Goal: Task Accomplishment & Management: Use online tool/utility

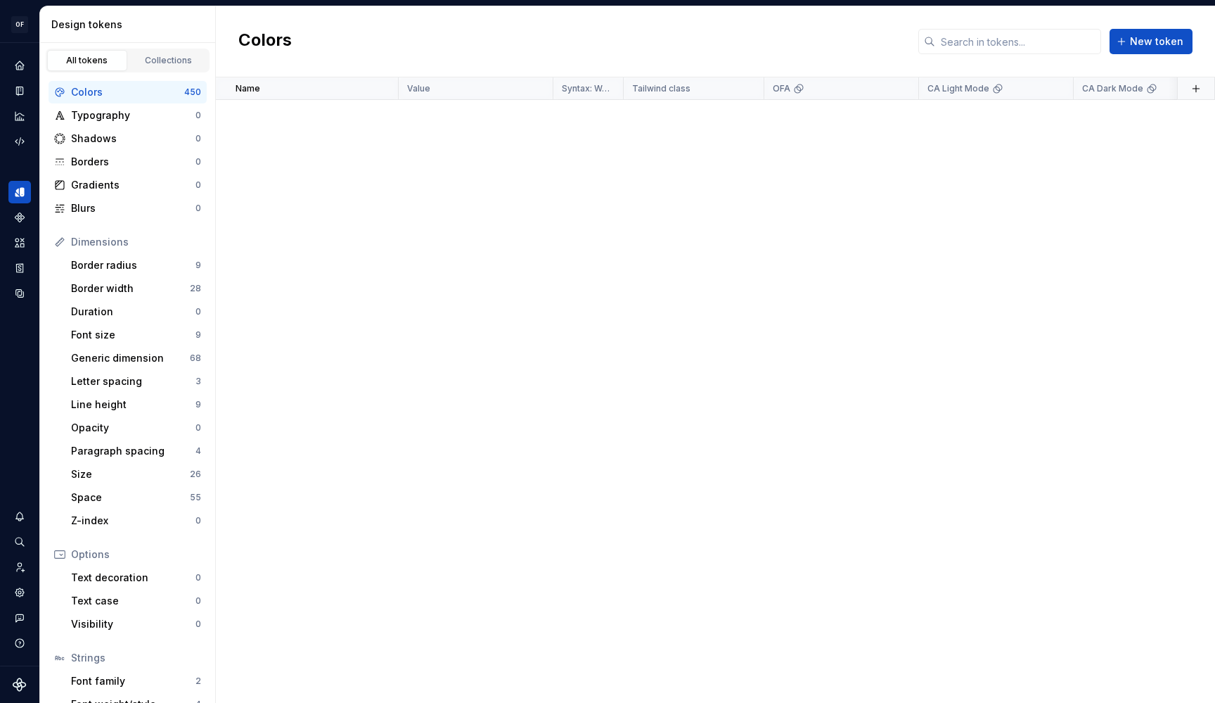
scroll to position [16705, 0]
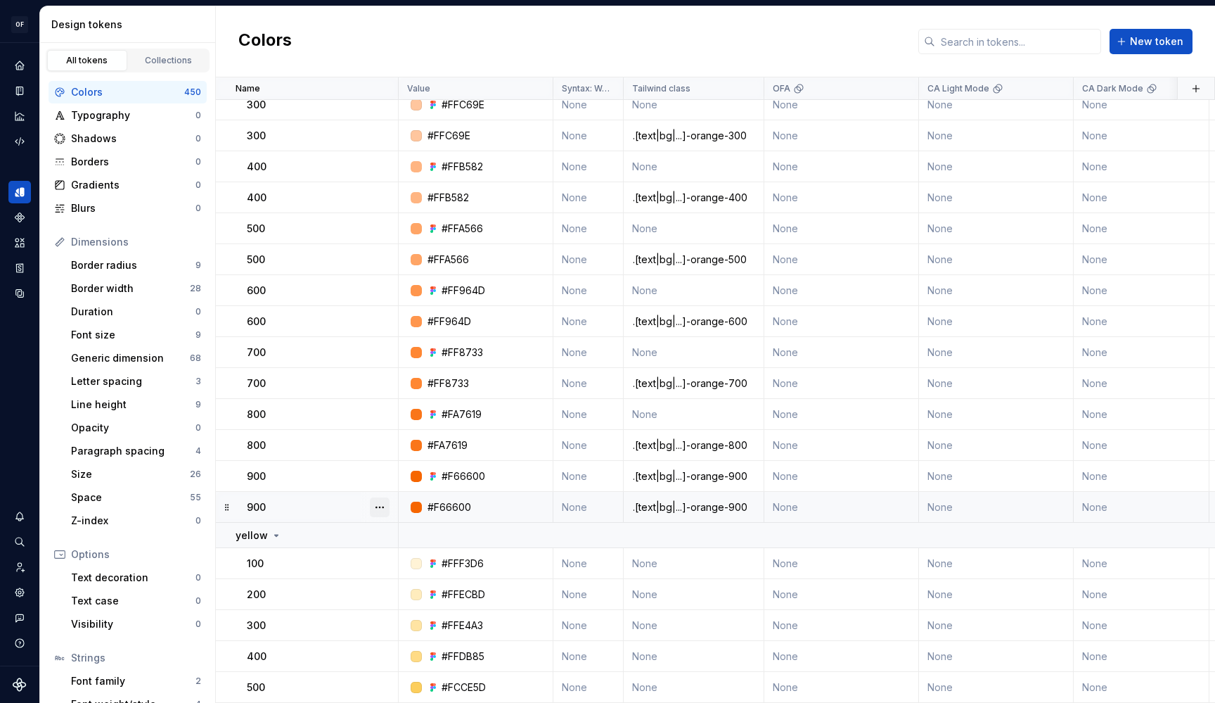
click at [379, 508] on button "button" at bounding box center [380, 507] width 20 height 20
click at [411, 580] on div "Delete token" at bounding box center [441, 586] width 91 height 14
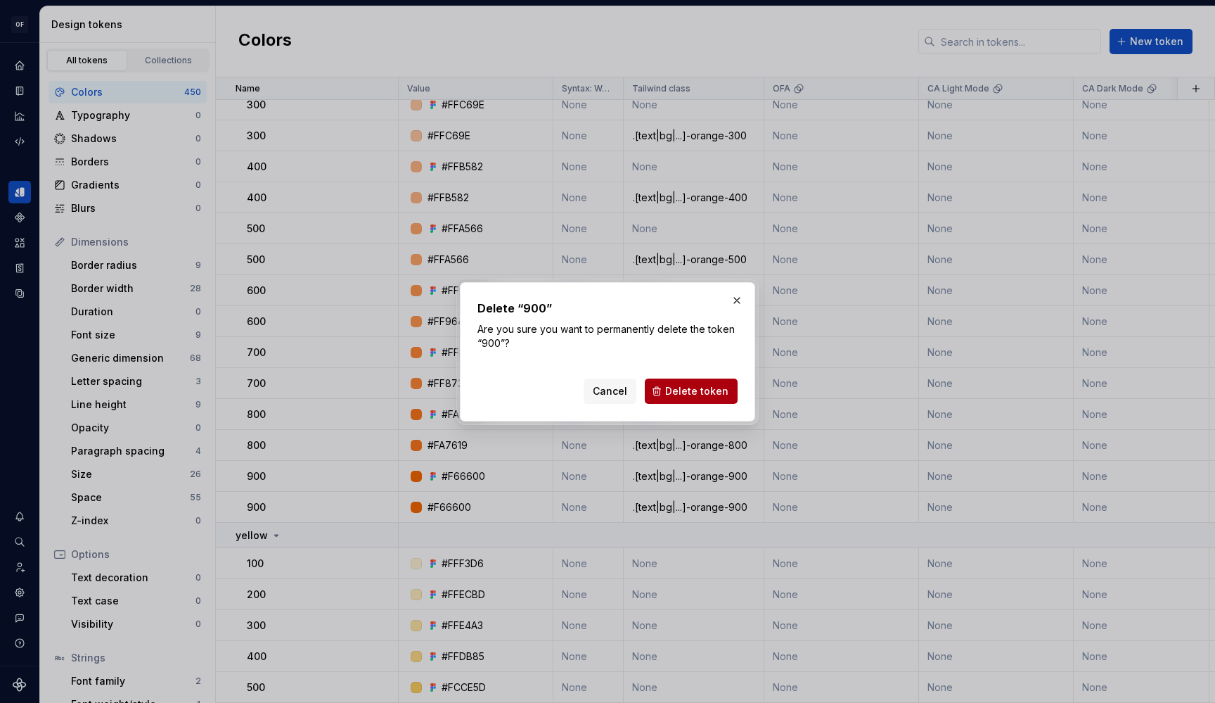
click at [684, 387] on span "Delete token" at bounding box center [696, 391] width 63 height 14
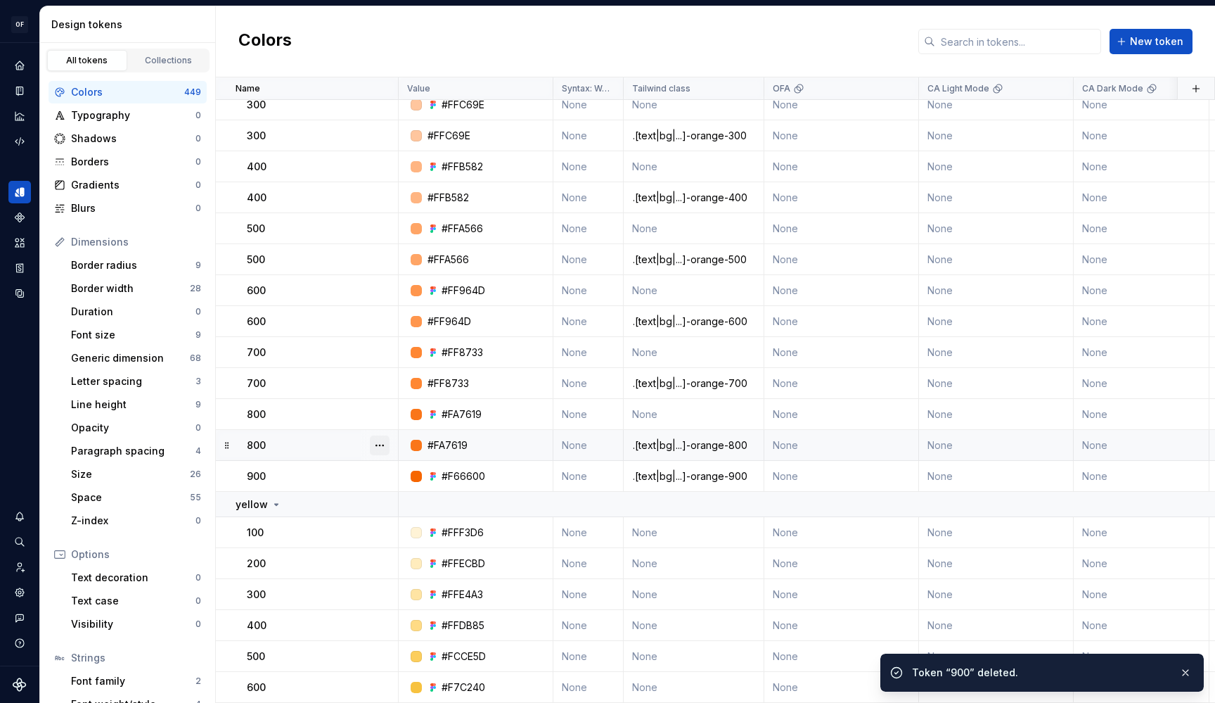
click at [386, 443] on button "button" at bounding box center [380, 445] width 20 height 20
click at [439, 515] on div "Delete token" at bounding box center [433, 524] width 120 height 23
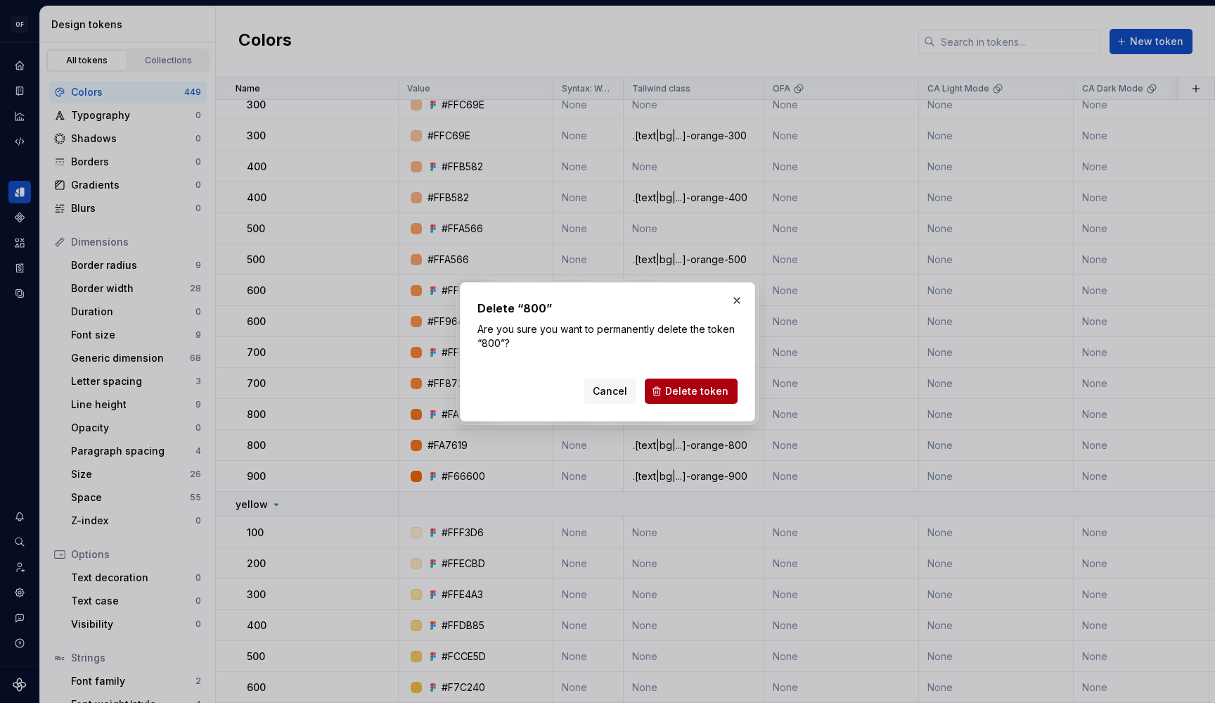
click at [667, 395] on button "Delete token" at bounding box center [691, 390] width 93 height 25
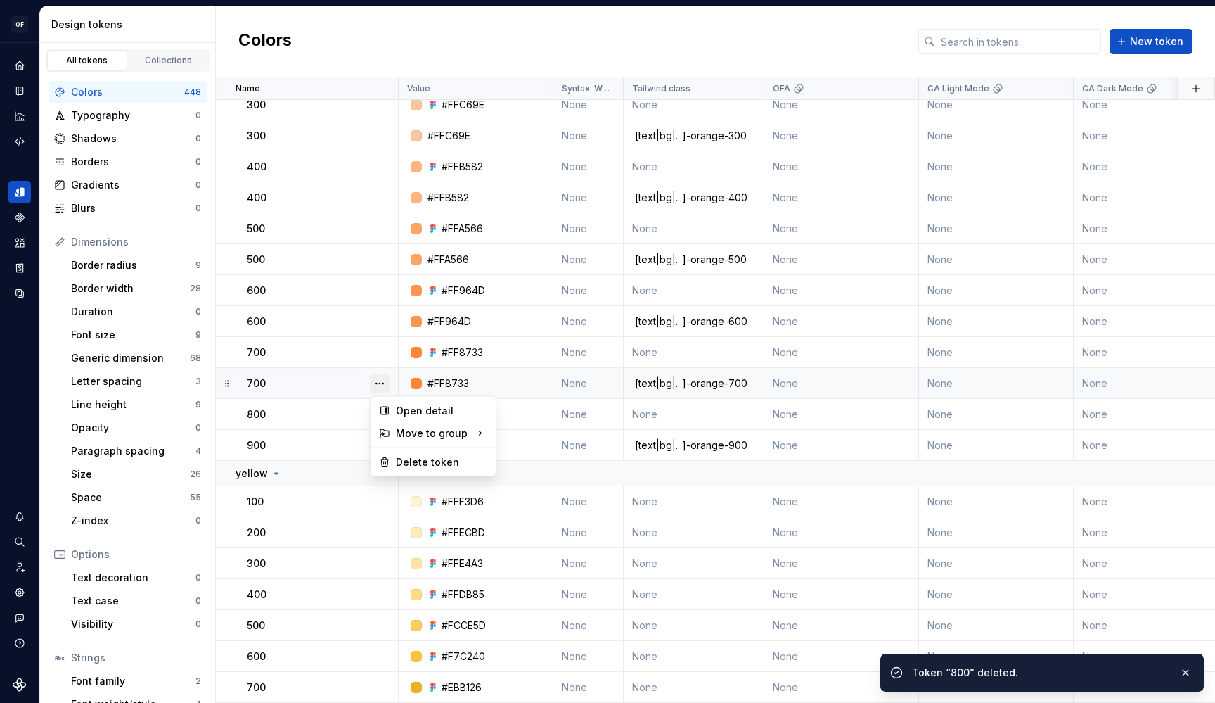
click at [376, 381] on button "button" at bounding box center [380, 383] width 20 height 20
click at [429, 460] on div "Delete token" at bounding box center [441, 462] width 91 height 14
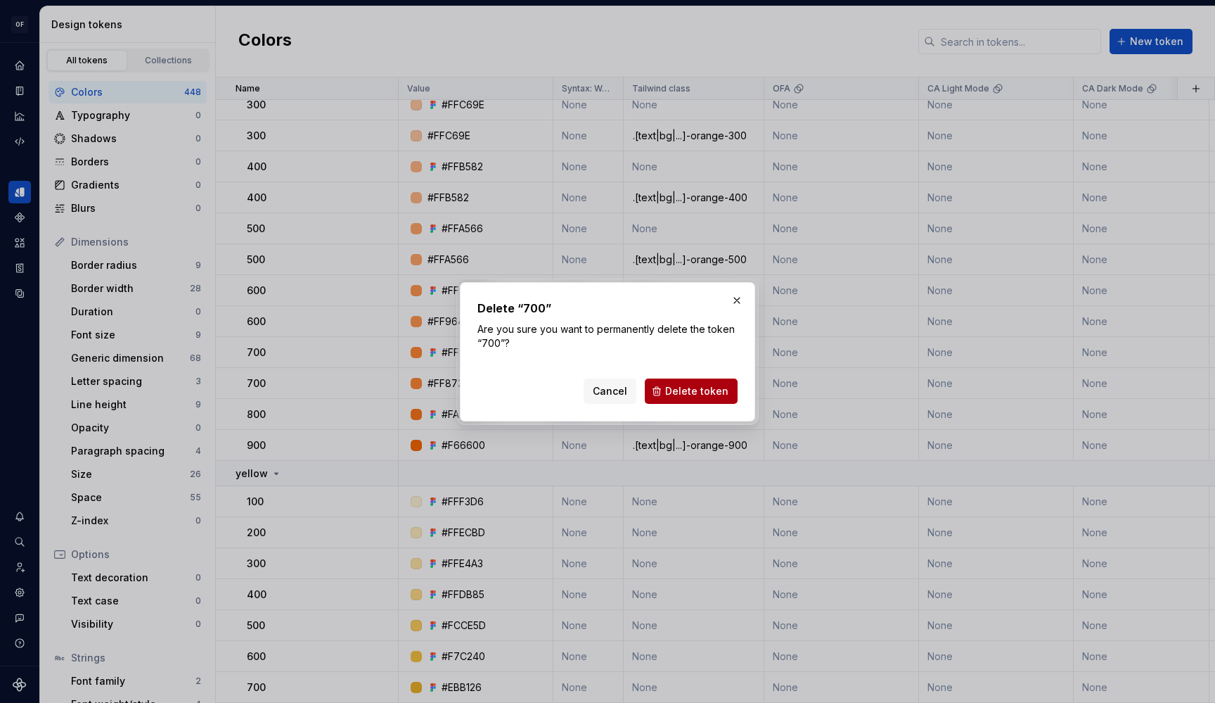
click at [714, 395] on span "Delete token" at bounding box center [696, 391] width 63 height 14
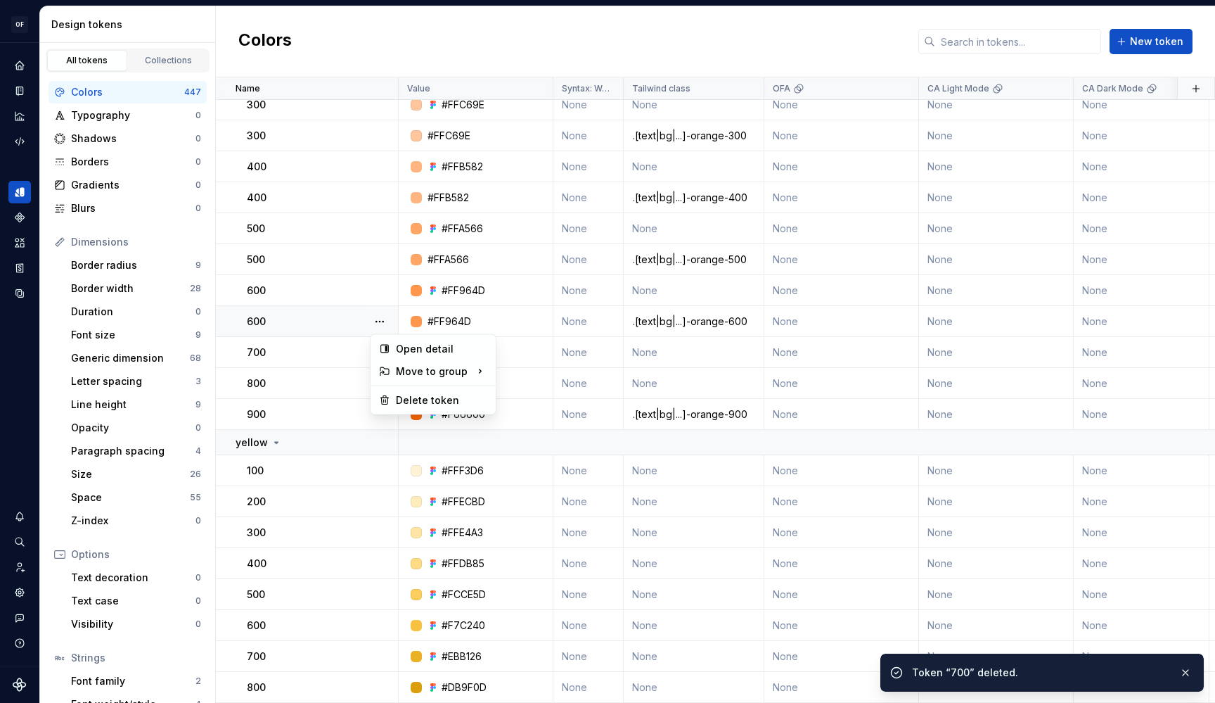
click at [378, 321] on button "button" at bounding box center [380, 322] width 20 height 20
click at [410, 396] on div "Delete token" at bounding box center [441, 400] width 91 height 14
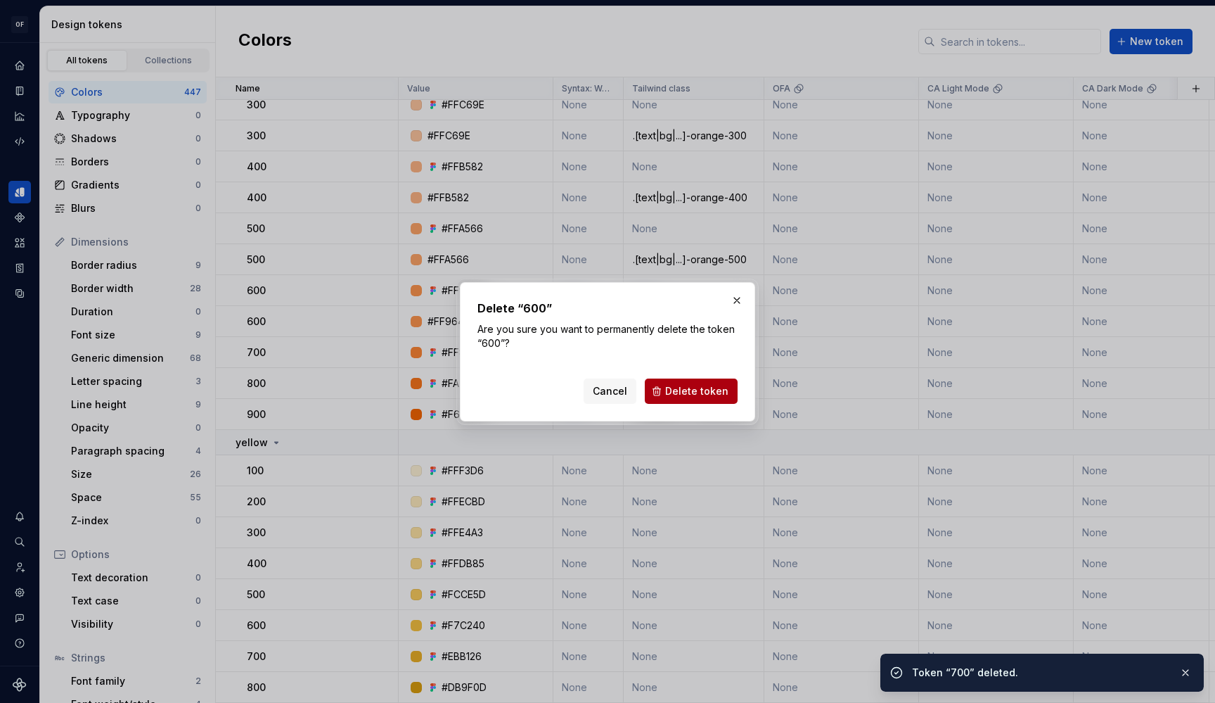
click at [722, 381] on button "Delete token" at bounding box center [691, 390] width 93 height 25
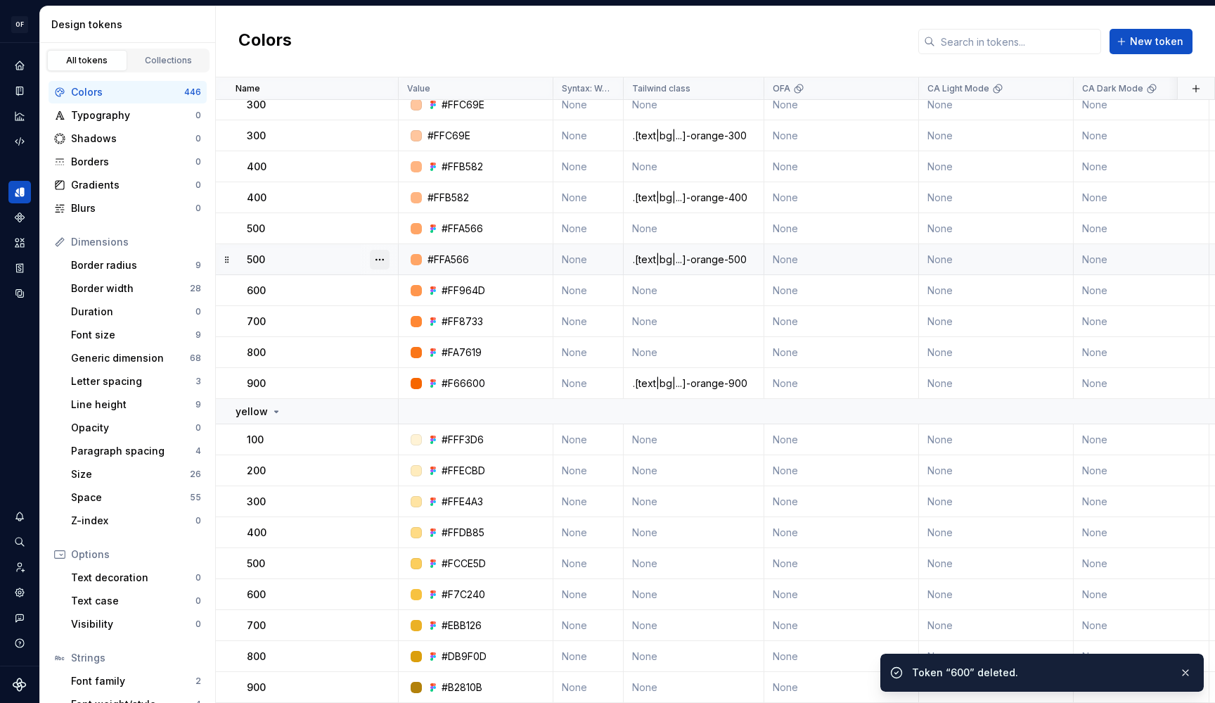
click at [378, 262] on button "button" at bounding box center [380, 260] width 20 height 20
click at [413, 340] on div "Delete token" at bounding box center [441, 338] width 91 height 14
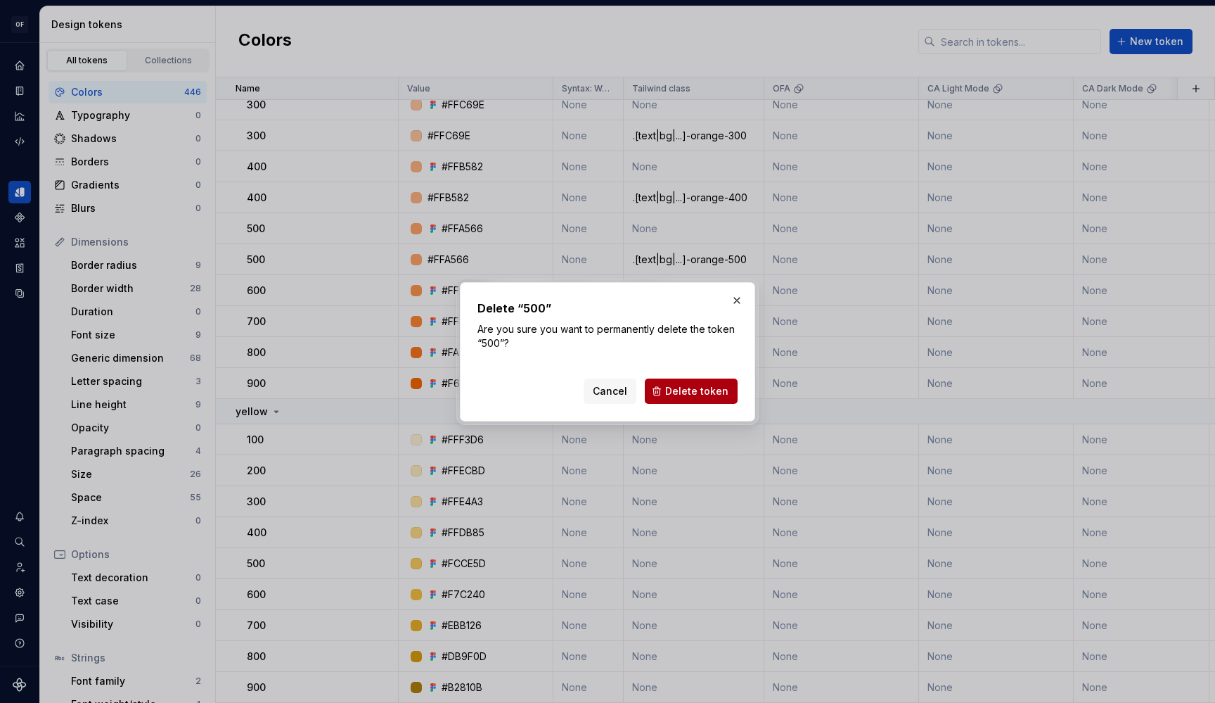
click at [688, 392] on span "Delete token" at bounding box center [696, 391] width 63 height 14
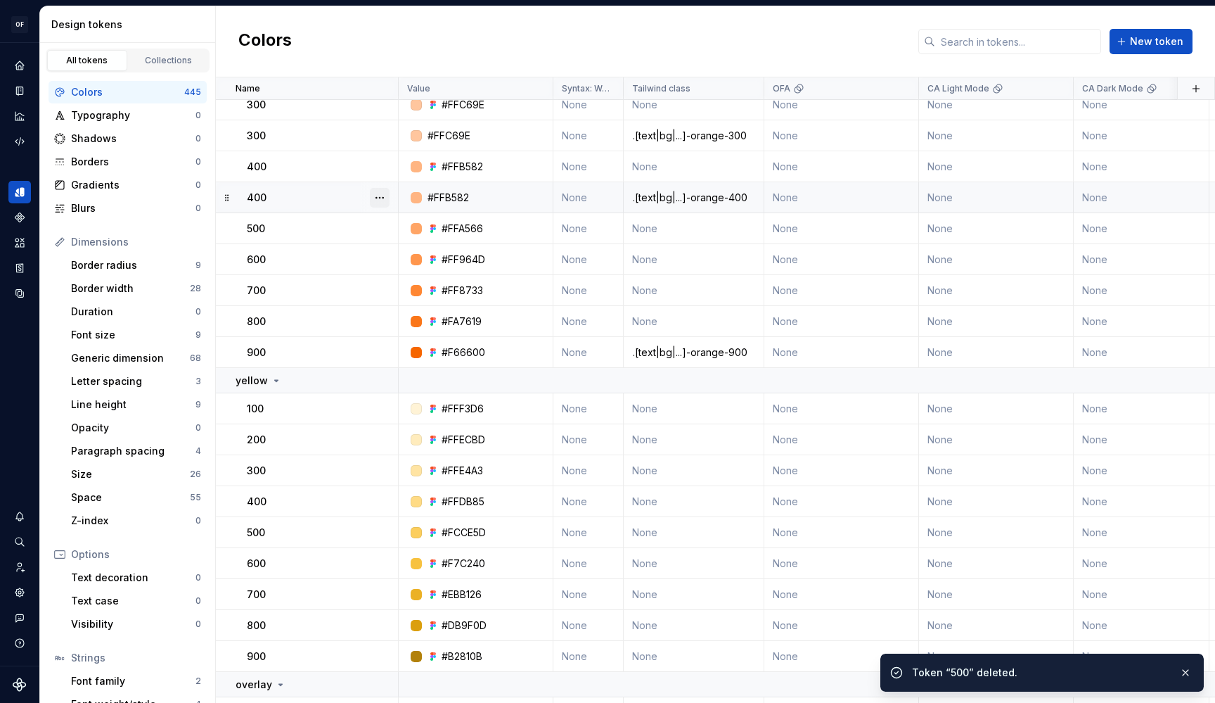
click at [383, 198] on button "button" at bounding box center [380, 198] width 20 height 20
click at [404, 270] on div "Delete token" at bounding box center [441, 276] width 91 height 14
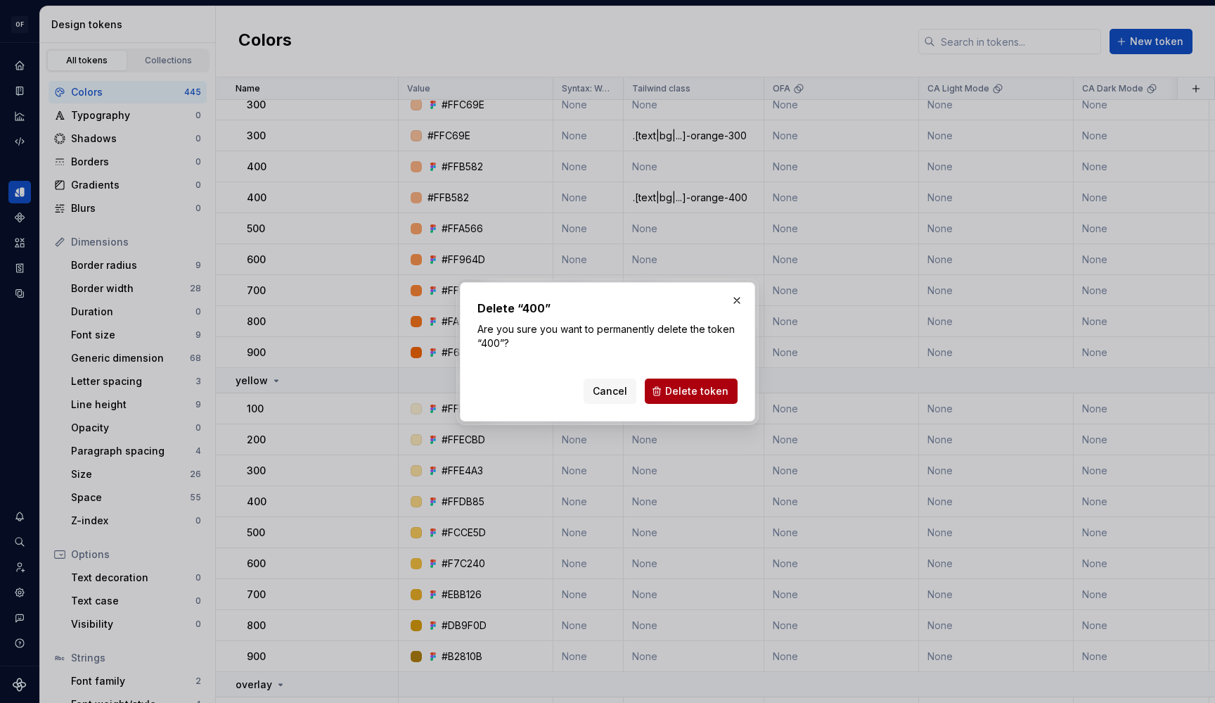
click at [671, 379] on button "Delete token" at bounding box center [691, 390] width 93 height 25
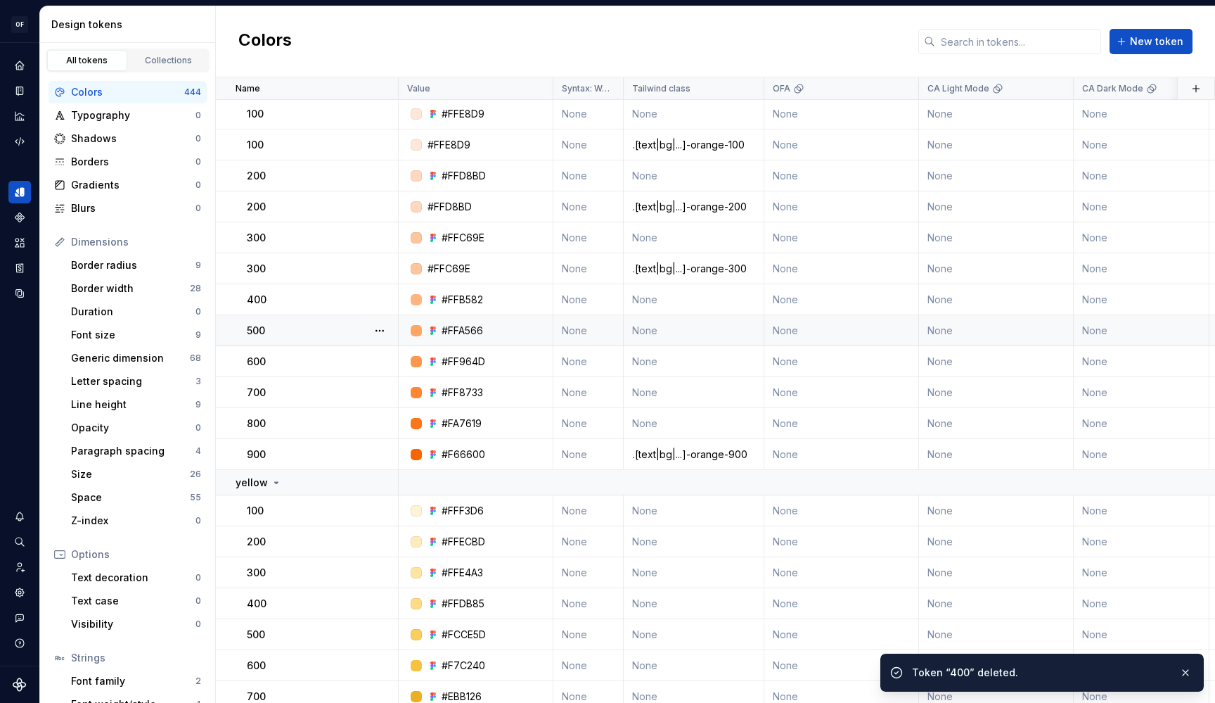
scroll to position [16565, 0]
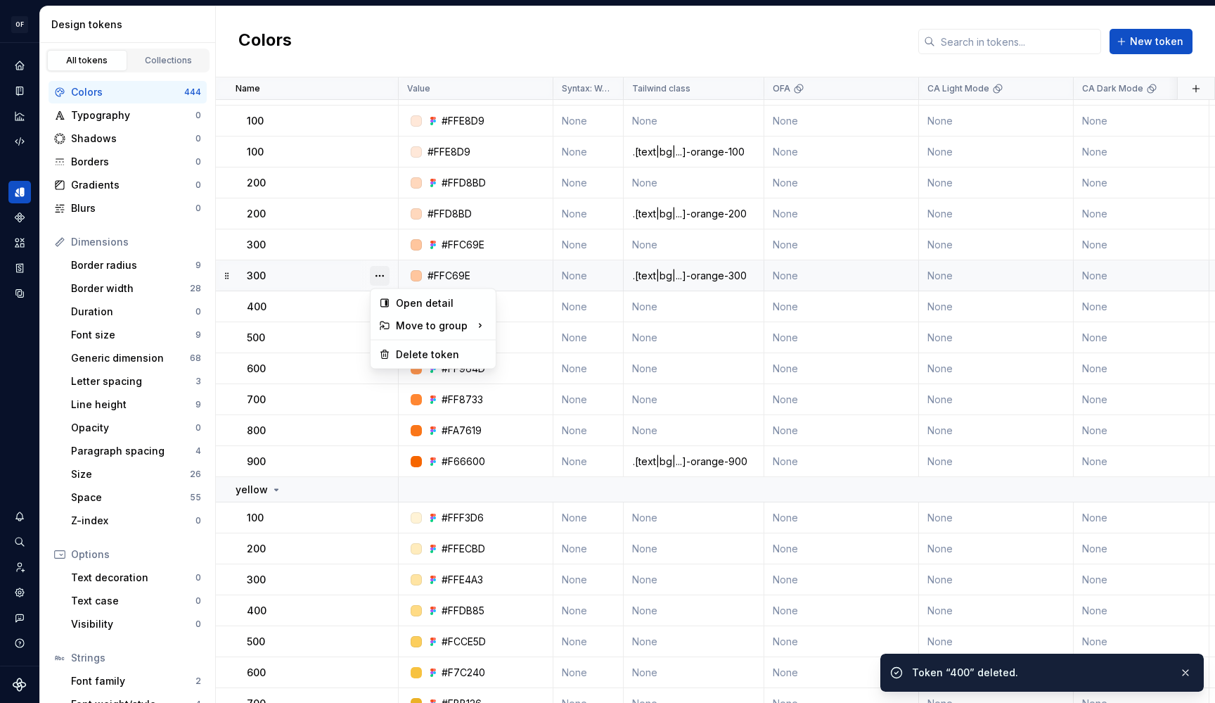
click at [379, 274] on button "button" at bounding box center [380, 276] width 20 height 20
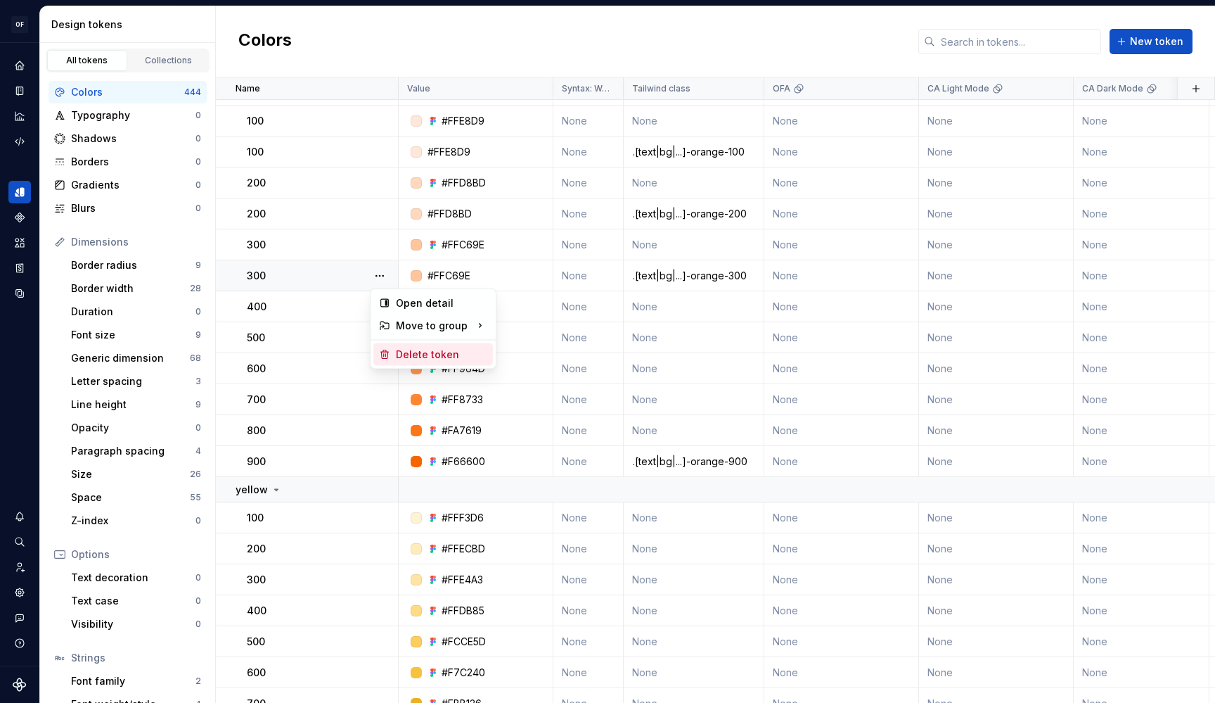
click at [435, 355] on div "Delete token" at bounding box center [441, 354] width 91 height 14
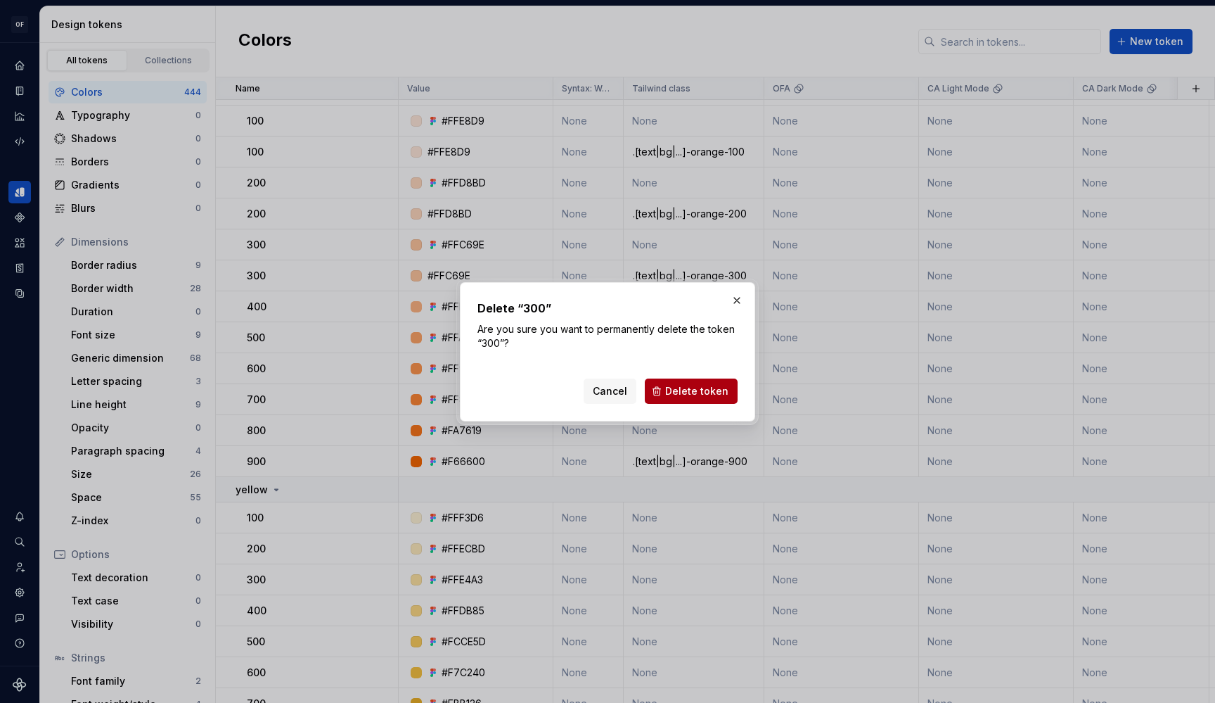
click at [688, 378] on button "Delete token" at bounding box center [691, 390] width 93 height 25
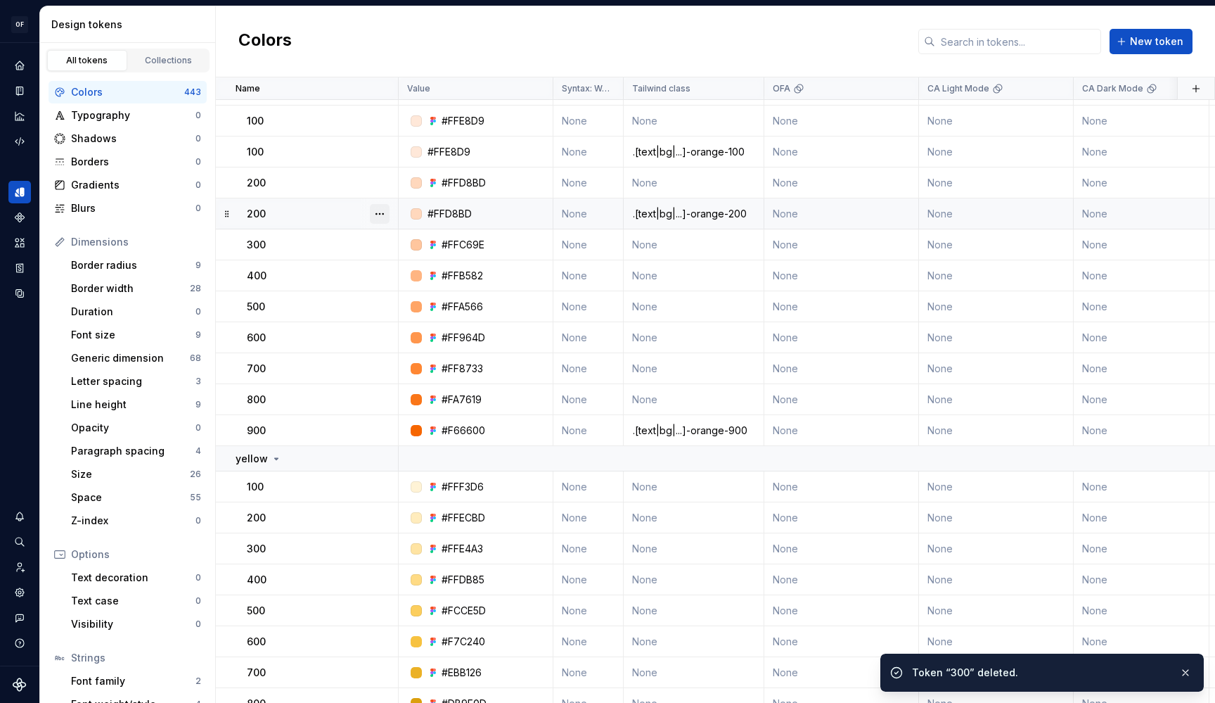
click at [385, 219] on button "button" at bounding box center [380, 214] width 20 height 20
click at [408, 290] on div "Delete token" at bounding box center [441, 293] width 91 height 14
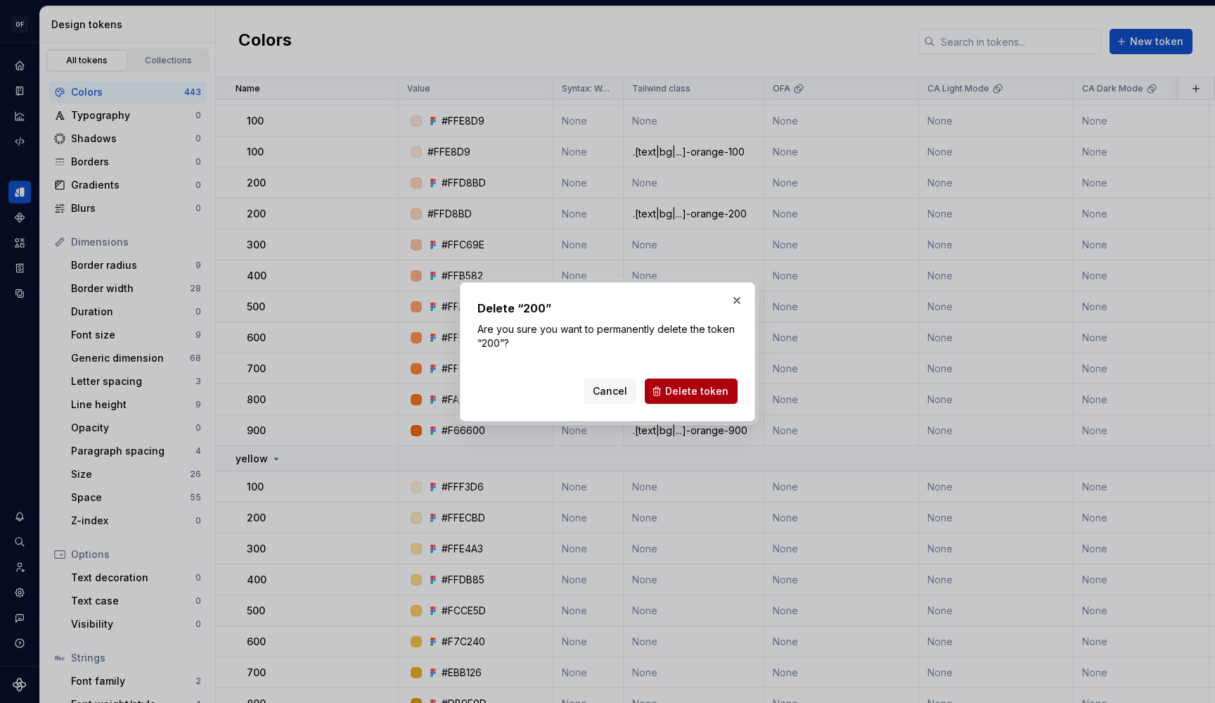
click at [697, 392] on span "Delete token" at bounding box center [696, 391] width 63 height 14
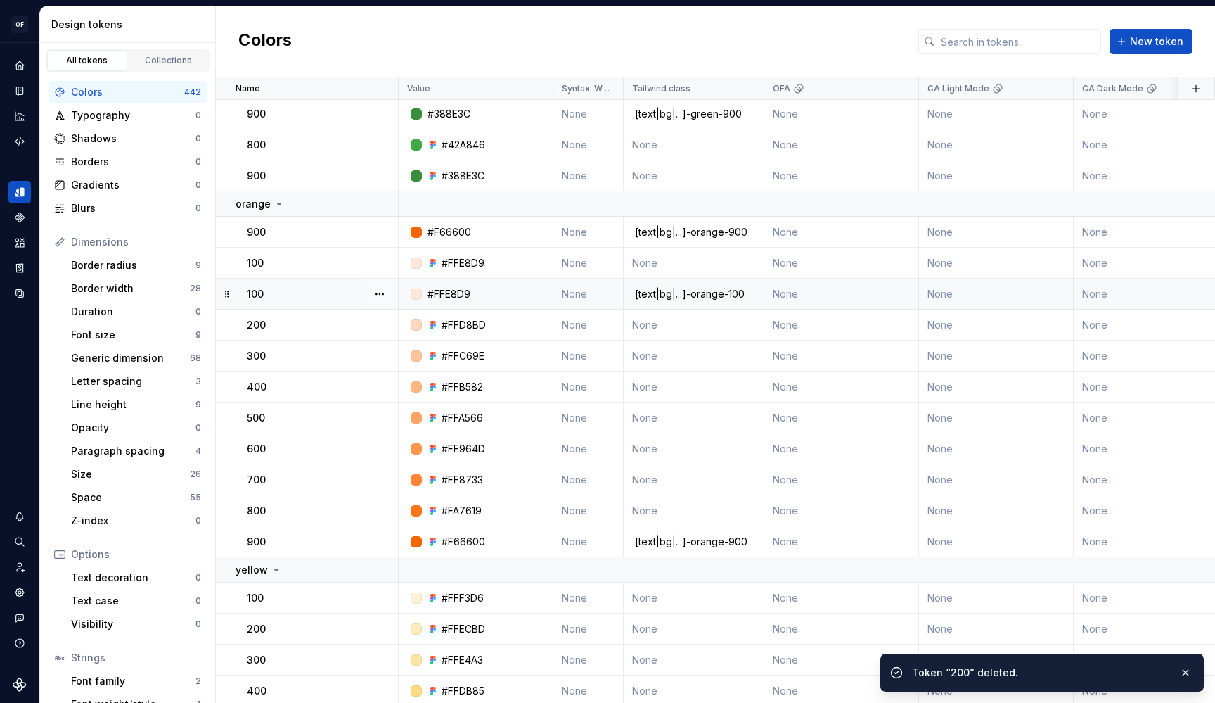
scroll to position [16423, 0]
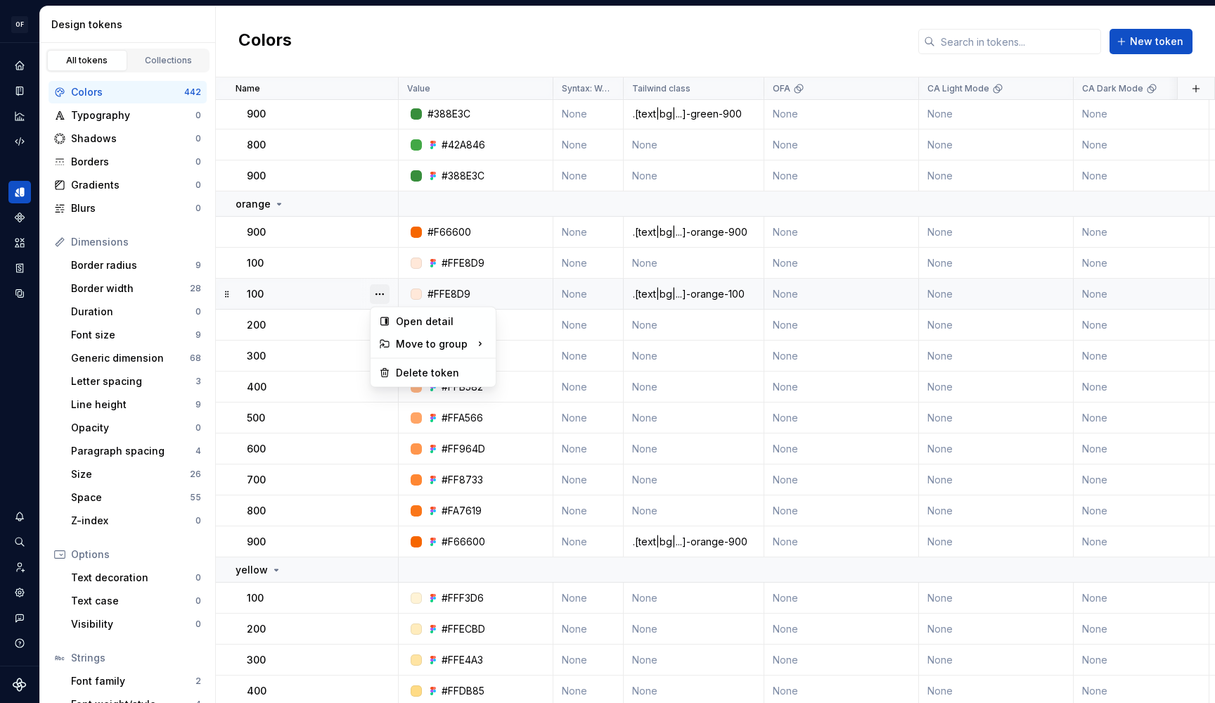
click at [380, 293] on button "button" at bounding box center [380, 294] width 20 height 20
click at [428, 365] on div "Delete token" at bounding box center [433, 372] width 120 height 23
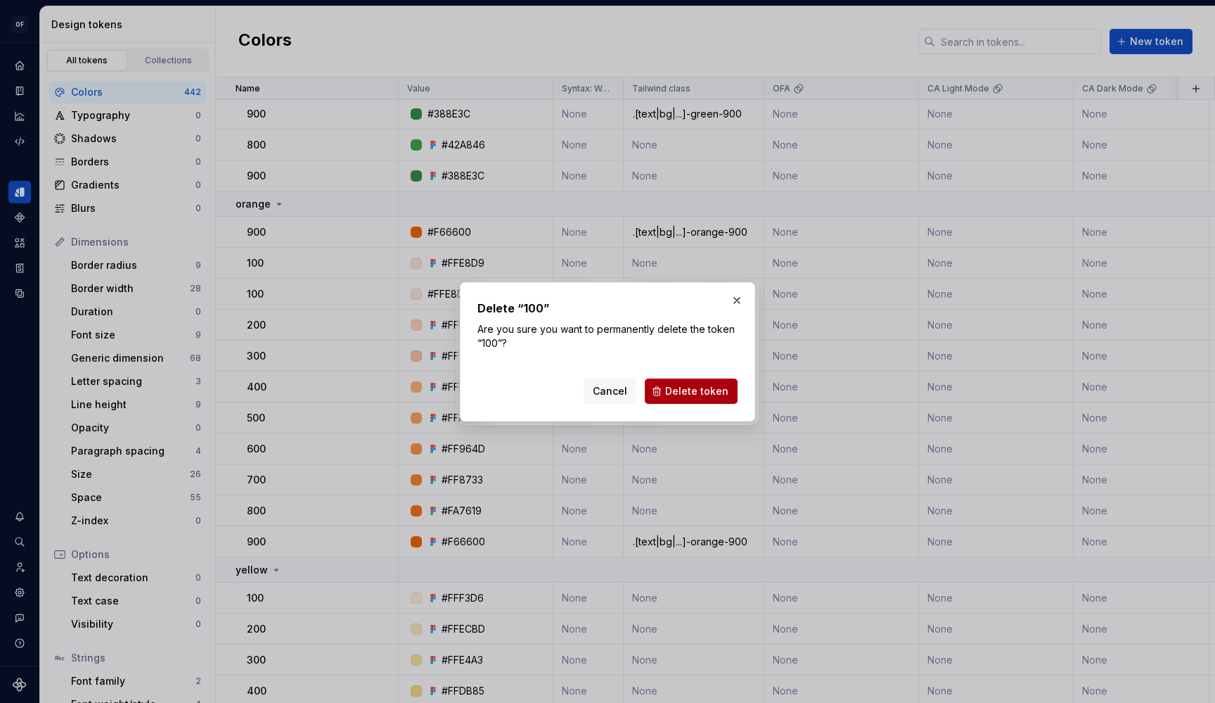
click at [706, 392] on span "Delete token" at bounding box center [696, 391] width 63 height 14
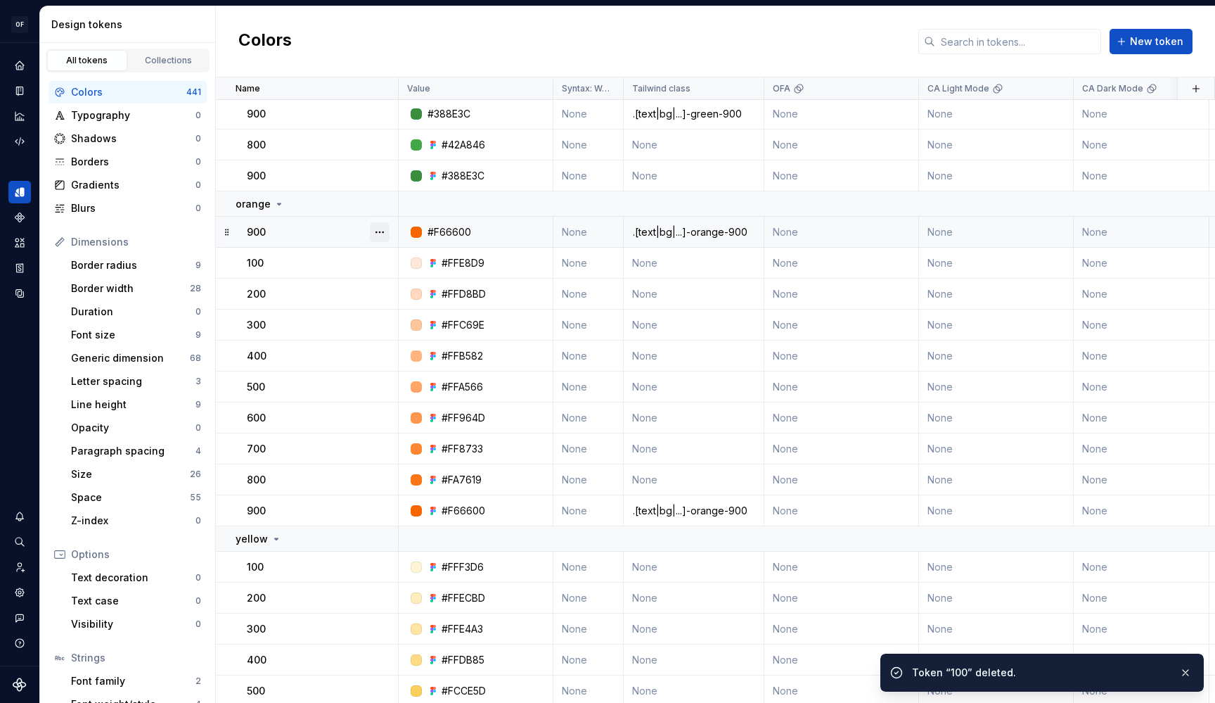
click at [380, 231] on button "button" at bounding box center [380, 232] width 20 height 20
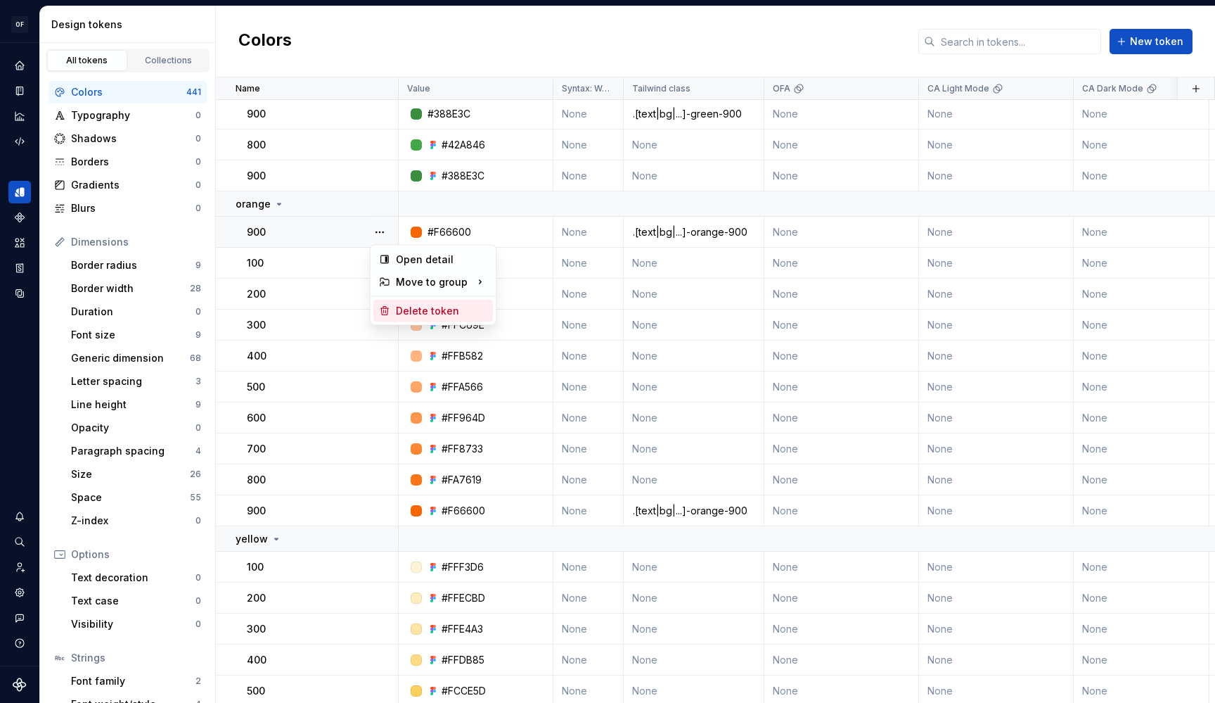
click at [420, 308] on div "Delete token" at bounding box center [441, 311] width 91 height 14
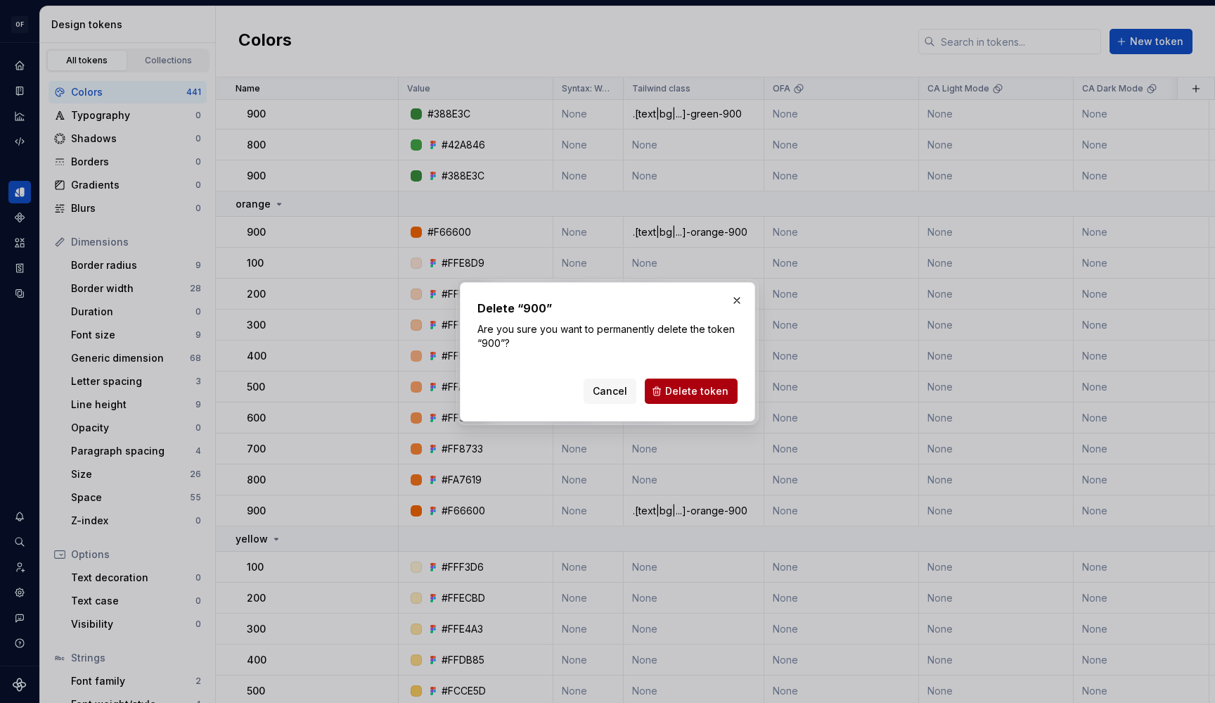
click at [679, 387] on span "Delete token" at bounding box center [696, 391] width 63 height 14
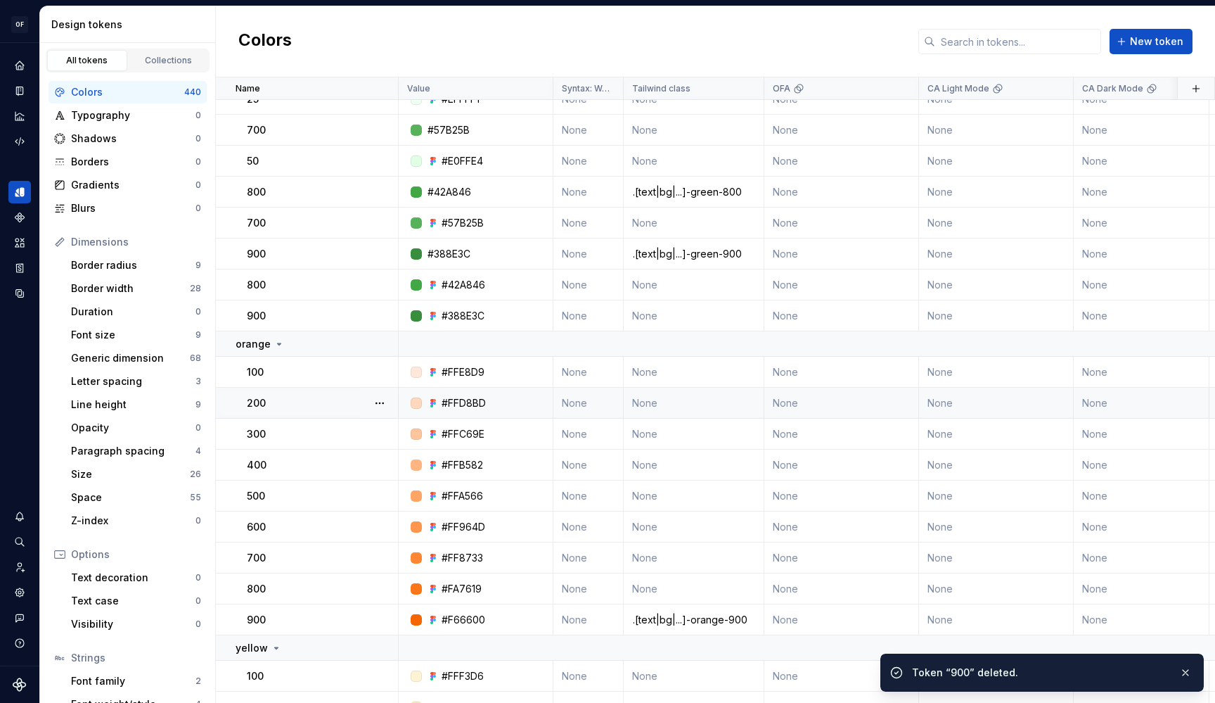
scroll to position [16261, 3]
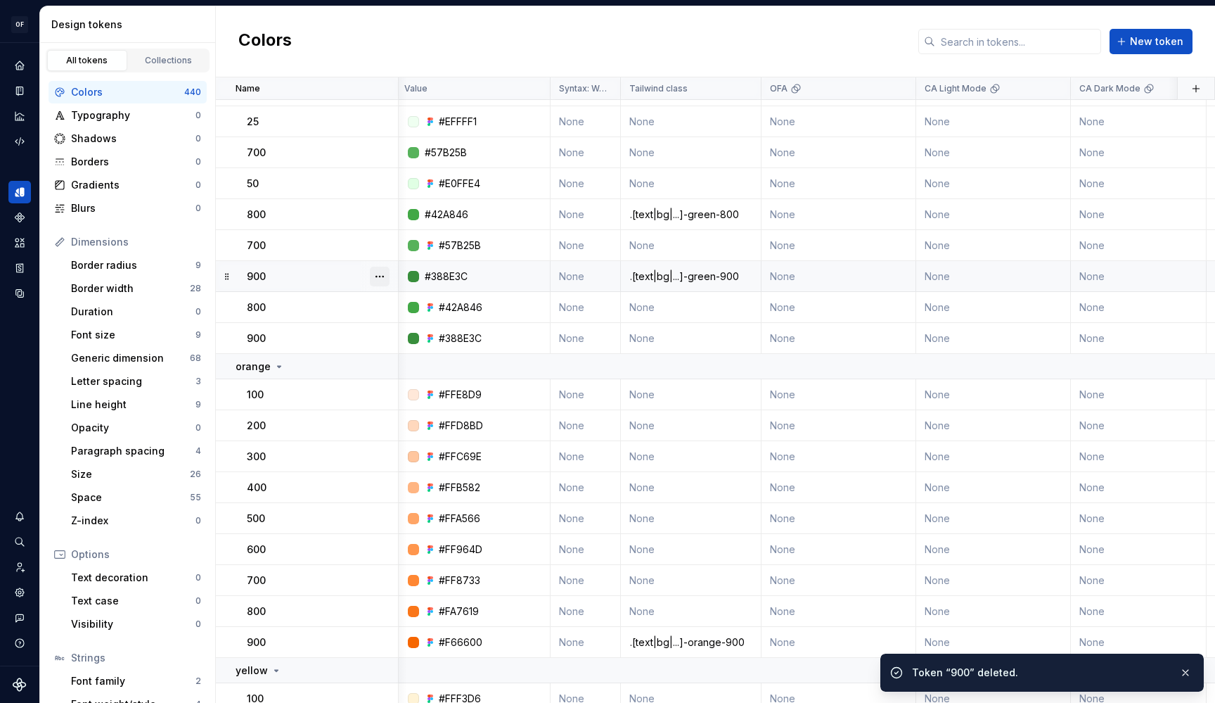
click at [380, 273] on button "button" at bounding box center [380, 277] width 20 height 20
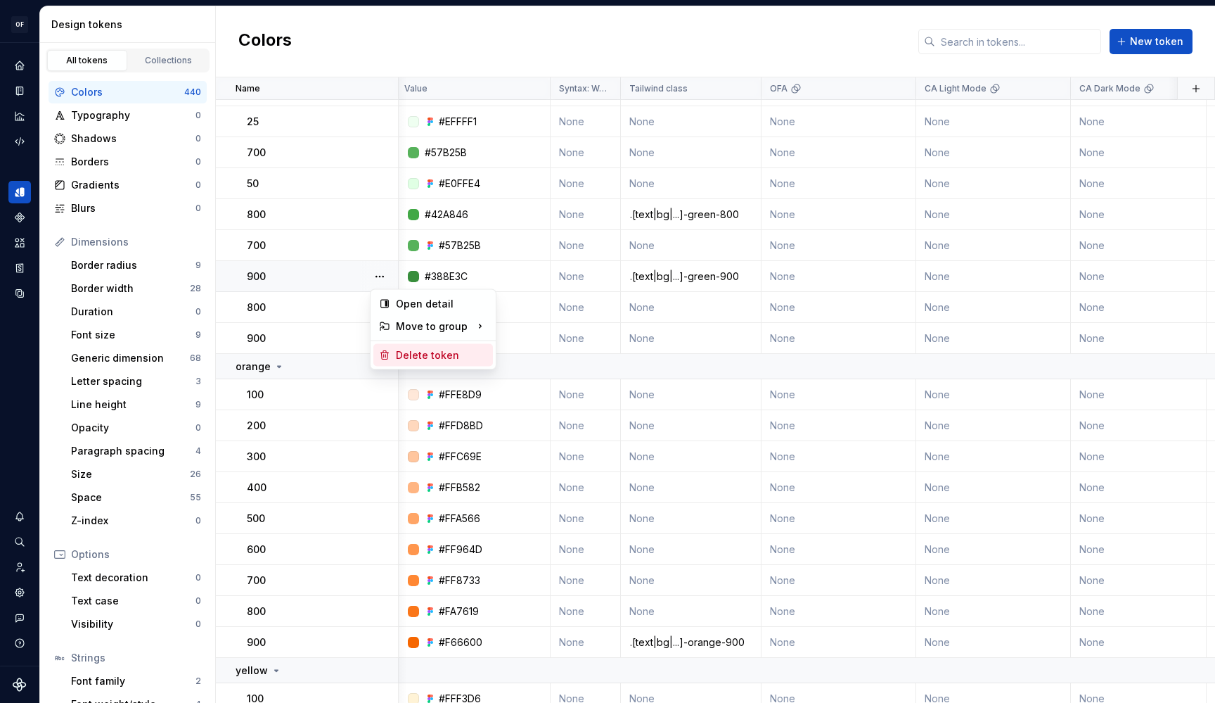
click at [404, 349] on div "Delete token" at bounding box center [441, 355] width 91 height 14
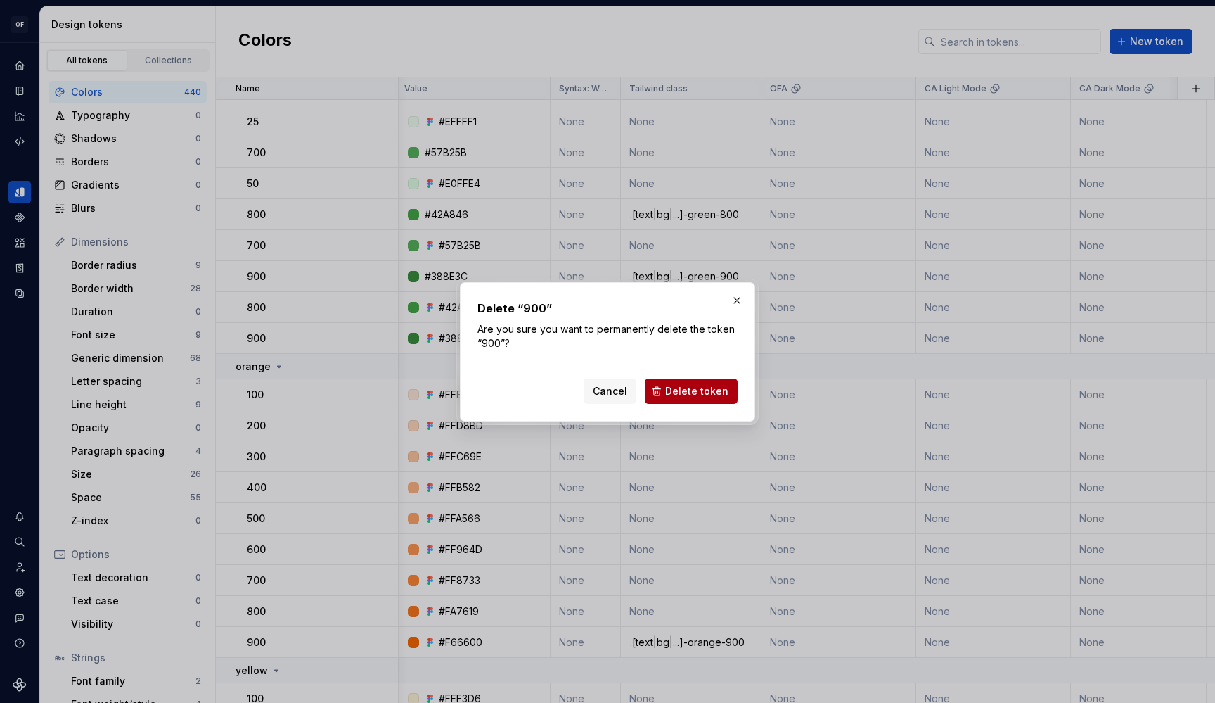
click at [679, 395] on span "Delete token" at bounding box center [696, 391] width 63 height 14
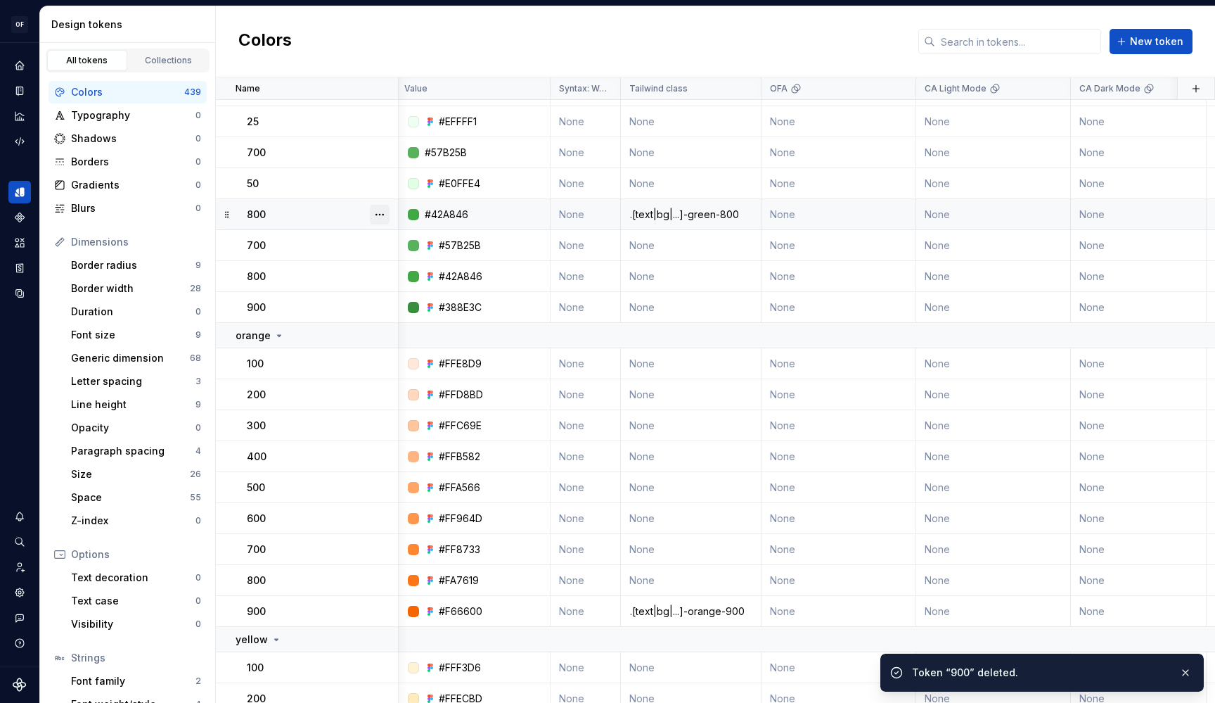
click at [376, 213] on button "button" at bounding box center [380, 215] width 20 height 20
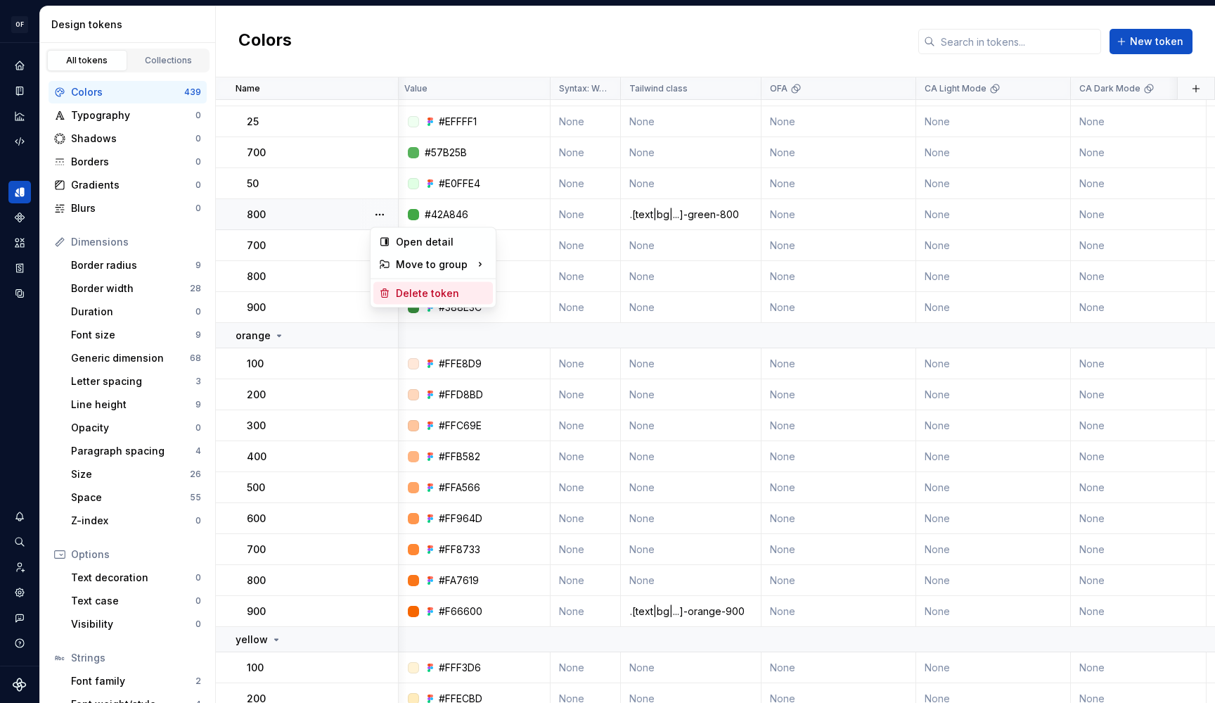
click at [437, 296] on div "Delete token" at bounding box center [441, 293] width 91 height 14
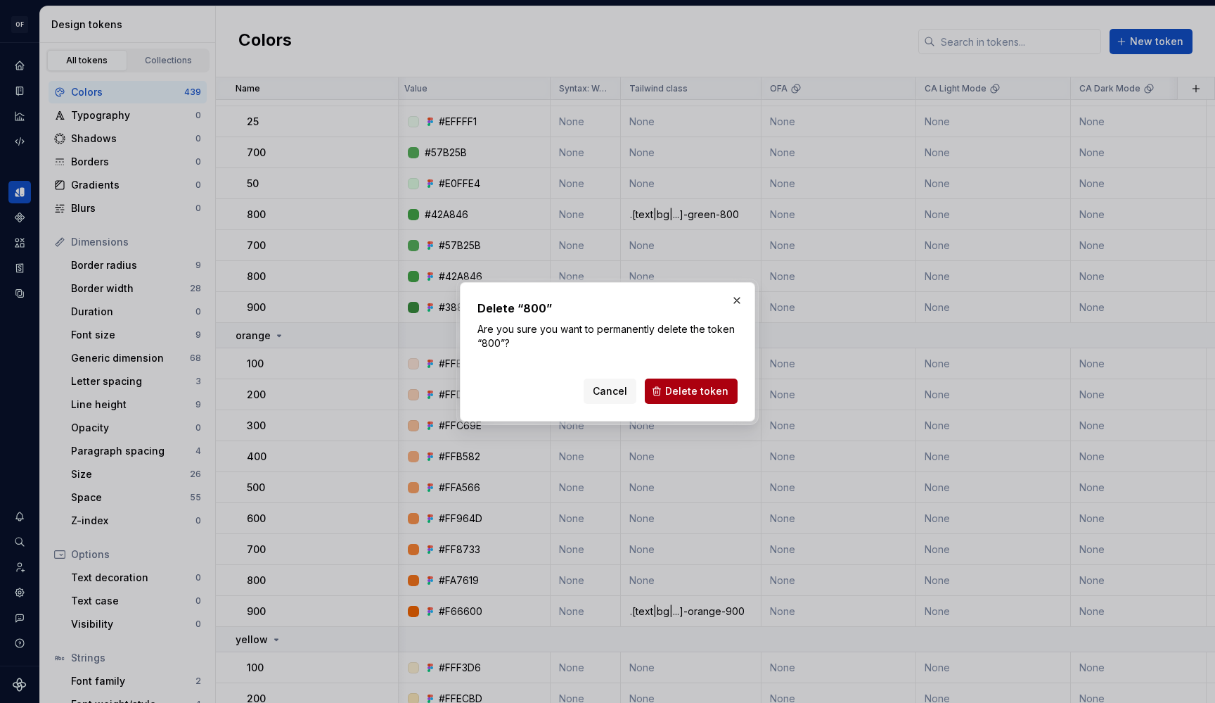
click at [665, 395] on button "Delete token" at bounding box center [691, 390] width 93 height 25
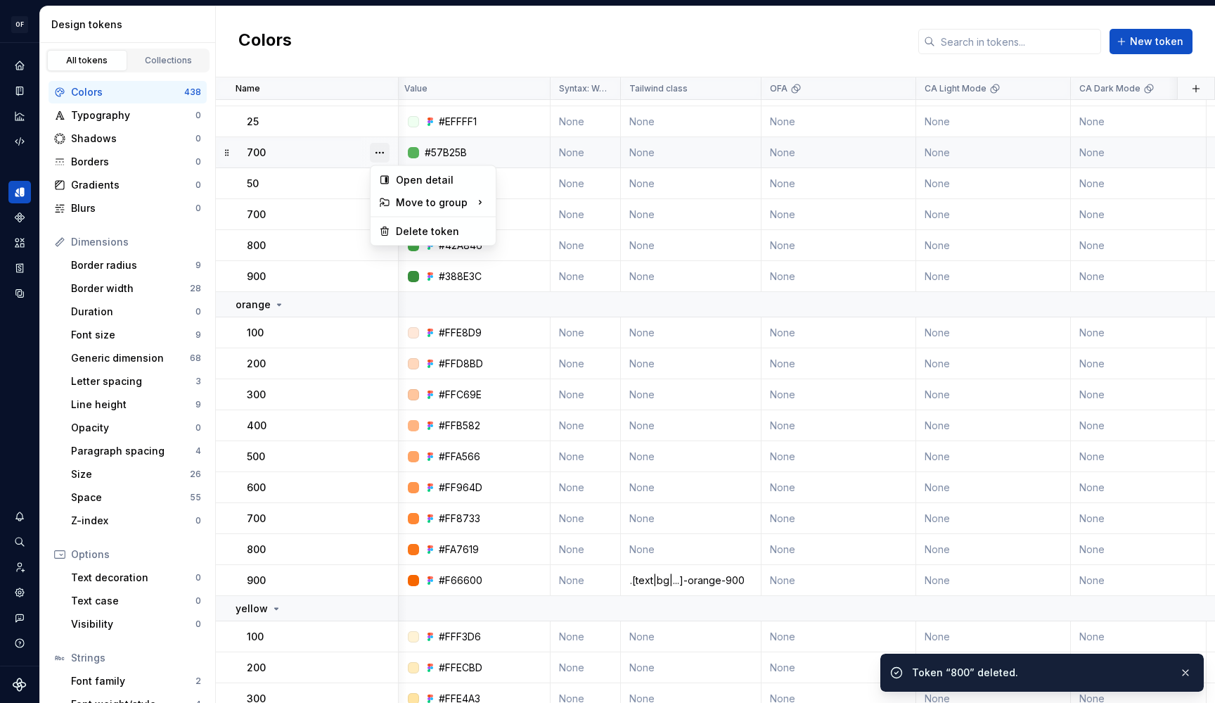
click at [376, 156] on button "button" at bounding box center [380, 153] width 20 height 20
click at [439, 234] on div "Delete token" at bounding box center [441, 231] width 91 height 14
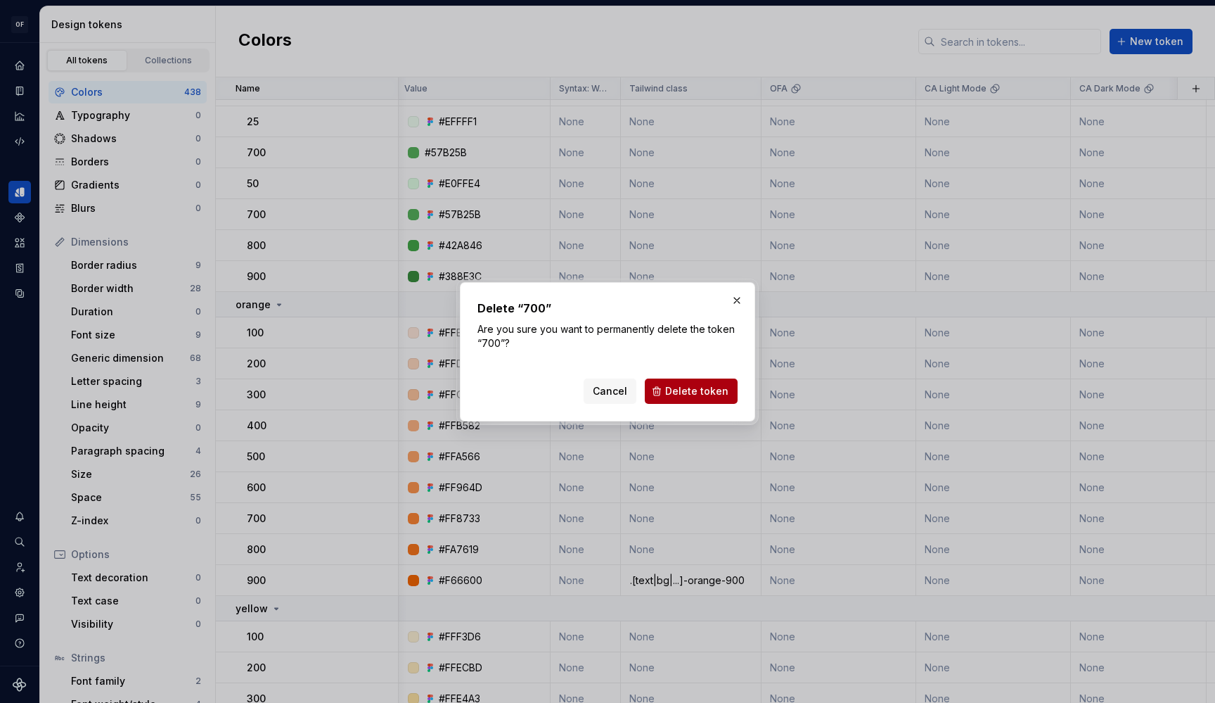
click at [679, 397] on span "Delete token" at bounding box center [696, 391] width 63 height 14
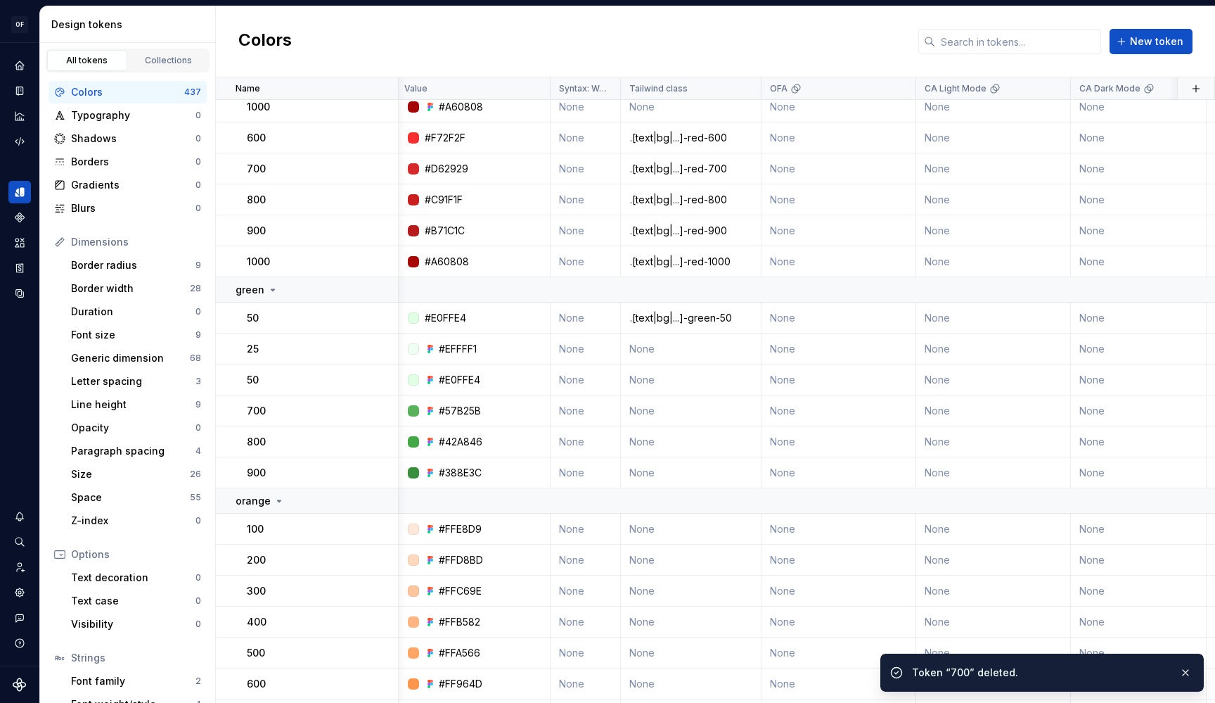
scroll to position [16033, 3]
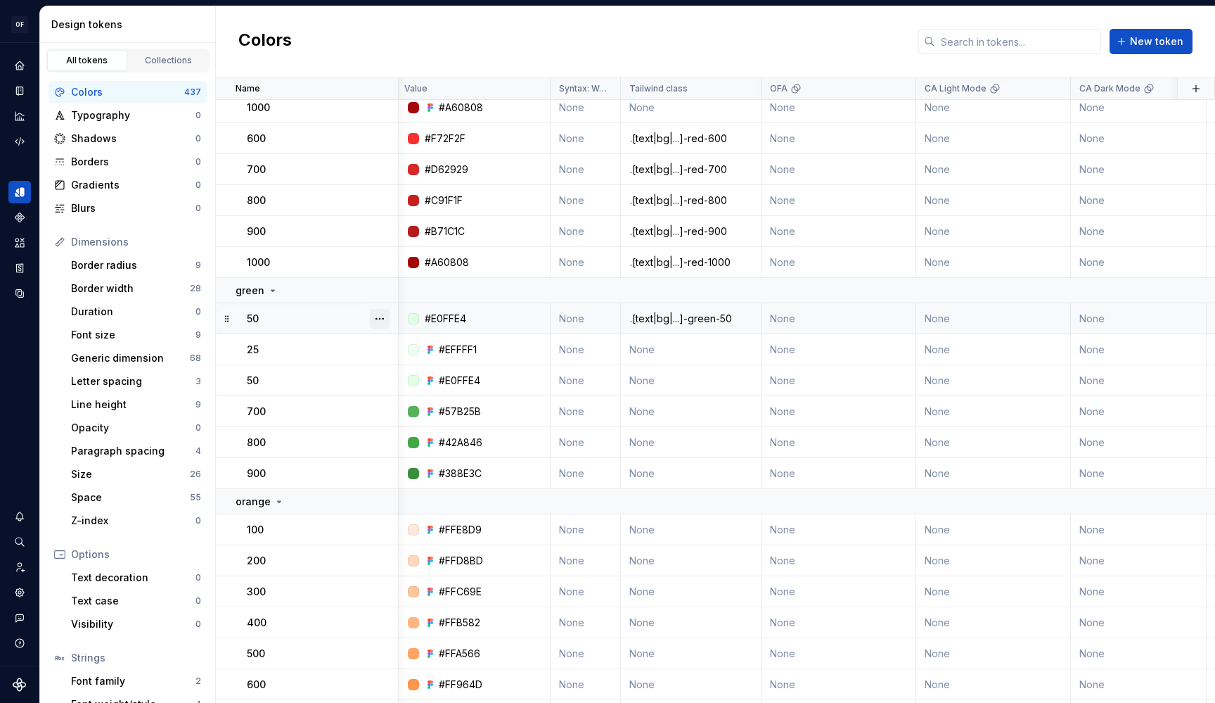
click at [380, 319] on button "button" at bounding box center [380, 319] width 20 height 20
click at [428, 397] on div "Delete token" at bounding box center [441, 397] width 91 height 14
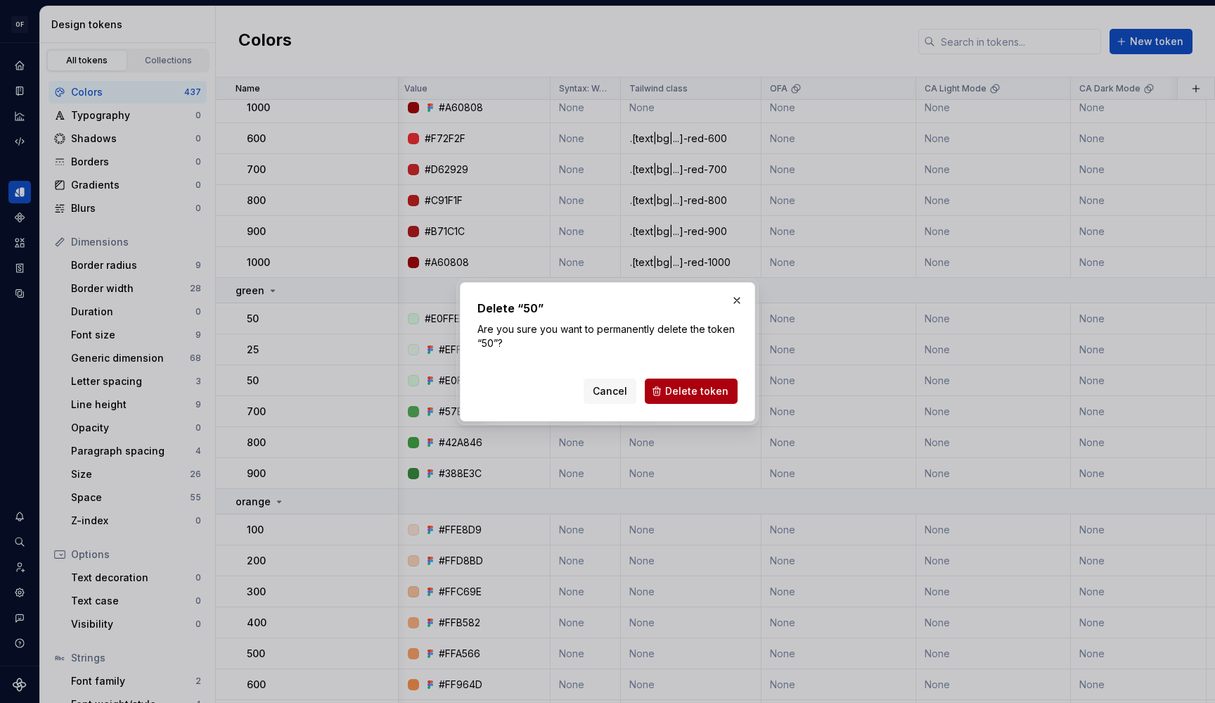
click at [657, 392] on button "Delete token" at bounding box center [691, 390] width 93 height 25
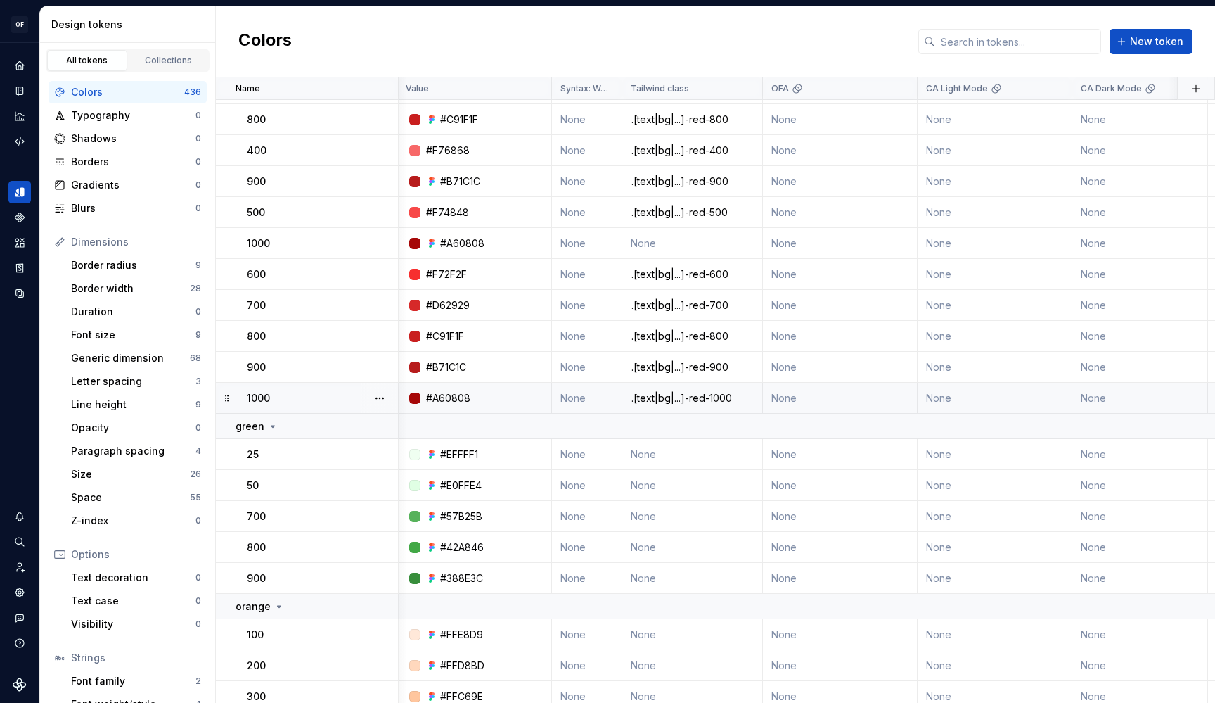
scroll to position [15896, 1]
click at [375, 399] on button "button" at bounding box center [380, 400] width 20 height 20
click at [426, 477] on div "Delete token" at bounding box center [441, 478] width 91 height 14
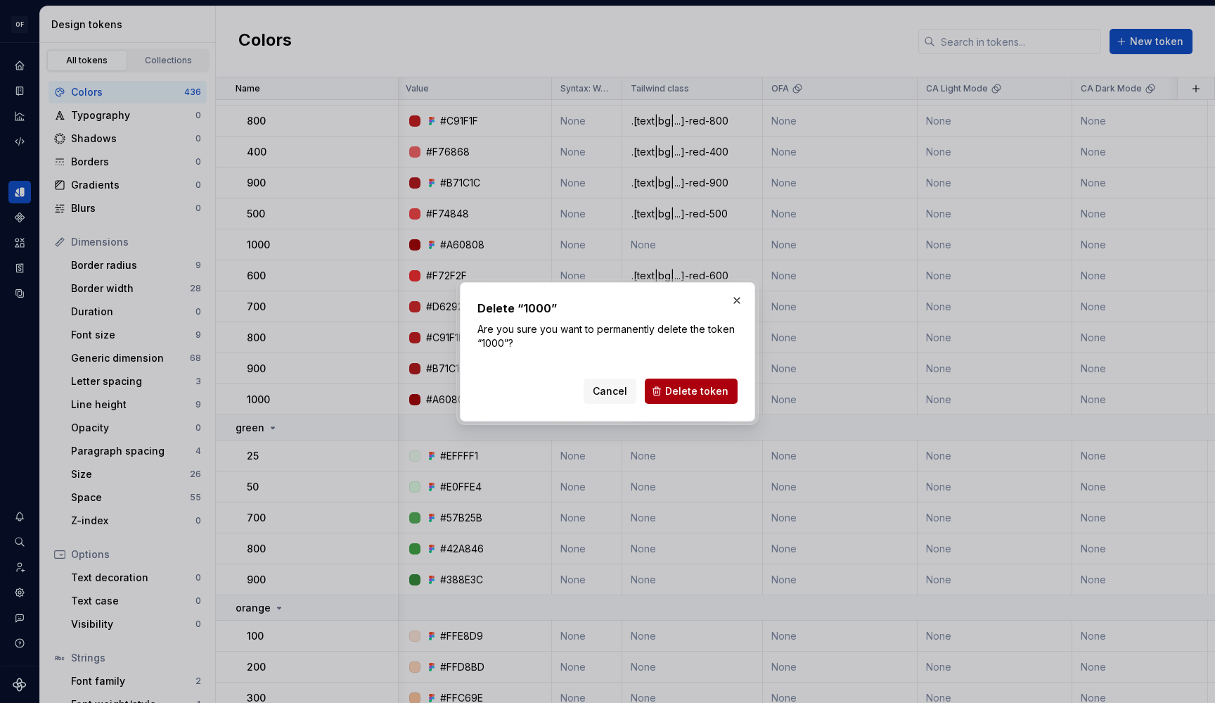
click at [679, 400] on button "Delete token" at bounding box center [691, 390] width 93 height 25
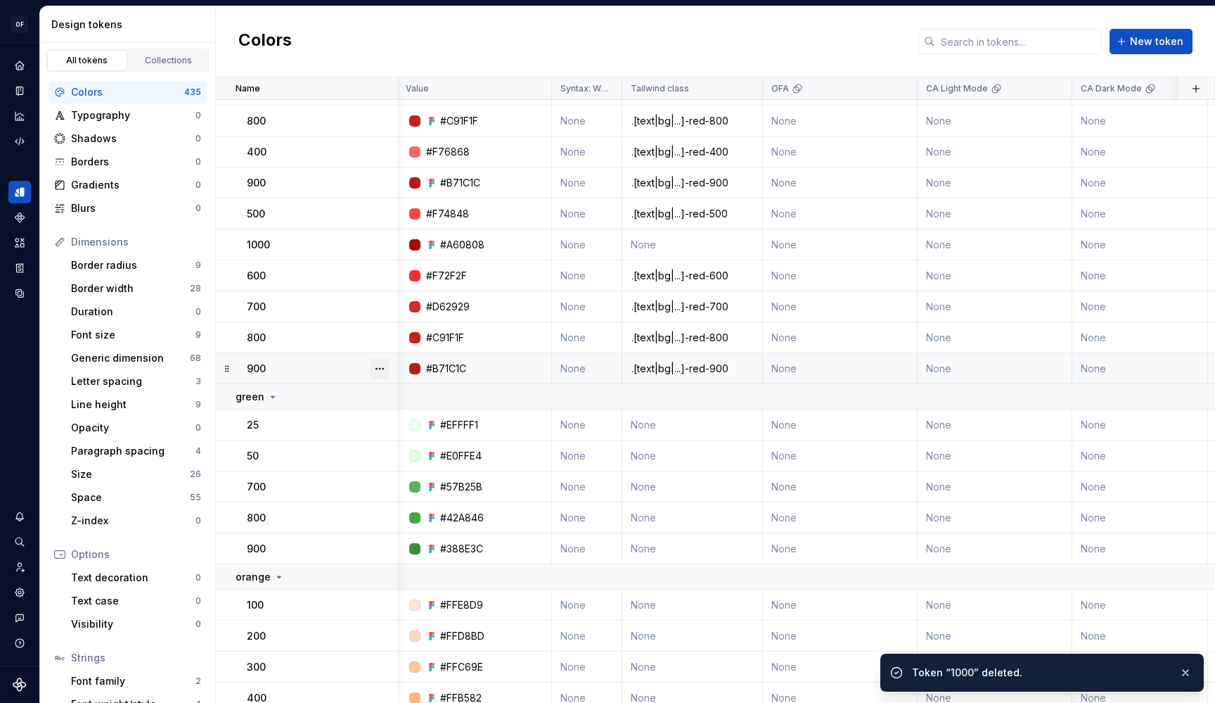
click at [378, 368] on button "button" at bounding box center [380, 369] width 20 height 20
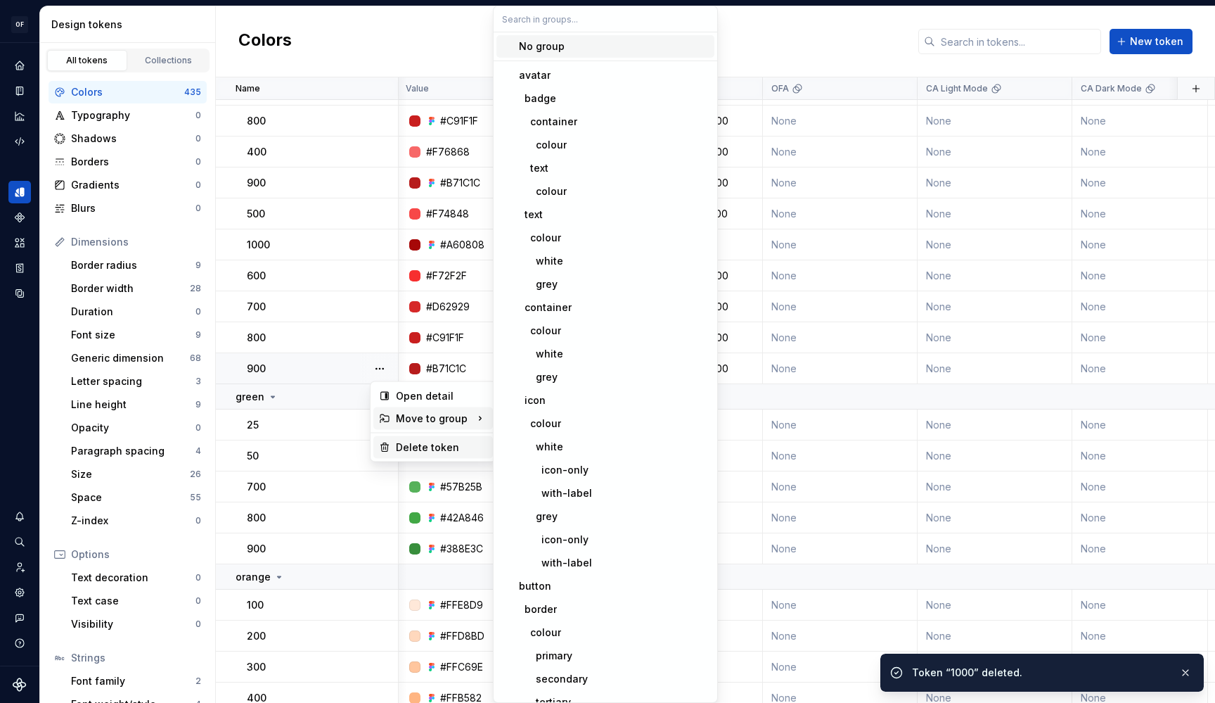
click at [421, 442] on div "Delete token" at bounding box center [441, 447] width 91 height 14
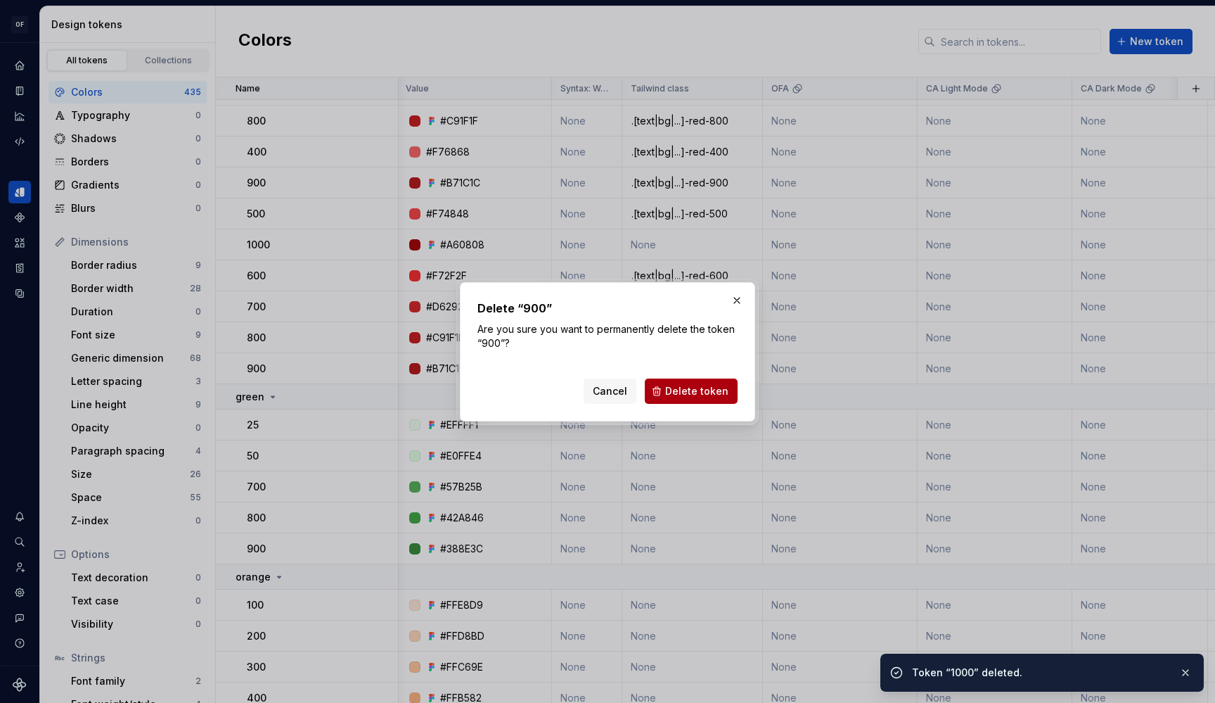
click at [677, 395] on span "Delete token" at bounding box center [696, 391] width 63 height 14
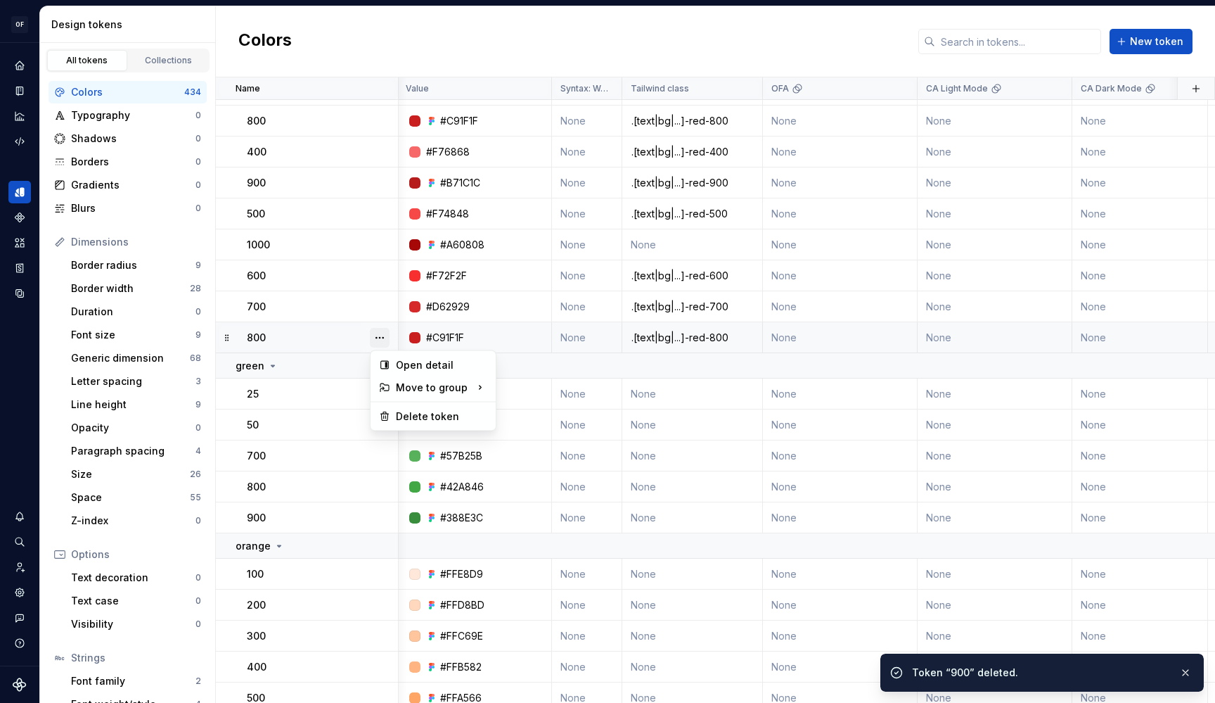
click at [380, 339] on button "button" at bounding box center [380, 338] width 20 height 20
click at [441, 413] on div "Delete token" at bounding box center [441, 416] width 91 height 14
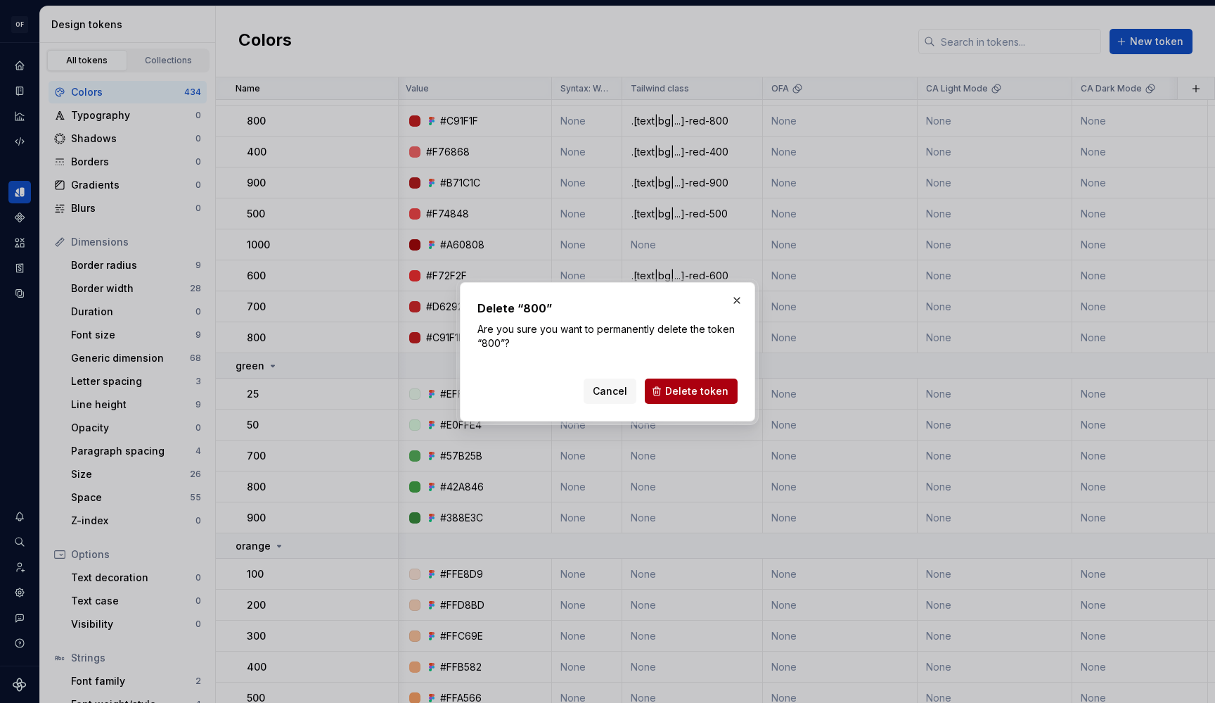
click at [693, 390] on span "Delete token" at bounding box center [696, 391] width 63 height 14
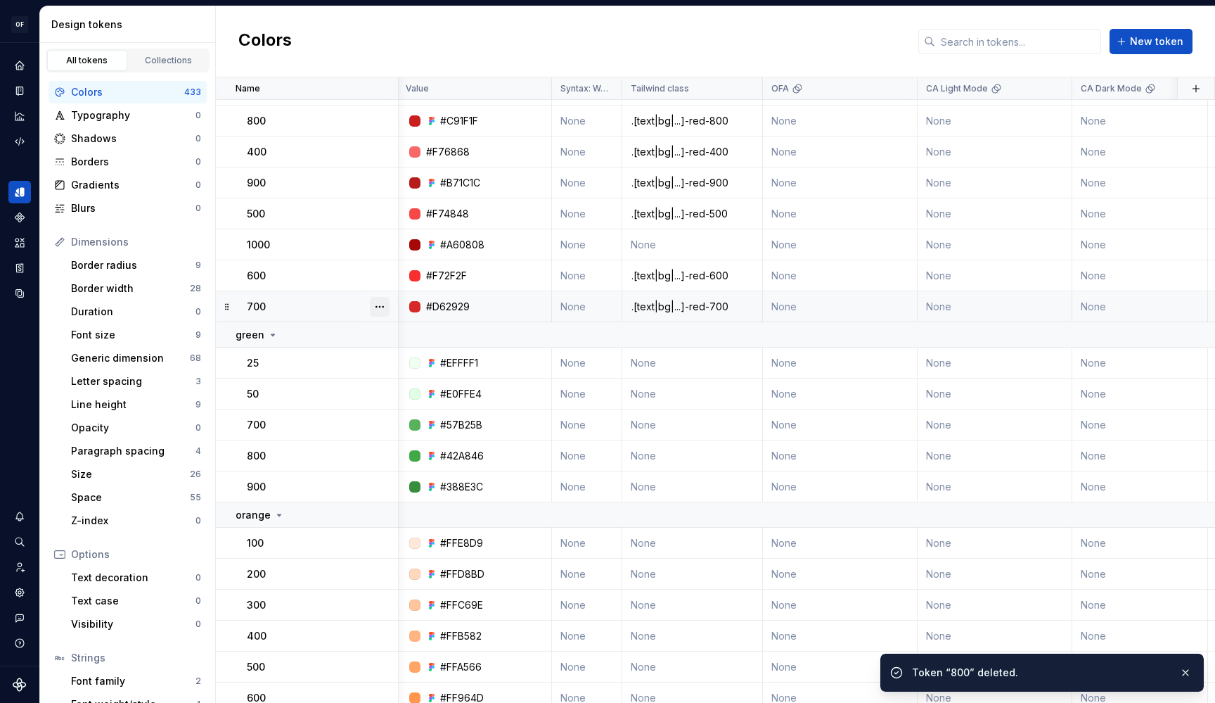
click at [374, 303] on button "button" at bounding box center [380, 307] width 20 height 20
click at [430, 380] on div "Delete token" at bounding box center [441, 385] width 91 height 14
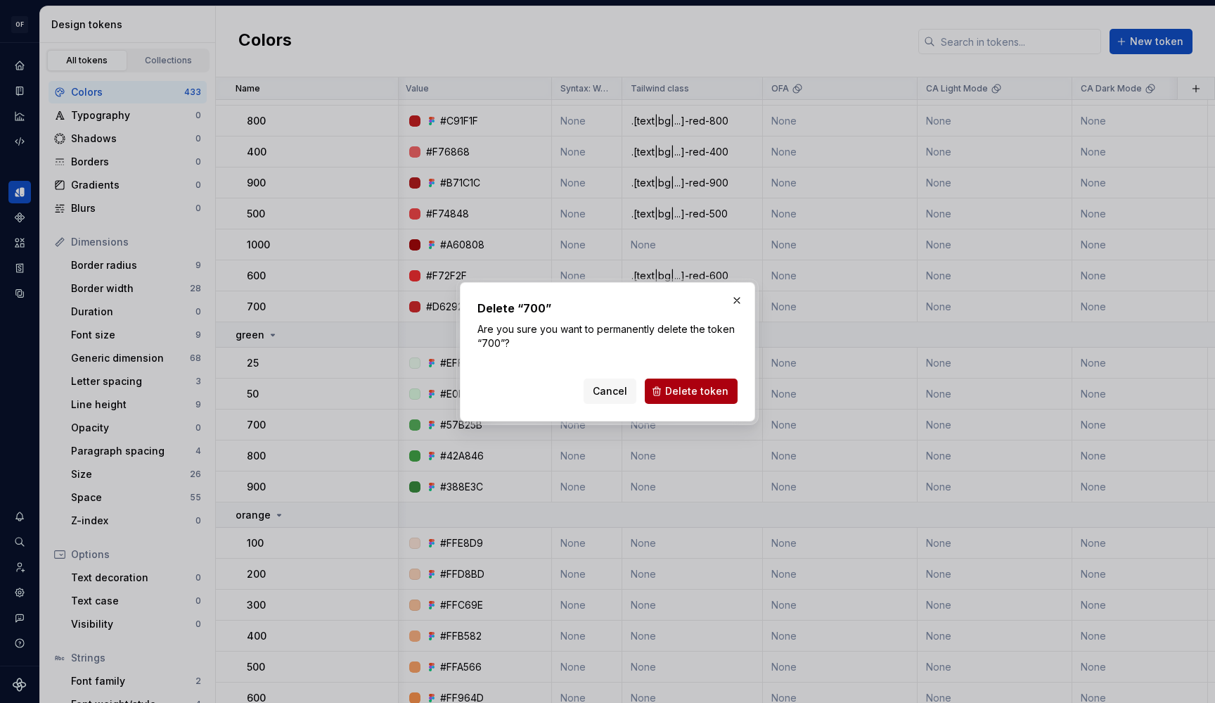
click at [676, 397] on span "Delete token" at bounding box center [696, 391] width 63 height 14
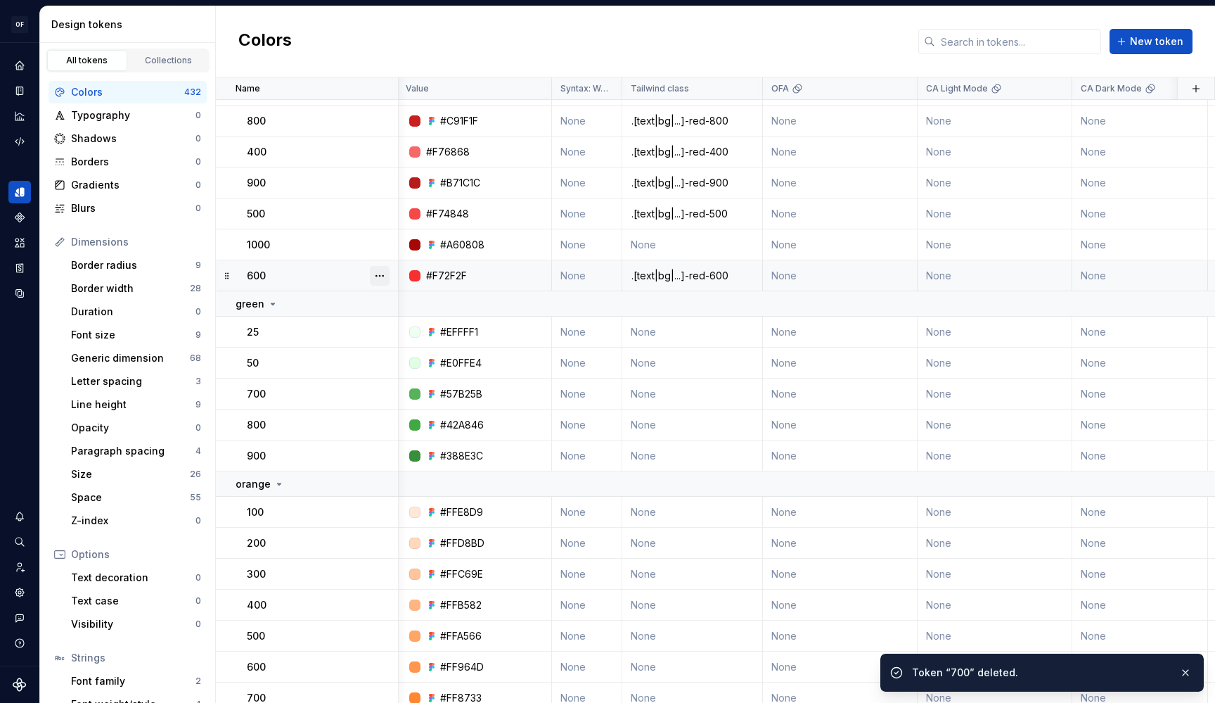
click at [383, 278] on button "button" at bounding box center [380, 276] width 20 height 20
click at [418, 347] on div "Delete token" at bounding box center [433, 354] width 120 height 23
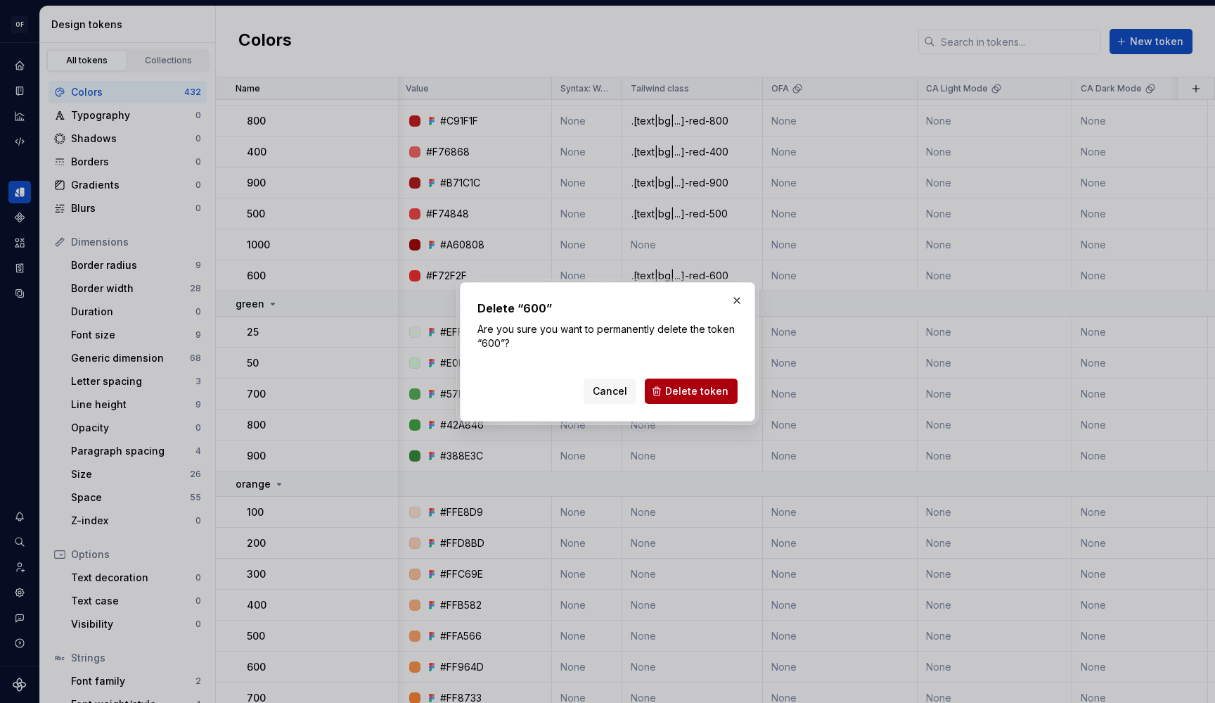
click at [678, 387] on span "Delete token" at bounding box center [696, 391] width 63 height 14
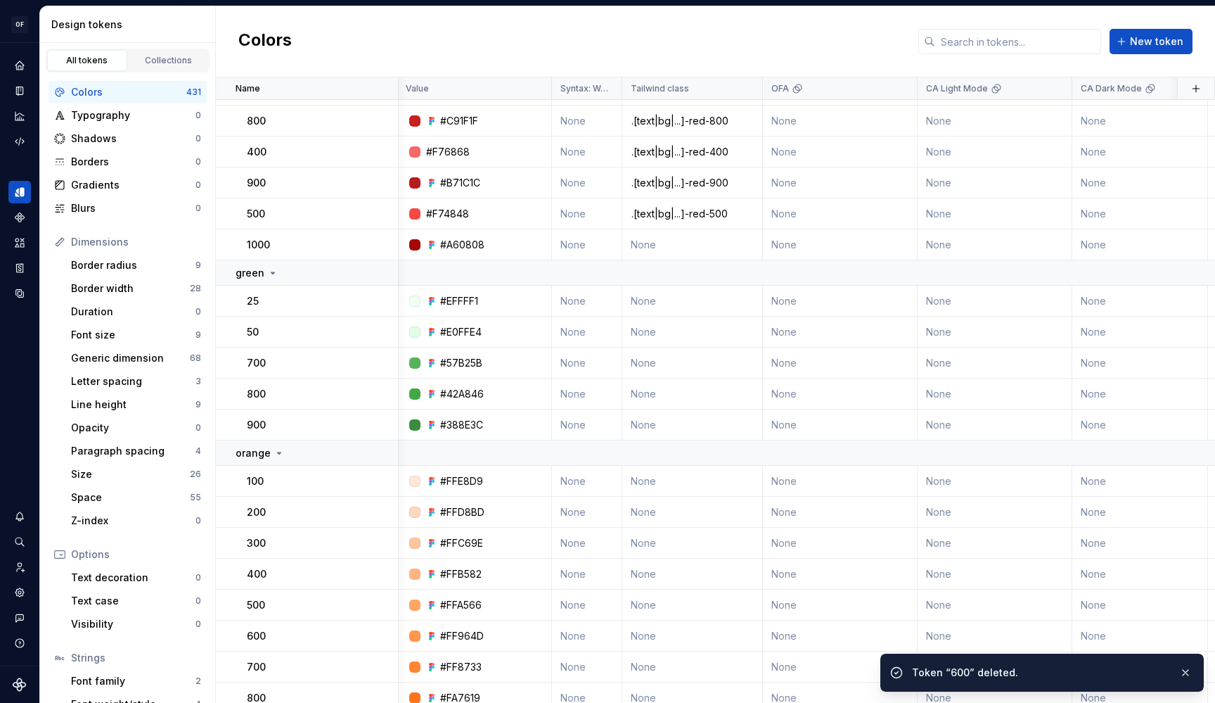
click at [380, 211] on div at bounding box center [379, 213] width 37 height 30
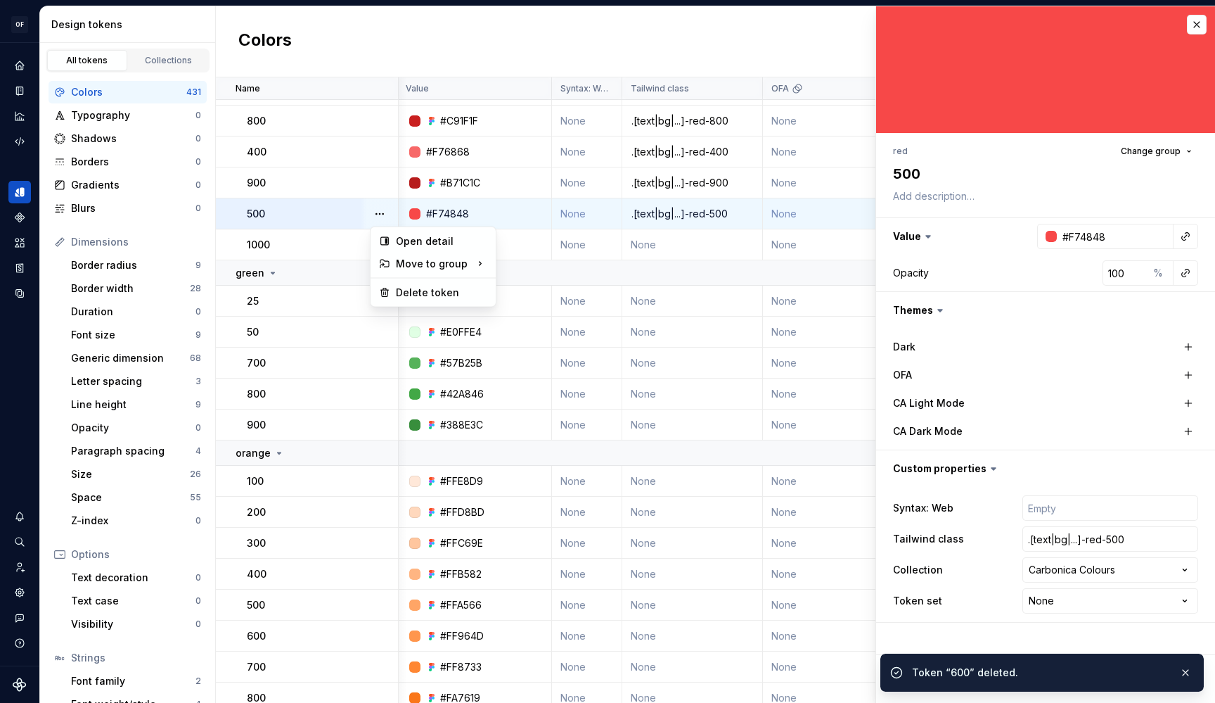
click at [377, 211] on button "button" at bounding box center [380, 214] width 20 height 20
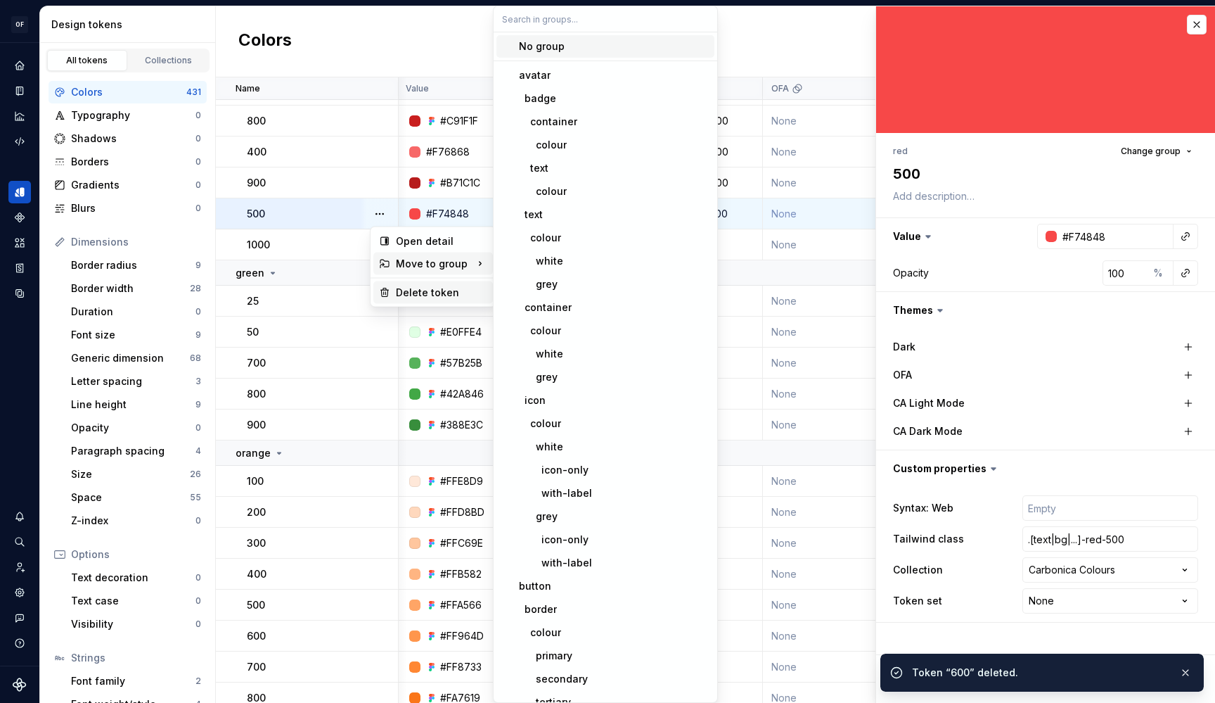
click at [402, 286] on div "Delete token" at bounding box center [441, 293] width 91 height 14
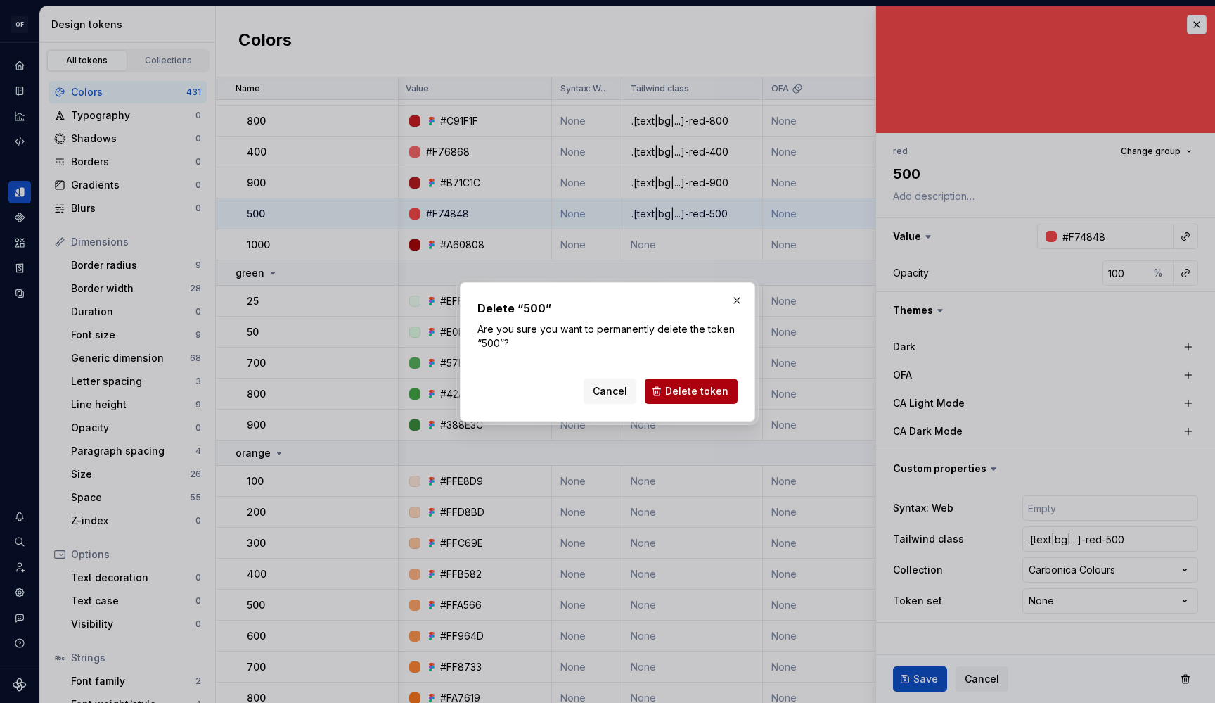
click at [718, 394] on span "Delete token" at bounding box center [696, 391] width 63 height 14
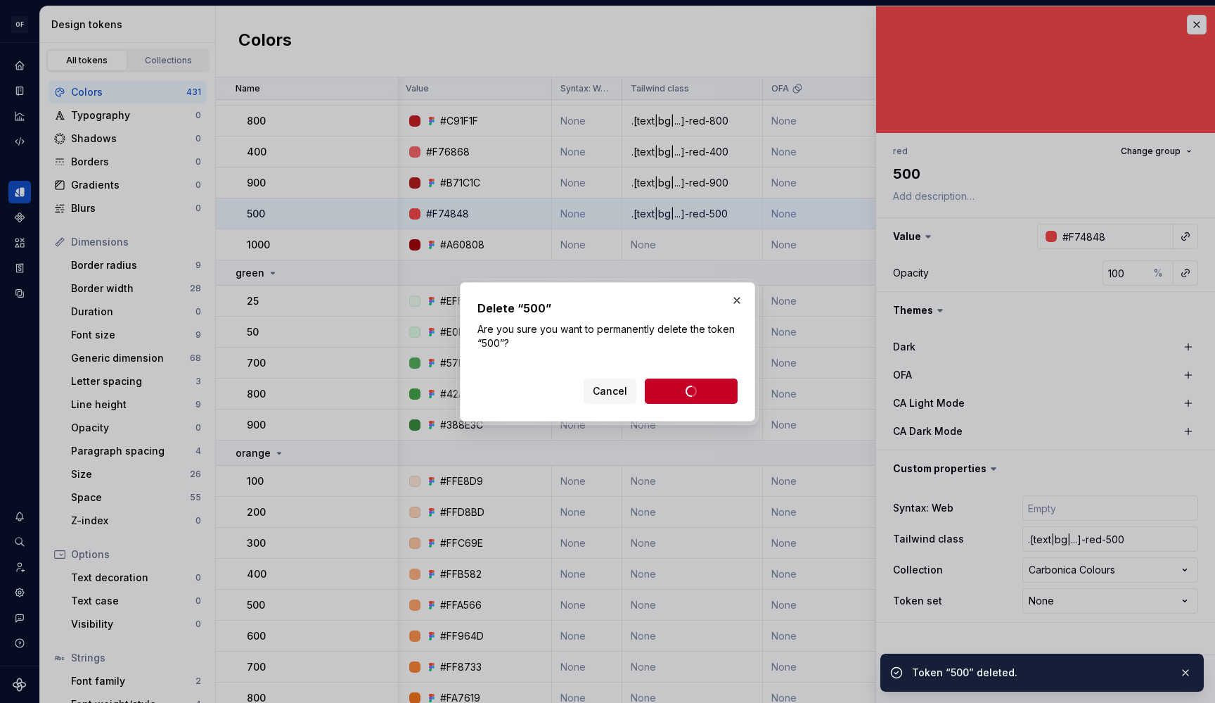
type textarea "*"
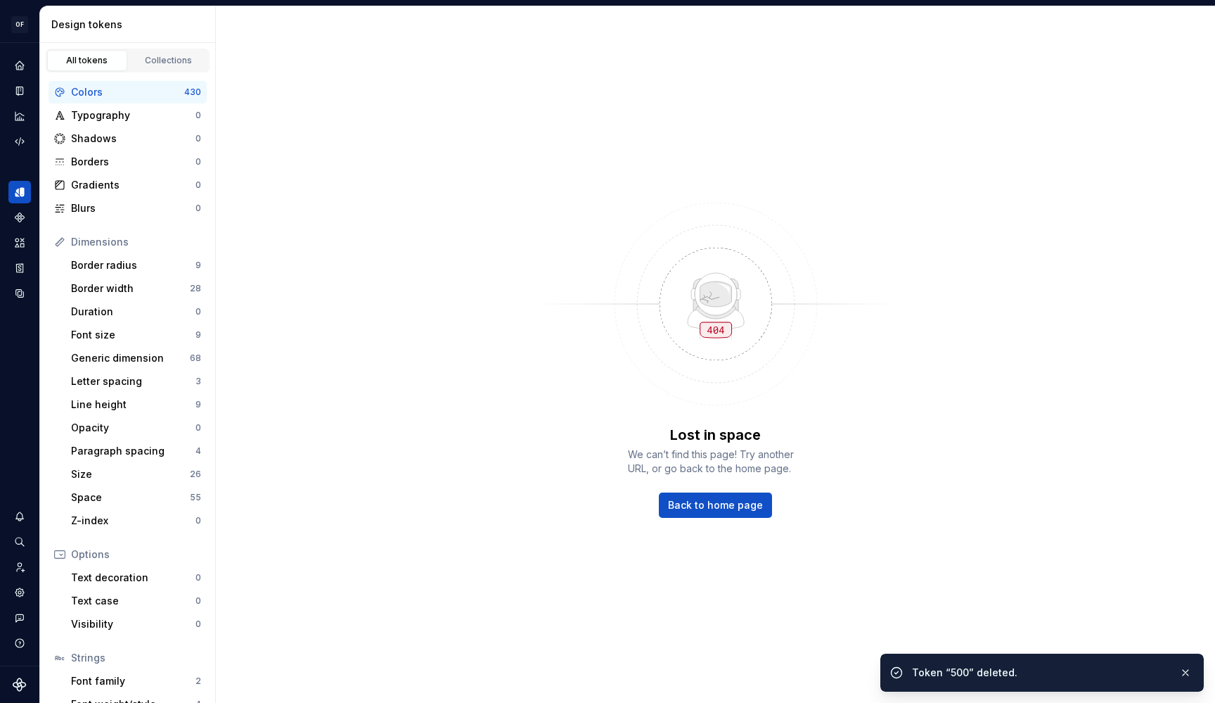
click at [1200, 20] on div "Lost in space We can’t find this page! Try another URL, or go back to the home …" at bounding box center [715, 354] width 999 height 696
click at [105, 93] on div "Colors" at bounding box center [127, 92] width 113 height 14
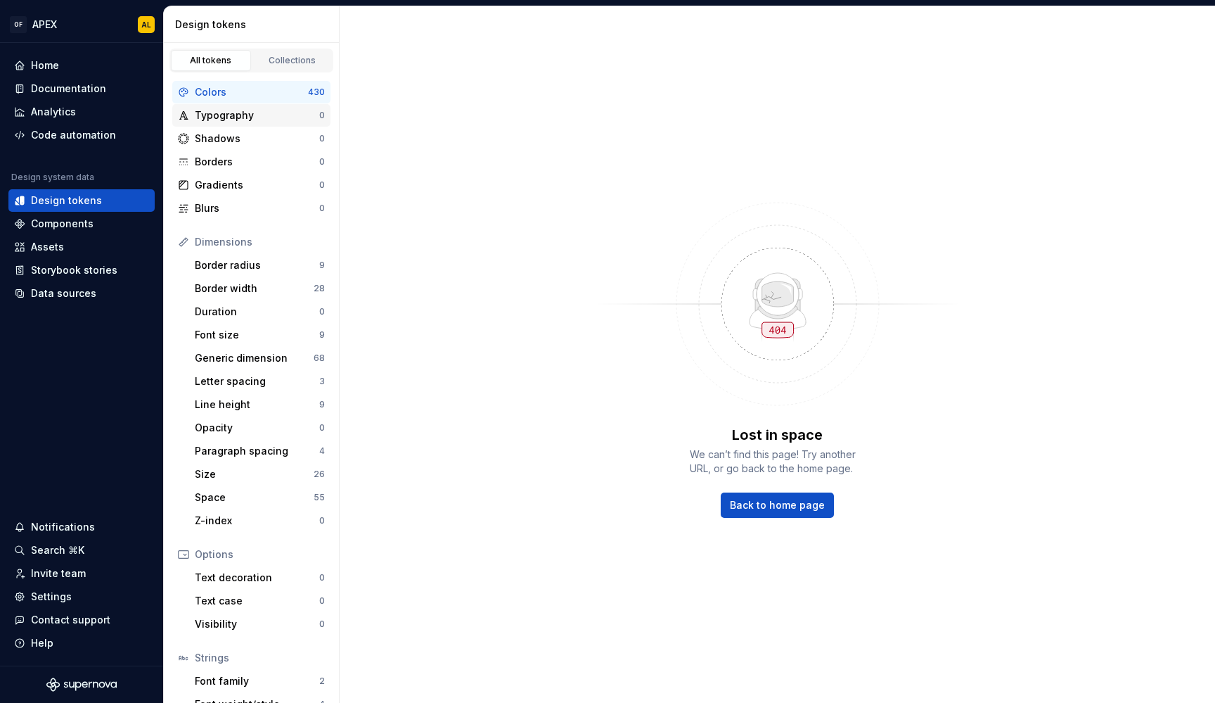
click at [247, 124] on div "Typography 0" at bounding box center [251, 115] width 158 height 23
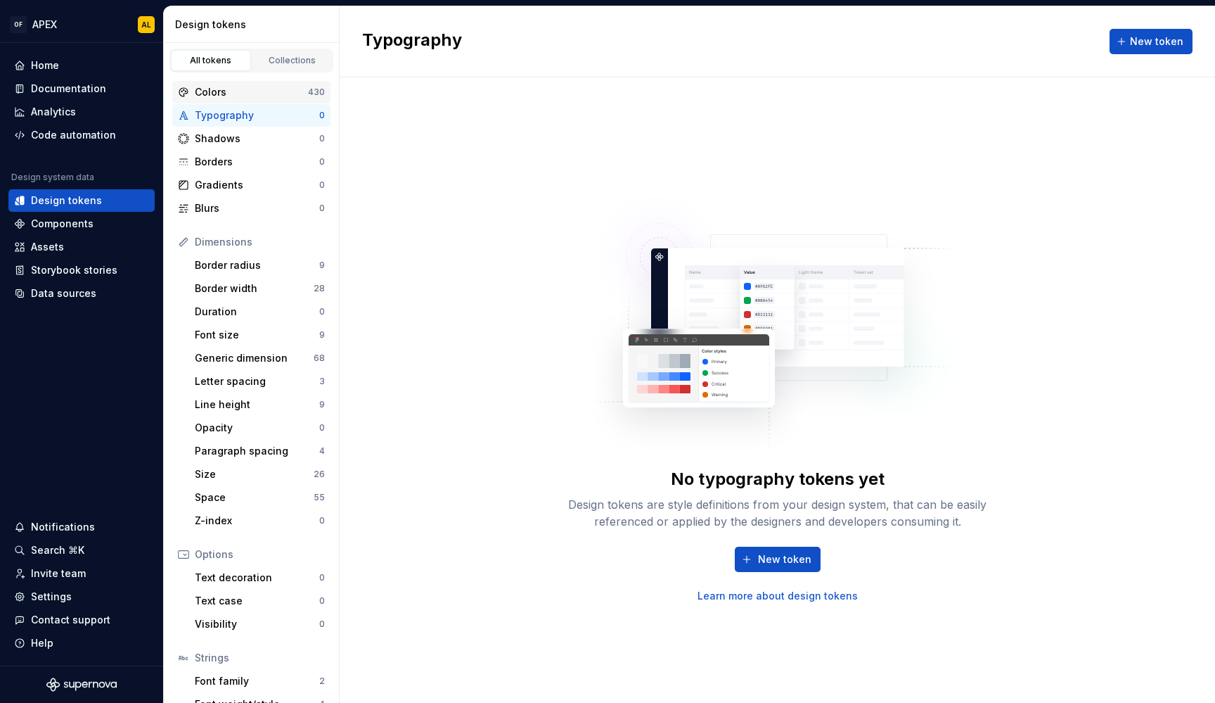
click at [243, 92] on div "Colors" at bounding box center [251, 92] width 113 height 14
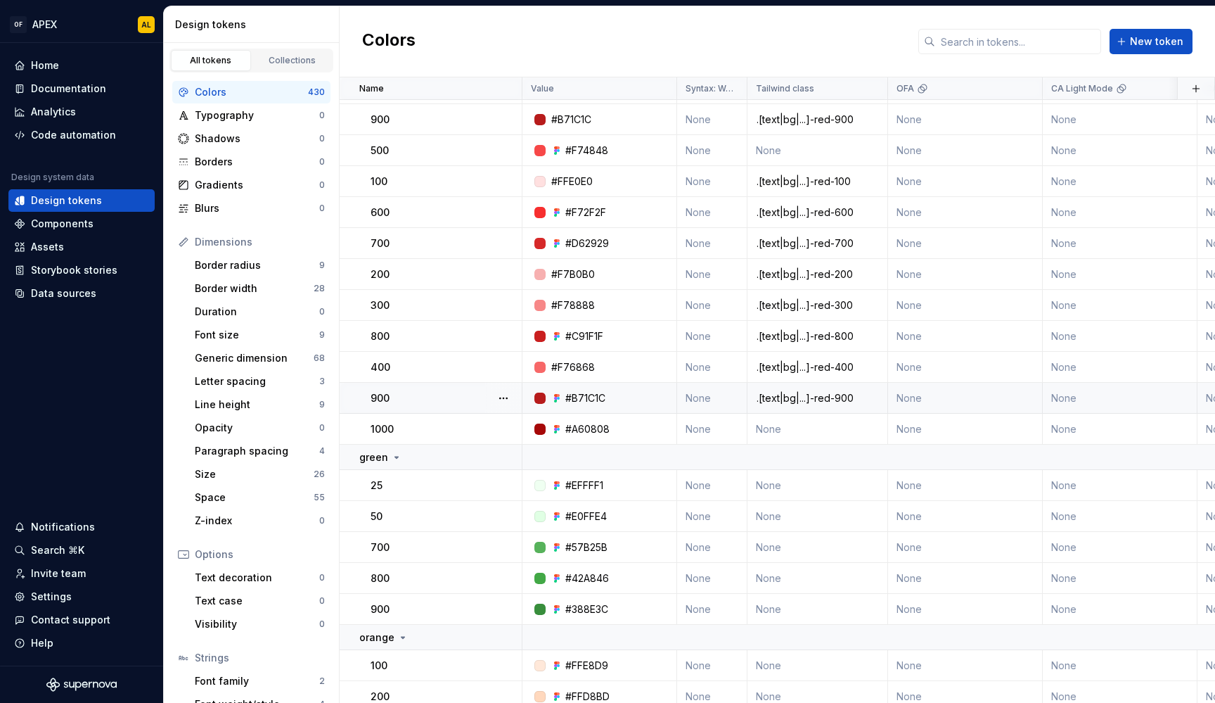
scroll to position [15681, 0]
click at [496, 365] on button "button" at bounding box center [504, 367] width 20 height 20
click at [549, 441] on div "Delete token" at bounding box center [565, 445] width 91 height 14
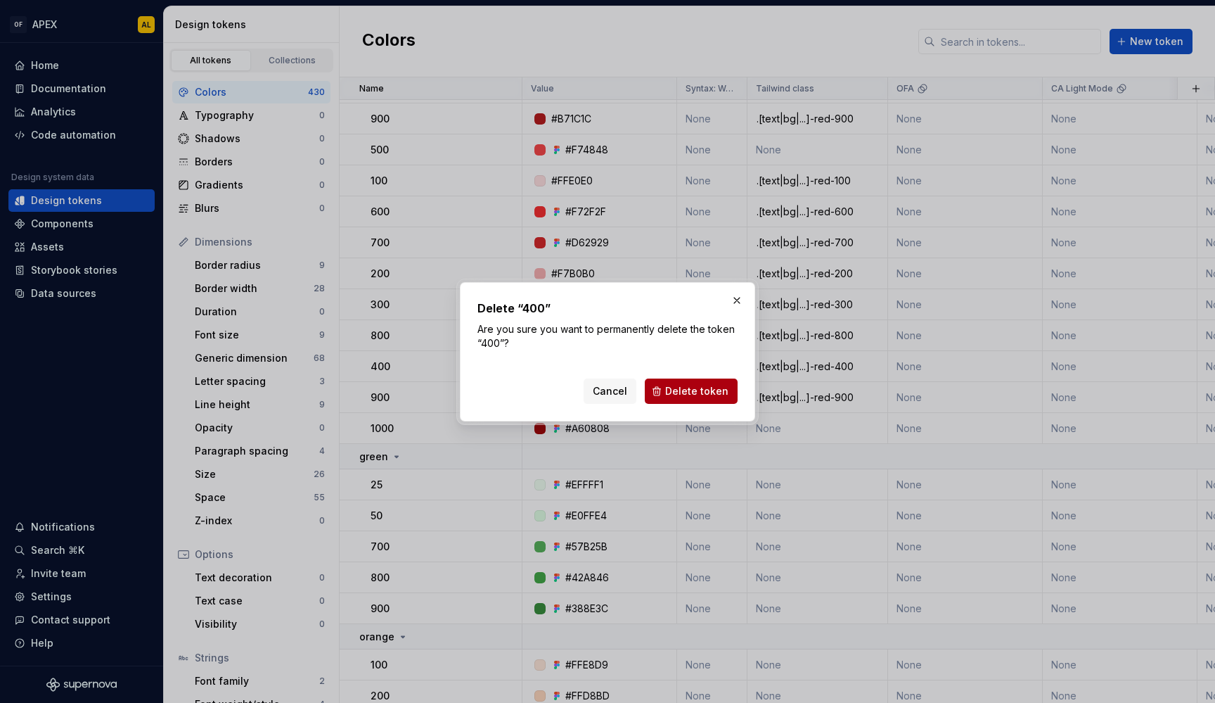
click at [683, 396] on span "Delete token" at bounding box center [696, 391] width 63 height 14
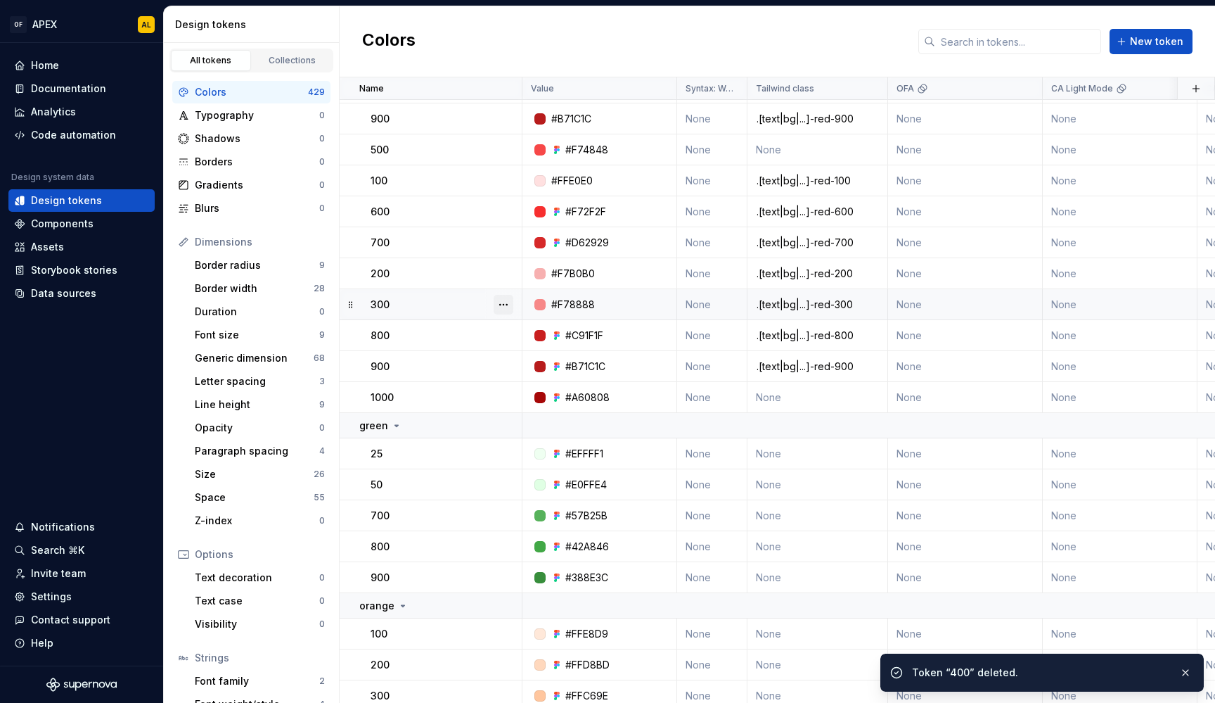
click at [504, 304] on button "button" at bounding box center [504, 305] width 20 height 20
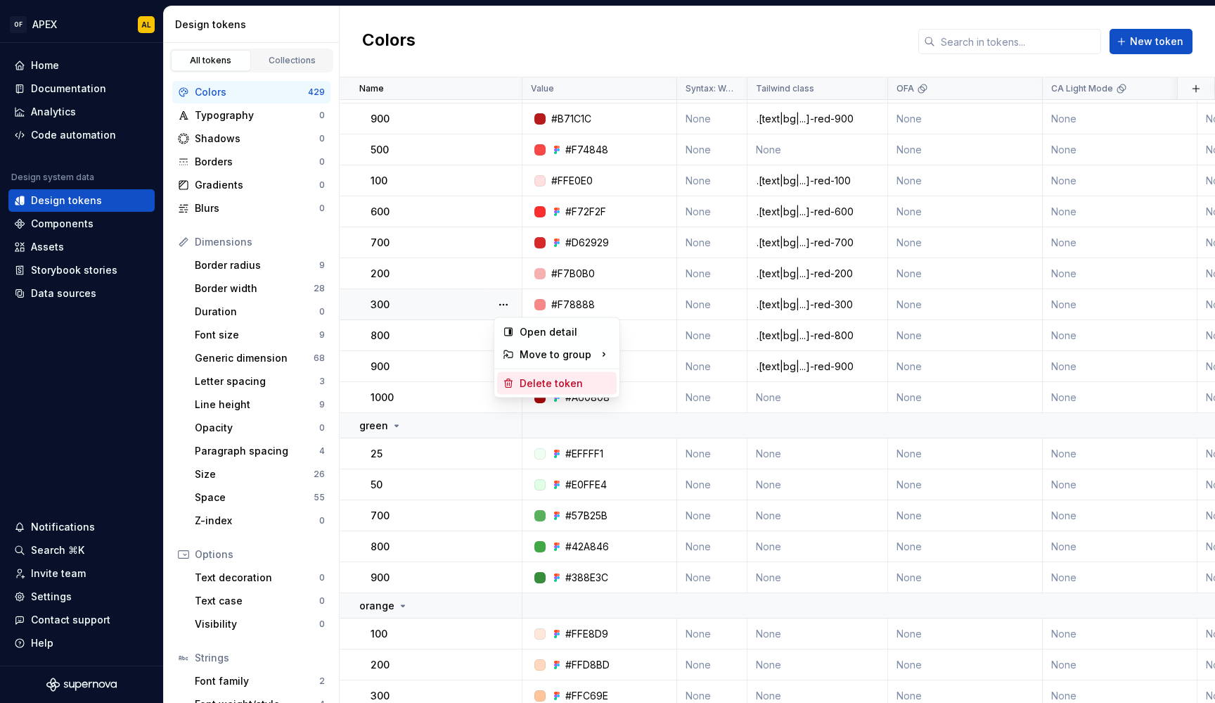
click at [536, 375] on div "Delete token" at bounding box center [557, 383] width 120 height 23
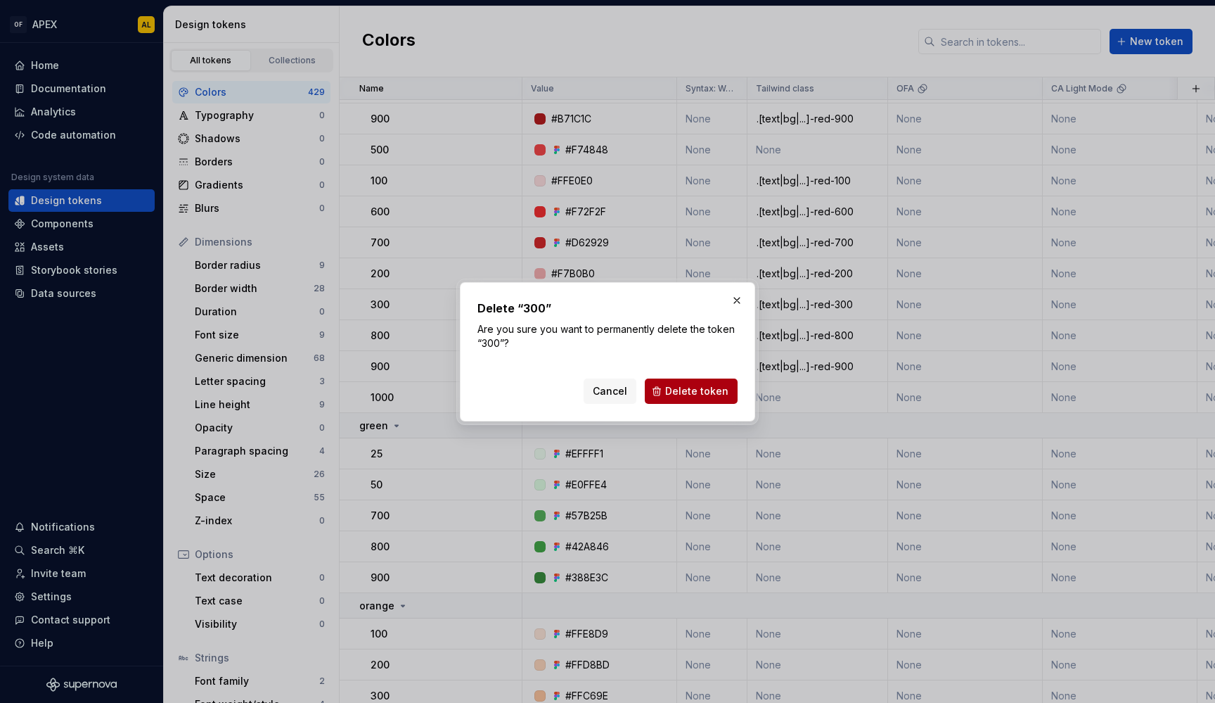
click at [674, 385] on span "Delete token" at bounding box center [696, 391] width 63 height 14
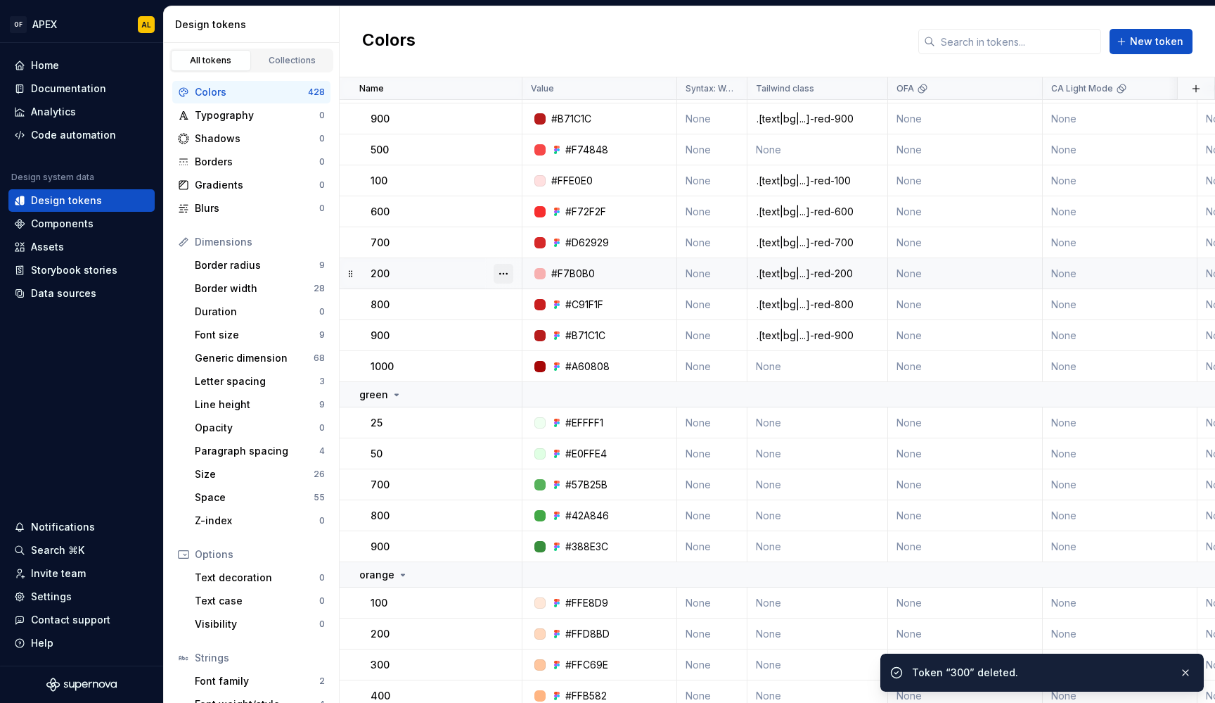
click at [506, 279] on button "button" at bounding box center [504, 274] width 20 height 20
click at [538, 342] on div "Delete token" at bounding box center [557, 352] width 120 height 23
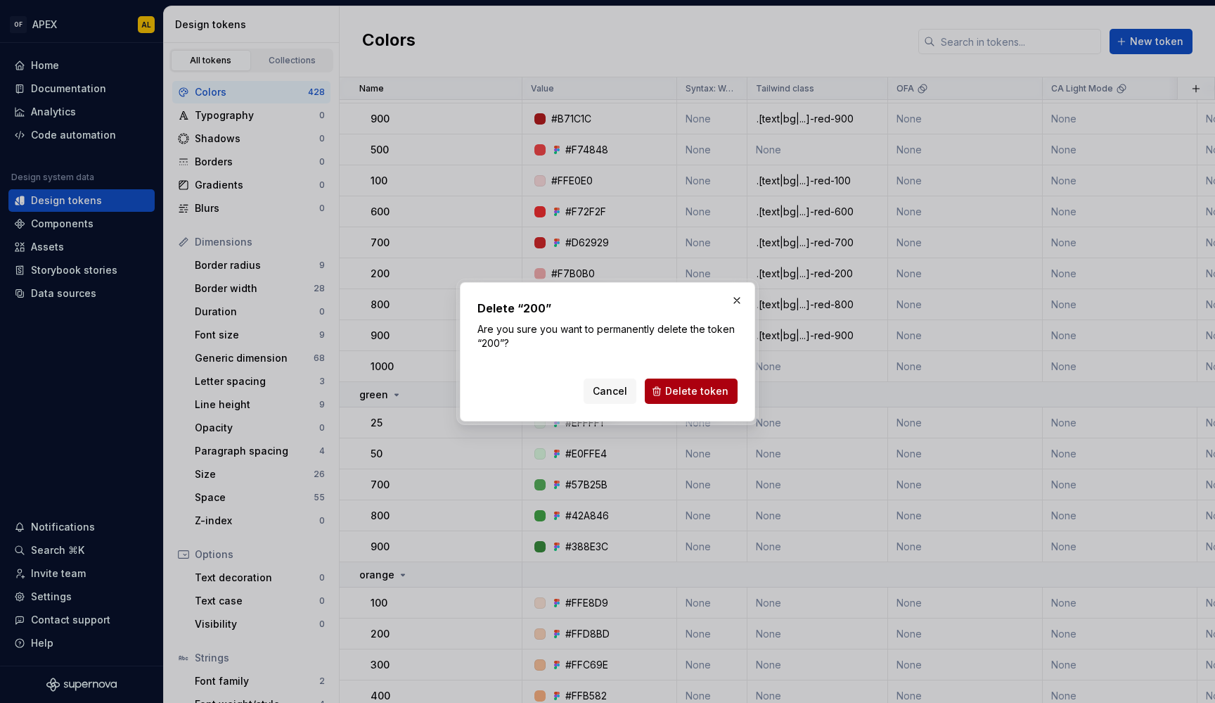
click at [688, 388] on span "Delete token" at bounding box center [696, 391] width 63 height 14
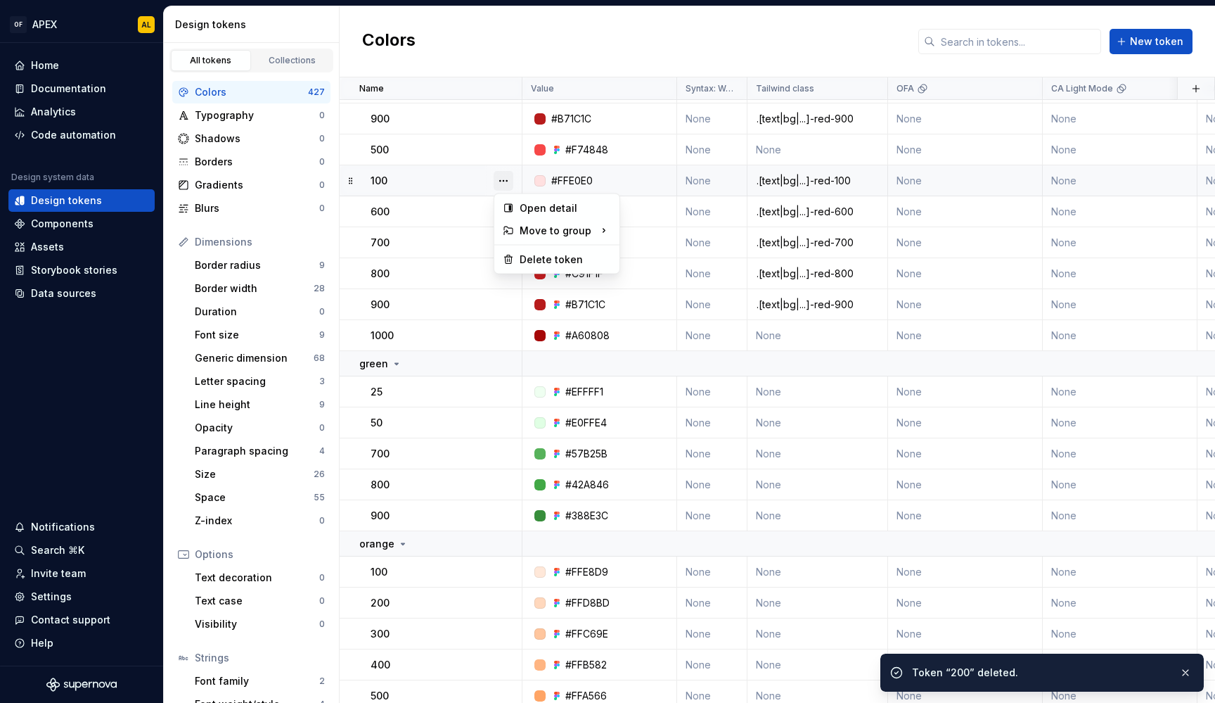
click at [503, 184] on button "button" at bounding box center [504, 181] width 20 height 20
click at [541, 263] on div "Delete token" at bounding box center [565, 259] width 91 height 14
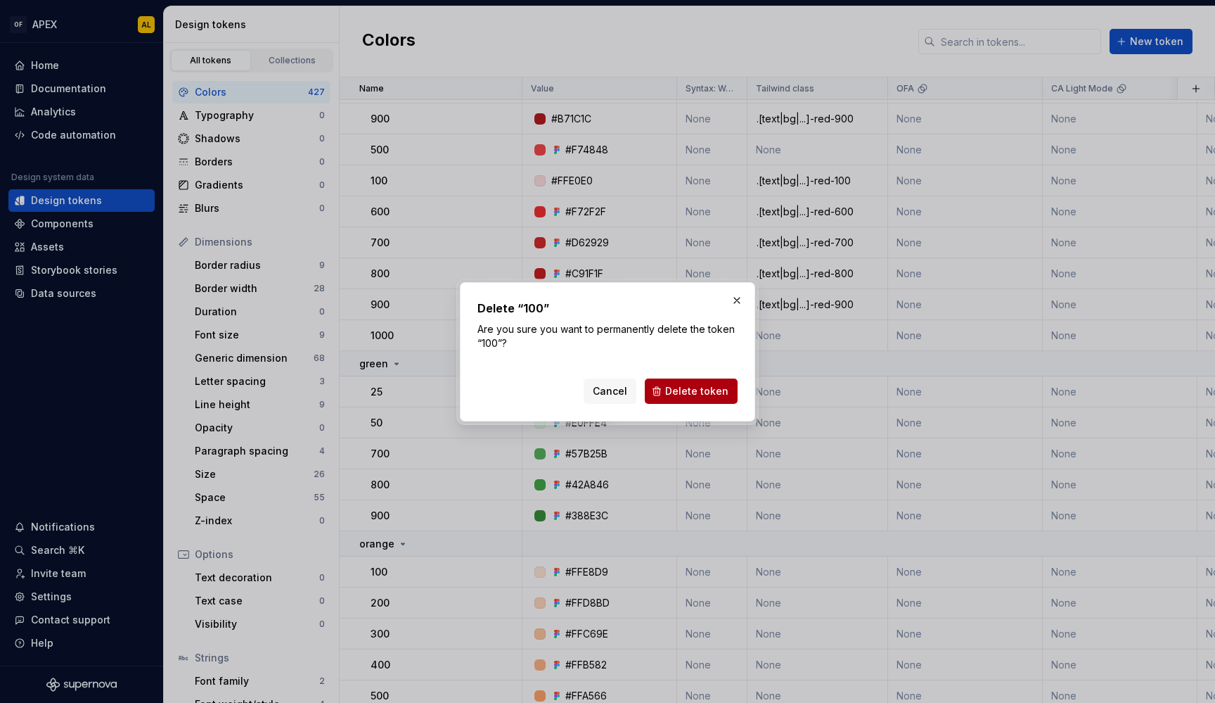
click at [693, 385] on span "Delete token" at bounding box center [696, 391] width 63 height 14
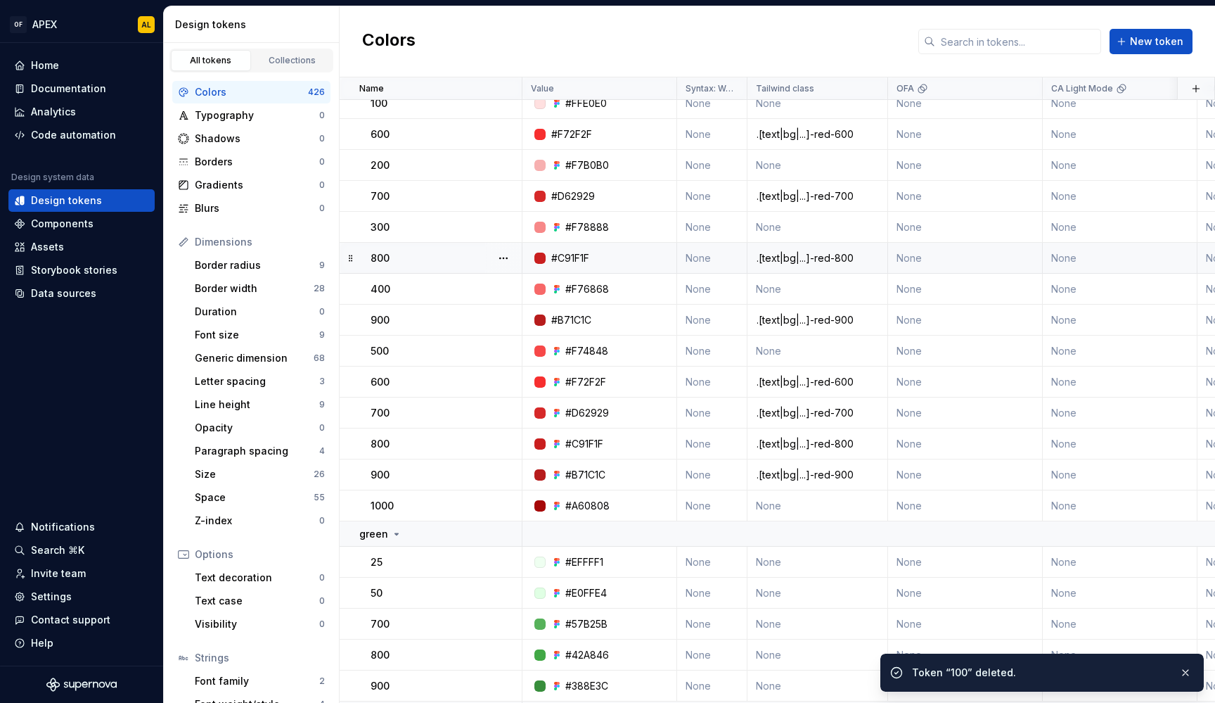
scroll to position [15480, 0]
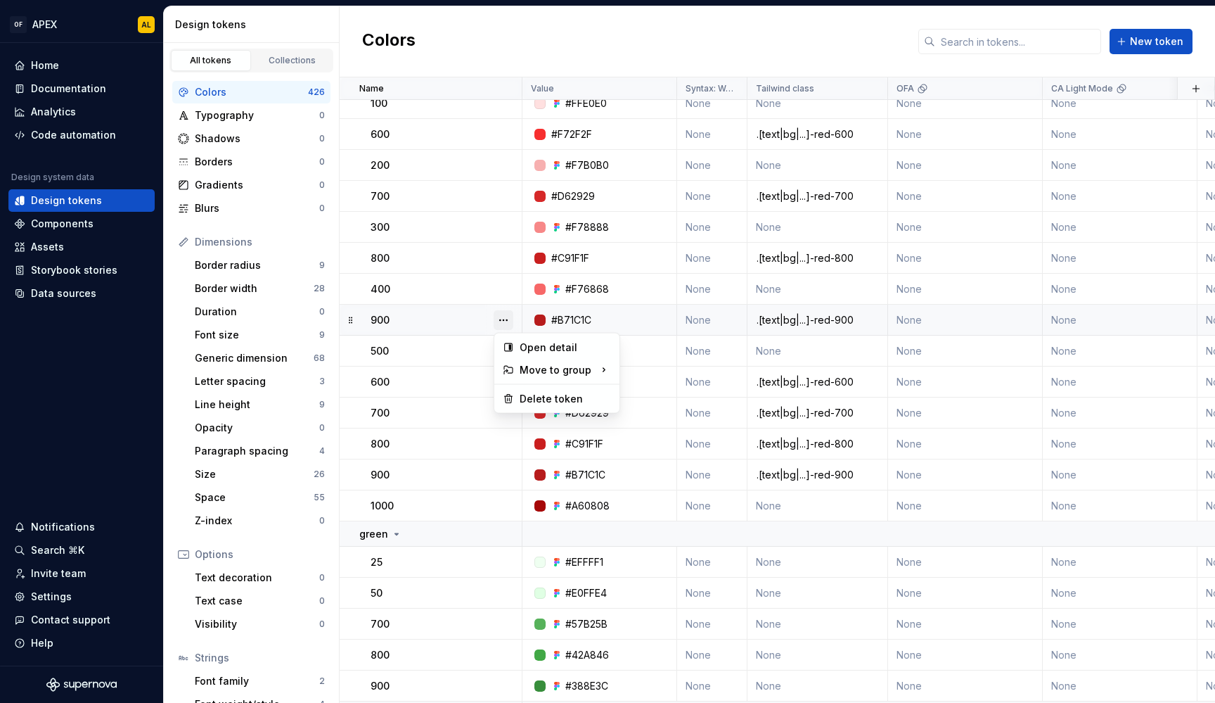
click at [501, 316] on button "button" at bounding box center [504, 320] width 20 height 20
click at [537, 405] on div "Delete token" at bounding box center [565, 399] width 91 height 14
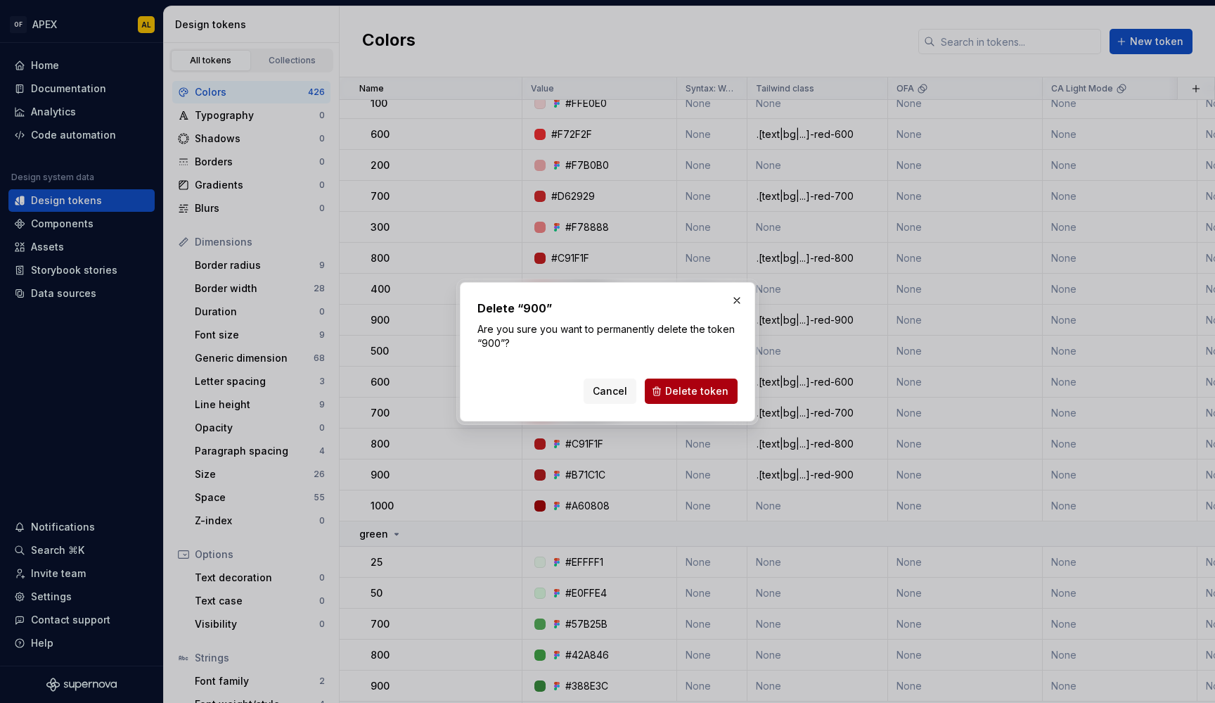
click at [704, 400] on button "Delete token" at bounding box center [691, 390] width 93 height 25
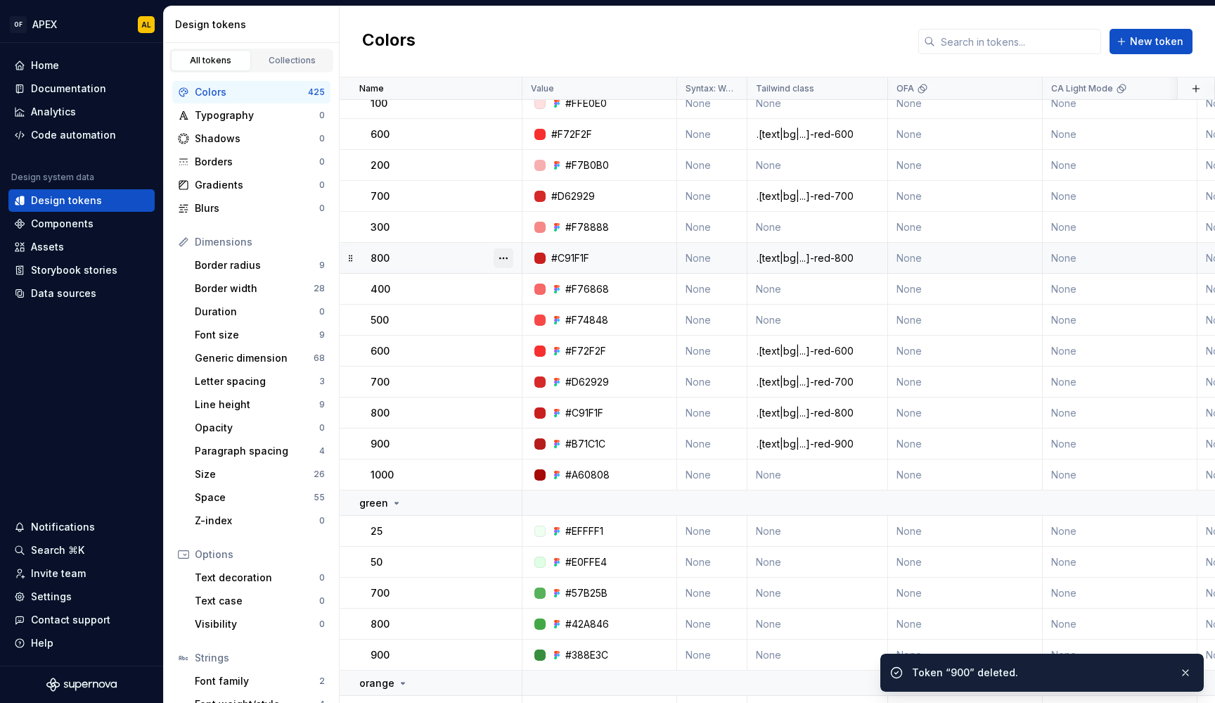
click at [504, 260] on button "button" at bounding box center [504, 258] width 20 height 20
click at [528, 331] on div "Delete token" at bounding box center [565, 337] width 91 height 14
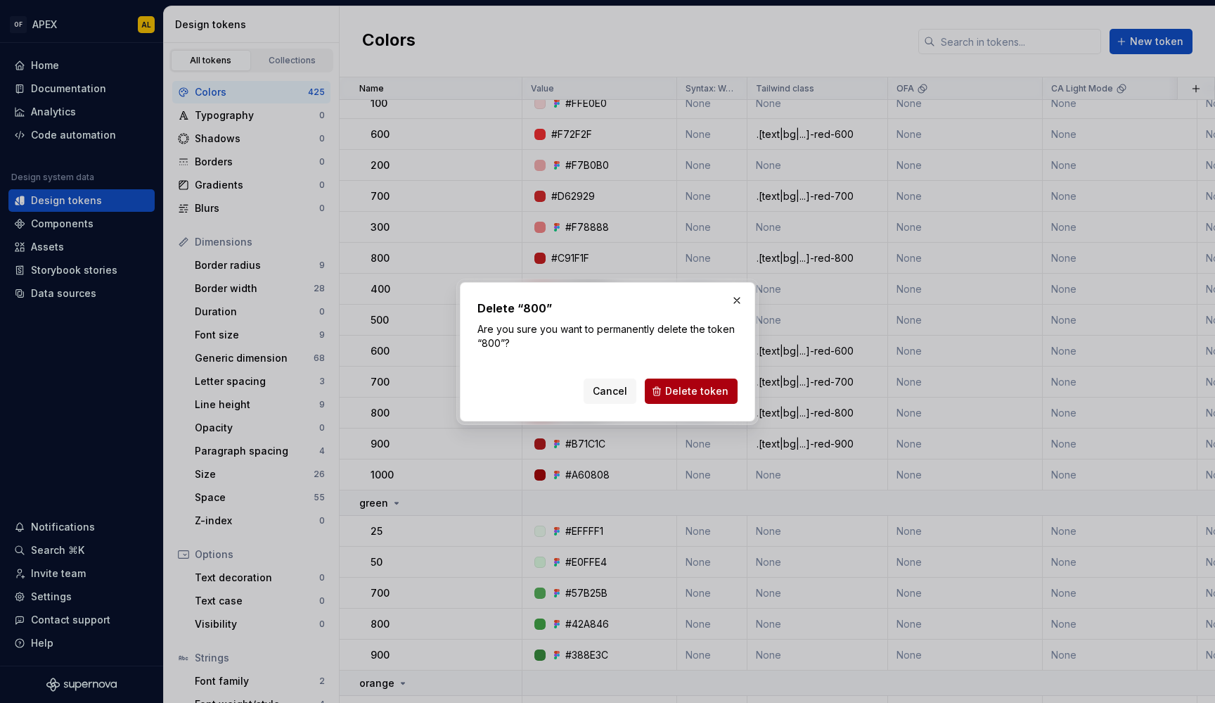
click at [693, 389] on span "Delete token" at bounding box center [696, 391] width 63 height 14
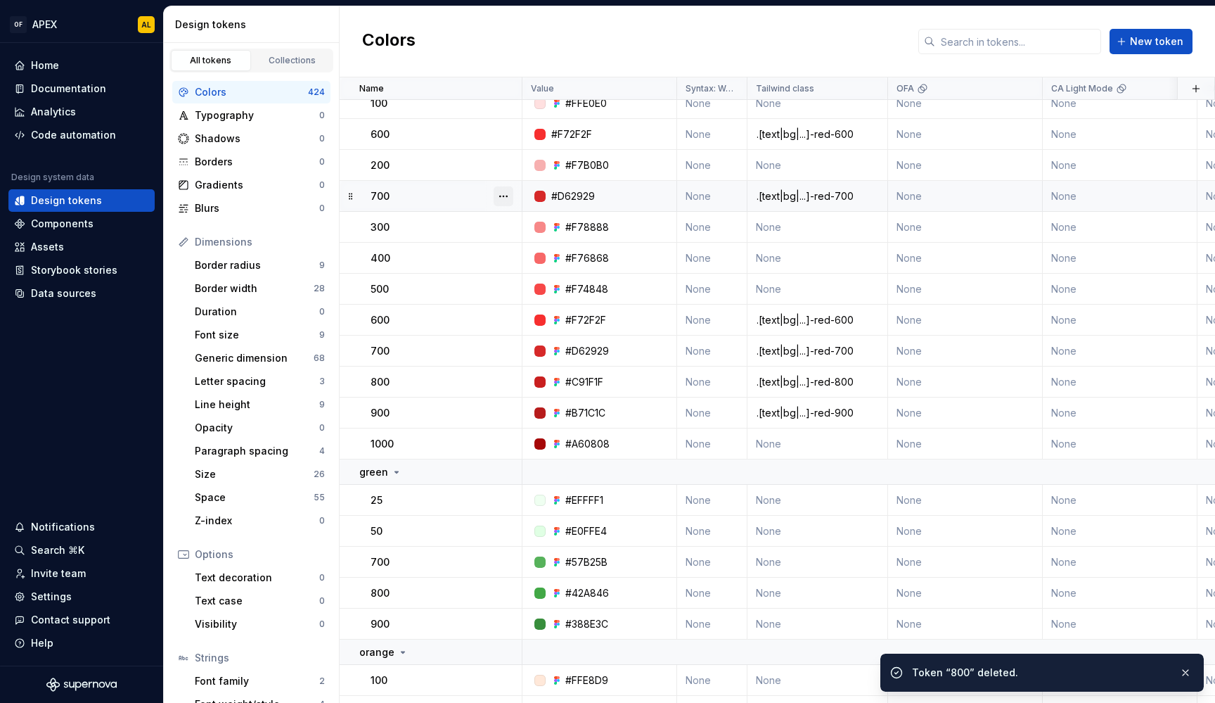
click at [506, 198] on button "button" at bounding box center [504, 196] width 20 height 20
click at [533, 269] on div "Delete token" at bounding box center [565, 275] width 91 height 14
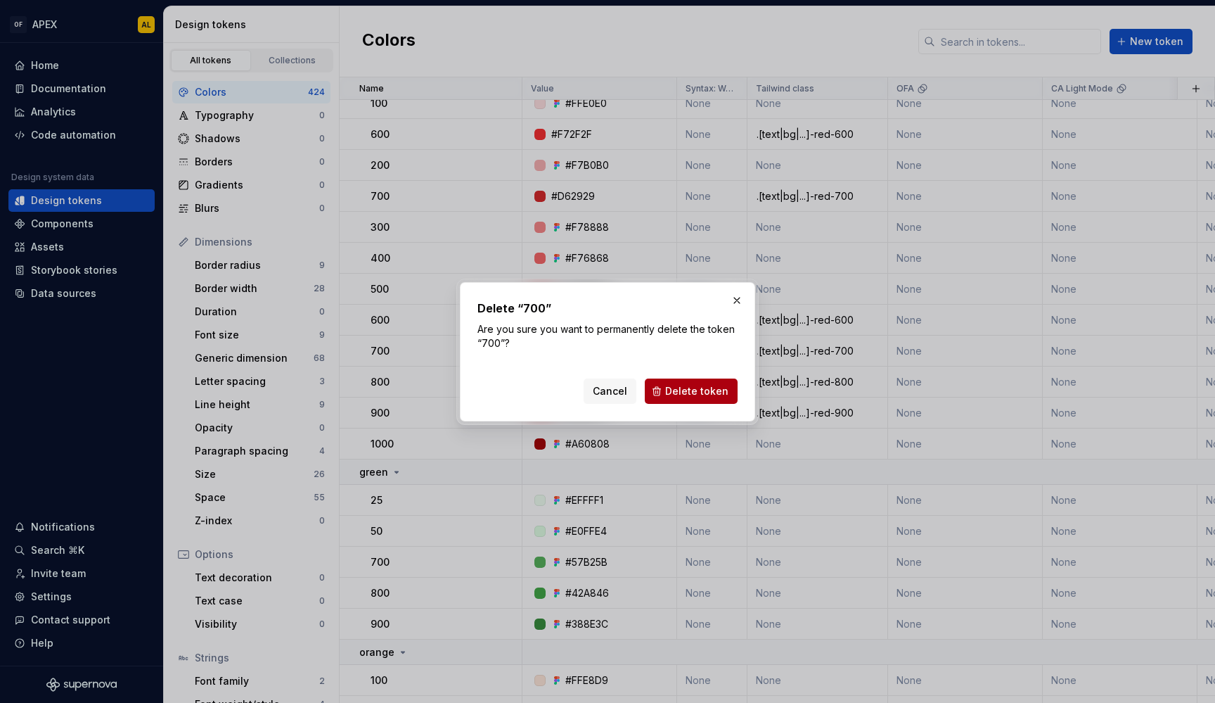
click at [681, 383] on button "Delete token" at bounding box center [691, 390] width 93 height 25
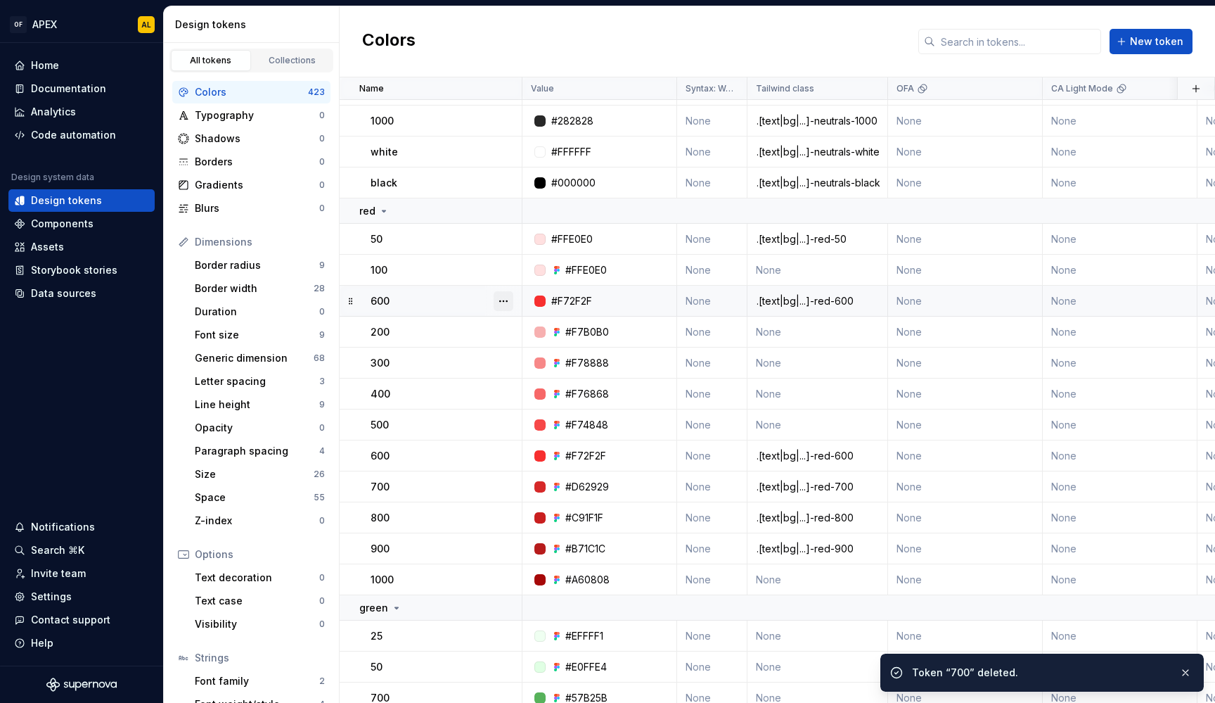
scroll to position [15312, 0]
click at [502, 299] on button "button" at bounding box center [504, 303] width 20 height 20
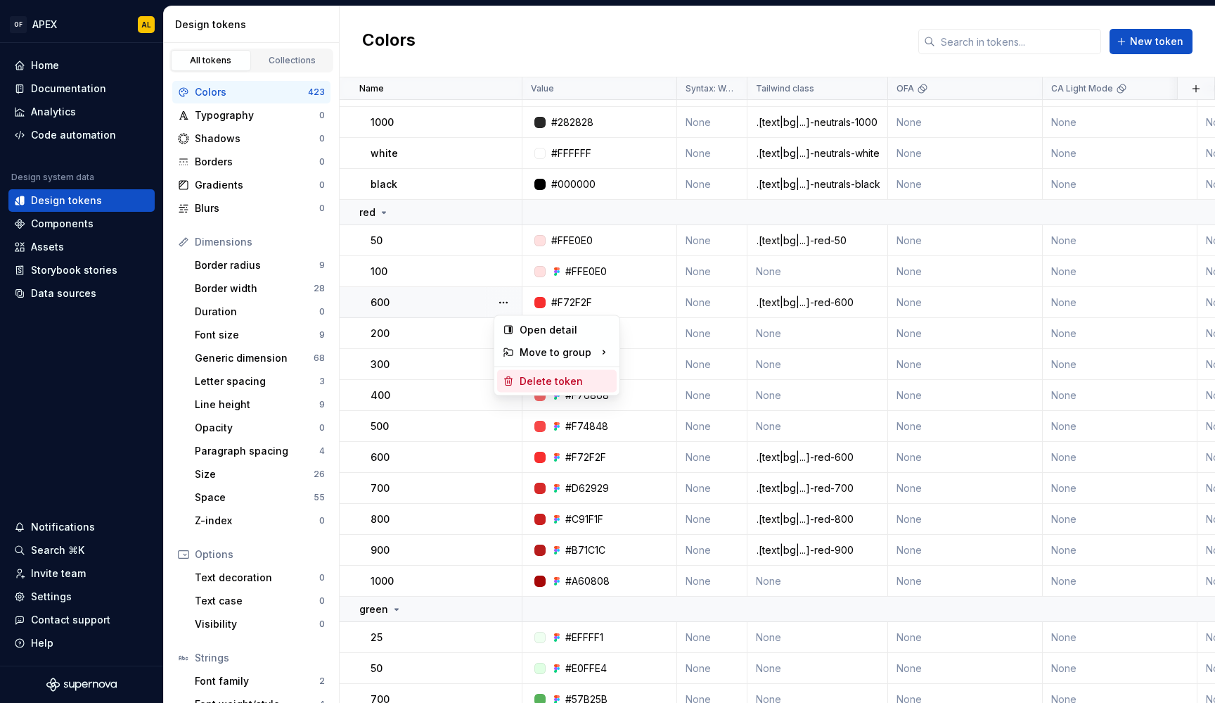
click at [536, 387] on div "Delete token" at bounding box center [565, 381] width 91 height 14
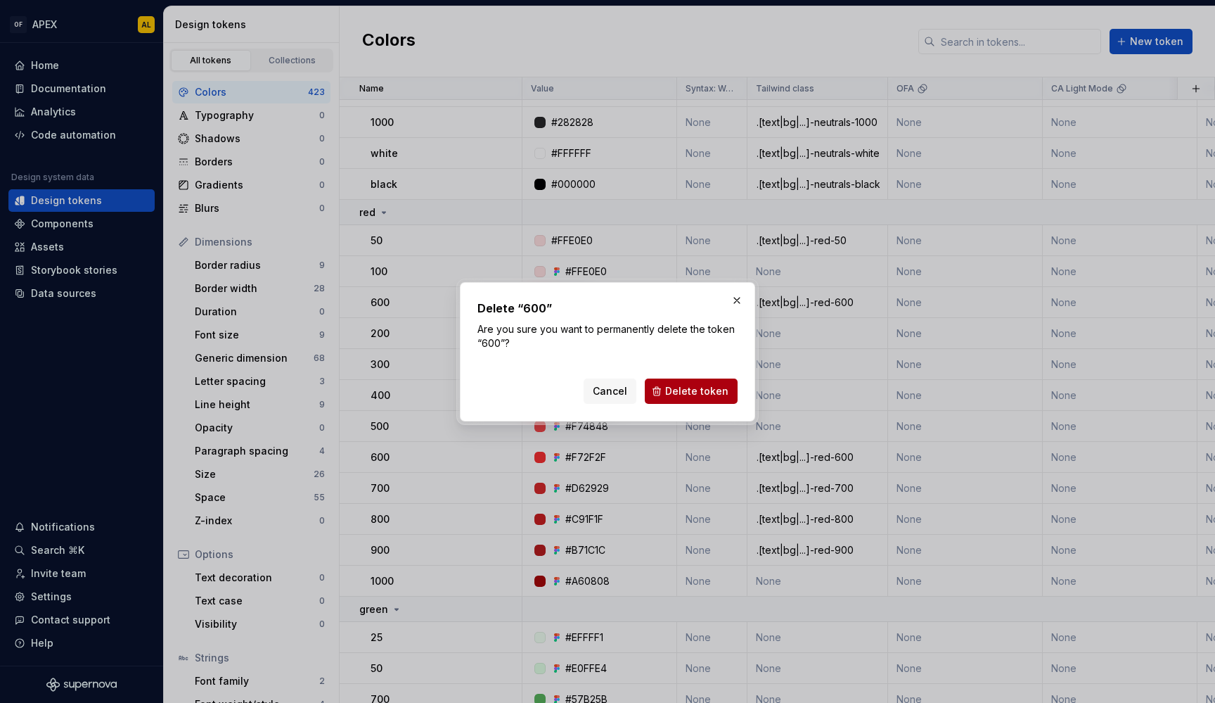
click at [700, 391] on span "Delete token" at bounding box center [696, 391] width 63 height 14
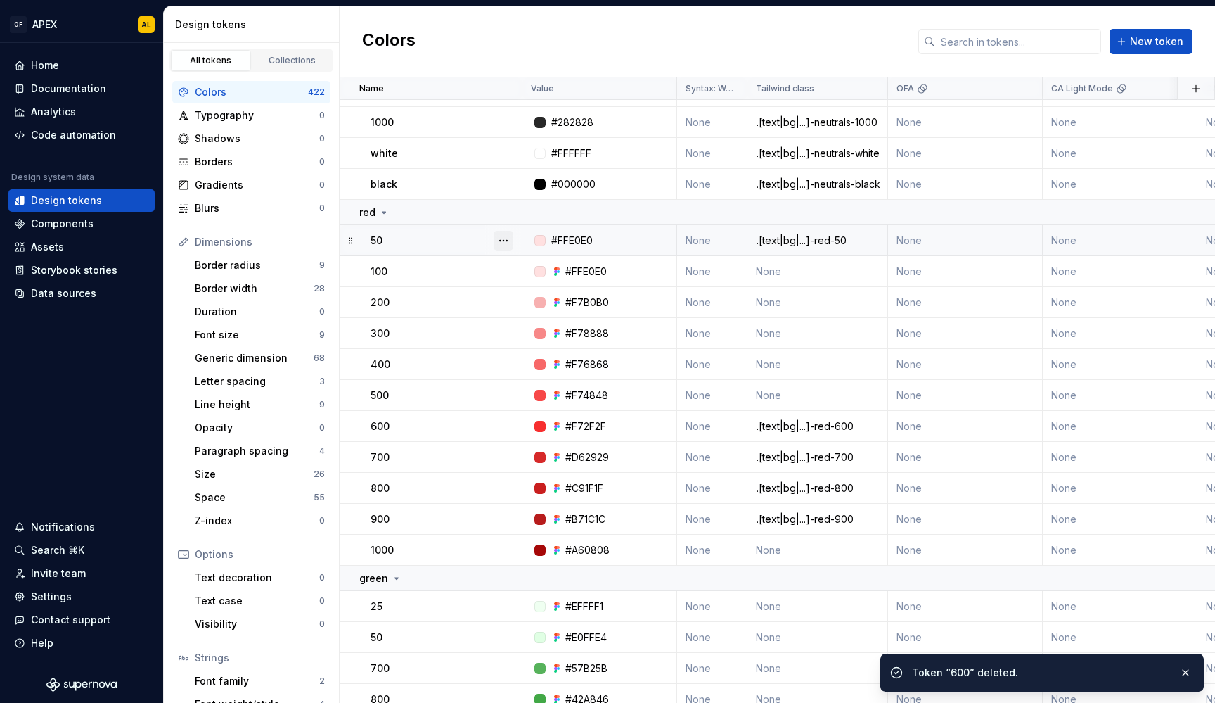
click at [502, 240] on button "button" at bounding box center [504, 241] width 20 height 20
click at [545, 323] on div "Delete token" at bounding box center [565, 319] width 91 height 14
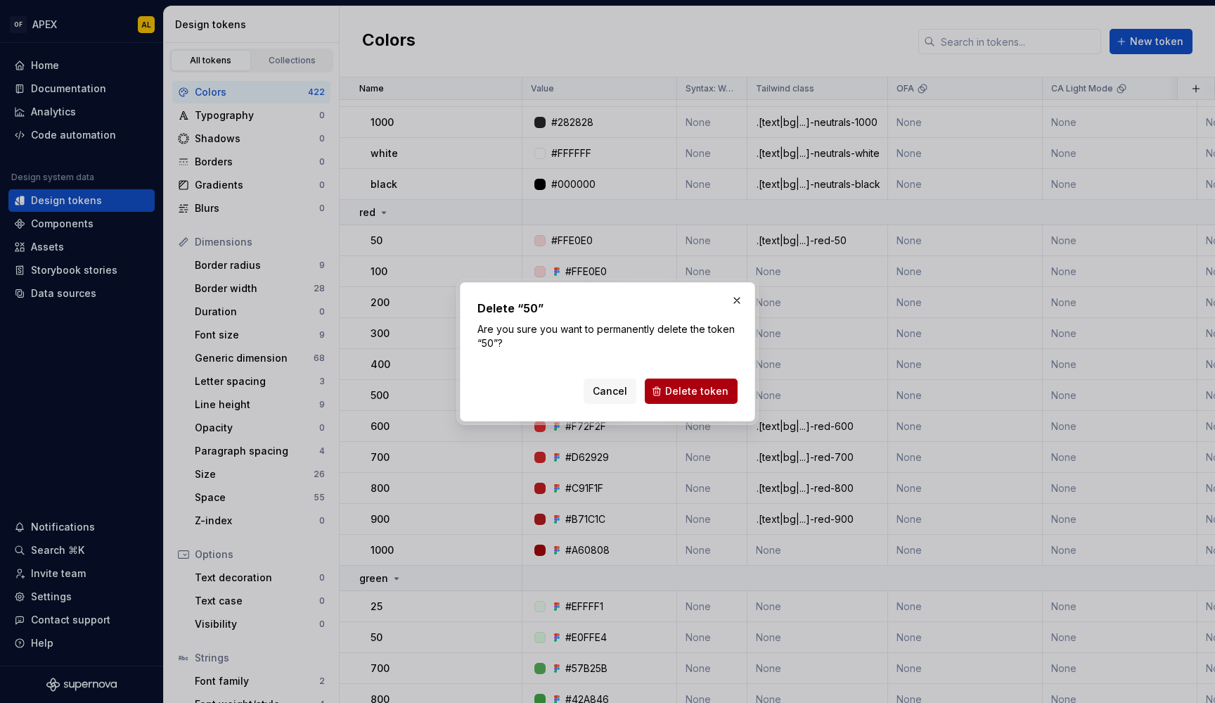
click at [704, 390] on span "Delete token" at bounding box center [696, 391] width 63 height 14
click at [704, 390] on div "Cancel Delete token" at bounding box center [661, 390] width 154 height 25
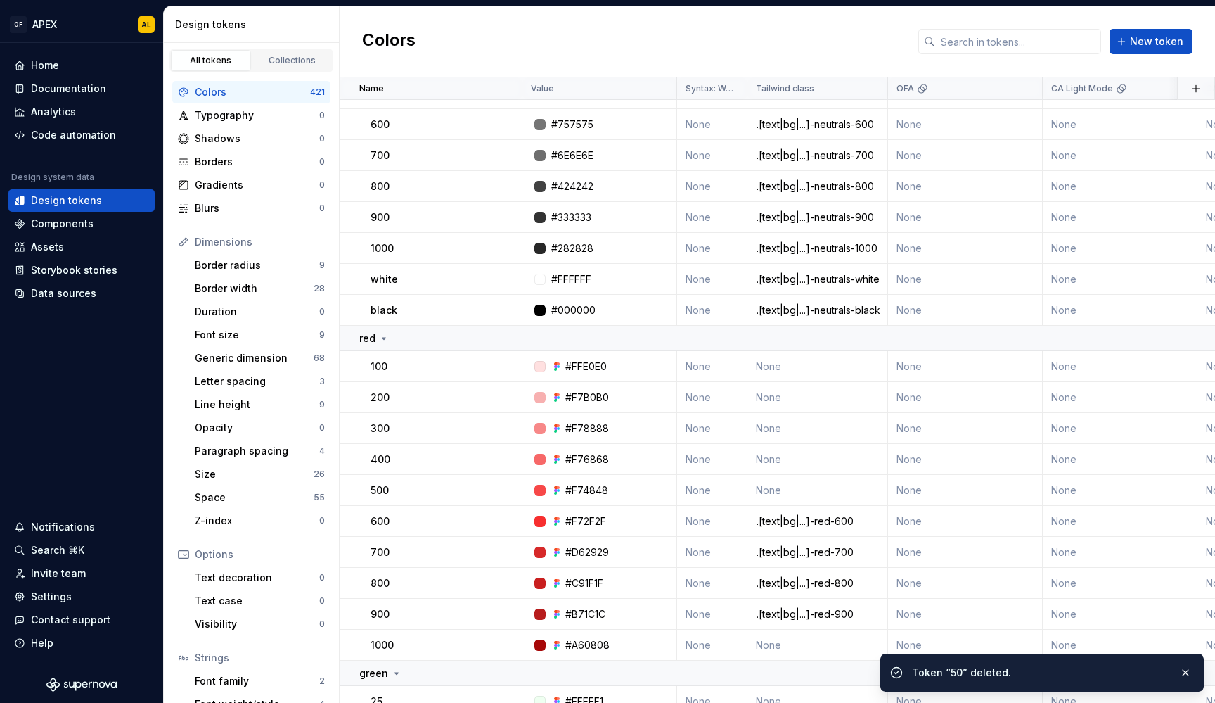
scroll to position [15169, 0]
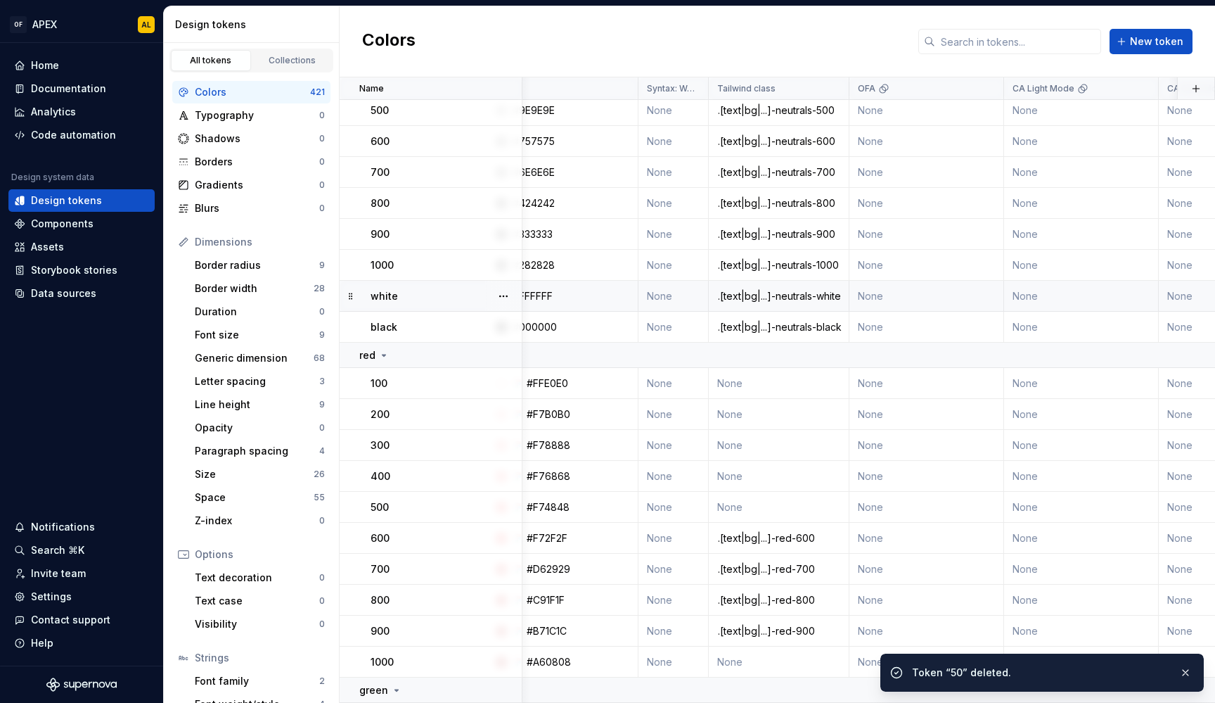
click at [458, 304] on td "white" at bounding box center [431, 296] width 183 height 31
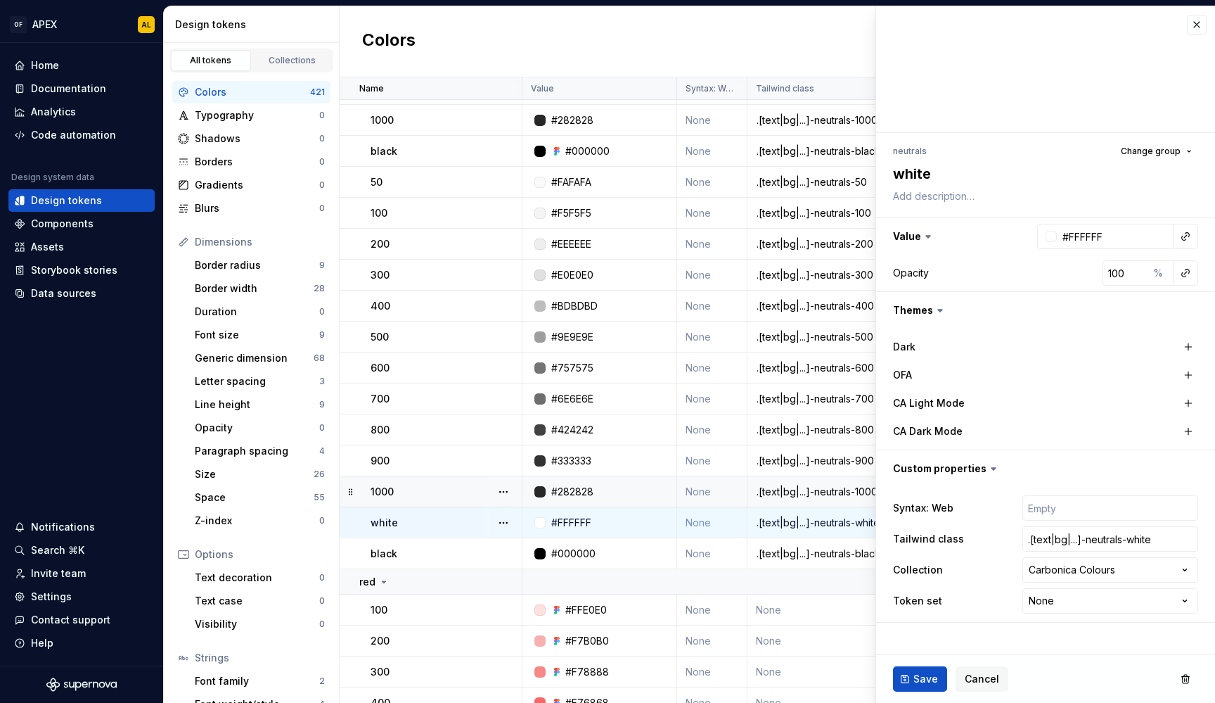
scroll to position [14943, 0]
click at [505, 550] on button "button" at bounding box center [504, 554] width 20 height 20
click at [521, 630] on div "Delete token" at bounding box center [565, 632] width 91 height 14
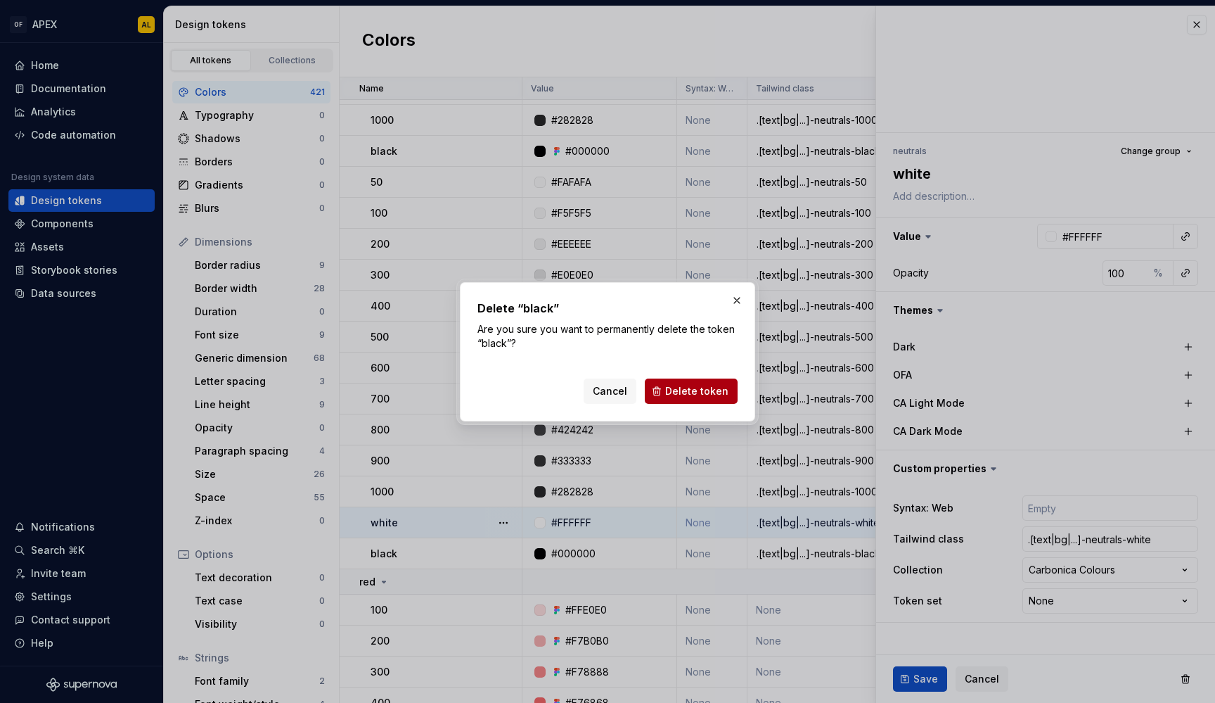
click at [670, 390] on span "Delete token" at bounding box center [696, 391] width 63 height 14
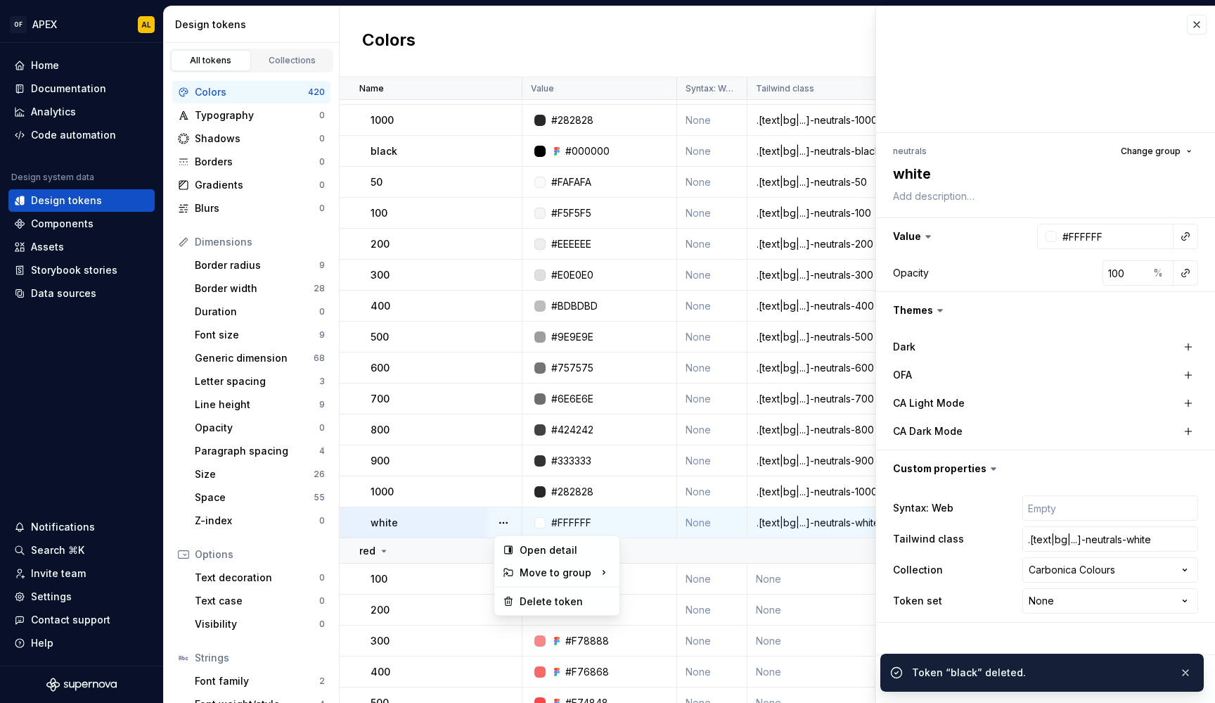
click at [505, 521] on button "button" at bounding box center [504, 523] width 20 height 20
click at [544, 600] on div "Delete token" at bounding box center [565, 601] width 91 height 14
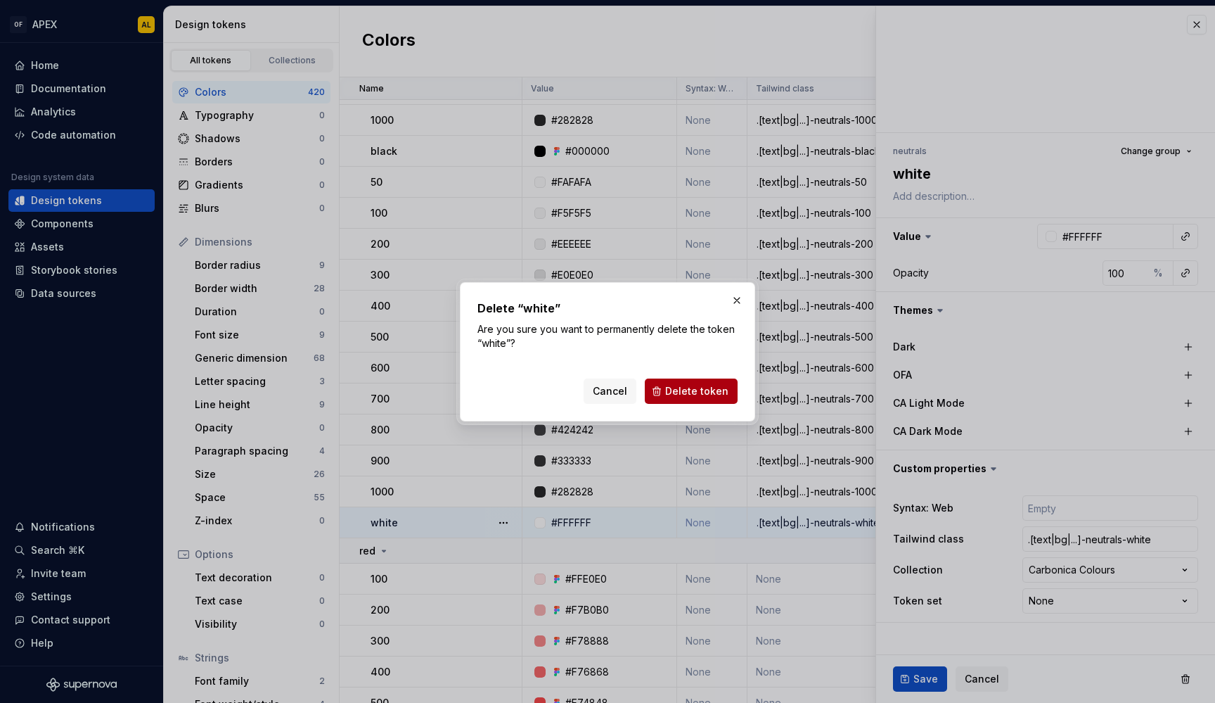
click at [681, 390] on span "Delete token" at bounding box center [696, 391] width 63 height 14
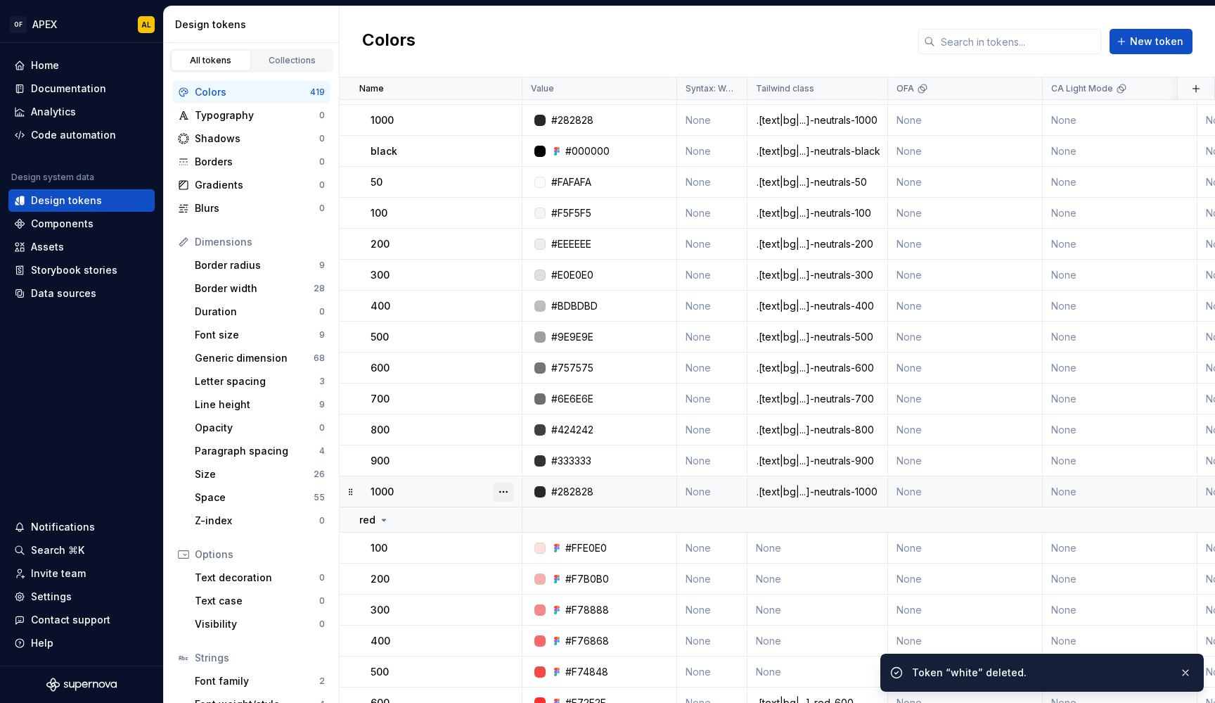
click at [499, 492] on button "button" at bounding box center [504, 492] width 20 height 20
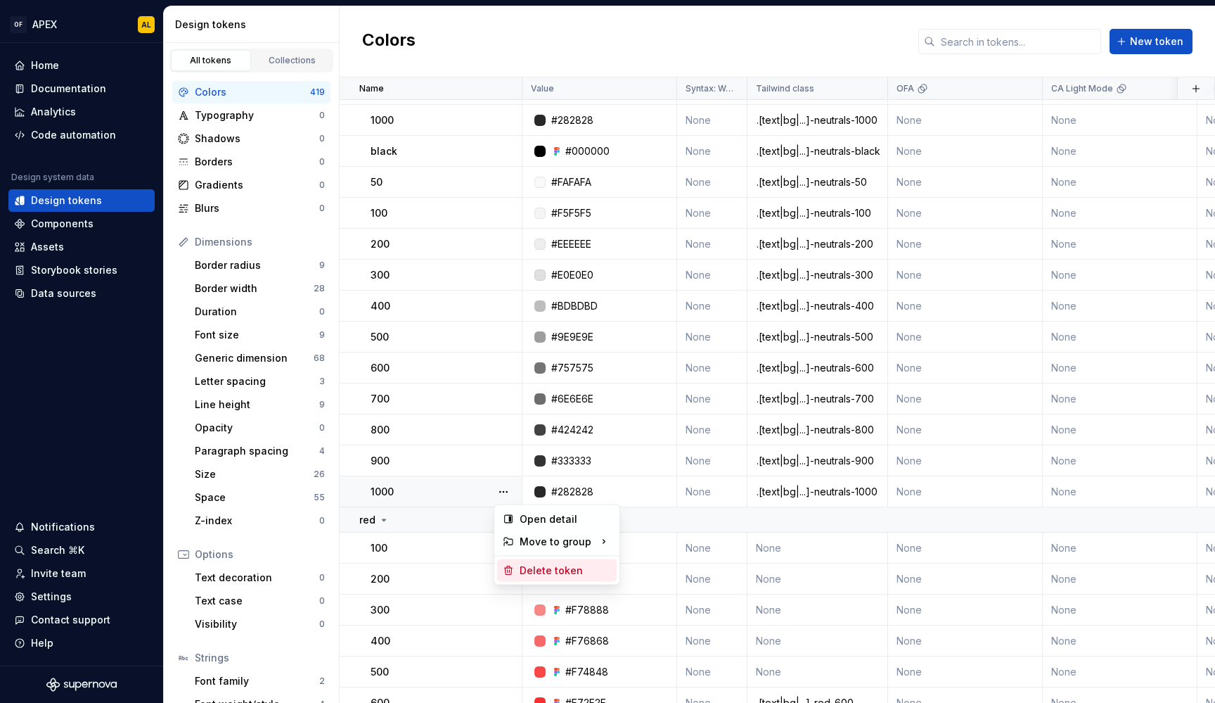
click at [544, 565] on div "Delete token" at bounding box center [565, 570] width 91 height 14
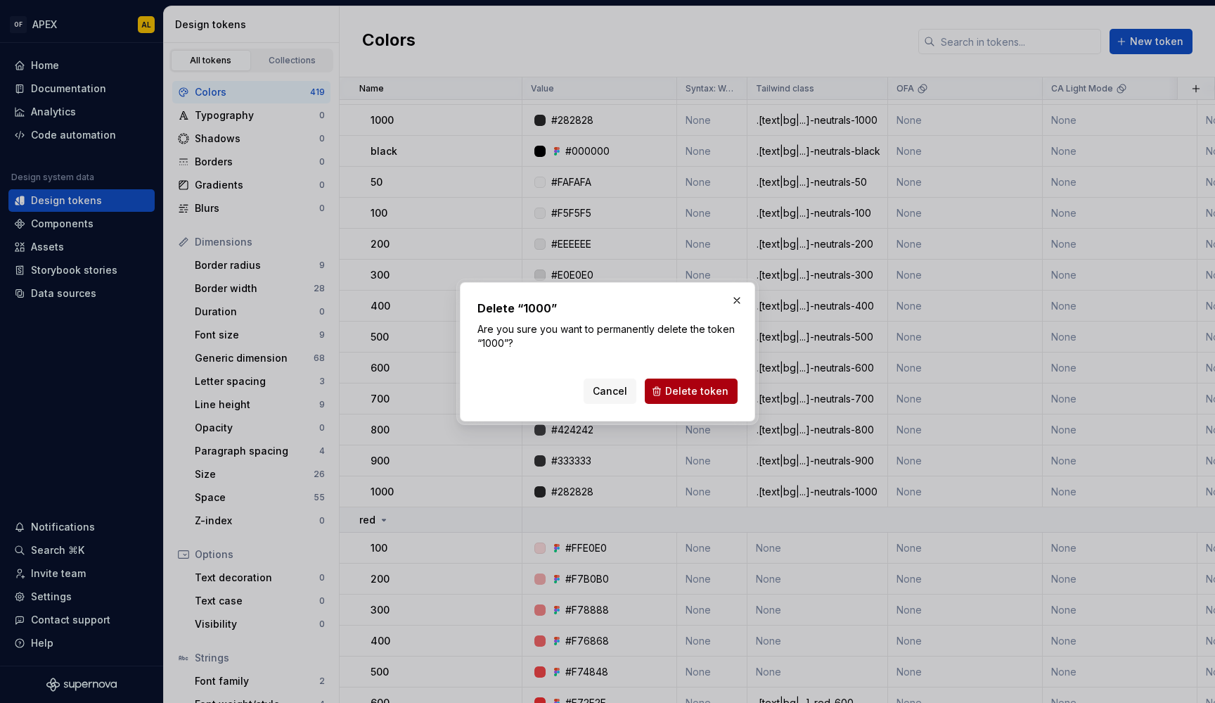
click at [698, 392] on span "Delete token" at bounding box center [696, 391] width 63 height 14
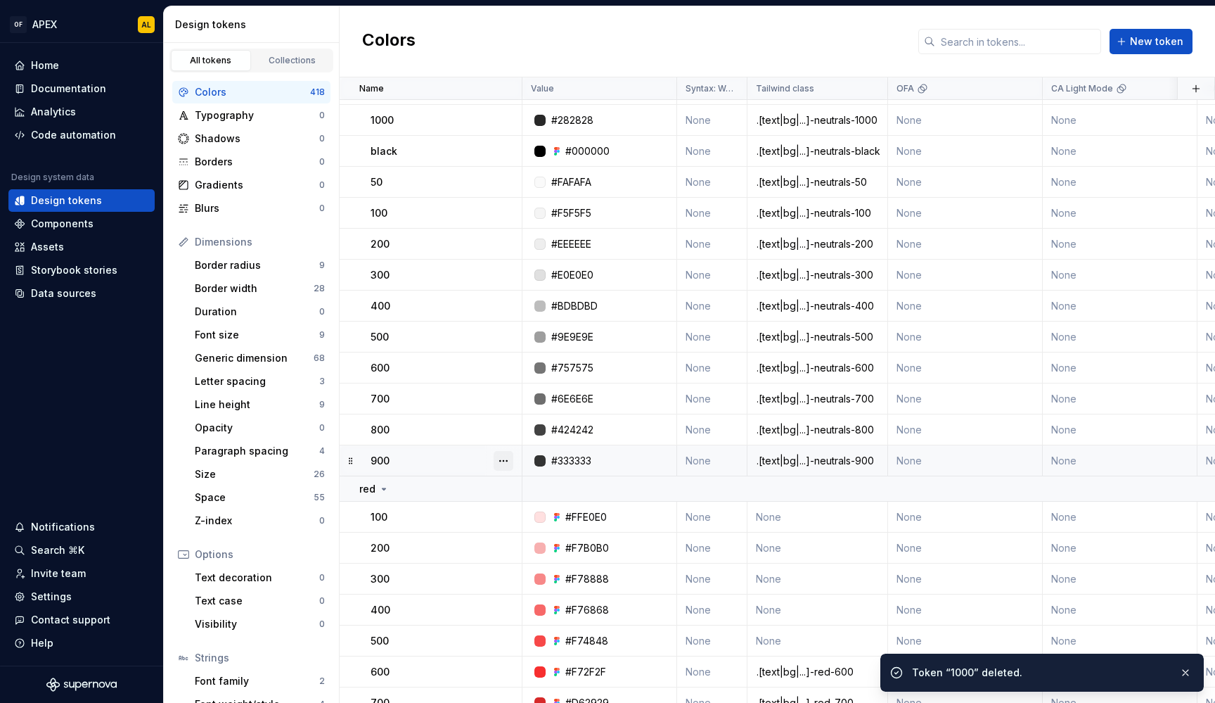
click at [511, 461] on button "button" at bounding box center [504, 461] width 20 height 20
click at [508, 457] on button "button" at bounding box center [504, 461] width 20 height 20
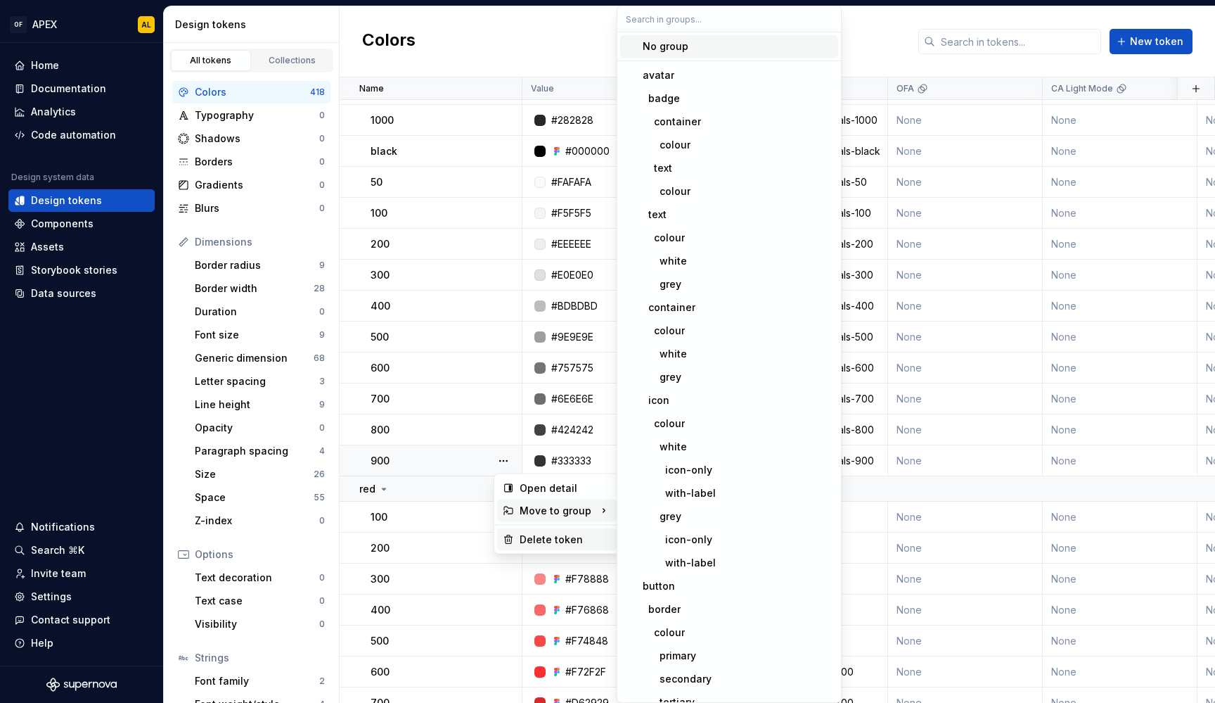
click at [554, 532] on div "Delete token" at bounding box center [557, 539] width 120 height 23
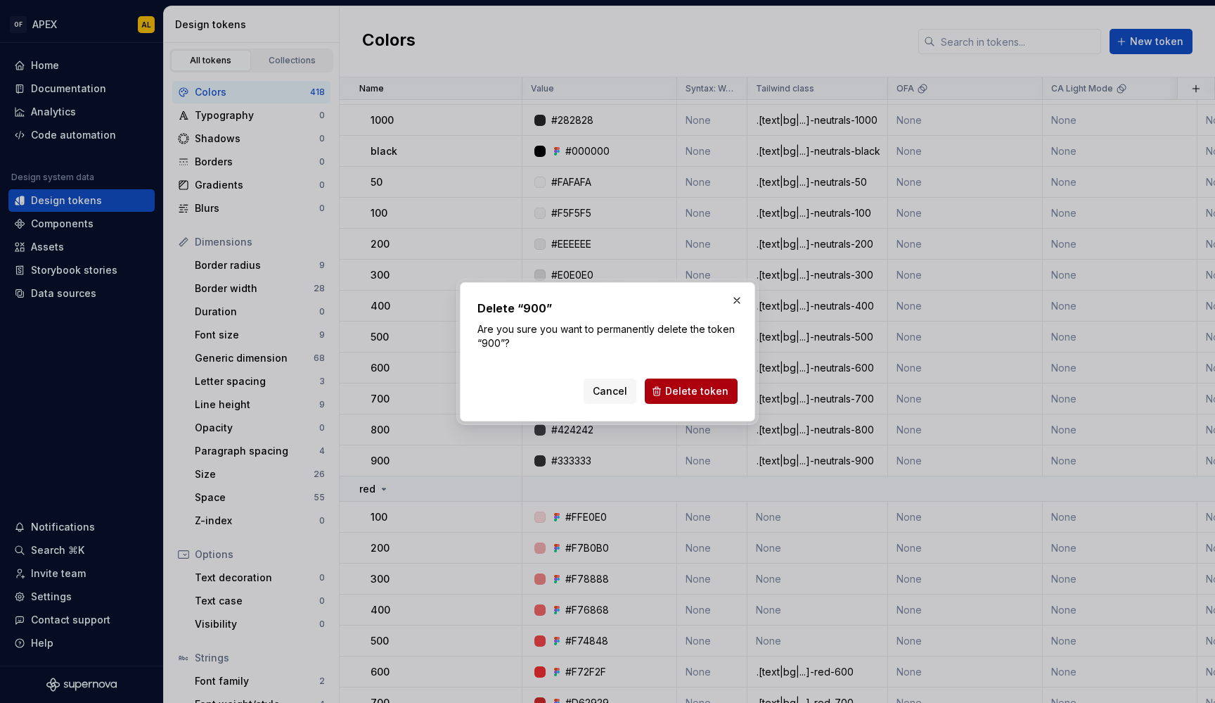
click at [683, 381] on button "Delete token" at bounding box center [691, 390] width 93 height 25
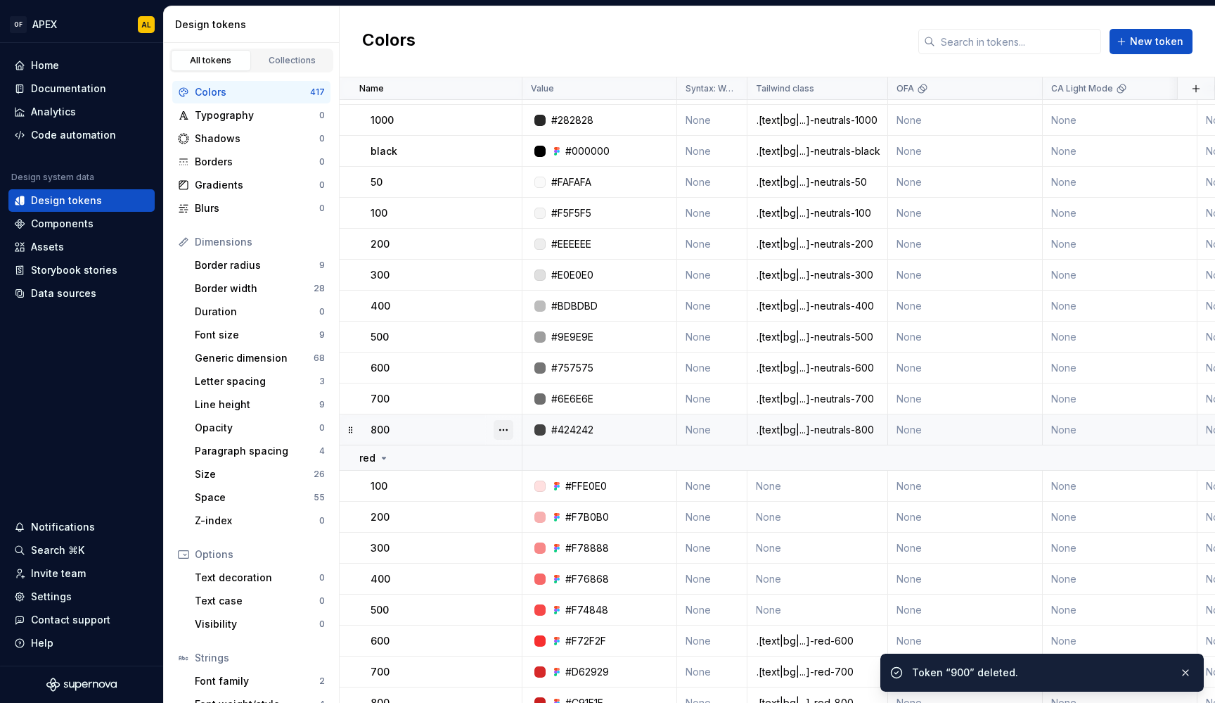
click at [500, 430] on button "button" at bounding box center [504, 430] width 20 height 20
click at [541, 501] on div "Delete token" at bounding box center [557, 508] width 120 height 23
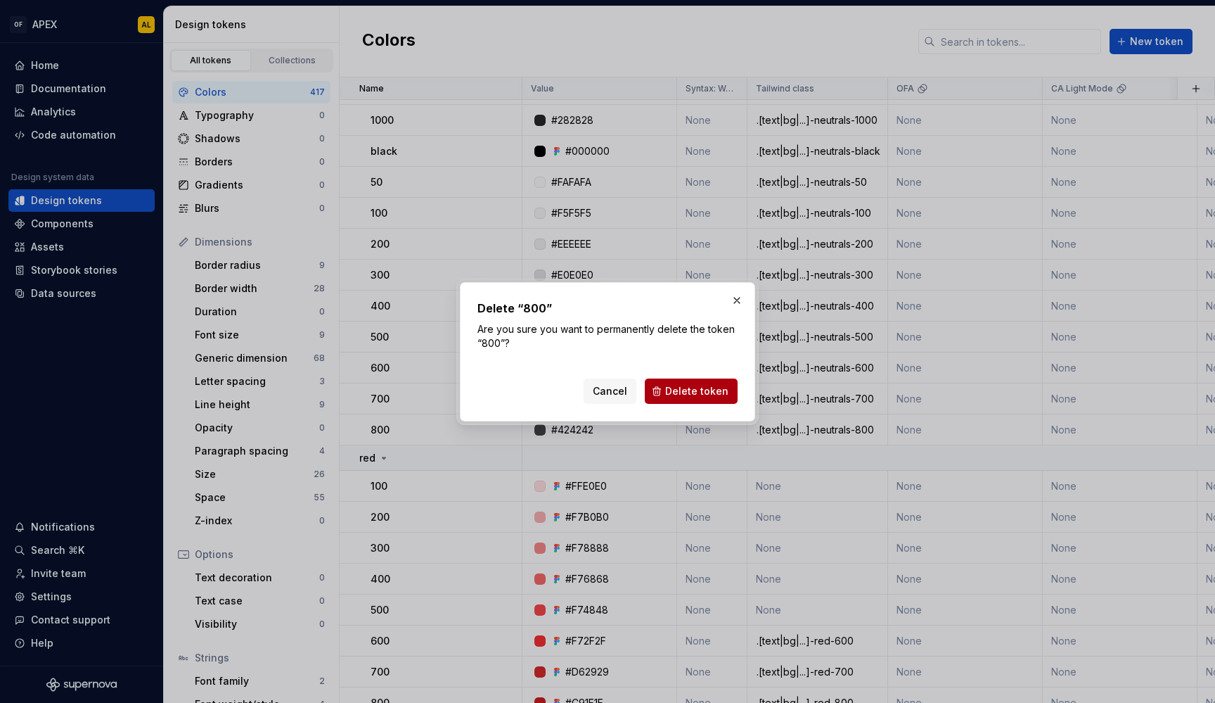
click at [698, 399] on button "Delete token" at bounding box center [691, 390] width 93 height 25
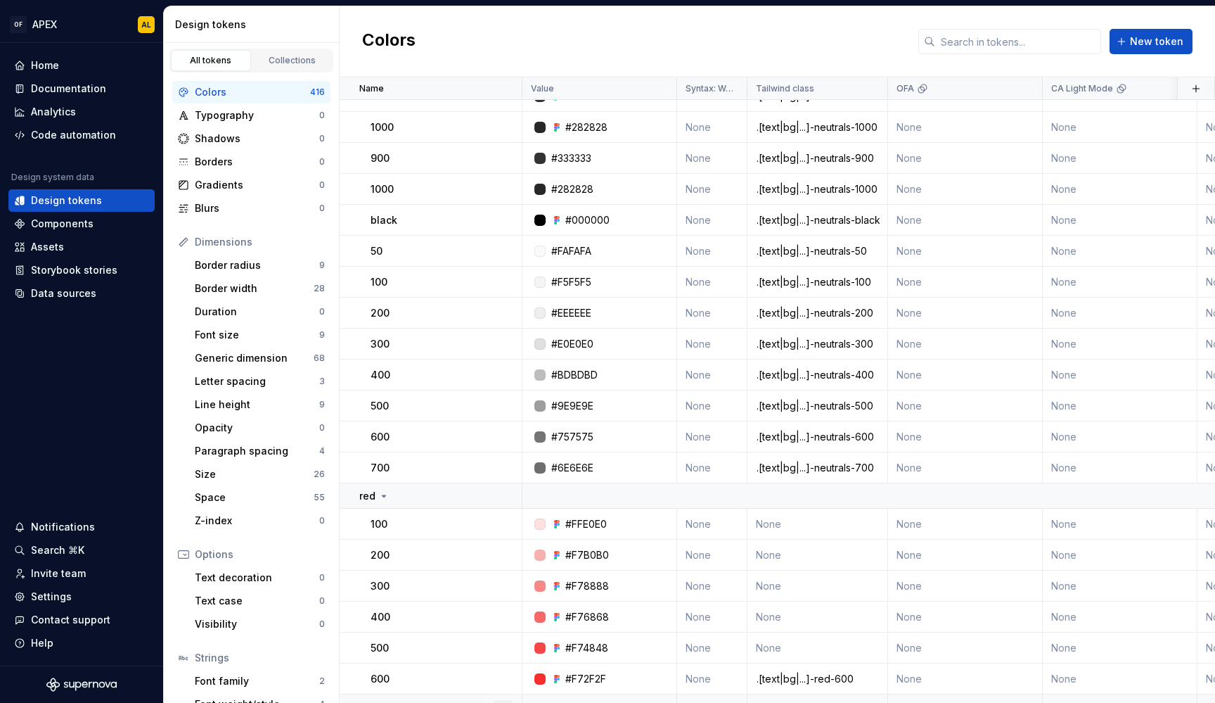
scroll to position [14874, 0]
click at [504, 459] on button "button" at bounding box center [504, 467] width 20 height 20
click at [516, 544] on div "Delete token" at bounding box center [557, 545] width 120 height 23
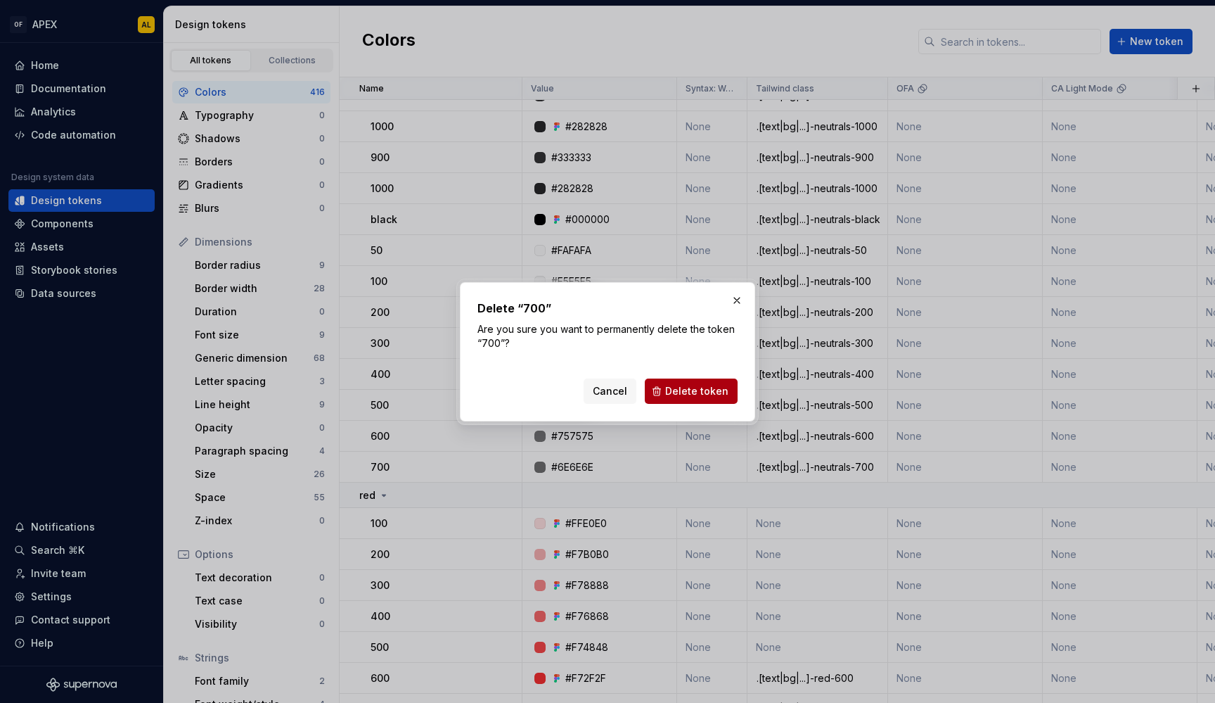
click at [700, 387] on span "Delete token" at bounding box center [696, 391] width 63 height 14
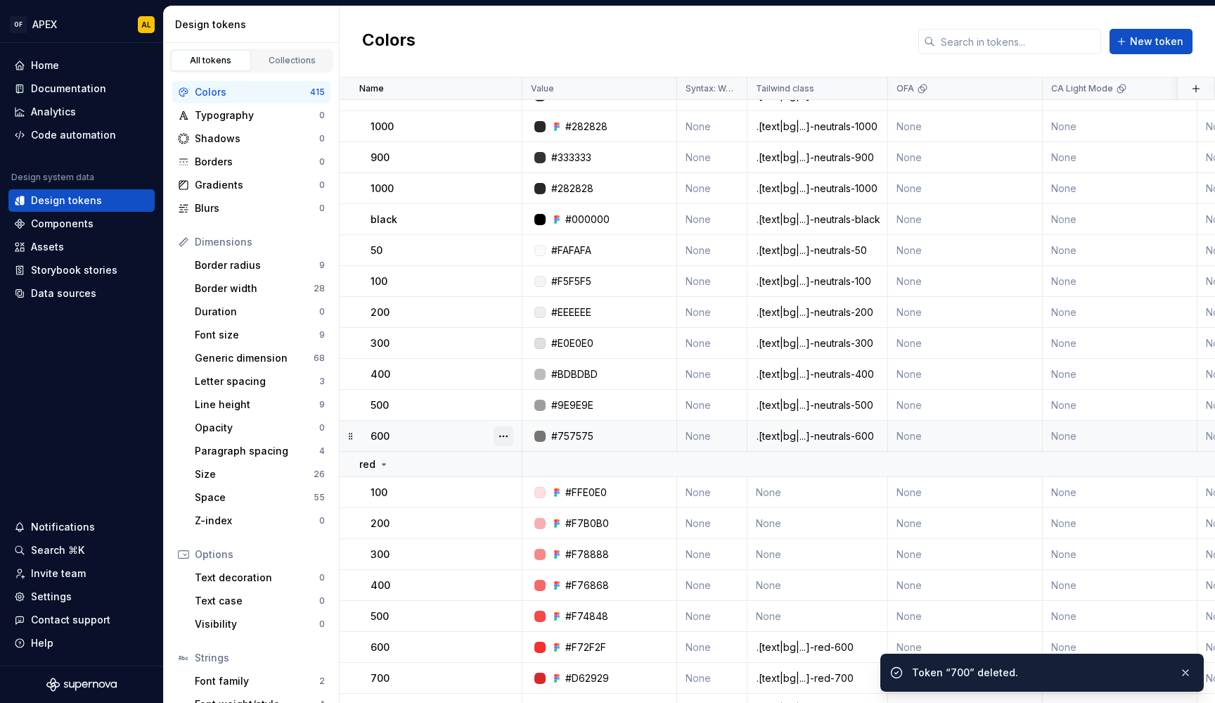
click at [505, 435] on button "button" at bounding box center [504, 436] width 20 height 20
click at [534, 505] on div "Delete token" at bounding box center [557, 515] width 120 height 23
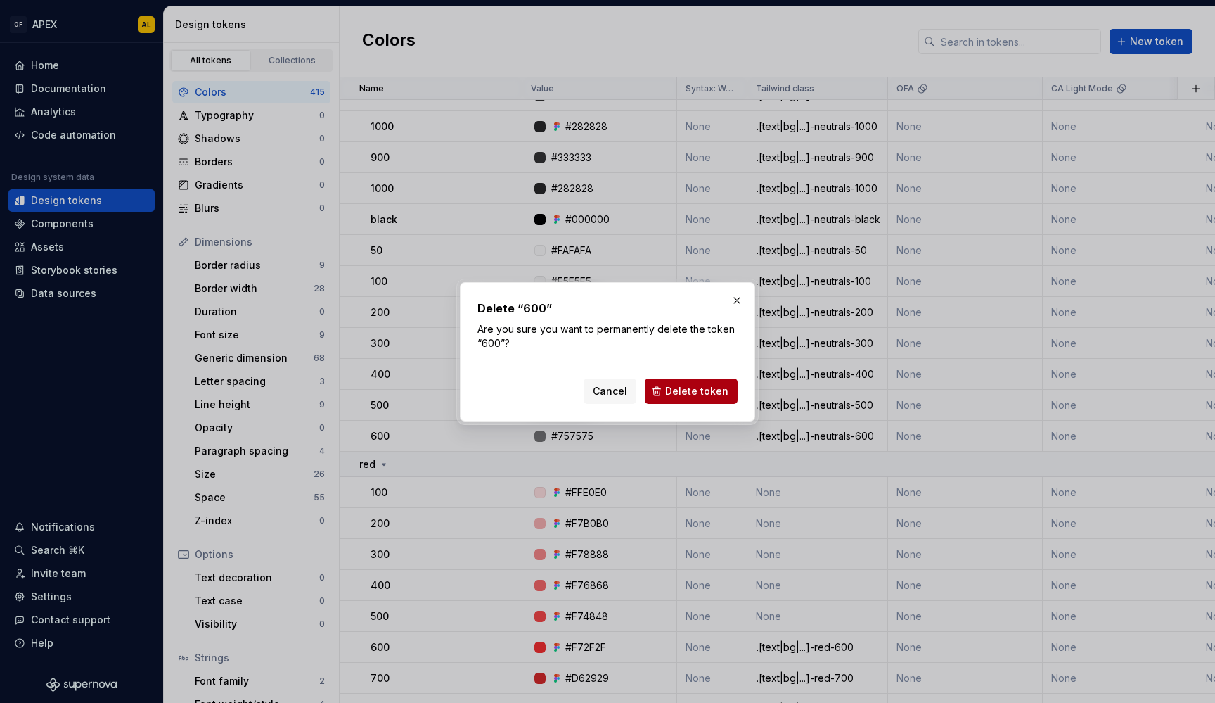
click at [686, 390] on span "Delete token" at bounding box center [696, 391] width 63 height 14
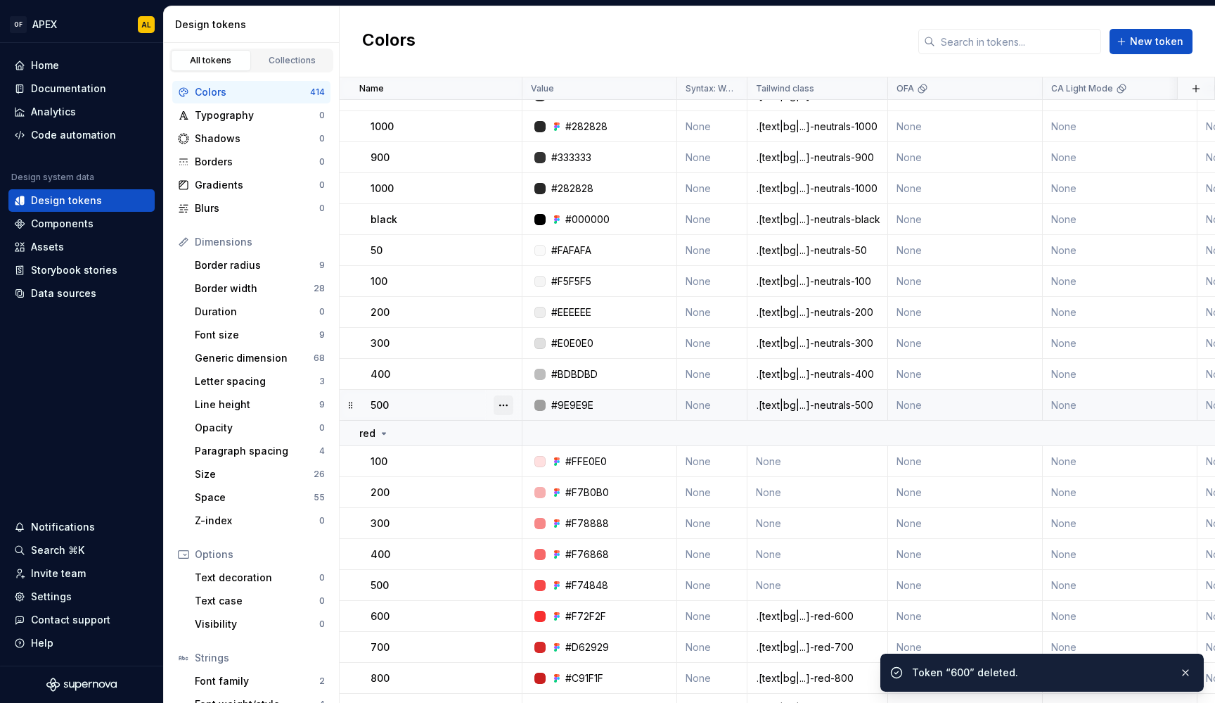
click at [505, 399] on button "button" at bounding box center [504, 405] width 20 height 20
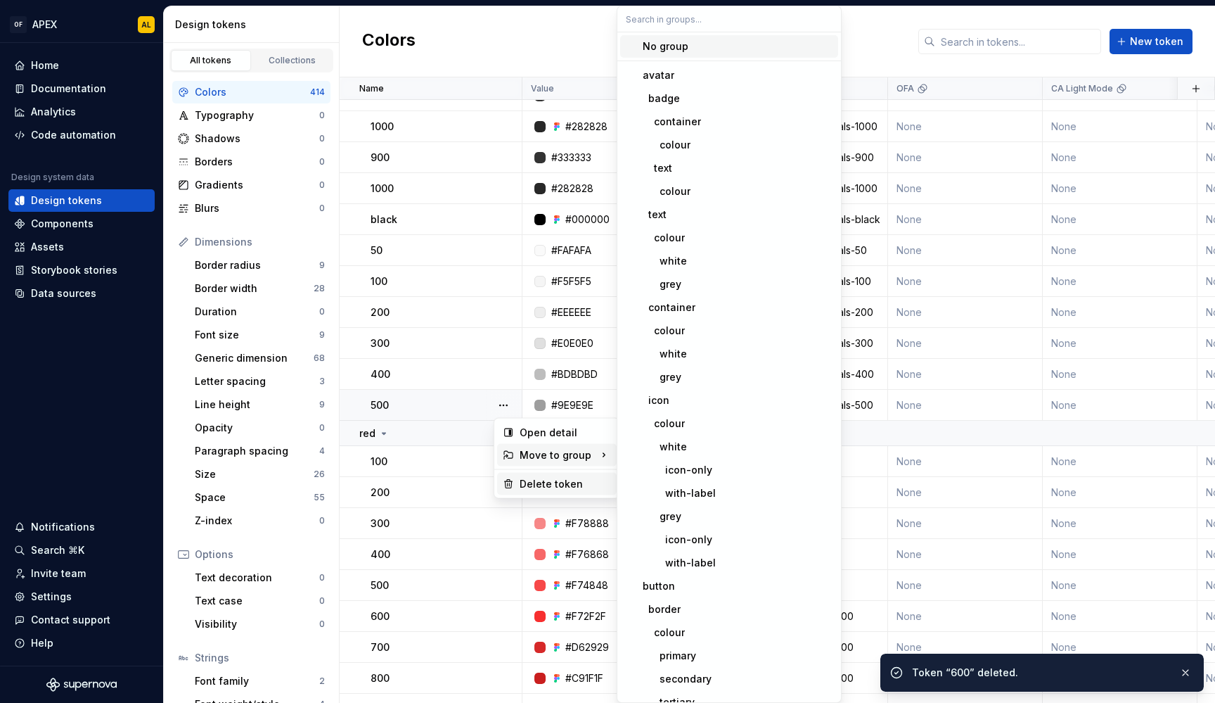
click at [532, 482] on div "Delete token" at bounding box center [565, 484] width 91 height 14
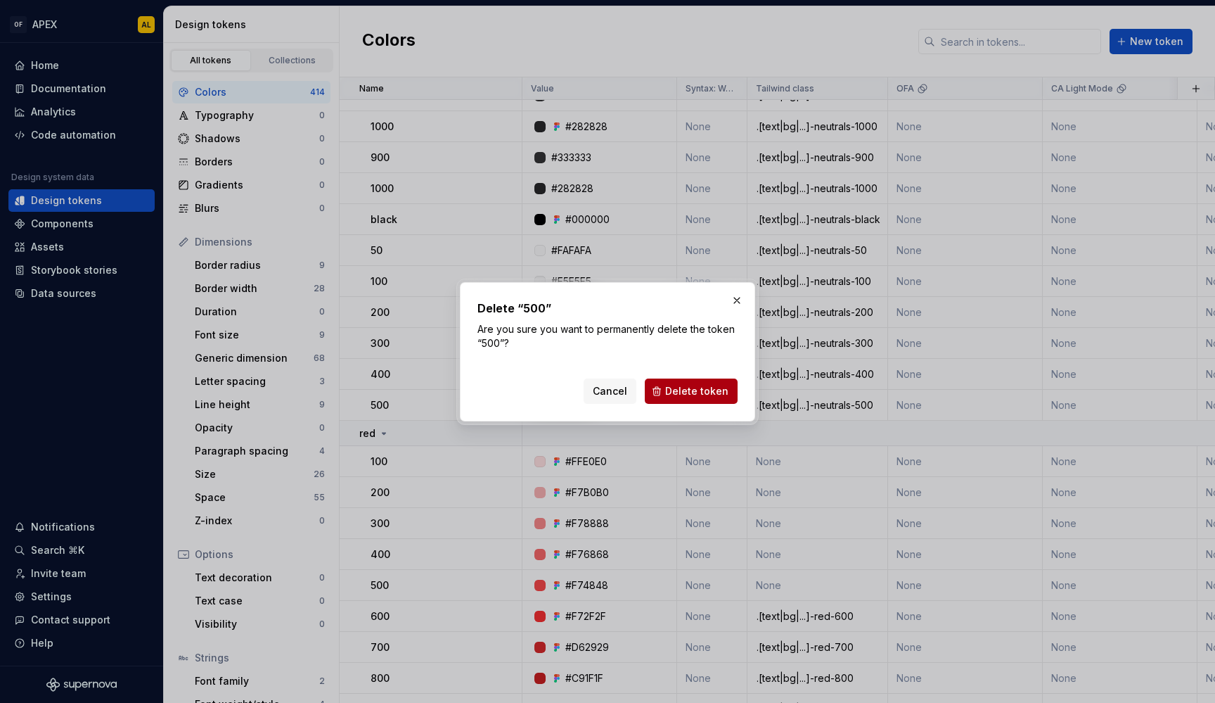
click at [703, 387] on span "Delete token" at bounding box center [696, 391] width 63 height 14
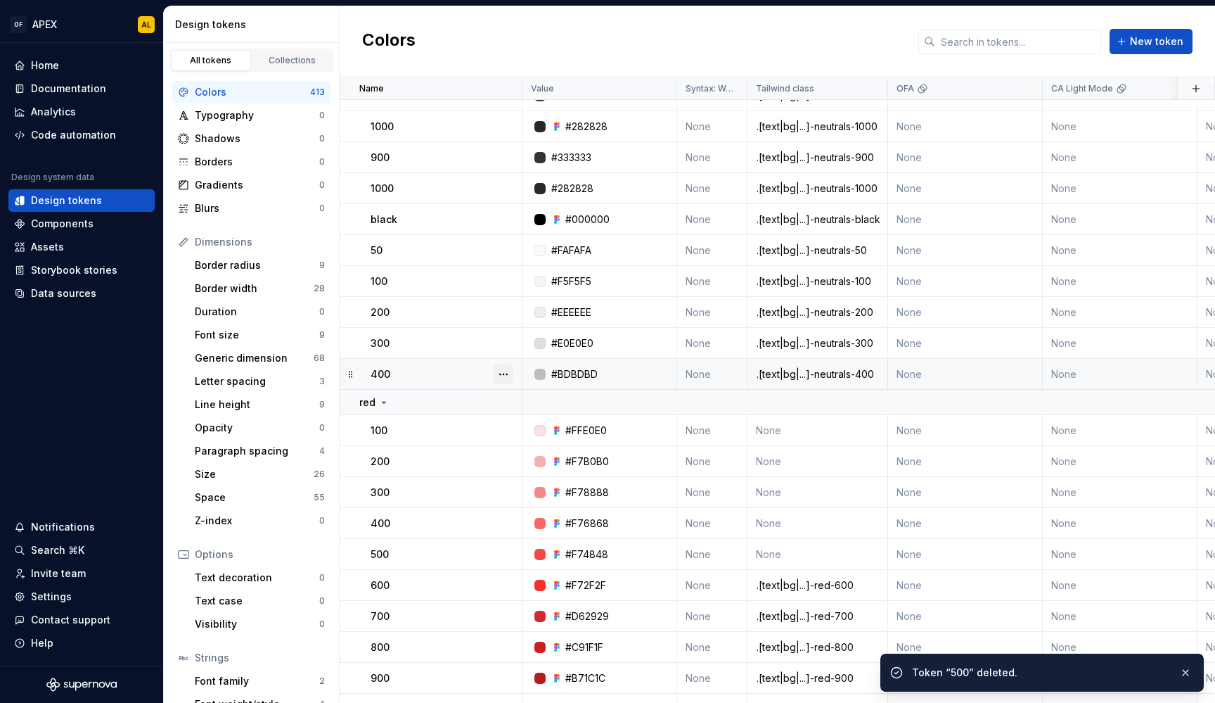
click at [502, 369] on button "button" at bounding box center [504, 374] width 20 height 20
click at [546, 448] on div "Delete token" at bounding box center [565, 453] width 91 height 14
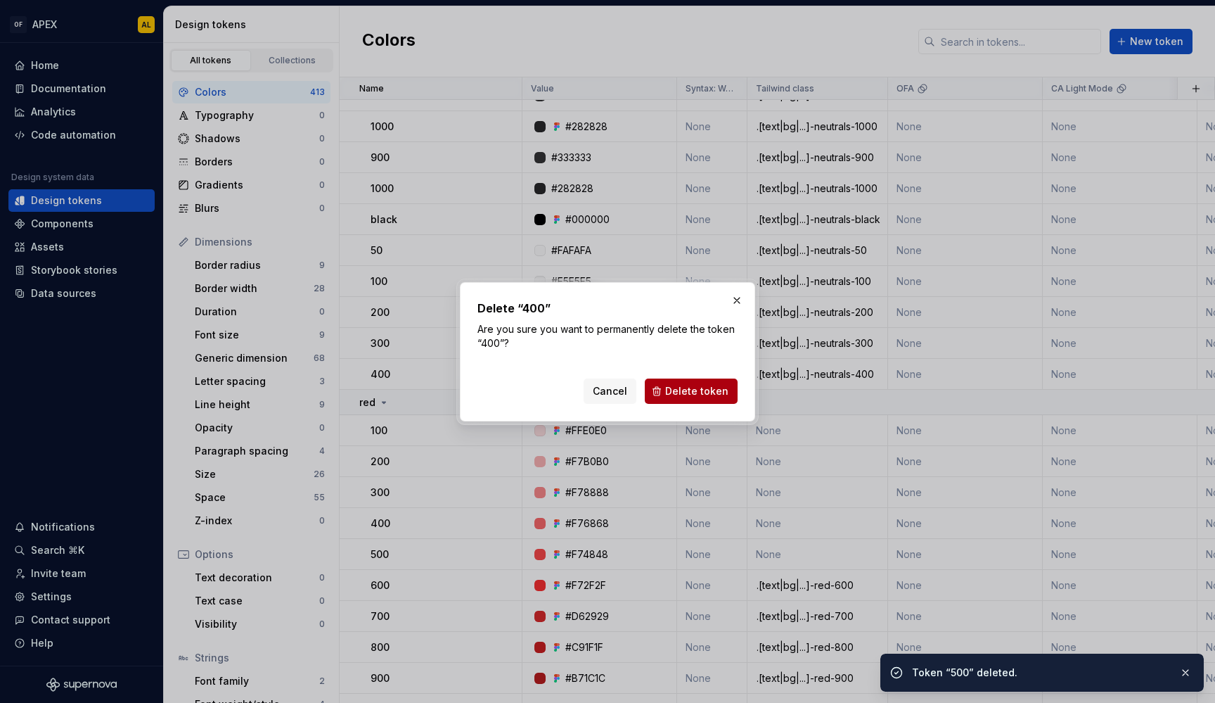
click at [676, 390] on span "Delete token" at bounding box center [696, 391] width 63 height 14
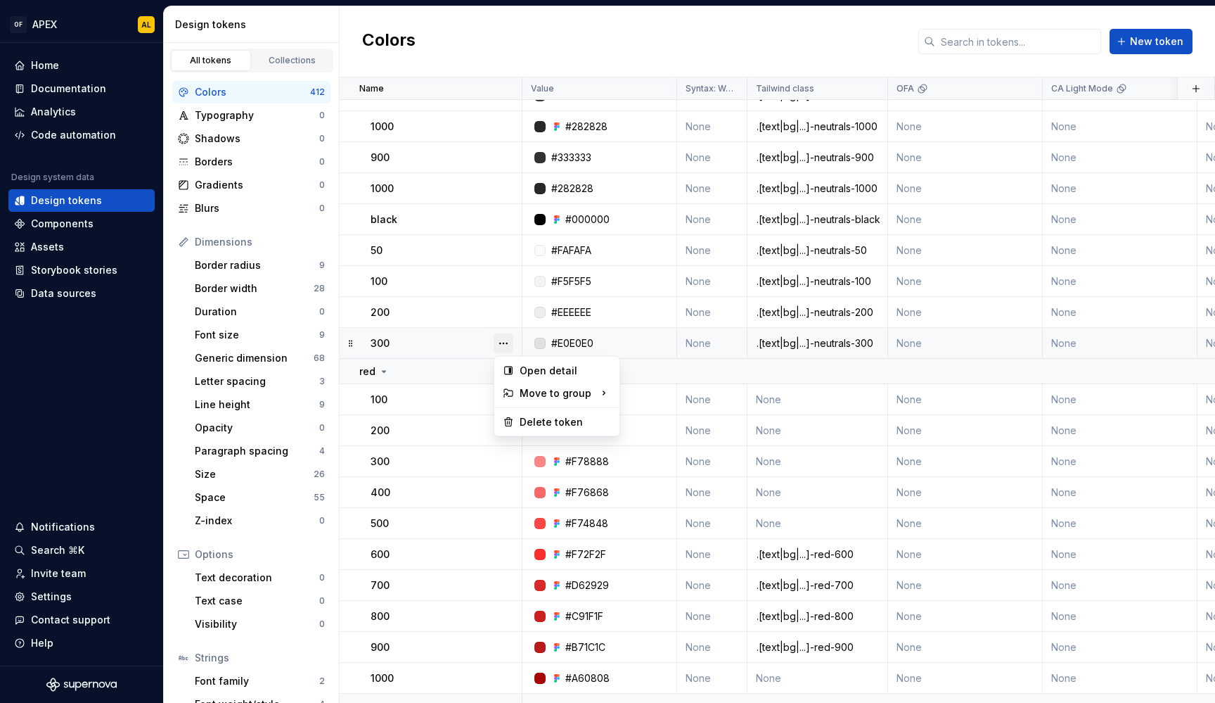
click at [507, 340] on button "button" at bounding box center [504, 343] width 20 height 20
click at [527, 418] on div "Delete token" at bounding box center [565, 422] width 91 height 14
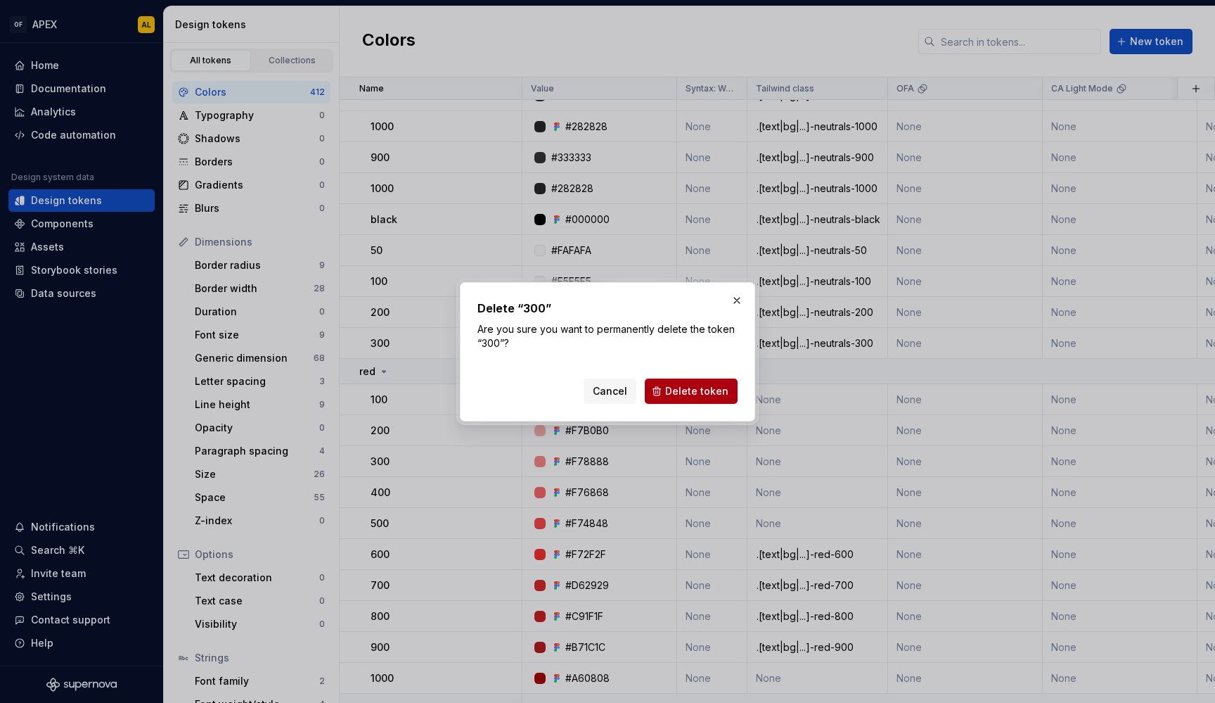
click at [690, 388] on span "Delete token" at bounding box center [696, 391] width 63 height 14
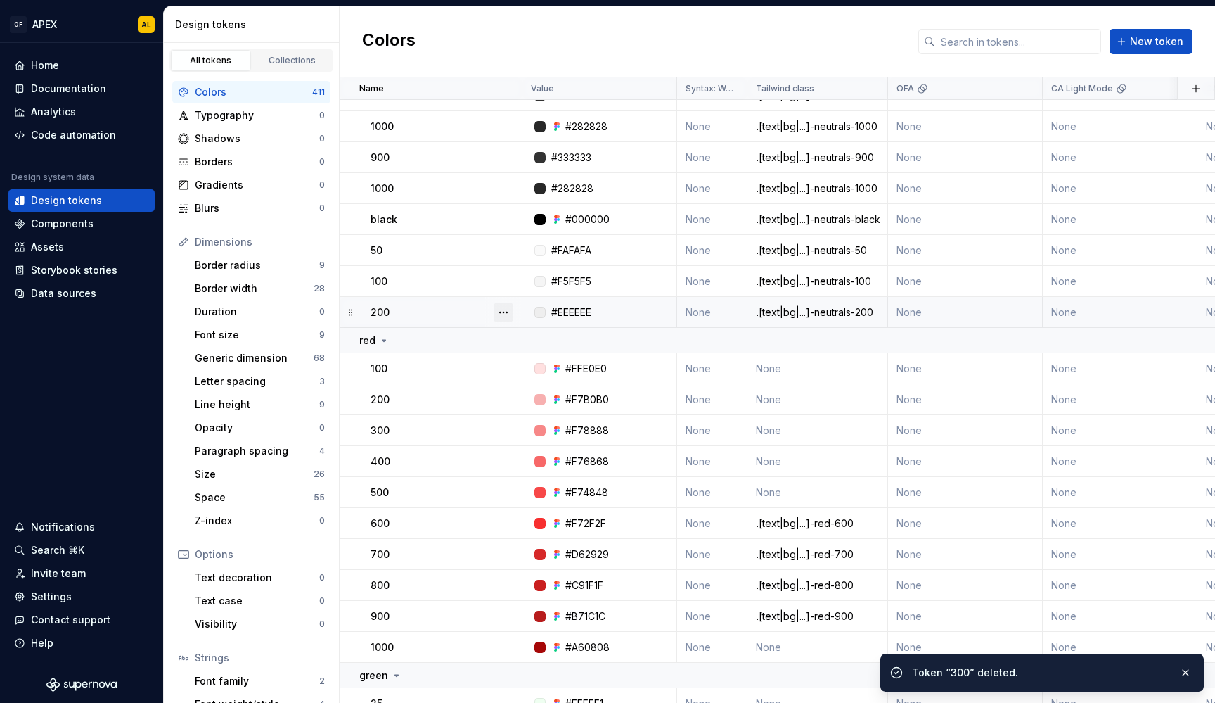
click at [503, 305] on button "button" at bounding box center [504, 312] width 20 height 20
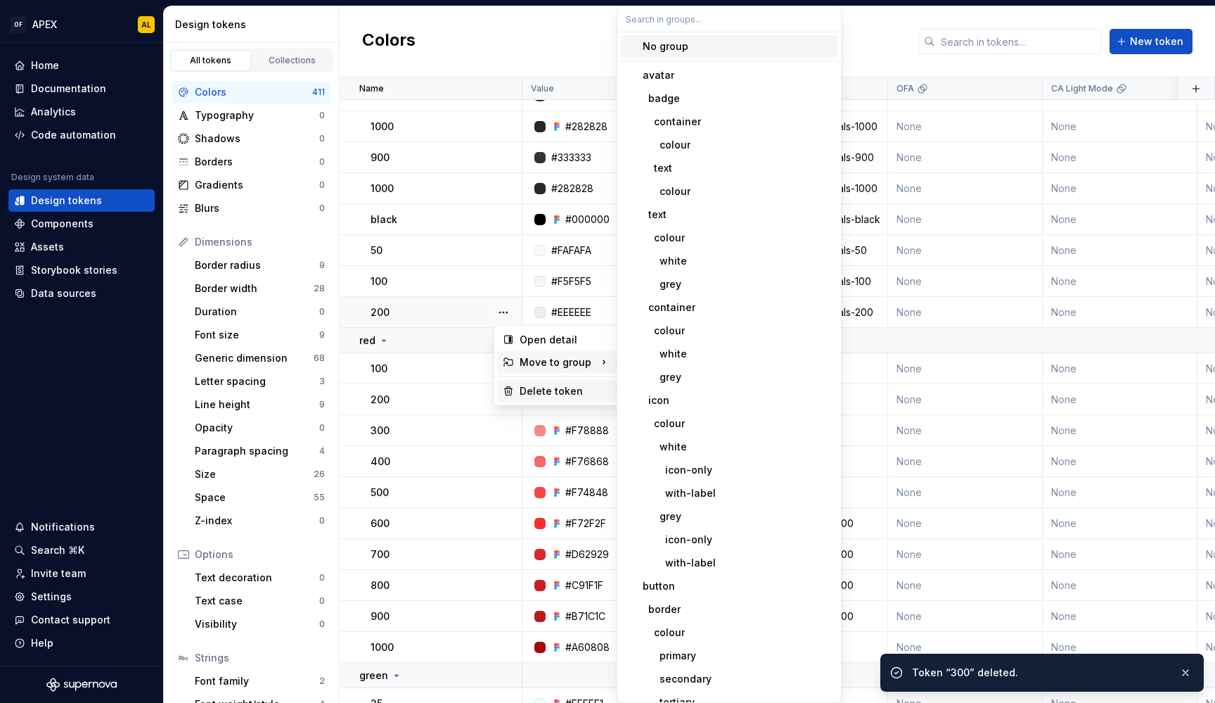
click at [532, 385] on div "Delete token" at bounding box center [565, 391] width 91 height 14
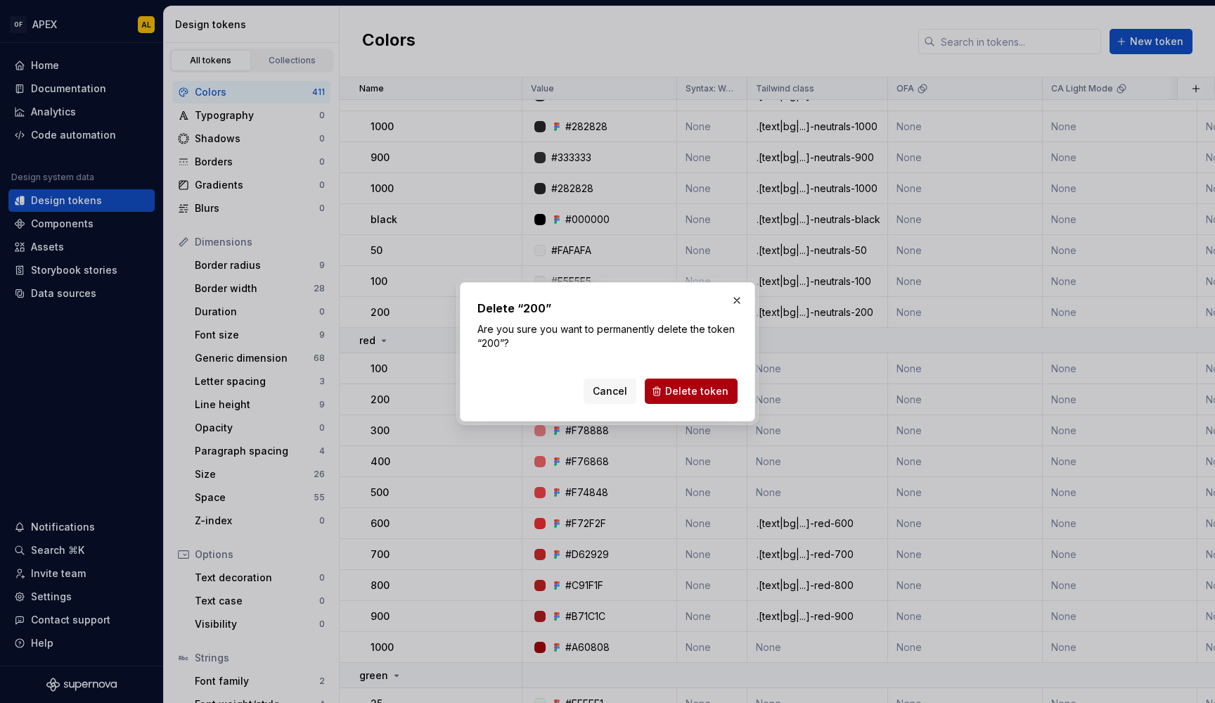
click at [672, 380] on button "Delete token" at bounding box center [691, 390] width 93 height 25
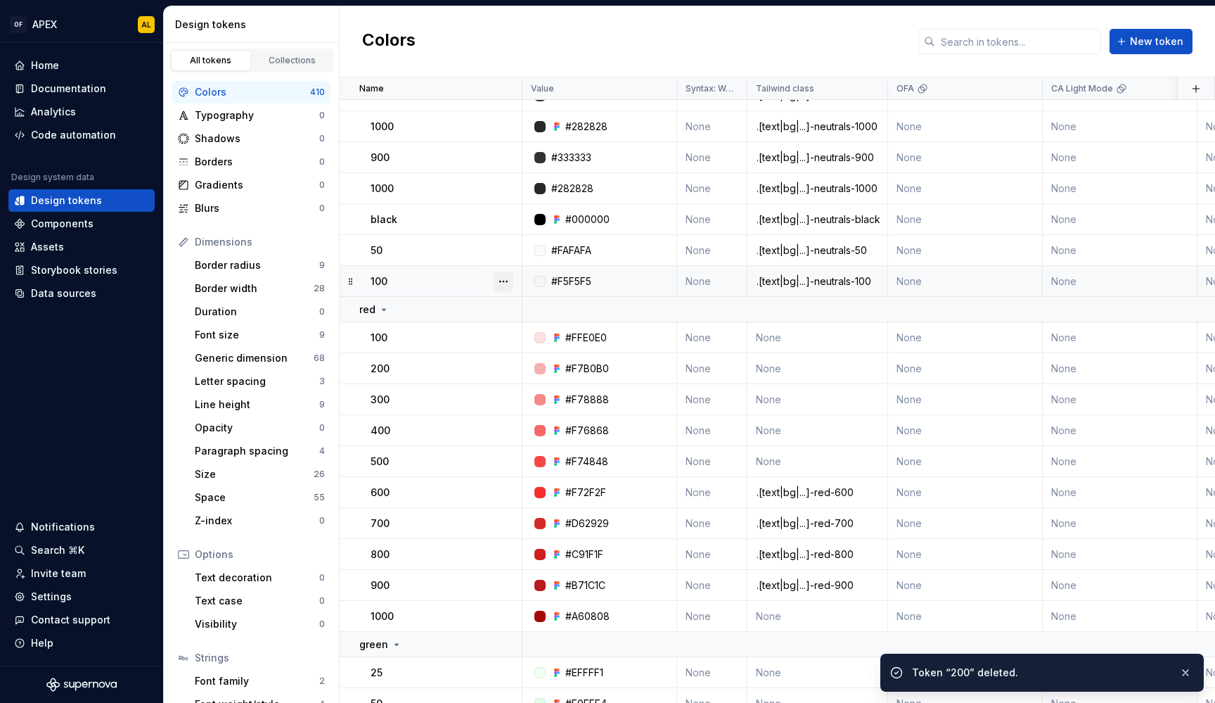
click at [503, 278] on button "button" at bounding box center [504, 281] width 20 height 20
click at [551, 356] on div "Delete token" at bounding box center [565, 360] width 91 height 14
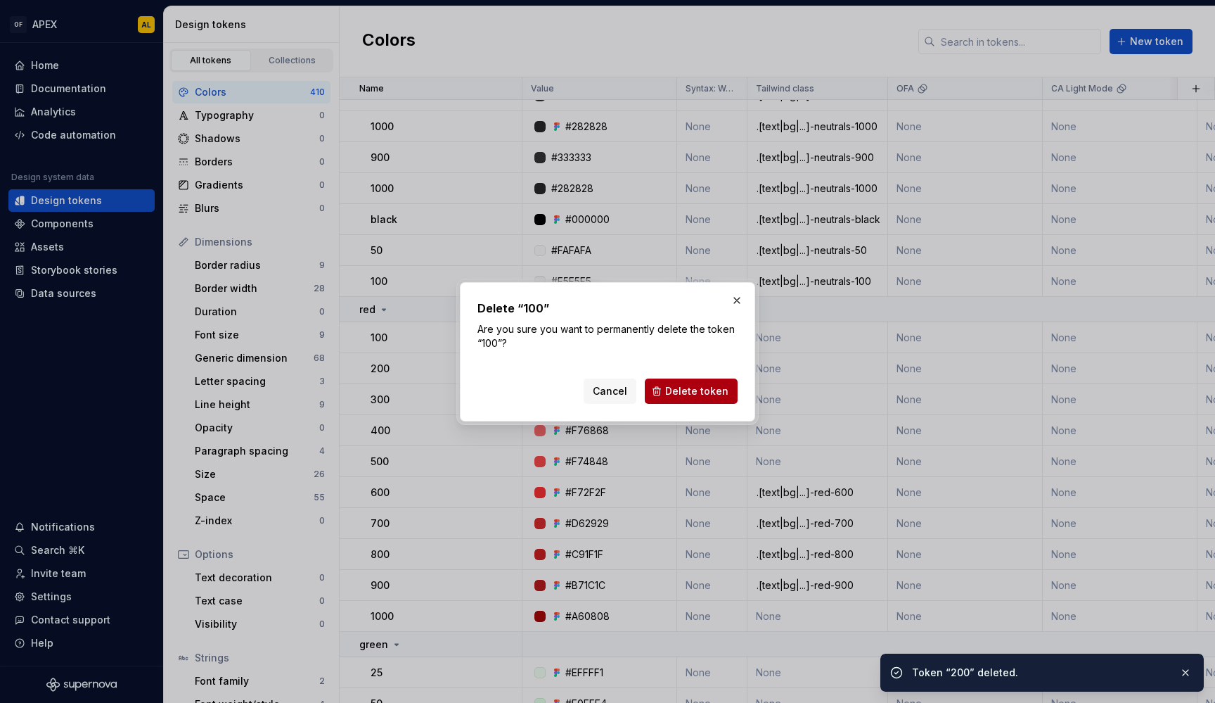
click at [691, 383] on button "Delete token" at bounding box center [691, 390] width 93 height 25
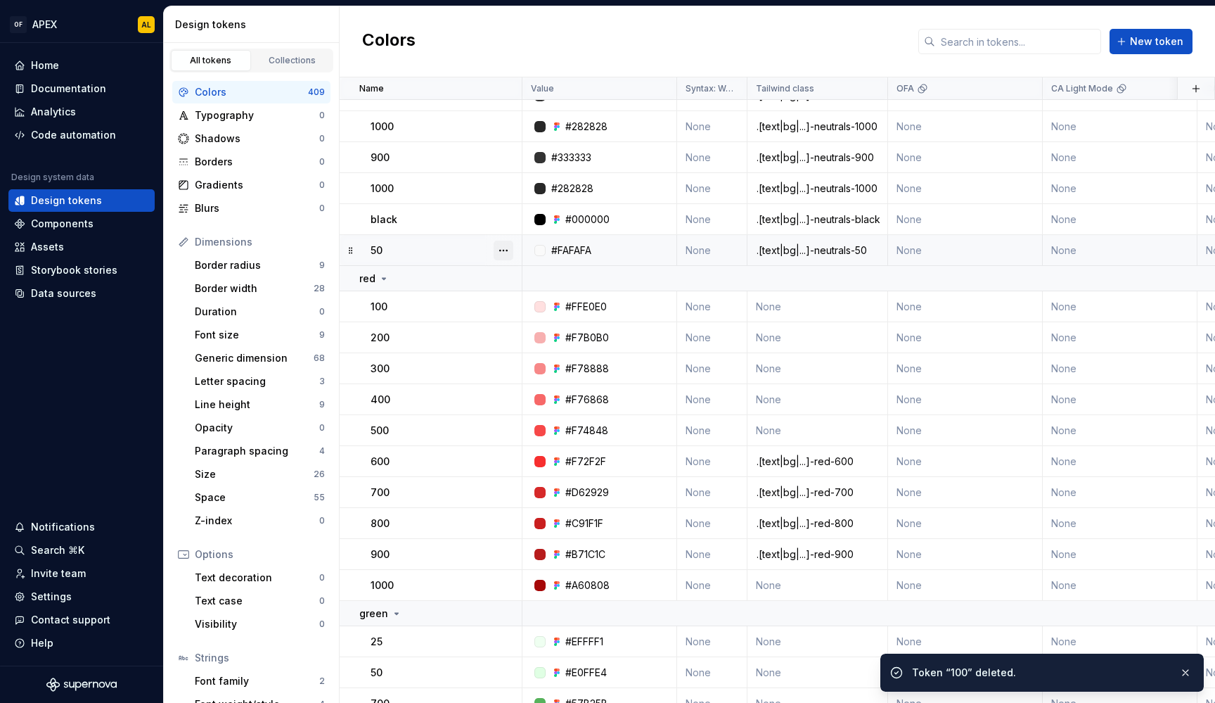
click at [512, 252] on button "button" at bounding box center [504, 251] width 20 height 20
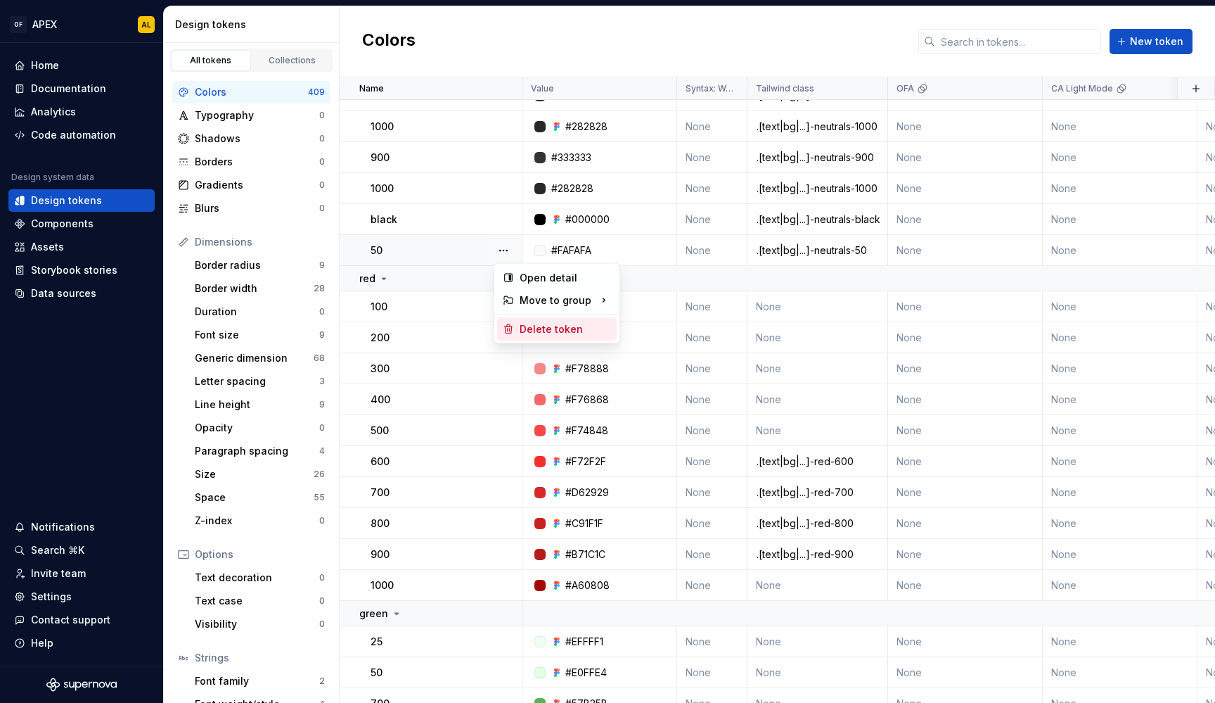
click at [558, 322] on div "Delete token" at bounding box center [565, 329] width 91 height 14
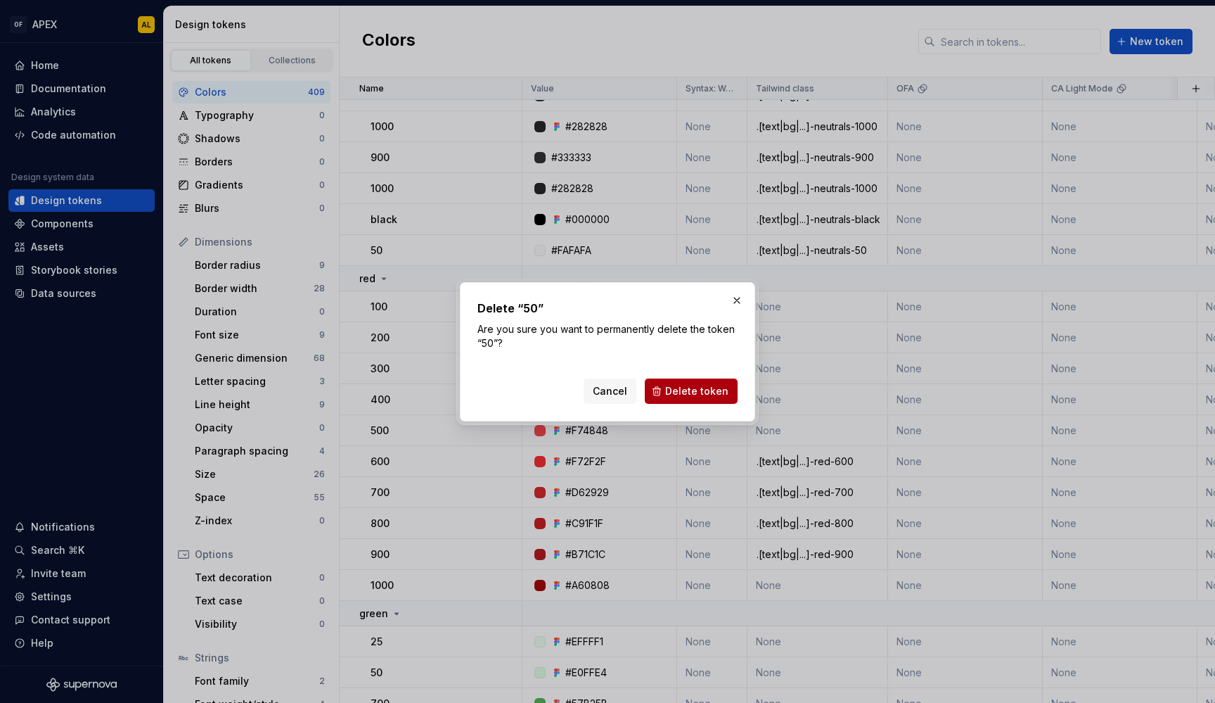
click at [687, 383] on button "Delete token" at bounding box center [691, 390] width 93 height 25
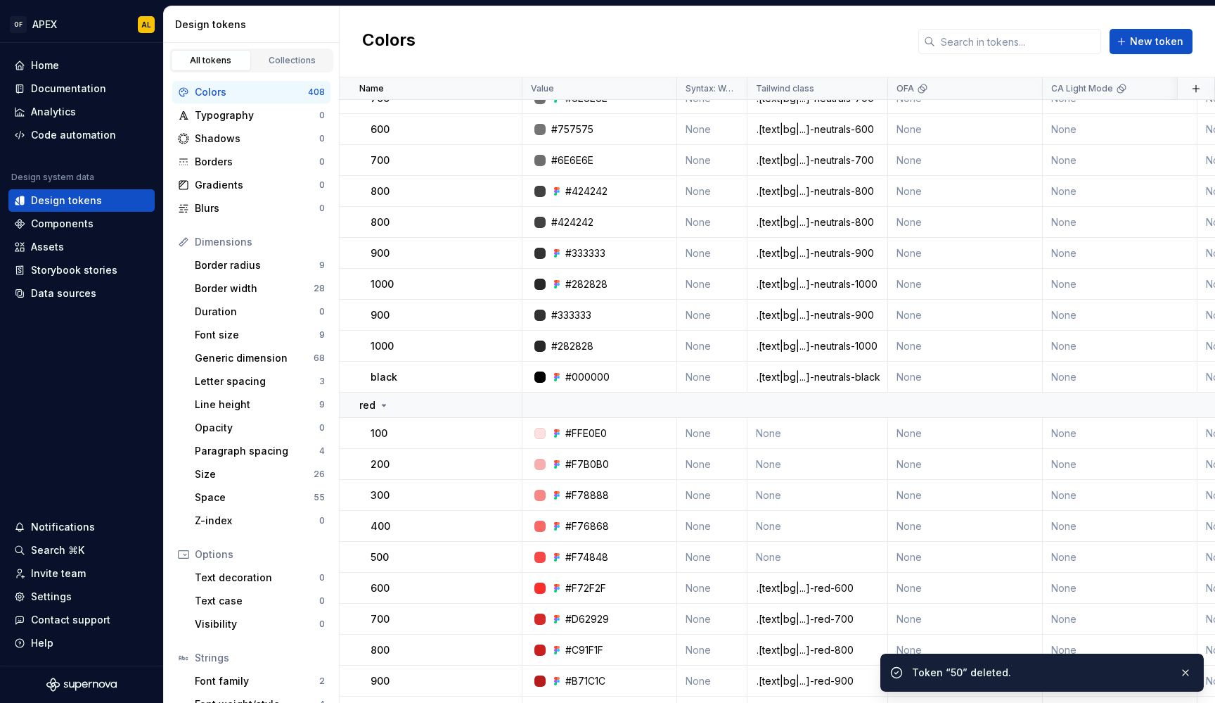
scroll to position [14716, 0]
click at [502, 342] on button "button" at bounding box center [504, 348] width 20 height 20
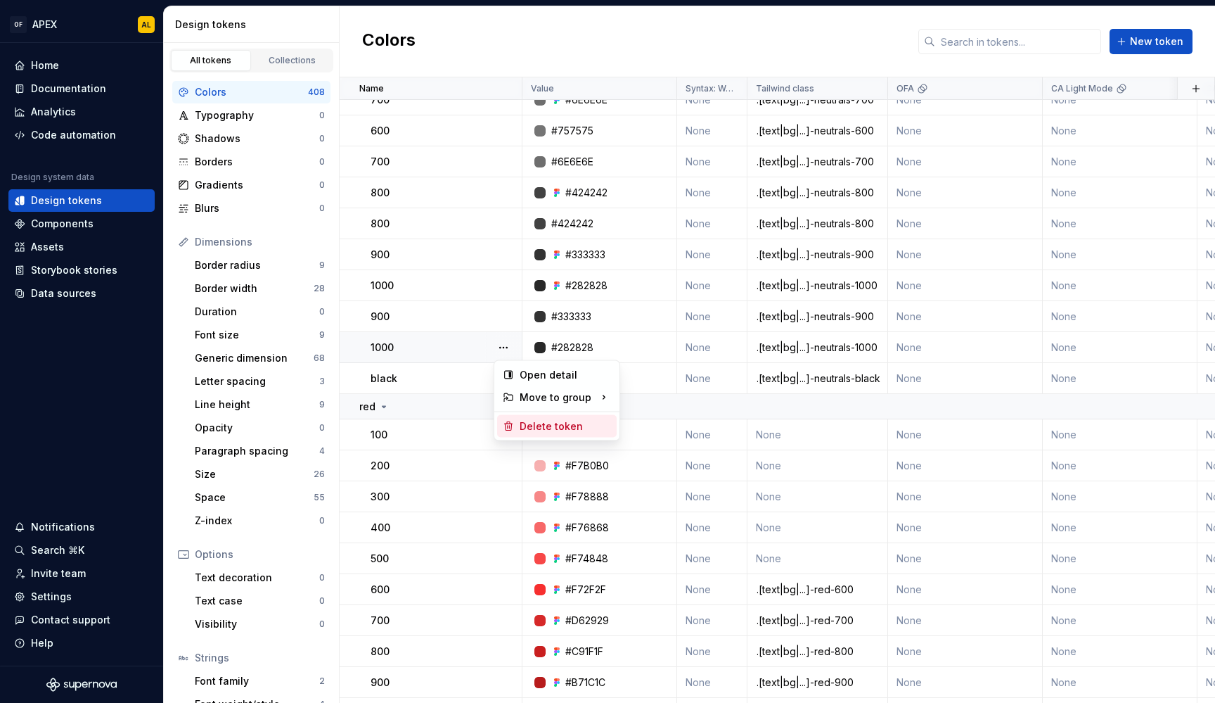
click at [544, 428] on div "Delete token" at bounding box center [565, 426] width 91 height 14
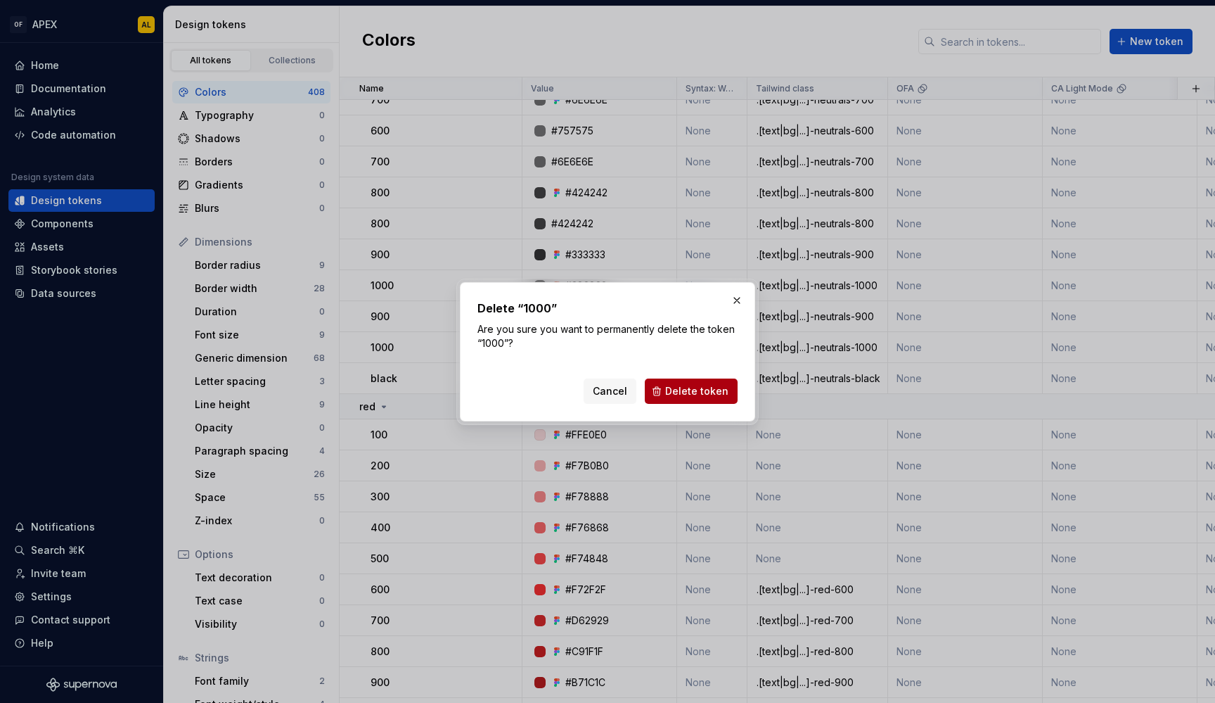
click at [677, 395] on span "Delete token" at bounding box center [696, 391] width 63 height 14
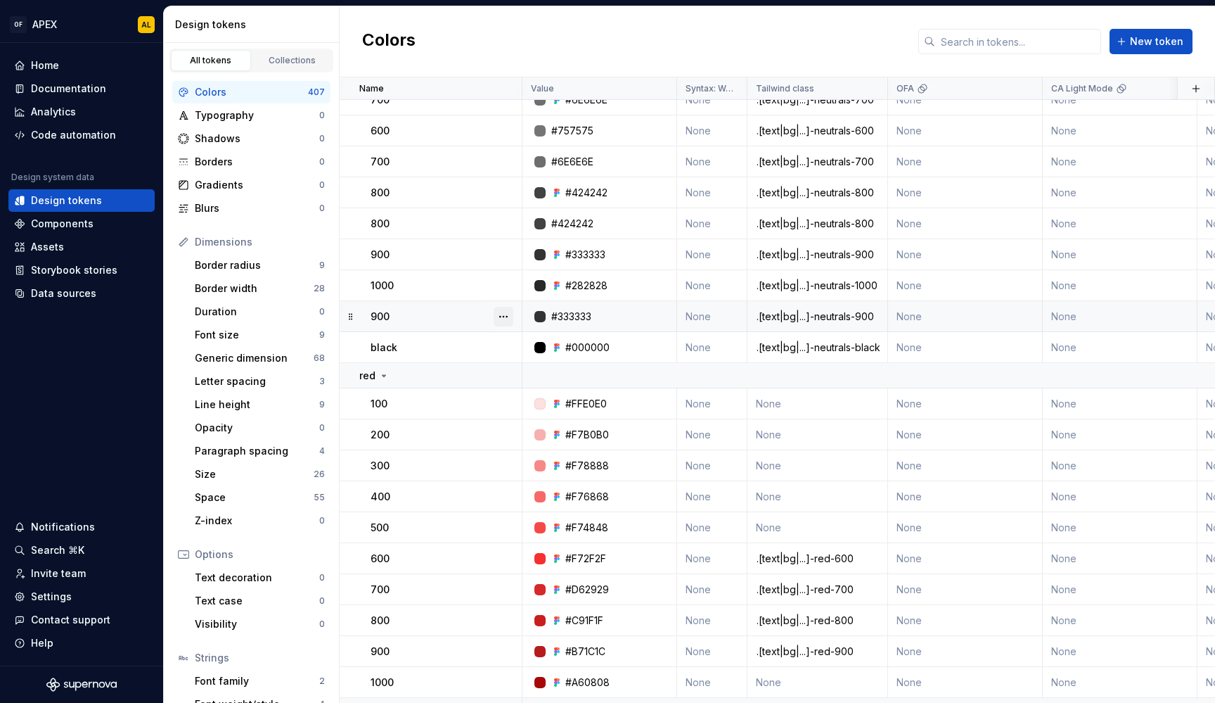
click at [513, 313] on button "button" at bounding box center [504, 317] width 20 height 20
click at [563, 392] on div "Delete token" at bounding box center [565, 395] width 91 height 14
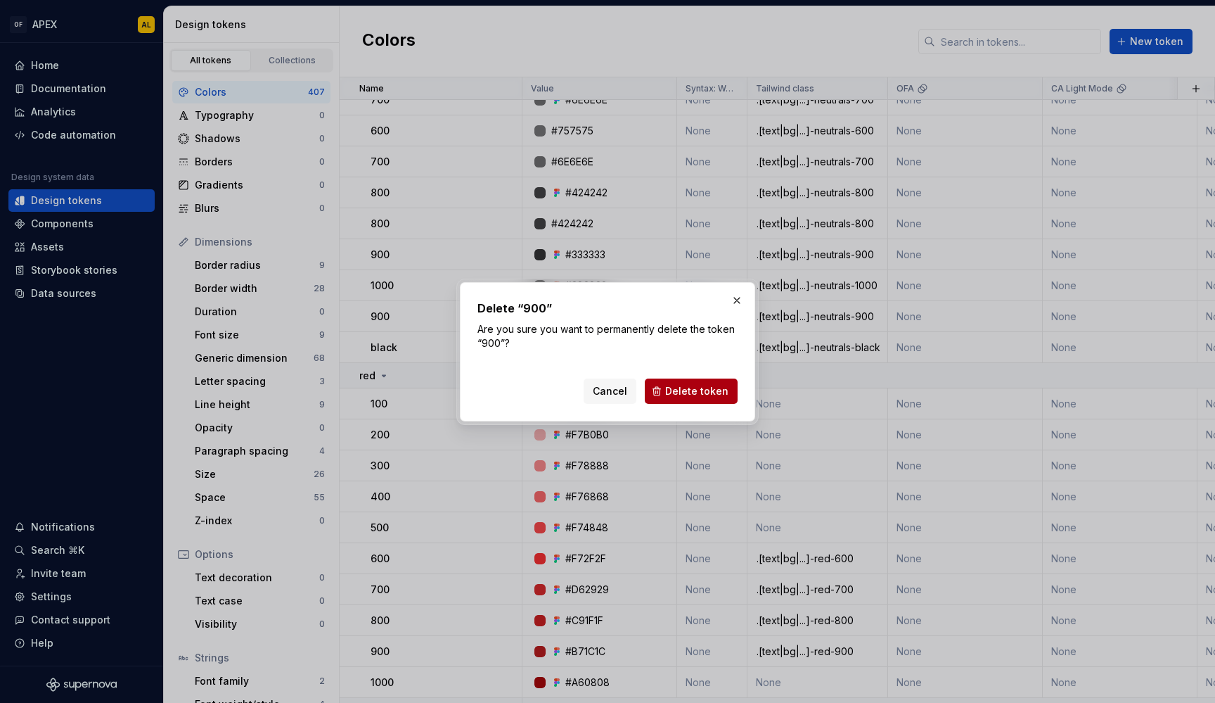
click at [729, 386] on button "Delete token" at bounding box center [691, 390] width 93 height 25
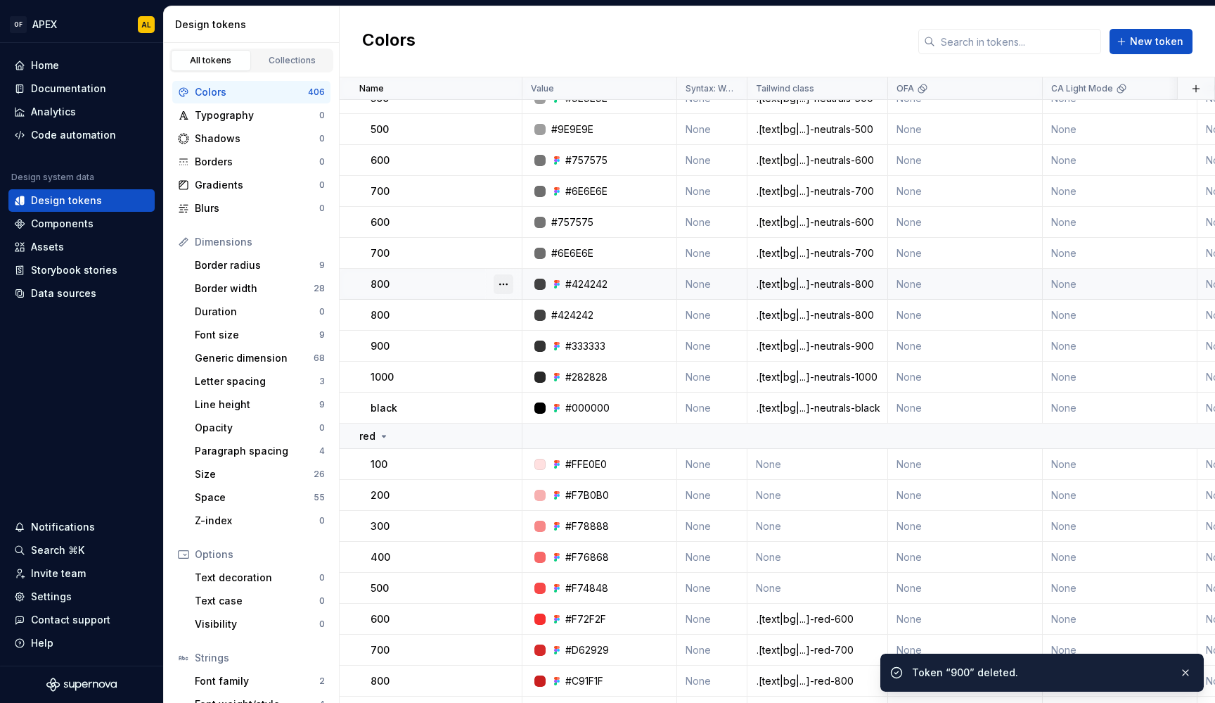
scroll to position [14614, 0]
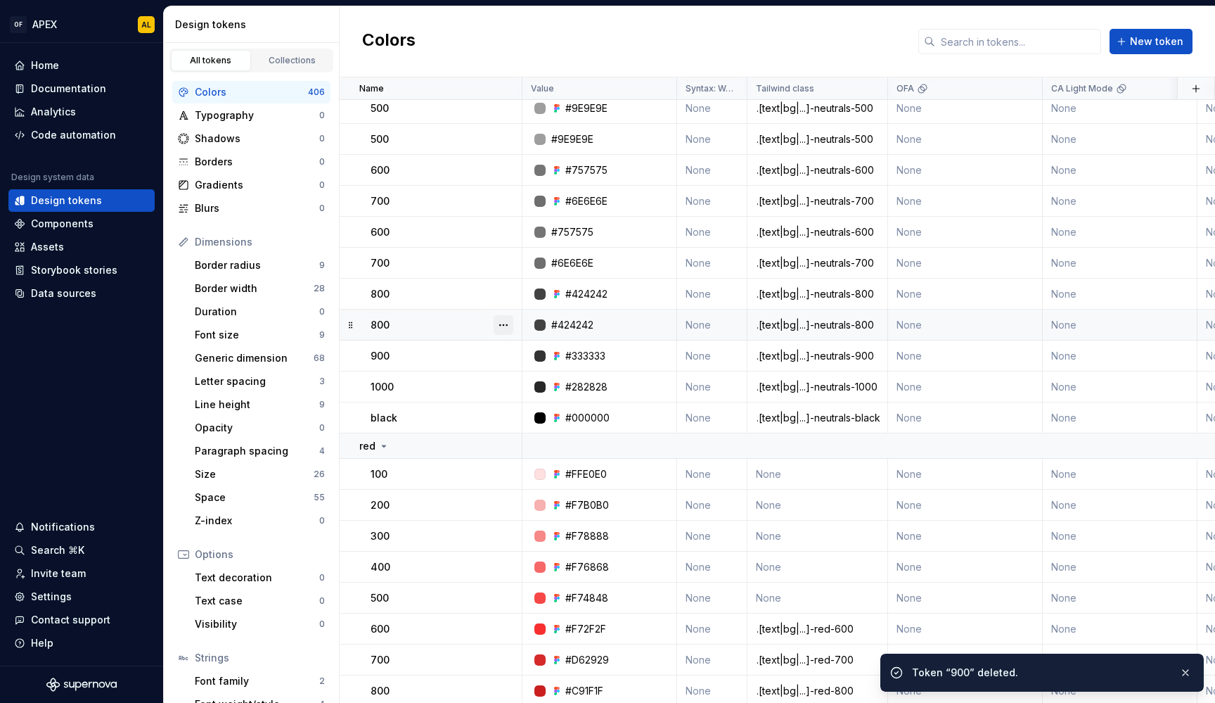
click at [507, 327] on button "button" at bounding box center [504, 325] width 20 height 20
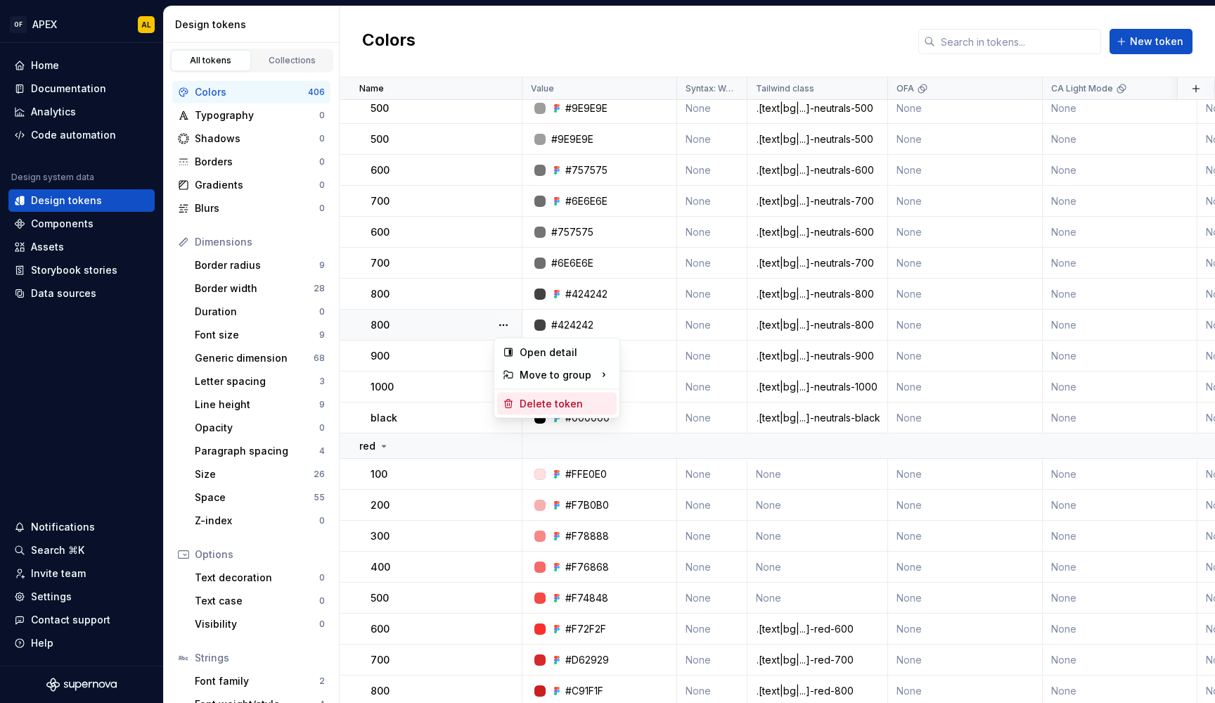
click at [534, 403] on div "Delete token" at bounding box center [565, 404] width 91 height 14
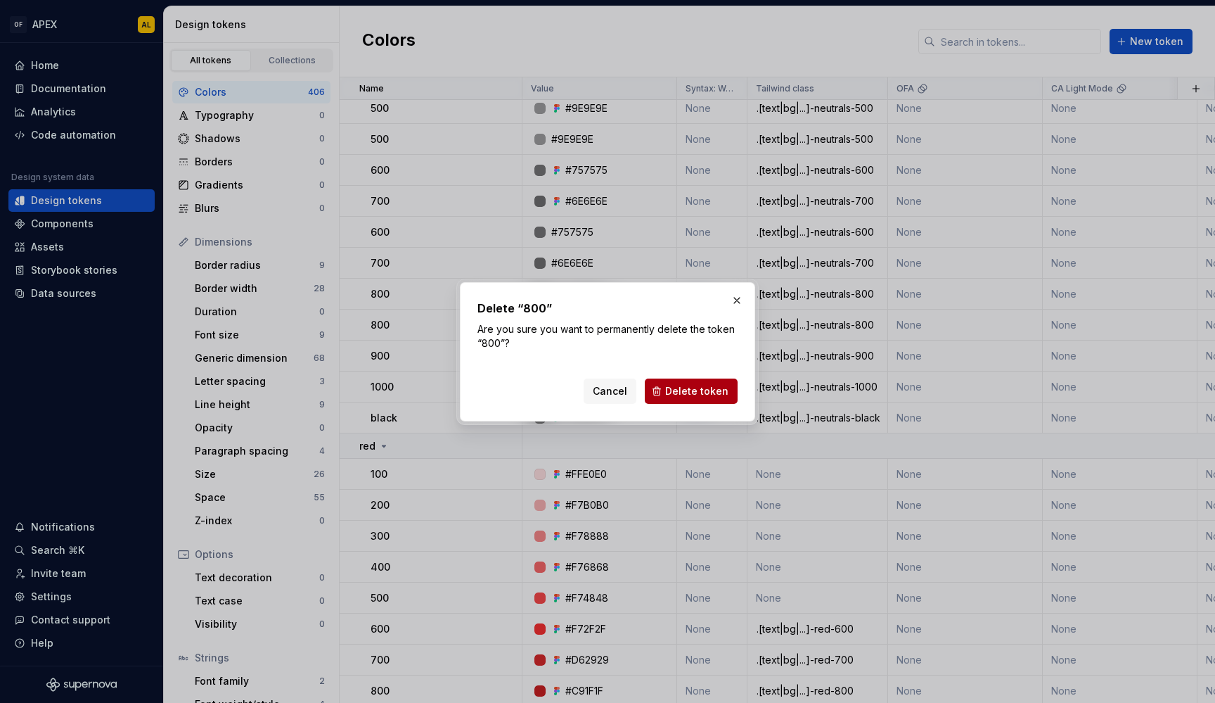
click at [693, 403] on button "Delete token" at bounding box center [691, 390] width 93 height 25
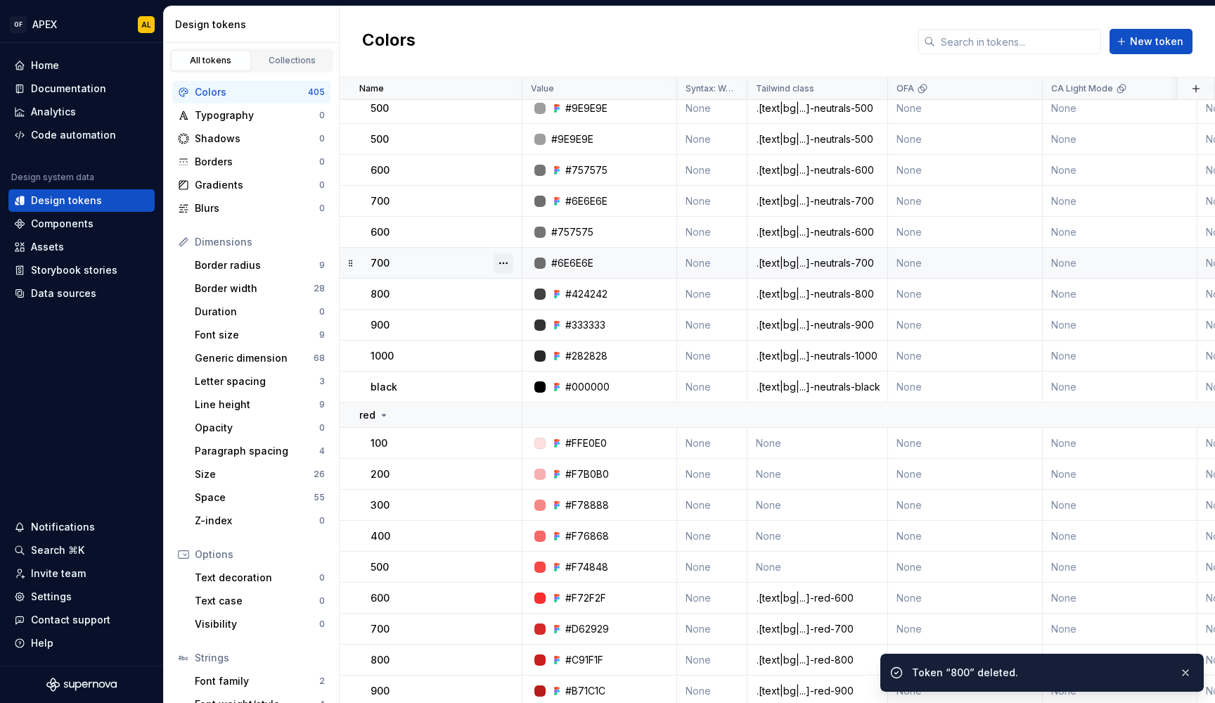
click at [507, 264] on button "button" at bounding box center [504, 263] width 20 height 20
click at [518, 337] on div "Delete token" at bounding box center [557, 342] width 120 height 23
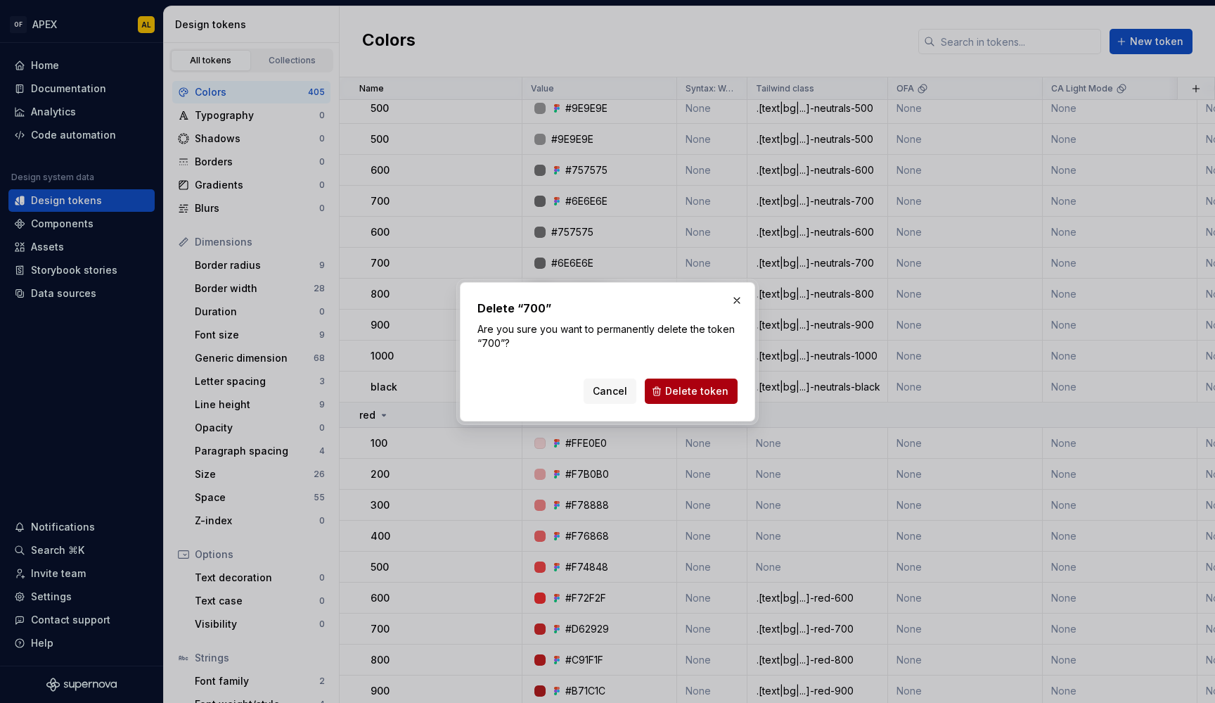
click at [698, 390] on span "Delete token" at bounding box center [696, 391] width 63 height 14
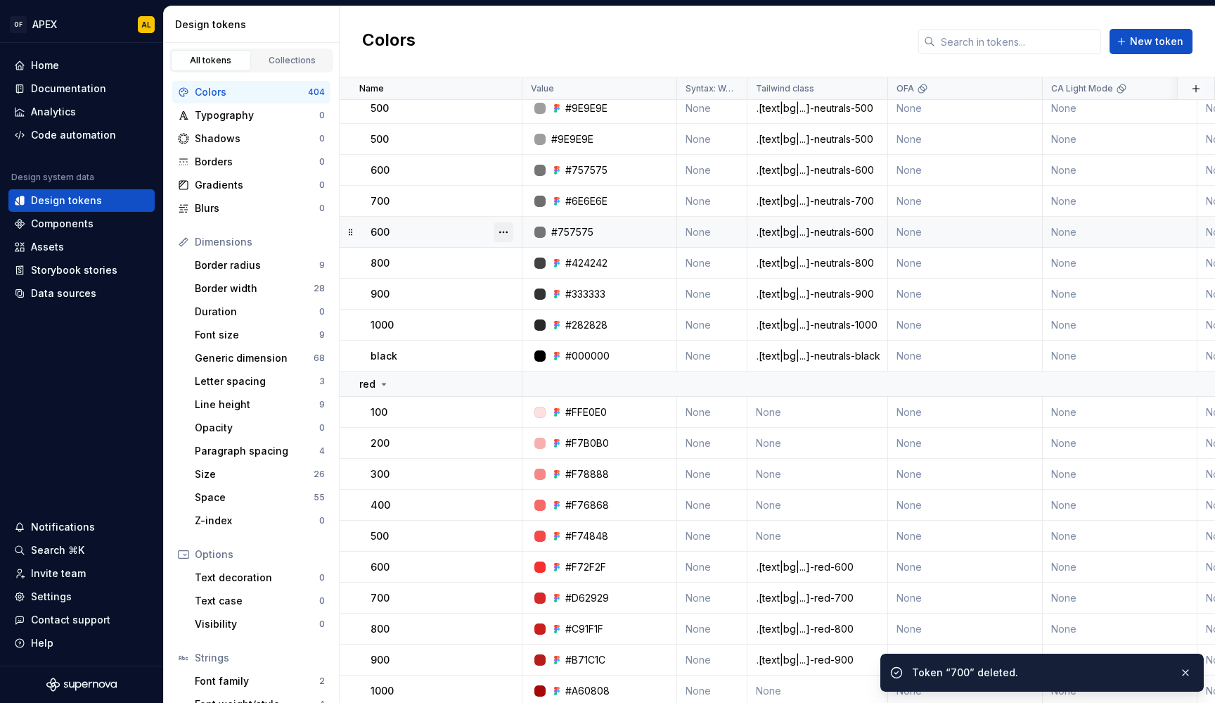
click at [505, 230] on button "button" at bounding box center [504, 232] width 20 height 20
click at [553, 309] on div "Delete token" at bounding box center [565, 311] width 91 height 14
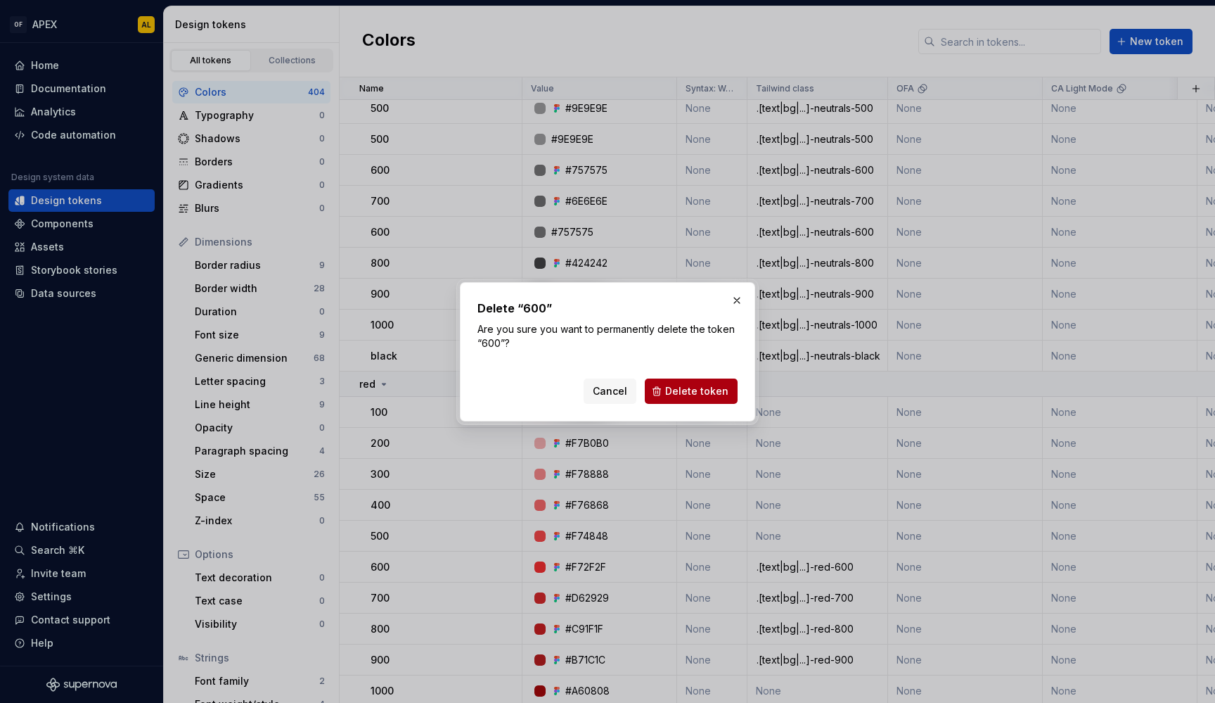
click at [695, 392] on span "Delete token" at bounding box center [696, 391] width 63 height 14
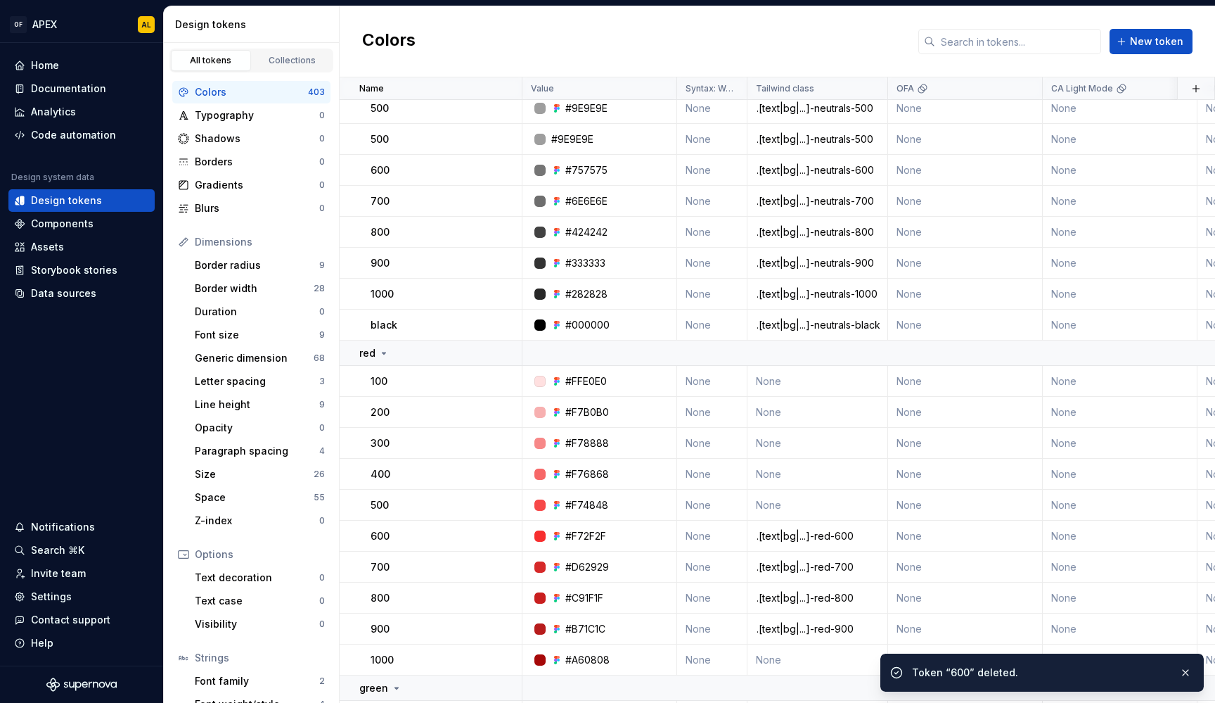
click at [511, 136] on button "button" at bounding box center [504, 139] width 20 height 20
click at [537, 214] on div "Delete token" at bounding box center [565, 218] width 91 height 14
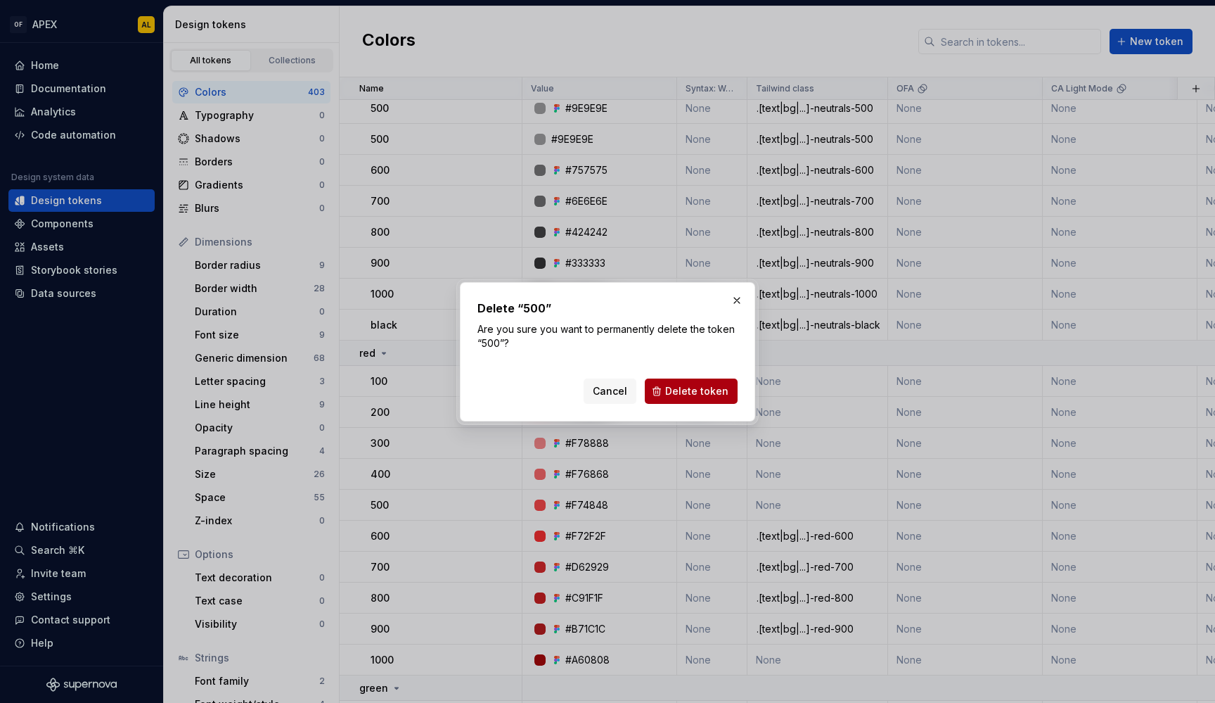
click at [688, 390] on span "Delete token" at bounding box center [696, 391] width 63 height 14
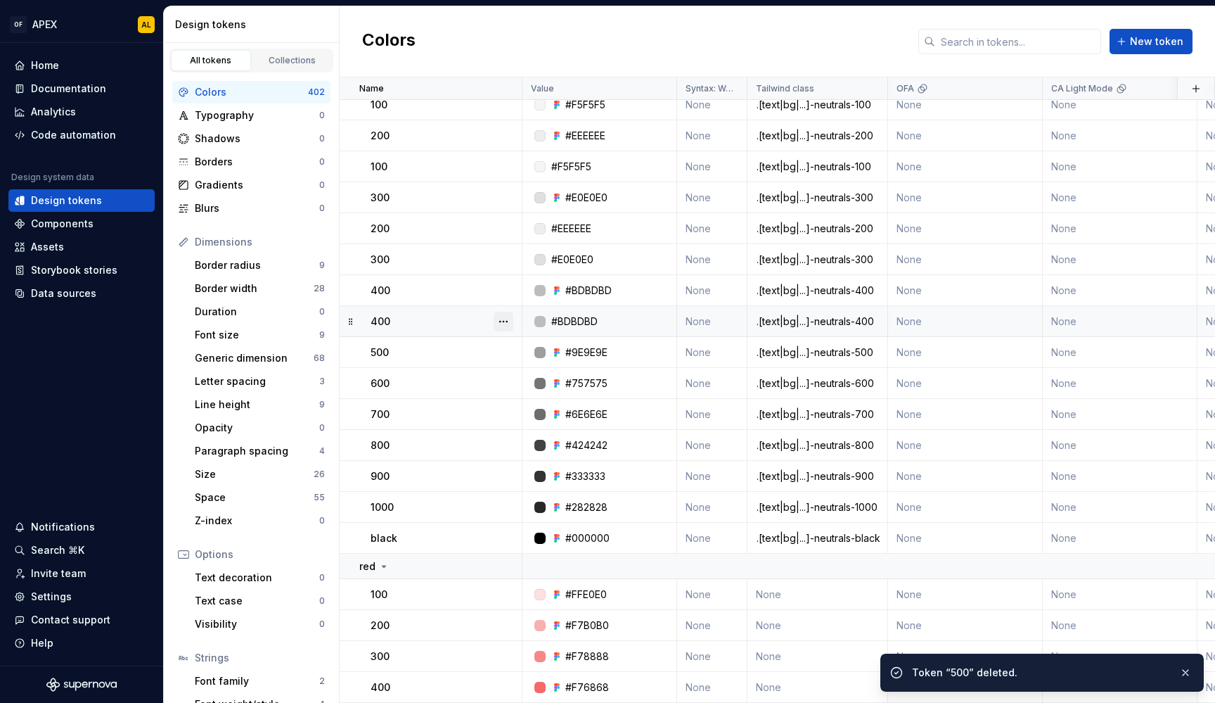
scroll to position [14370, 0]
click at [504, 319] on button "button" at bounding box center [504, 322] width 20 height 20
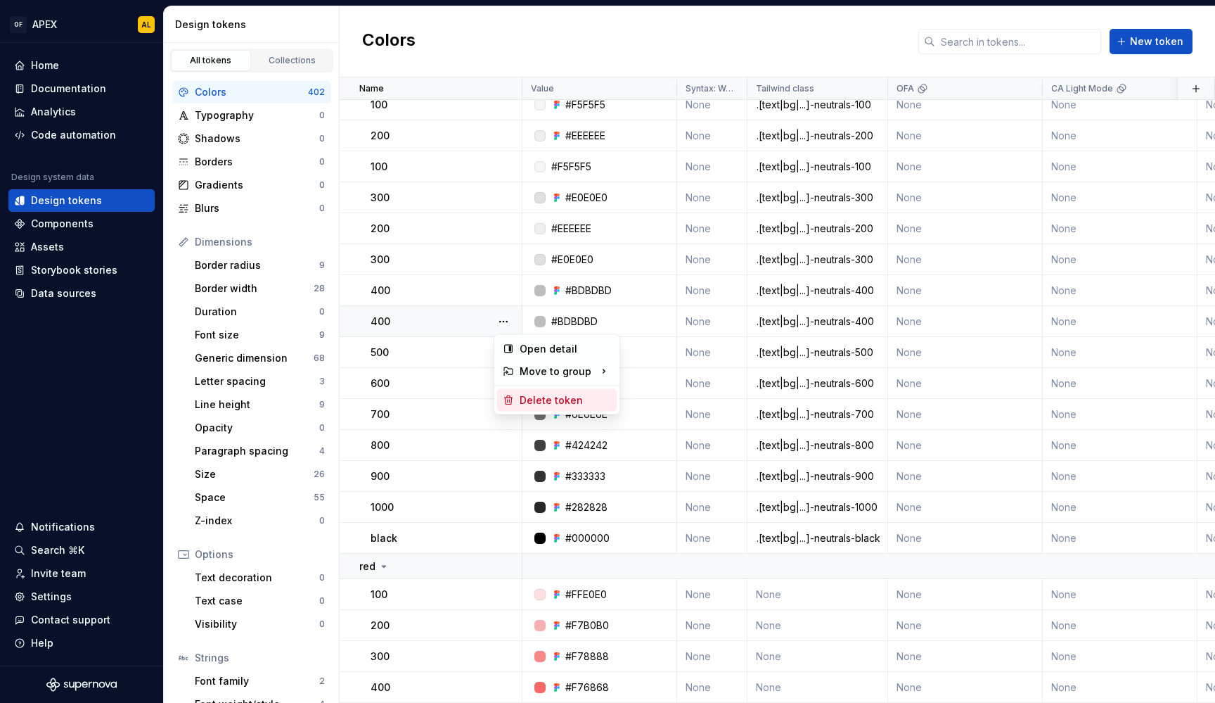
click at [558, 391] on div "Delete token" at bounding box center [557, 400] width 120 height 23
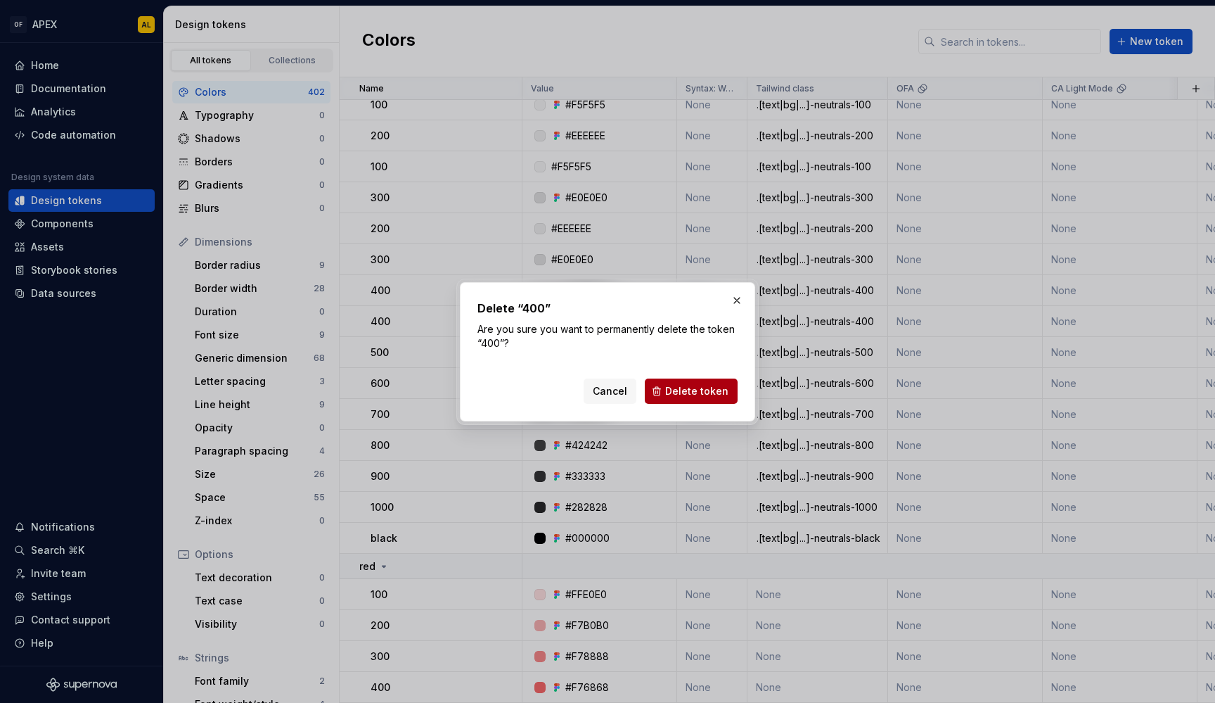
click at [695, 399] on button "Delete token" at bounding box center [691, 390] width 93 height 25
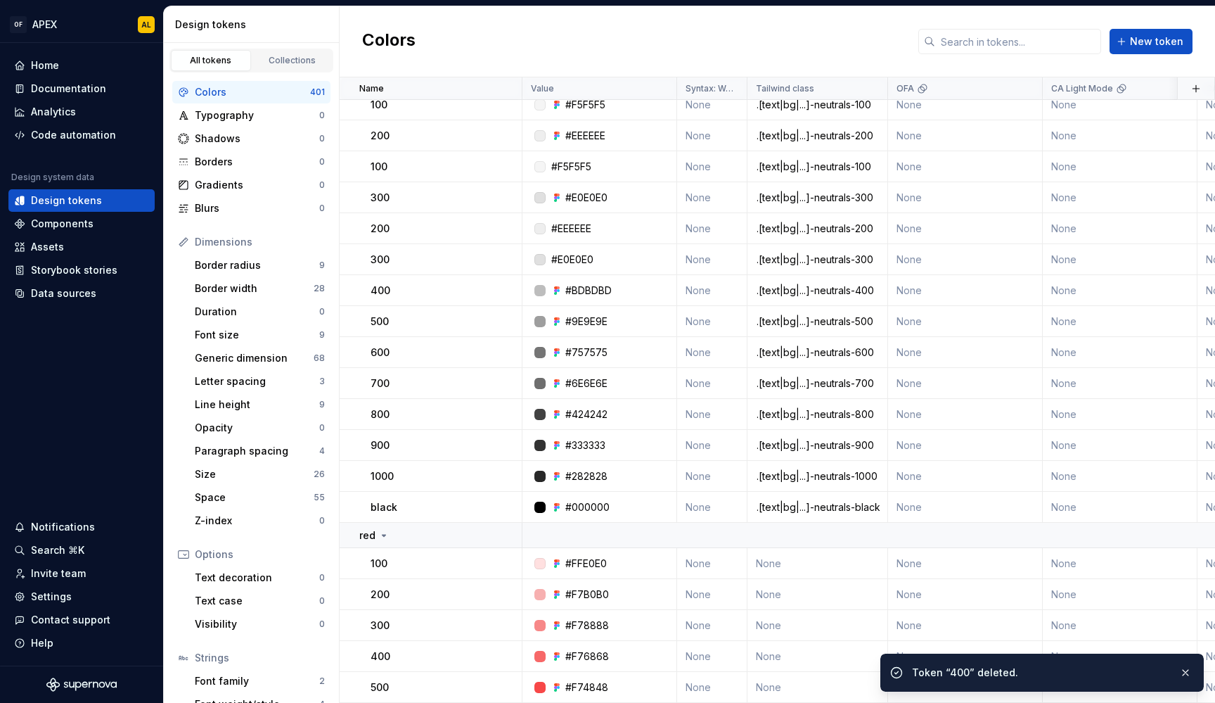
click at [494, 257] on button "button" at bounding box center [504, 260] width 20 height 20
click at [541, 337] on div "Delete token" at bounding box center [565, 338] width 91 height 14
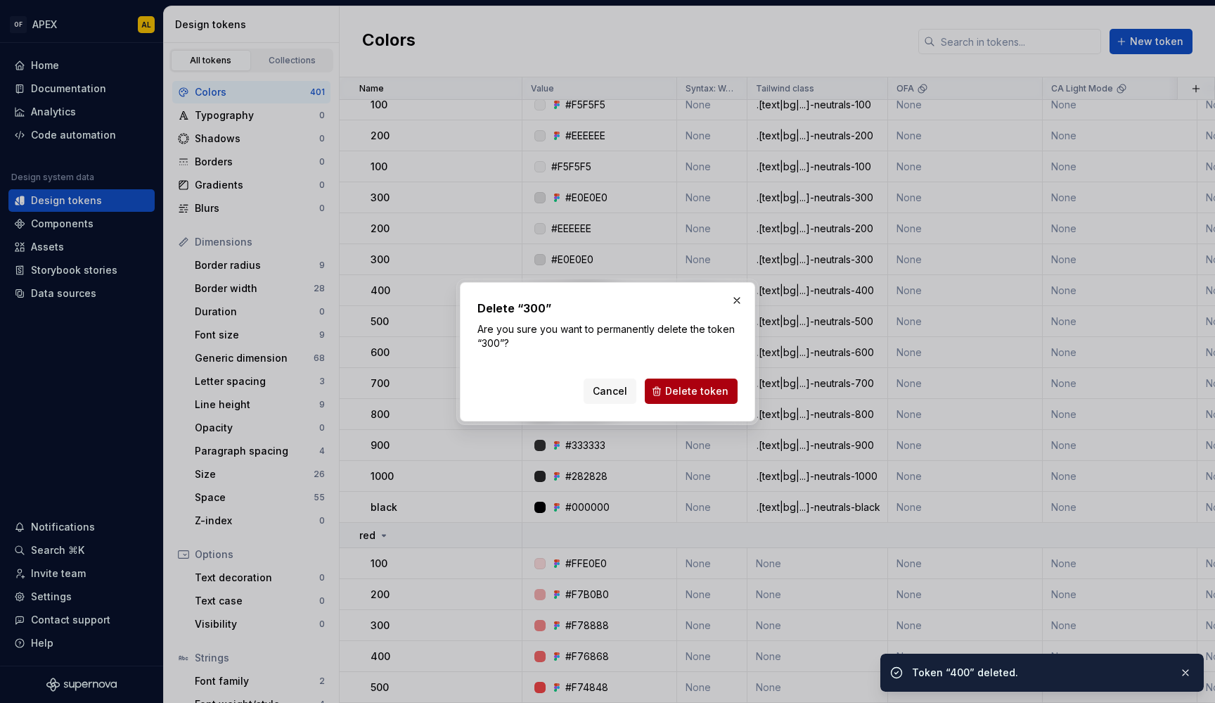
click at [721, 392] on span "Delete token" at bounding box center [696, 391] width 63 height 14
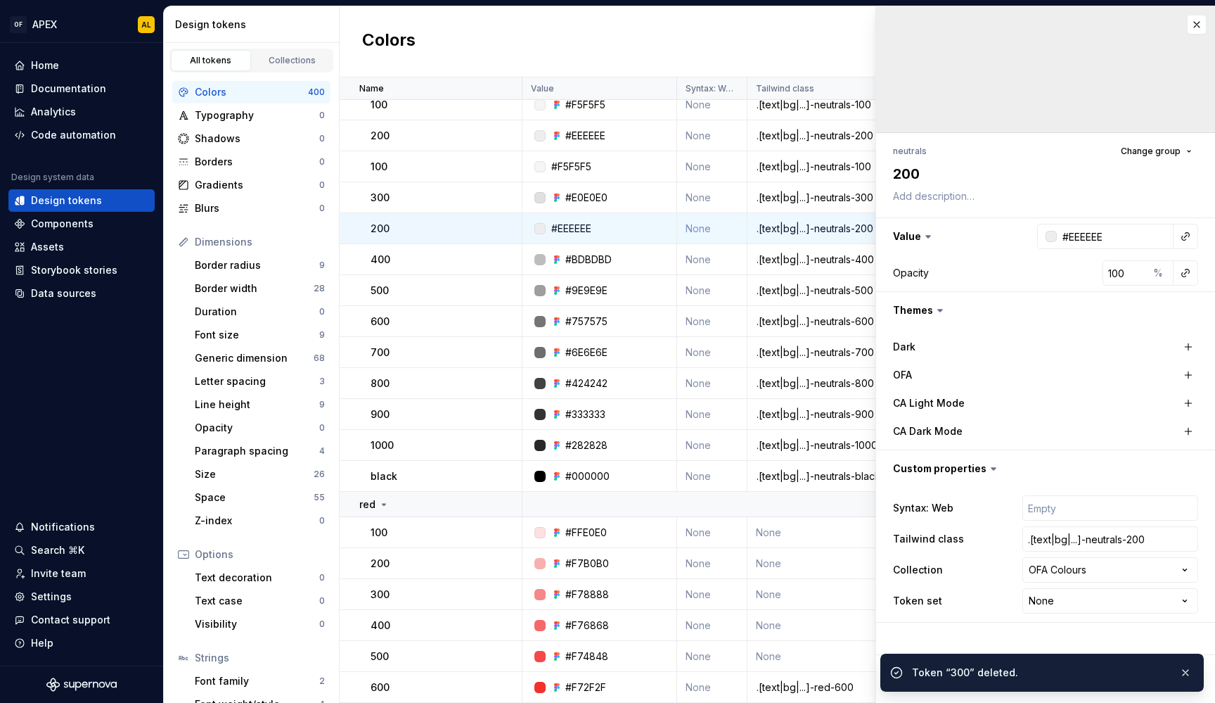
click at [505, 226] on button "button" at bounding box center [504, 229] width 20 height 20
click at [558, 306] on div "Delete token" at bounding box center [565, 307] width 91 height 14
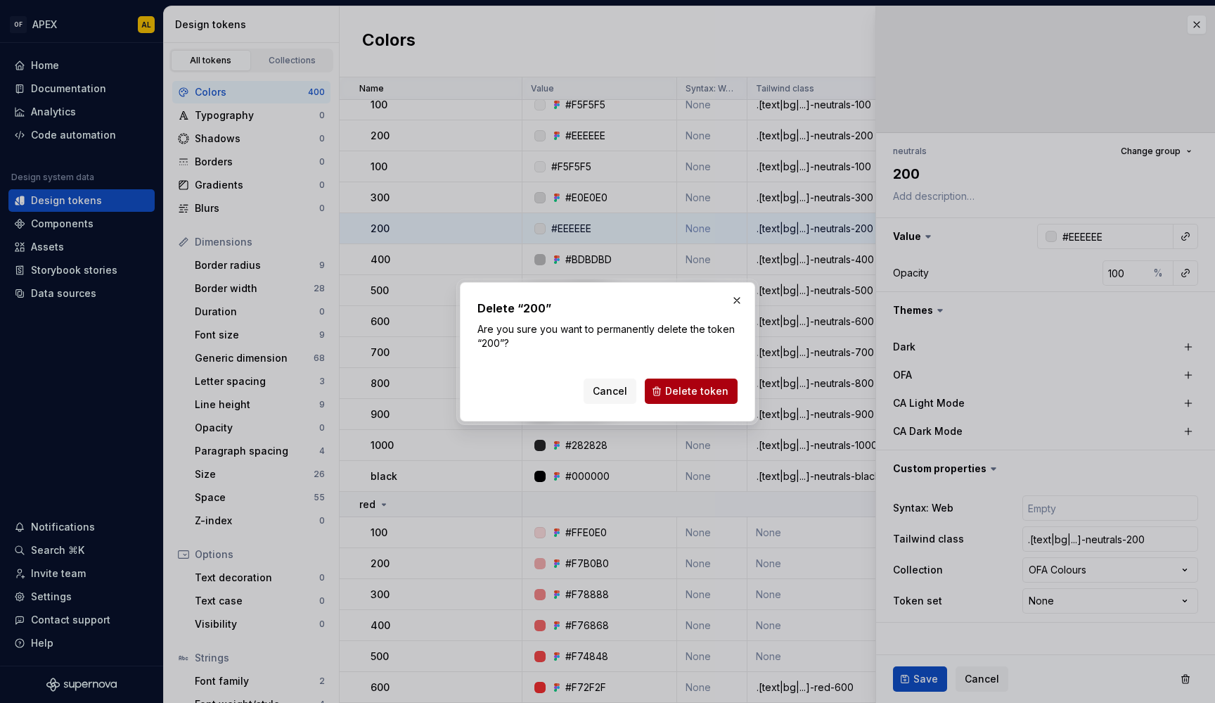
click at [672, 388] on span "Delete token" at bounding box center [696, 391] width 63 height 14
type textarea "*"
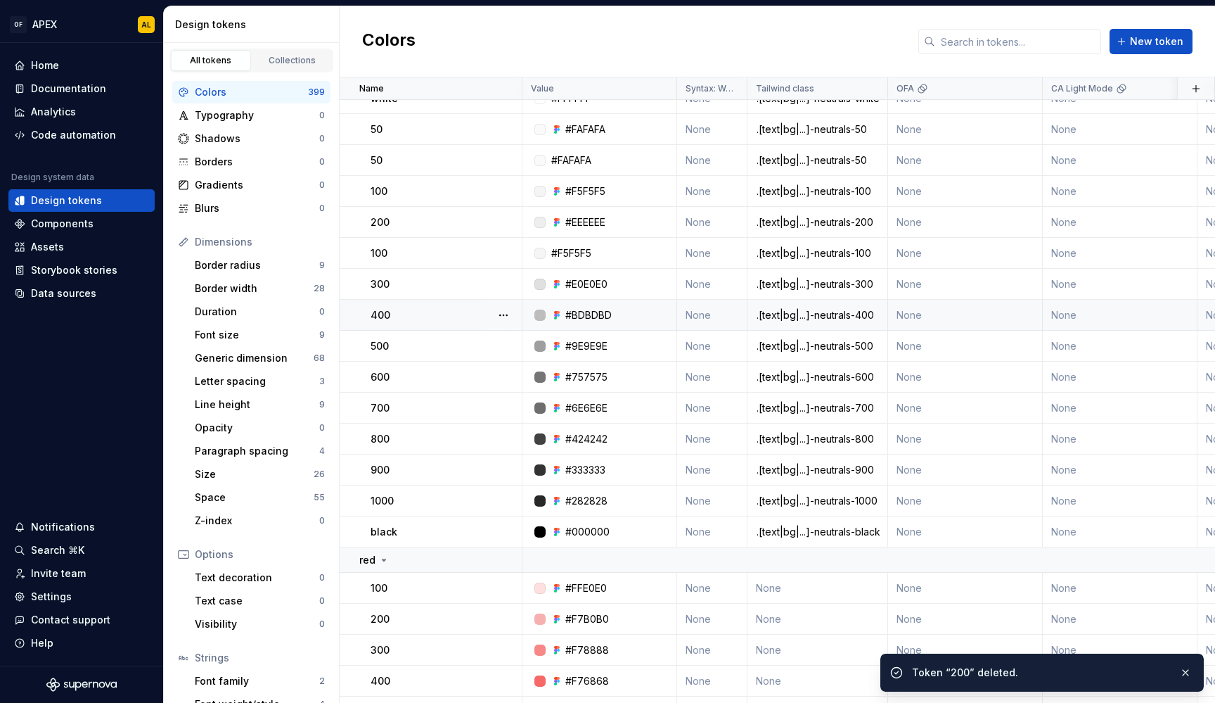
scroll to position [14282, 0]
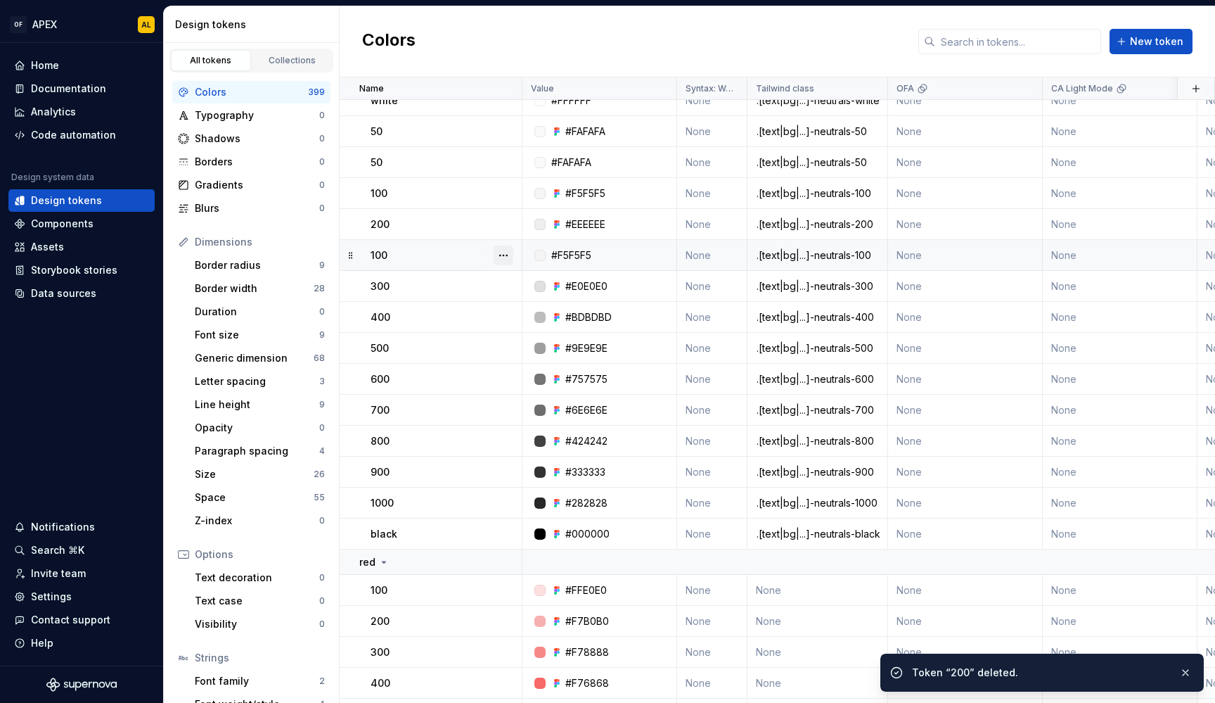
click at [506, 257] on button "button" at bounding box center [504, 255] width 20 height 20
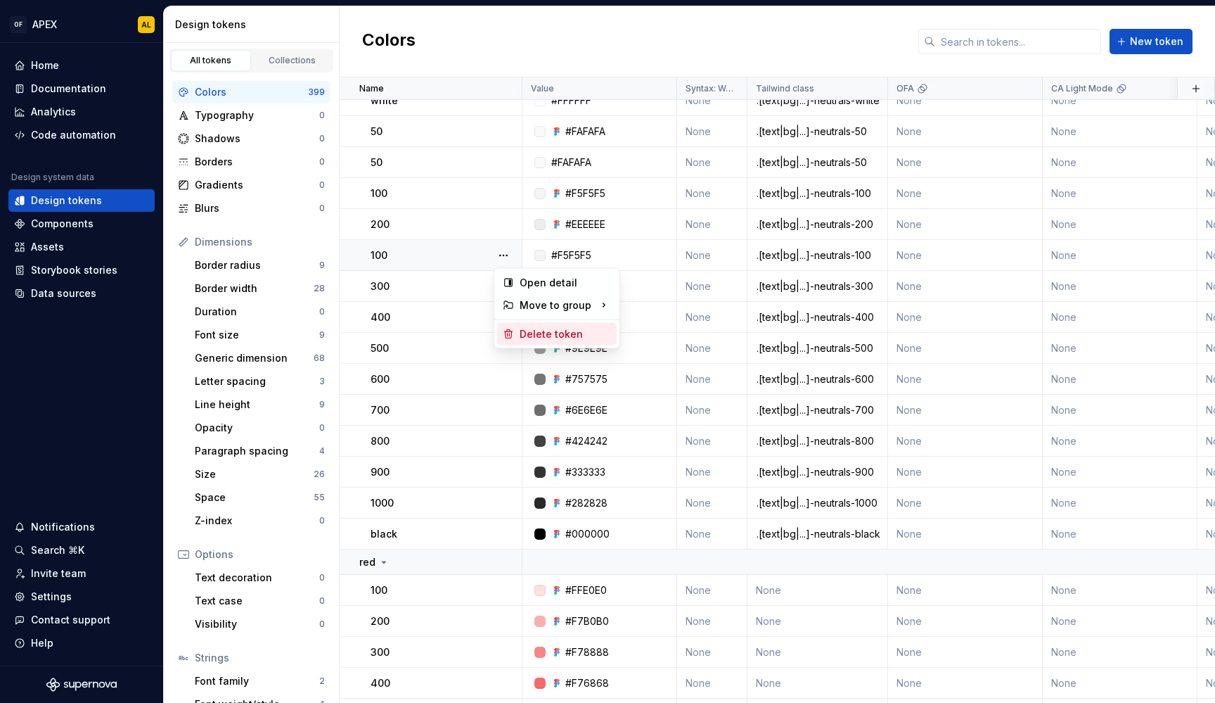
click at [536, 326] on div "Delete token" at bounding box center [557, 334] width 120 height 23
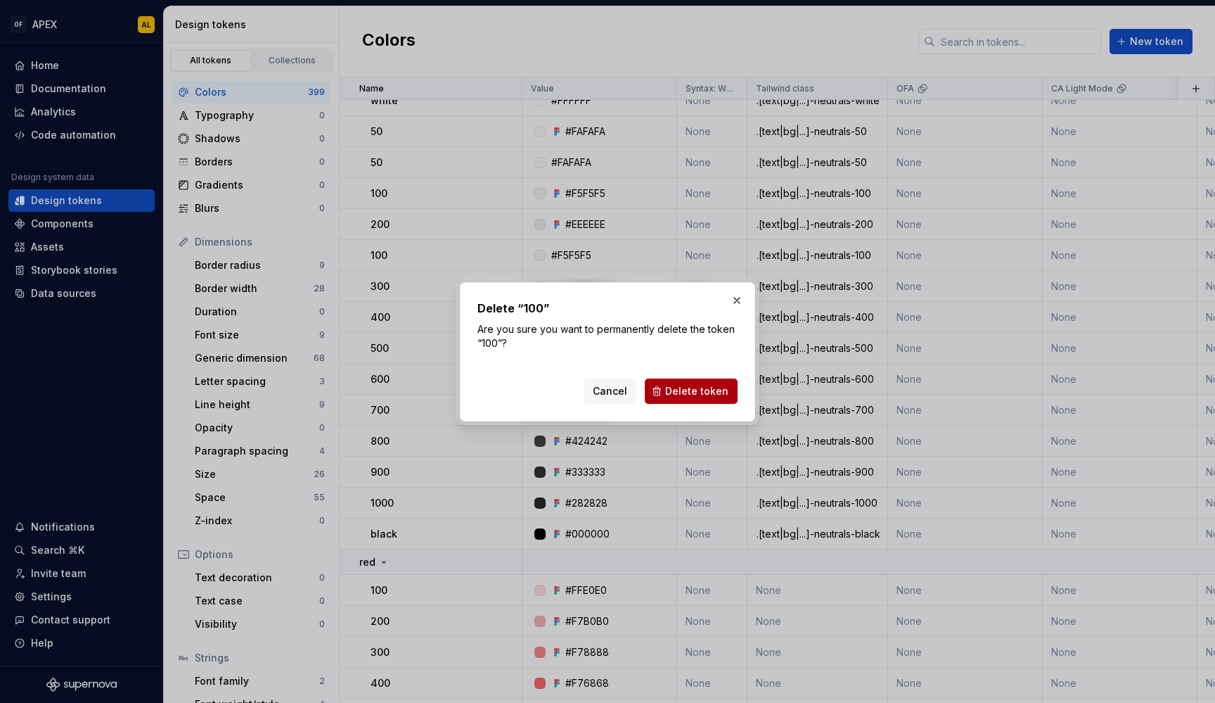
click at [679, 388] on span "Delete token" at bounding box center [696, 391] width 63 height 14
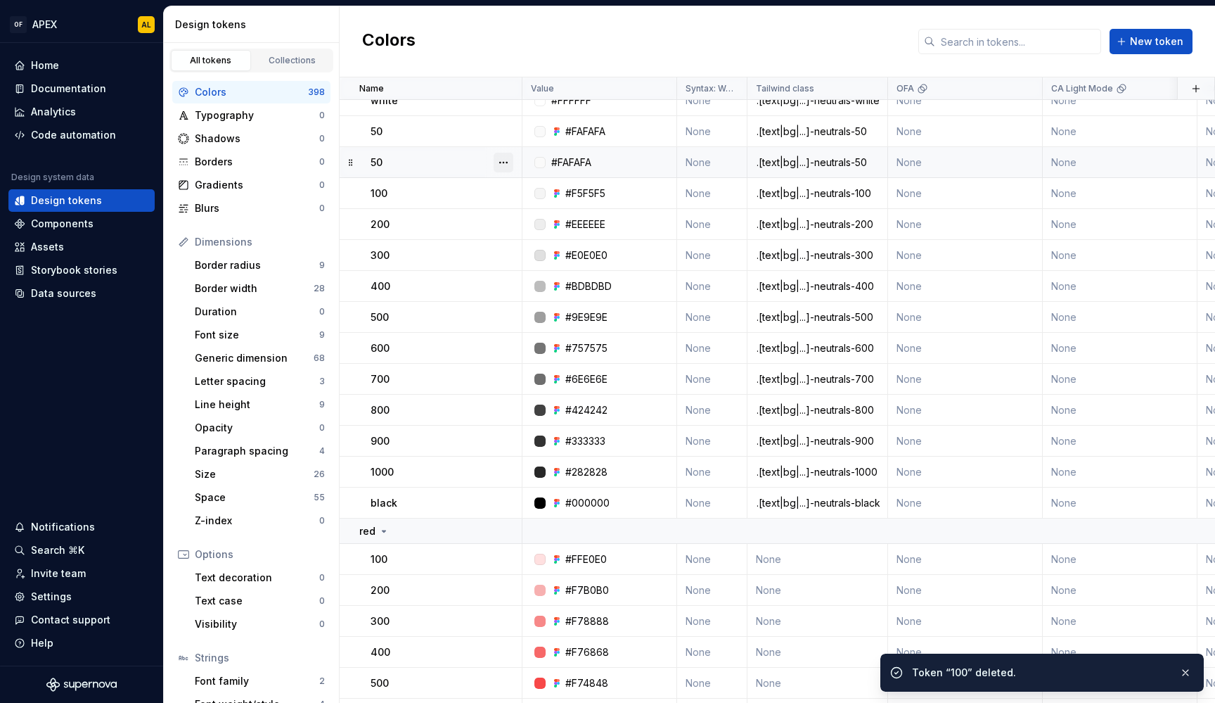
click at [511, 165] on button "button" at bounding box center [504, 163] width 20 height 20
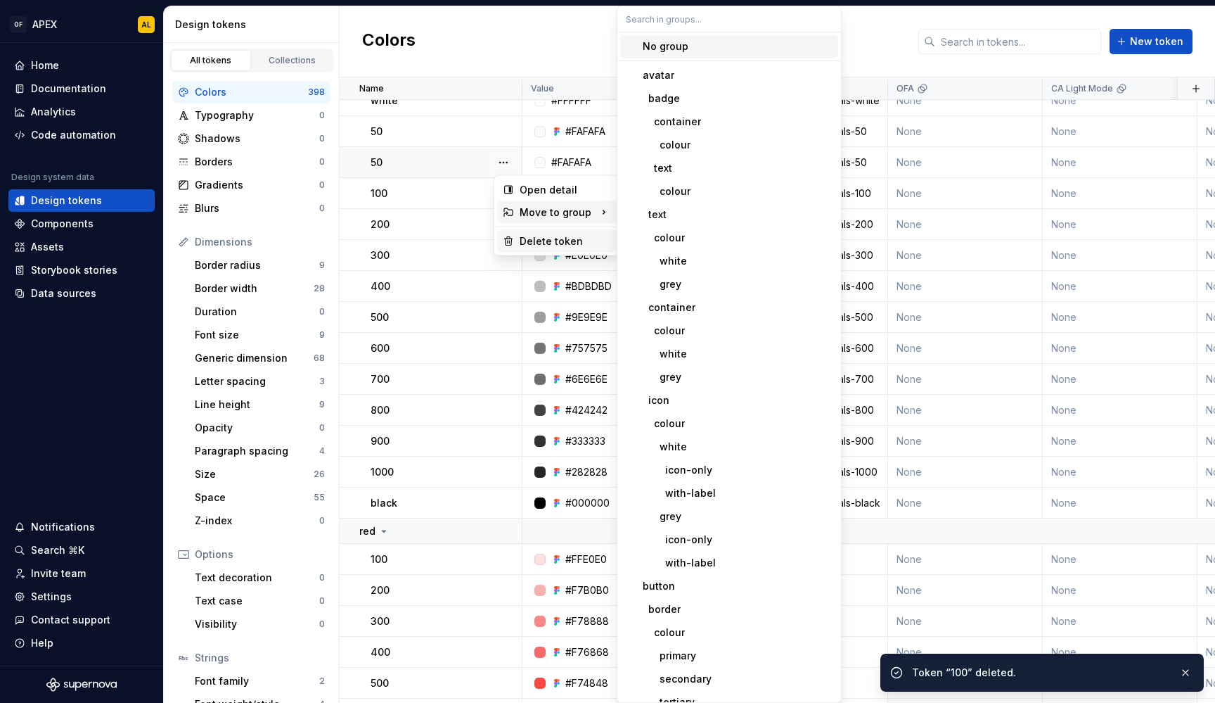
click at [540, 245] on div "Delete token" at bounding box center [565, 241] width 91 height 14
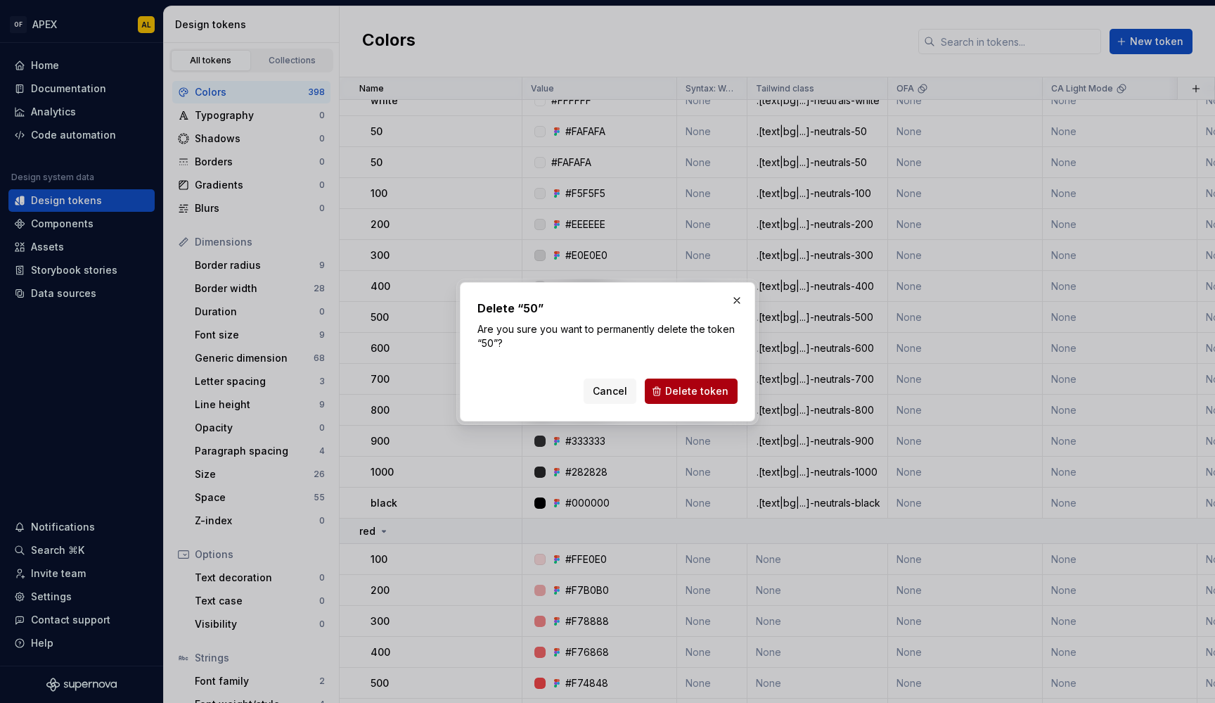
click at [707, 380] on button "Delete token" at bounding box center [691, 390] width 93 height 25
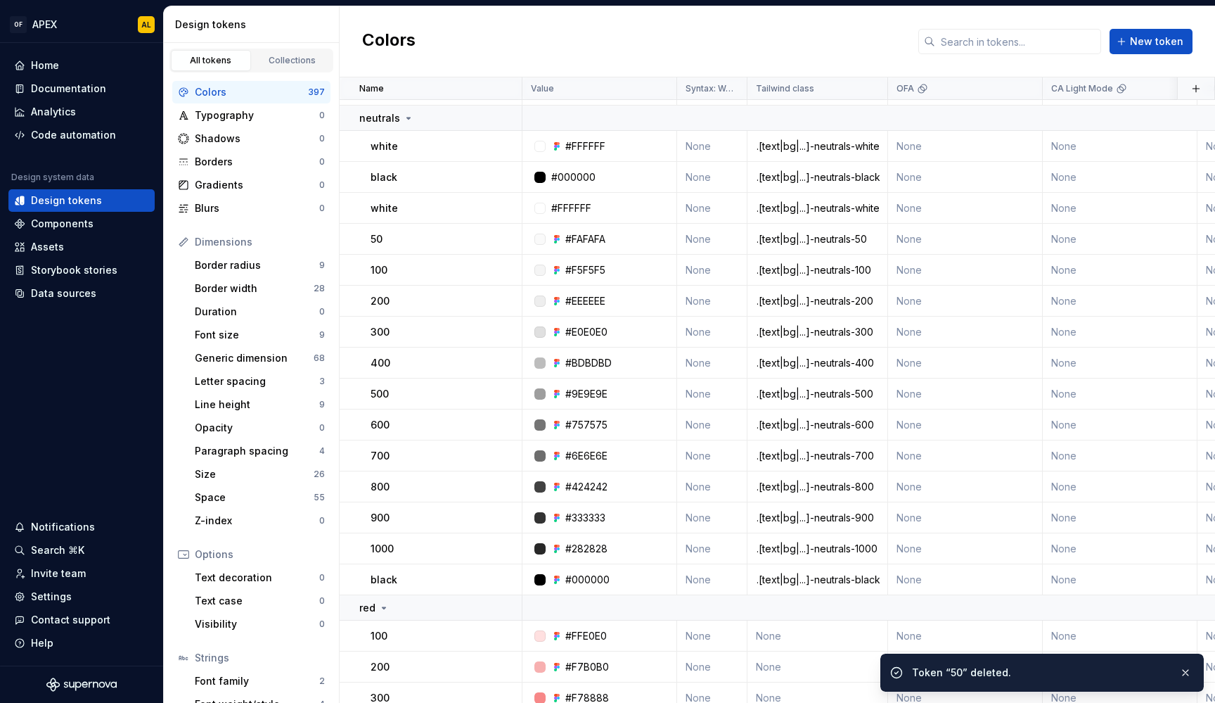
scroll to position [14164, 0]
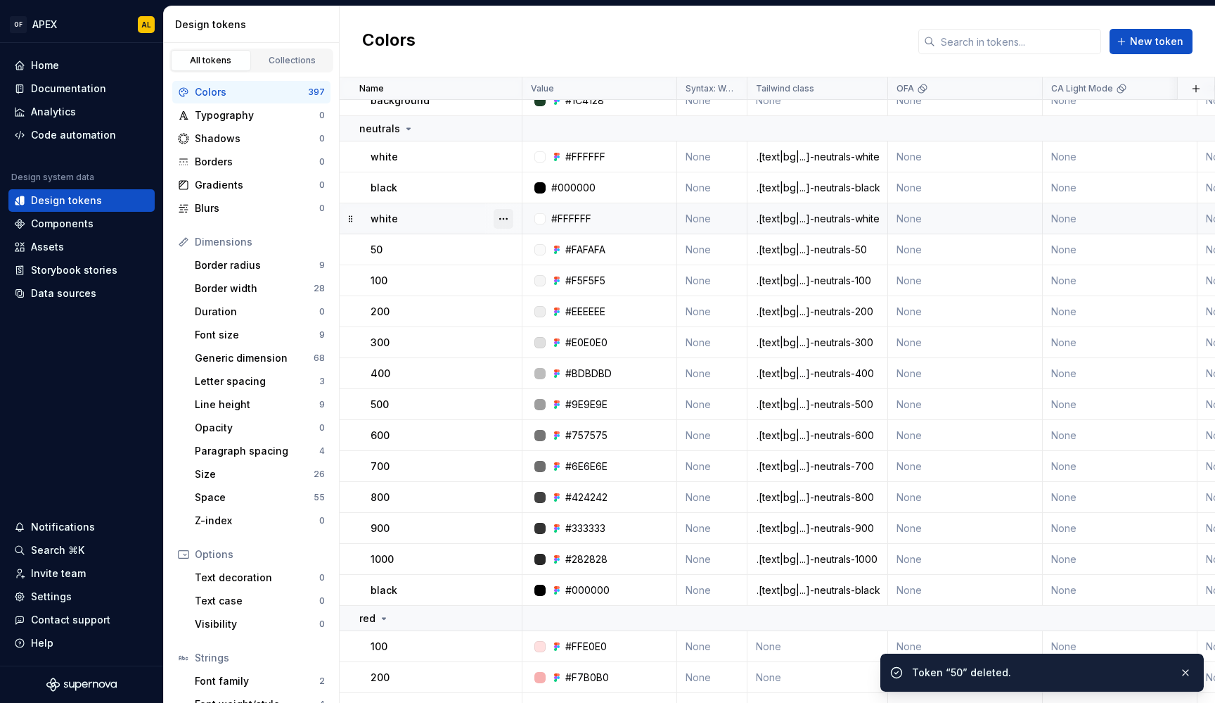
click at [506, 217] on button "button" at bounding box center [504, 219] width 20 height 20
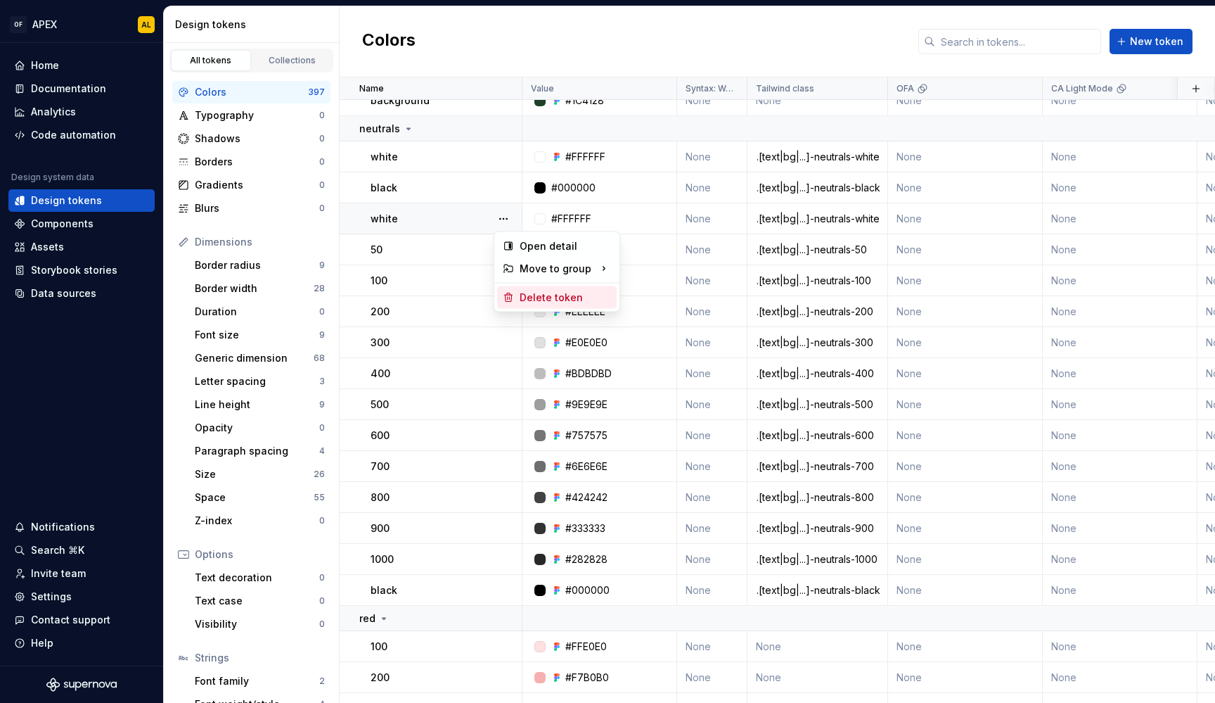
click at [523, 304] on div "Delete token" at bounding box center [565, 297] width 91 height 14
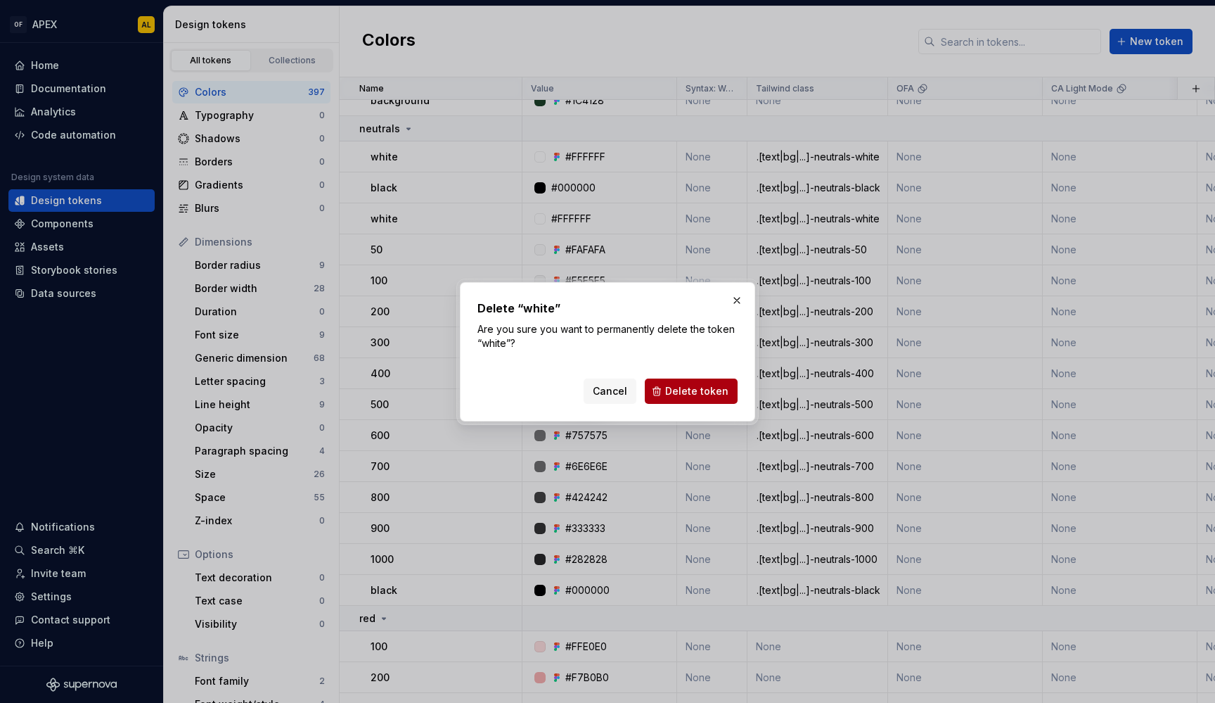
click at [685, 390] on span "Delete token" at bounding box center [696, 391] width 63 height 14
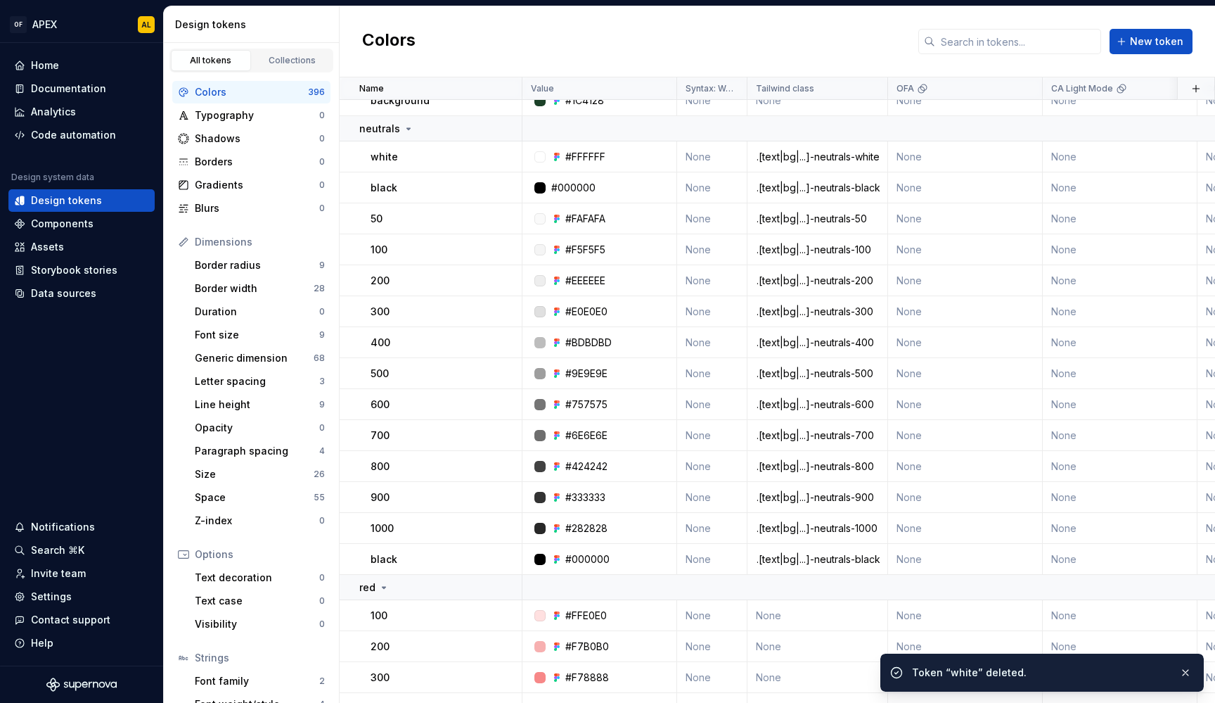
click at [508, 189] on button "button" at bounding box center [504, 188] width 20 height 20
click at [557, 267] on div "Delete token" at bounding box center [565, 266] width 91 height 14
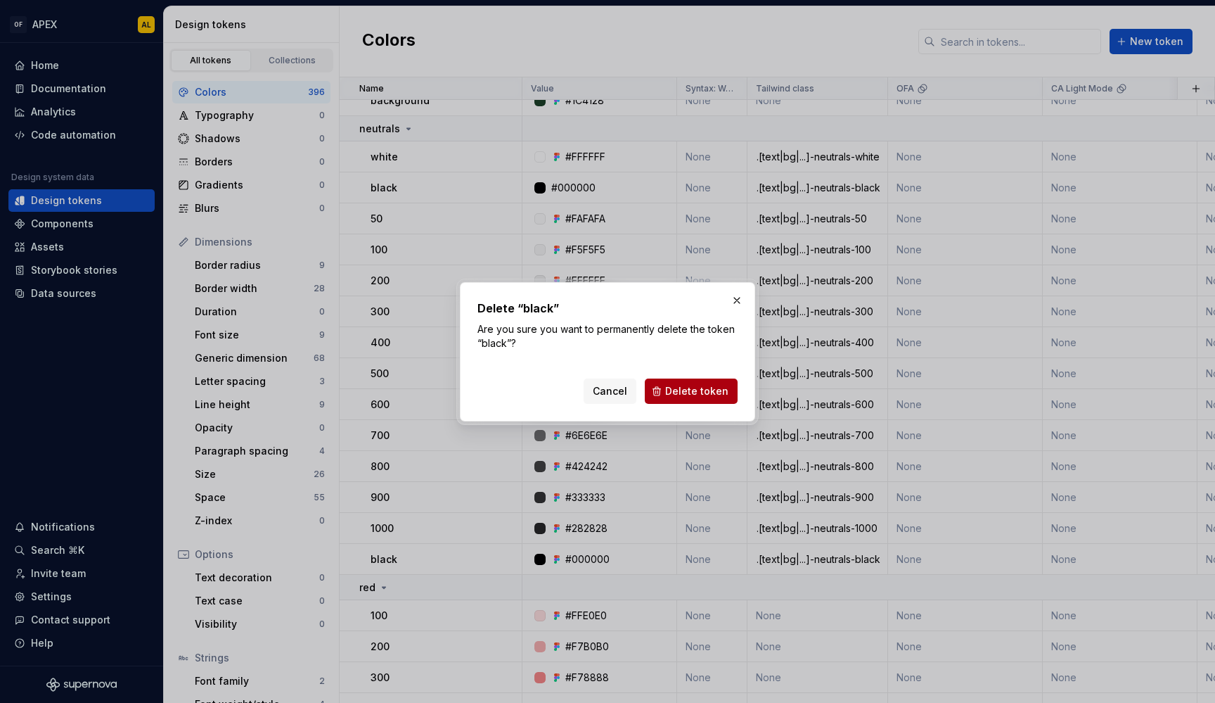
click at [694, 388] on span "Delete token" at bounding box center [696, 391] width 63 height 14
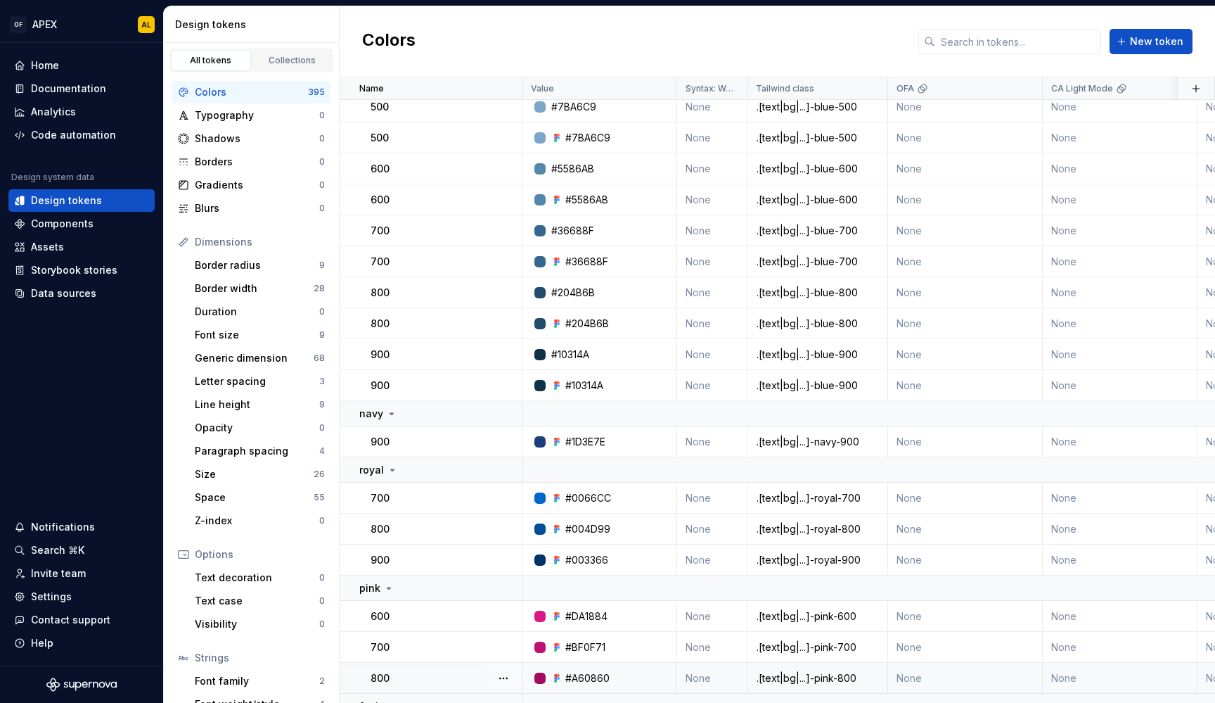
scroll to position [13131, 0]
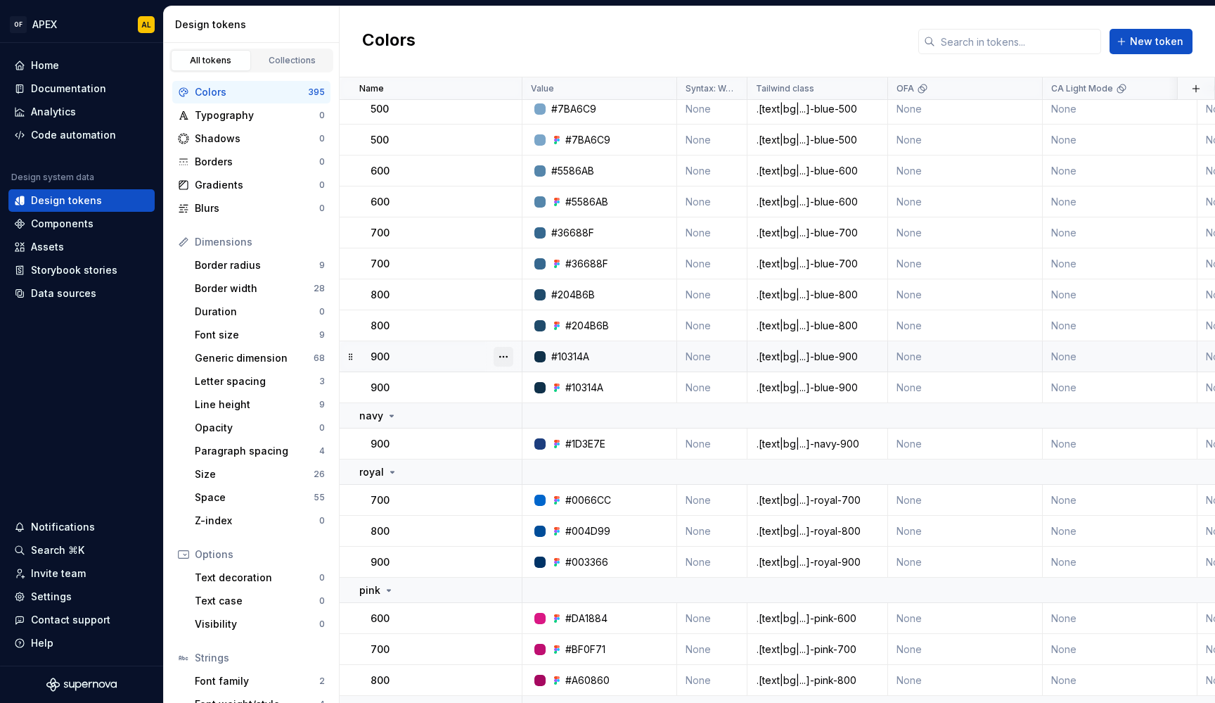
click at [505, 357] on button "button" at bounding box center [504, 357] width 20 height 20
click at [526, 429] on div "Delete token" at bounding box center [565, 435] width 91 height 14
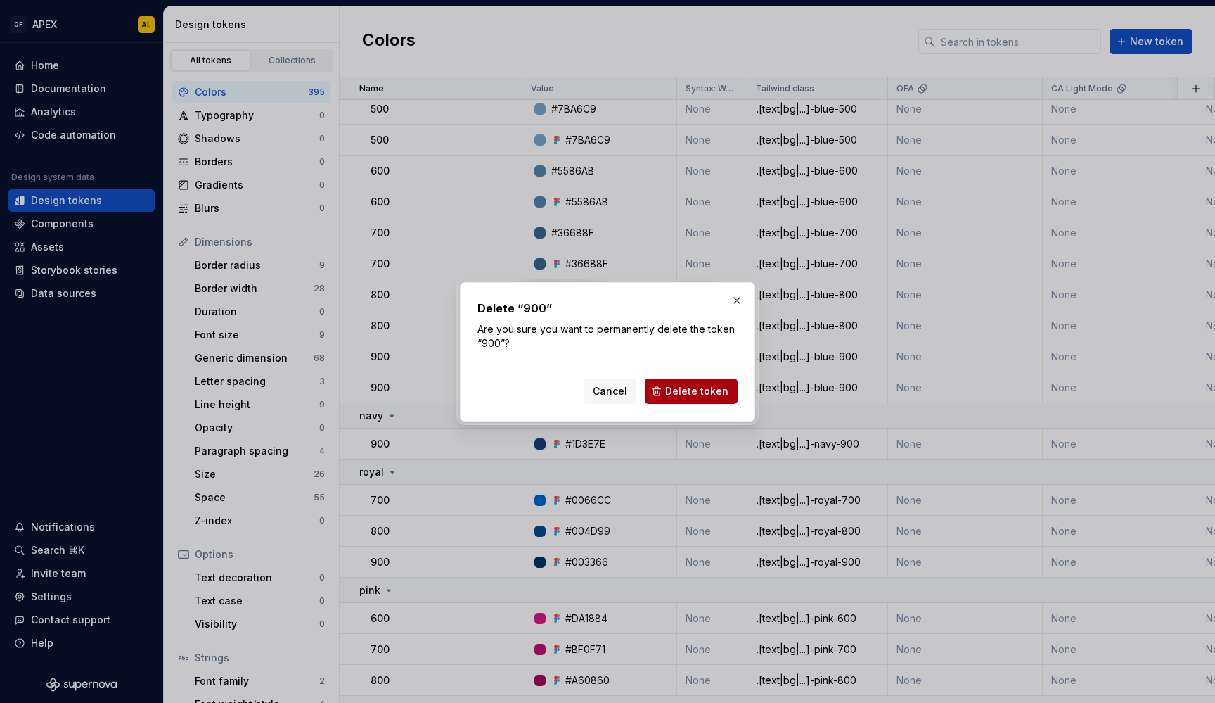
click at [695, 390] on span "Delete token" at bounding box center [696, 391] width 63 height 14
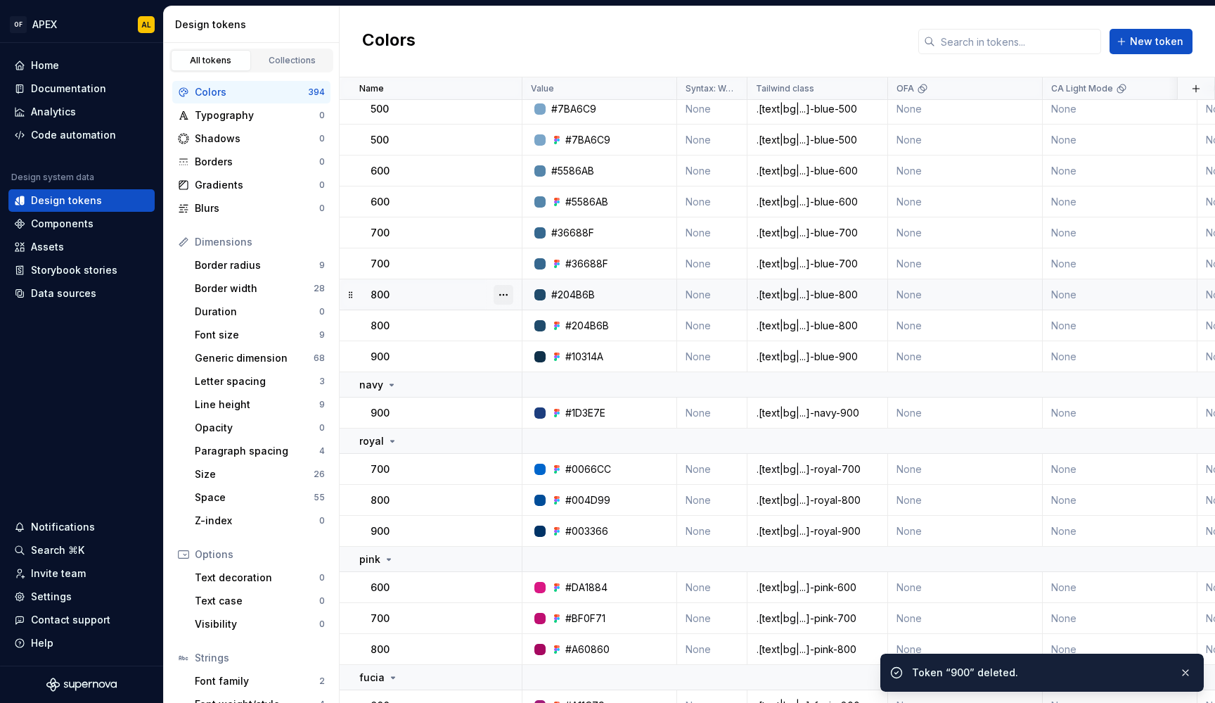
click at [508, 293] on button "button" at bounding box center [504, 295] width 20 height 20
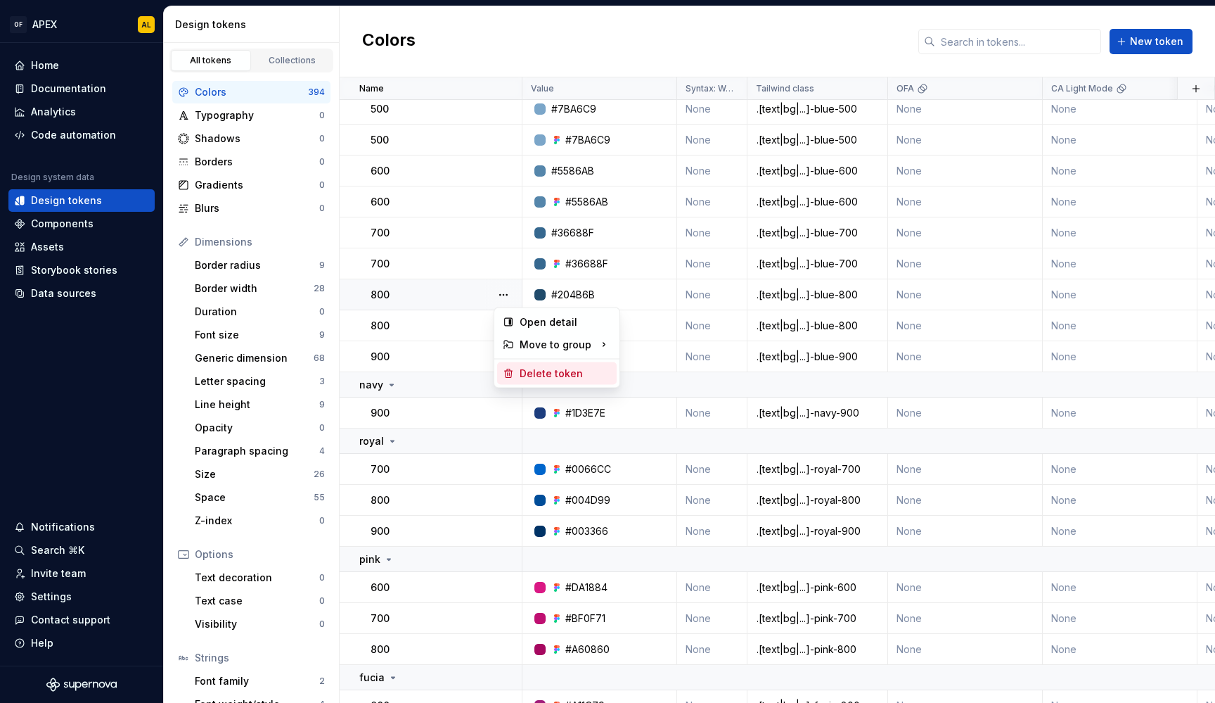
click at [560, 373] on div "Delete token" at bounding box center [565, 373] width 91 height 14
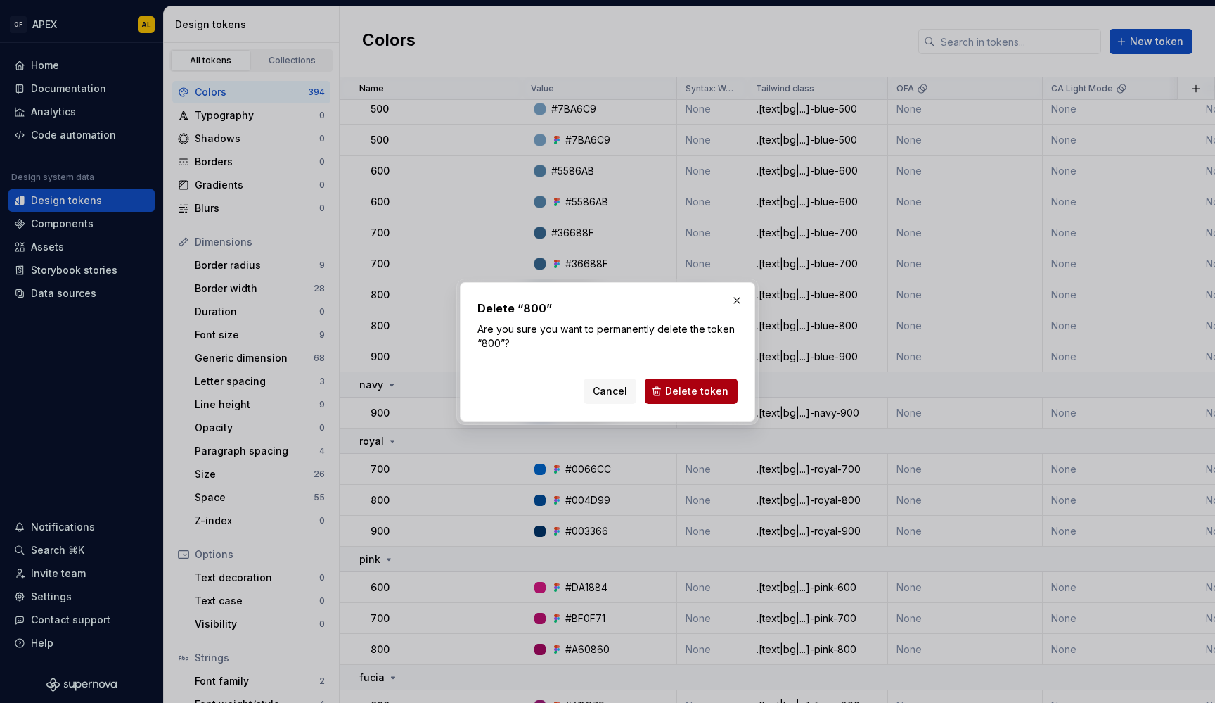
click at [677, 396] on span "Delete token" at bounding box center [696, 391] width 63 height 14
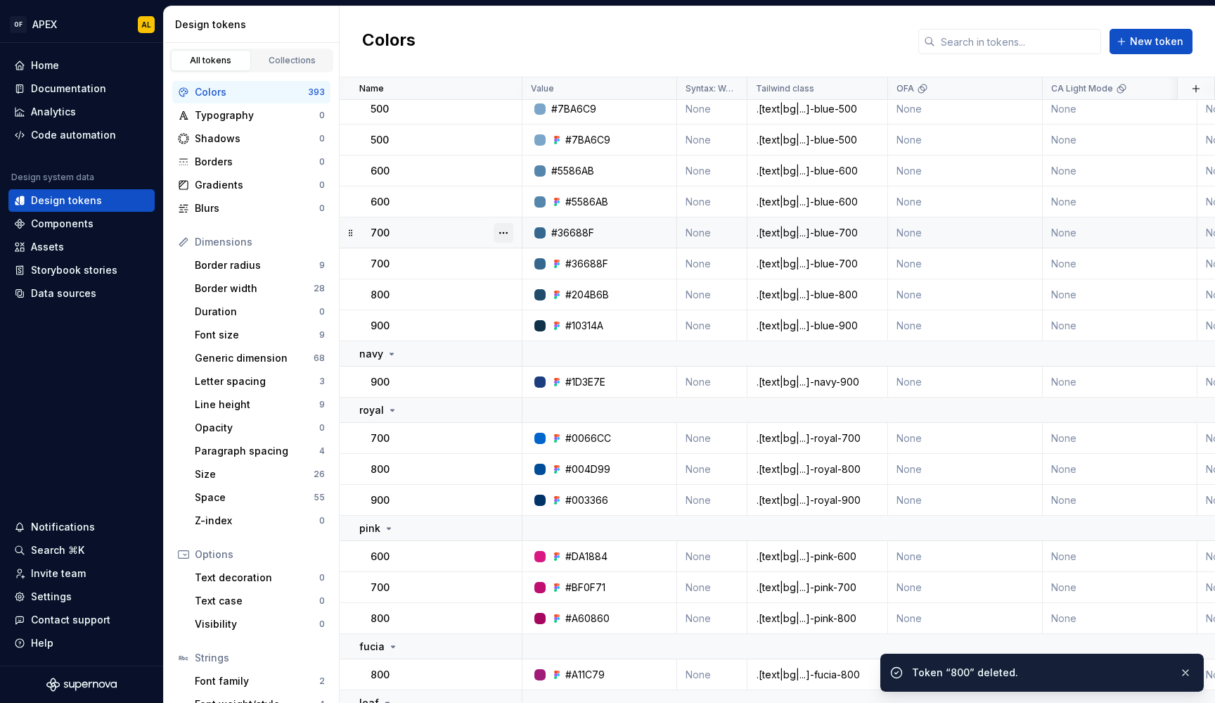
click at [504, 231] on button "button" at bounding box center [504, 233] width 20 height 20
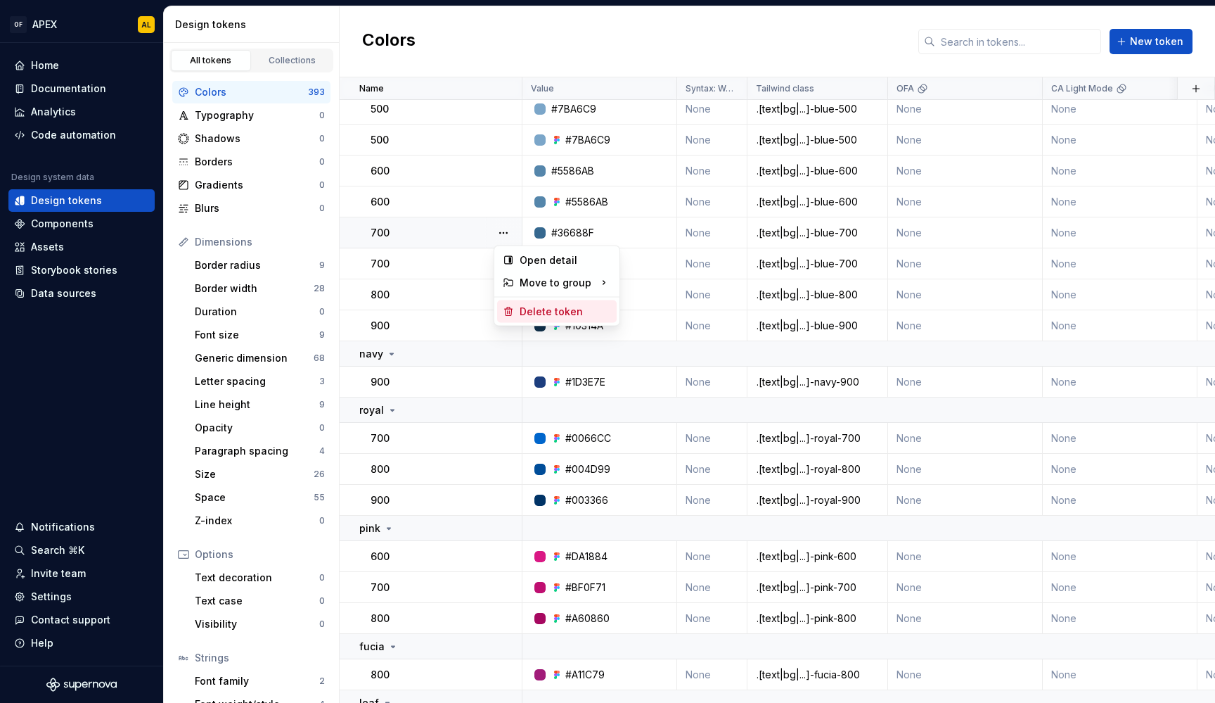
click at [543, 303] on div "Delete token" at bounding box center [557, 311] width 120 height 23
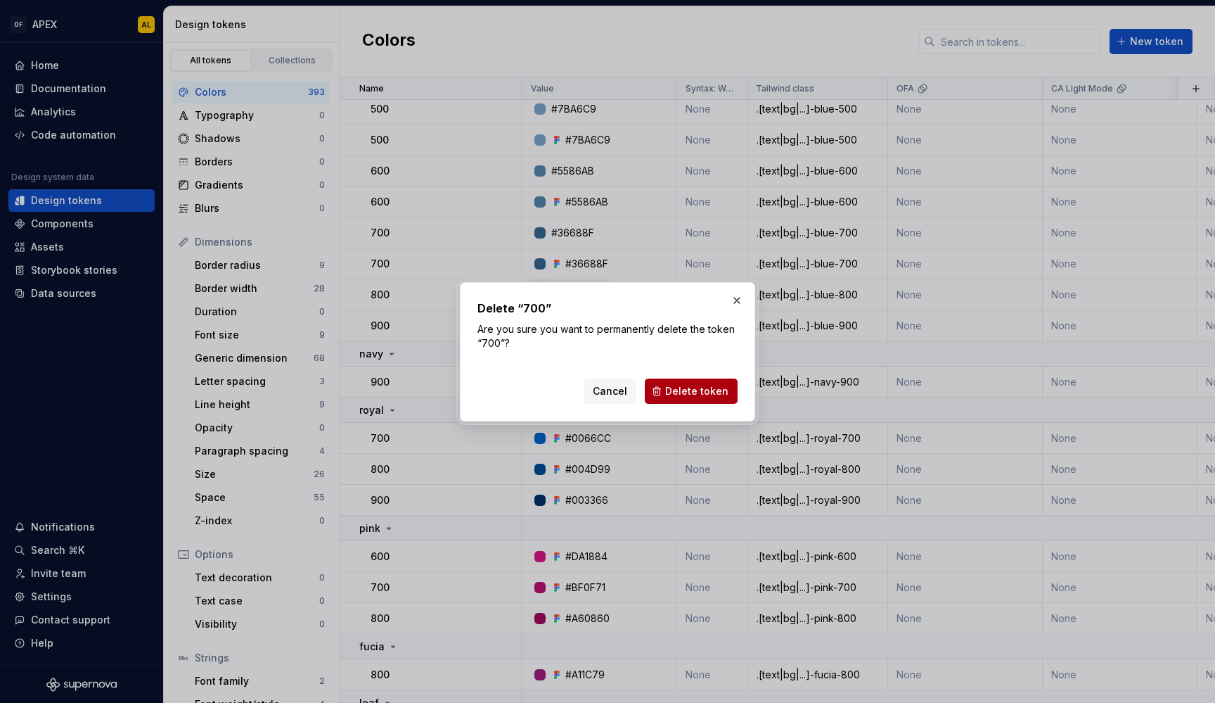
click at [686, 395] on span "Delete token" at bounding box center [696, 391] width 63 height 14
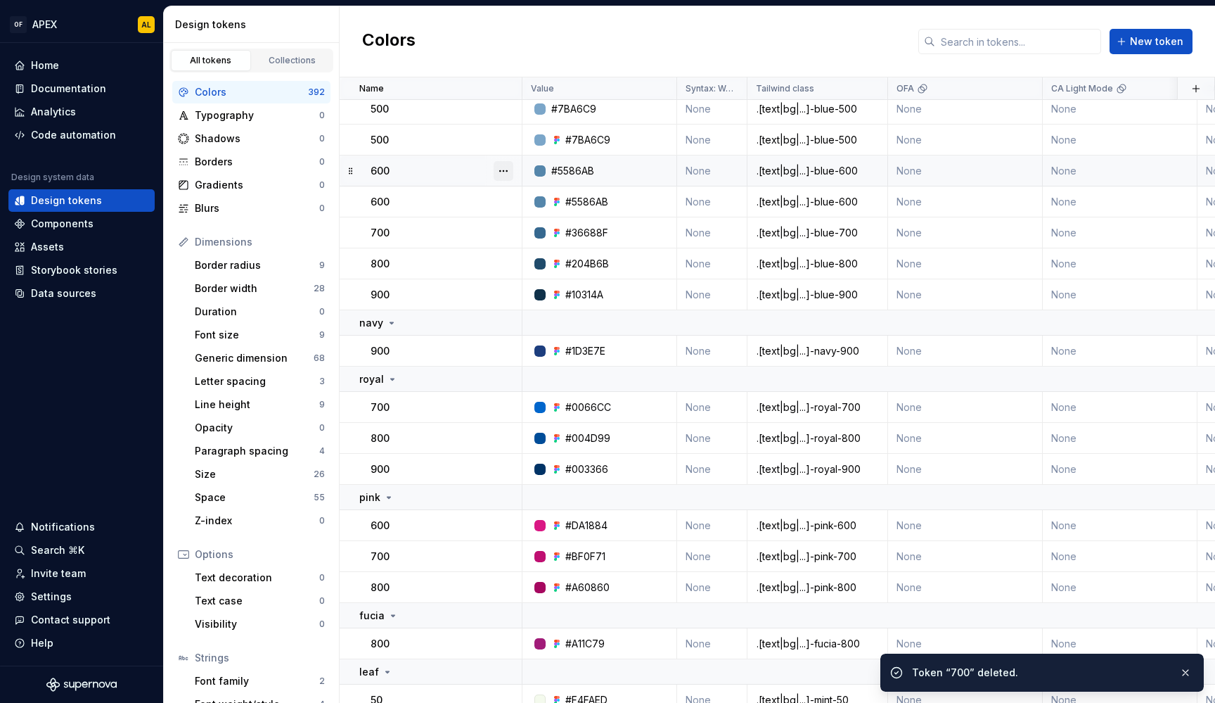
click at [509, 172] on button "button" at bounding box center [504, 171] width 20 height 20
click at [539, 245] on div "Delete token" at bounding box center [565, 250] width 91 height 14
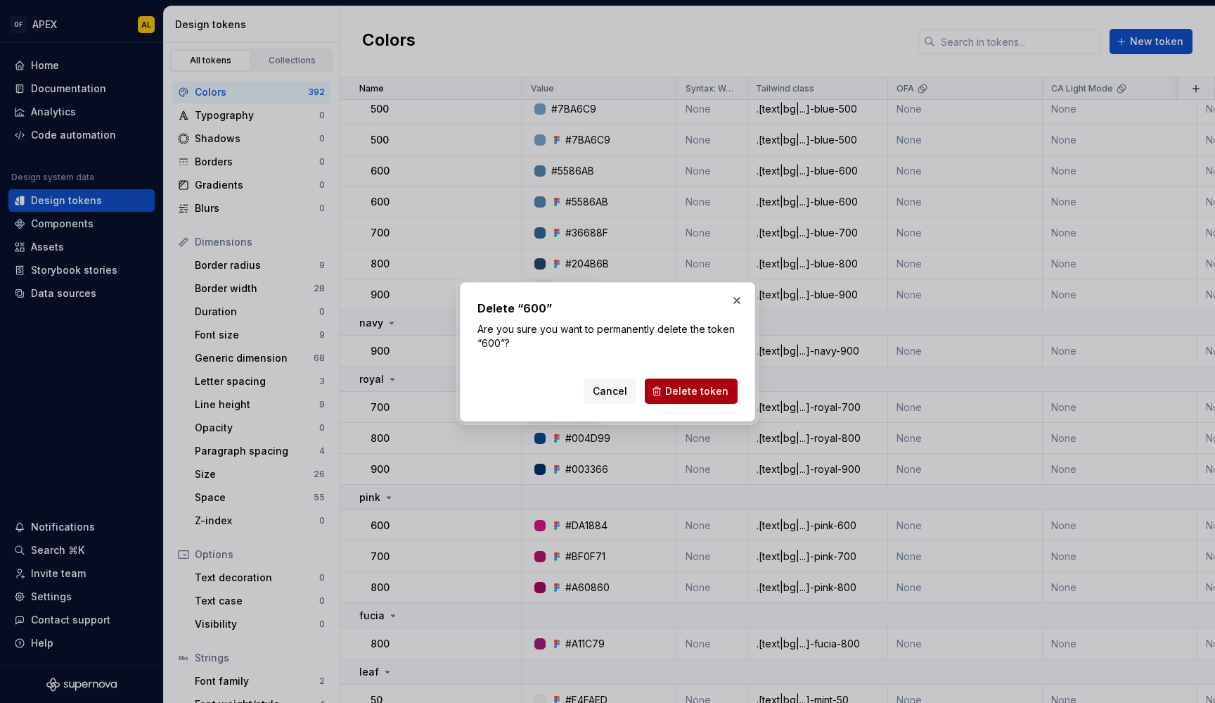
click at [695, 385] on span "Delete token" at bounding box center [696, 391] width 63 height 14
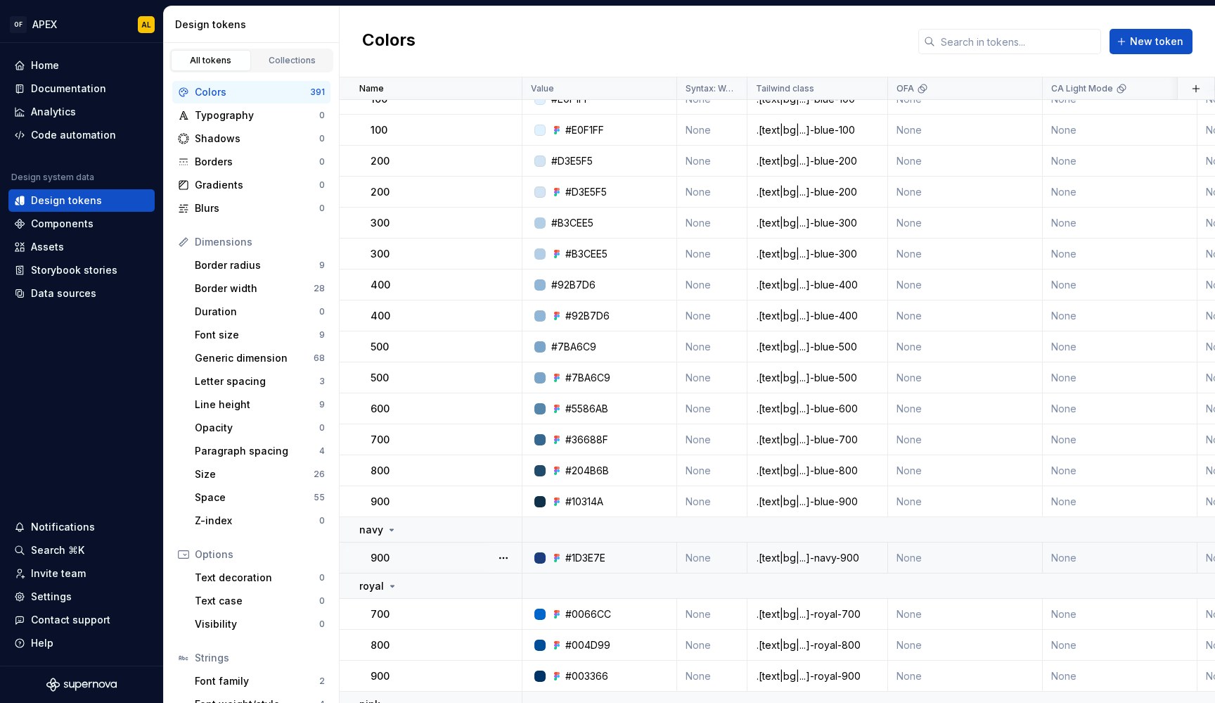
scroll to position [12893, 0]
click at [508, 350] on button "button" at bounding box center [504, 348] width 20 height 20
click at [551, 419] on div "Delete token" at bounding box center [565, 426] width 91 height 14
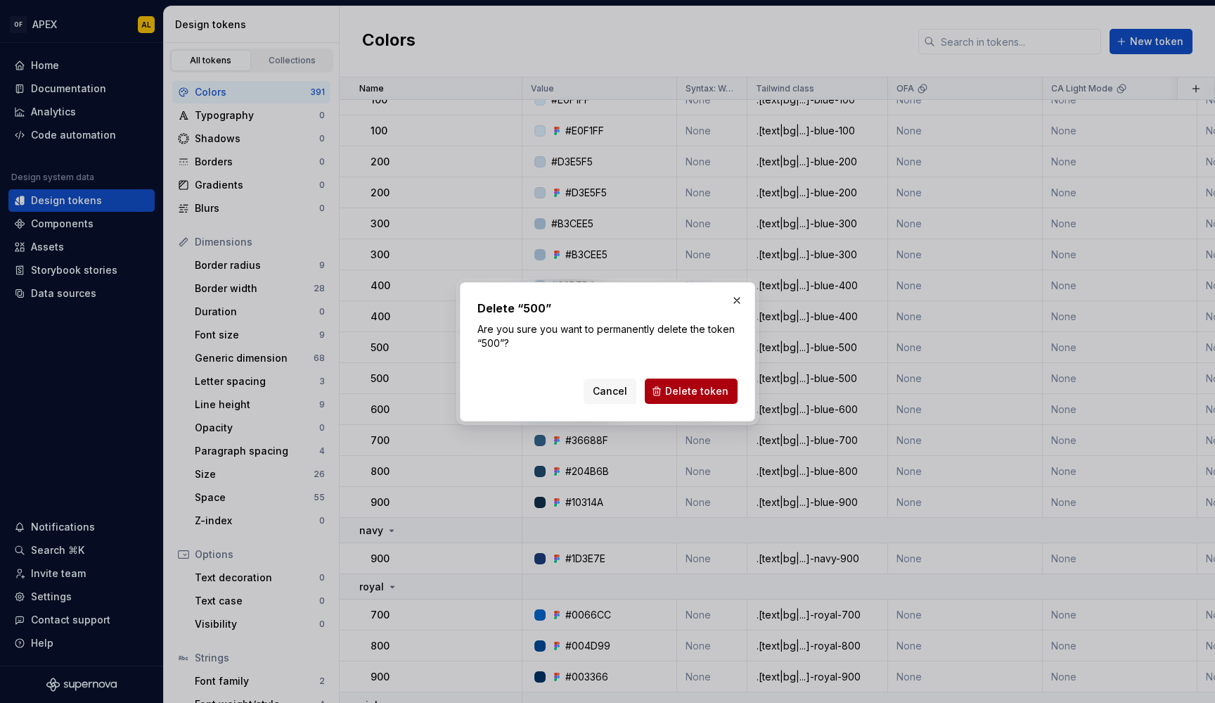
click at [675, 389] on span "Delete token" at bounding box center [696, 391] width 63 height 14
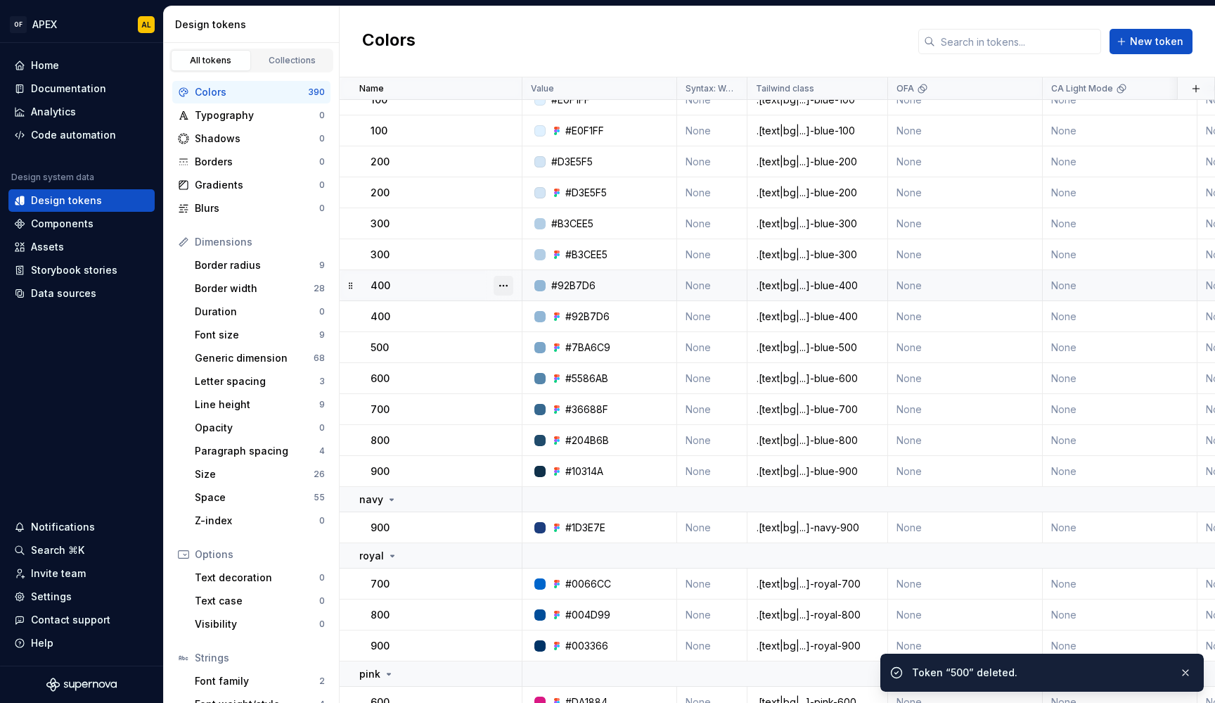
click at [507, 286] on button "button" at bounding box center [504, 286] width 20 height 20
click at [565, 366] on div "Delete token" at bounding box center [565, 364] width 91 height 14
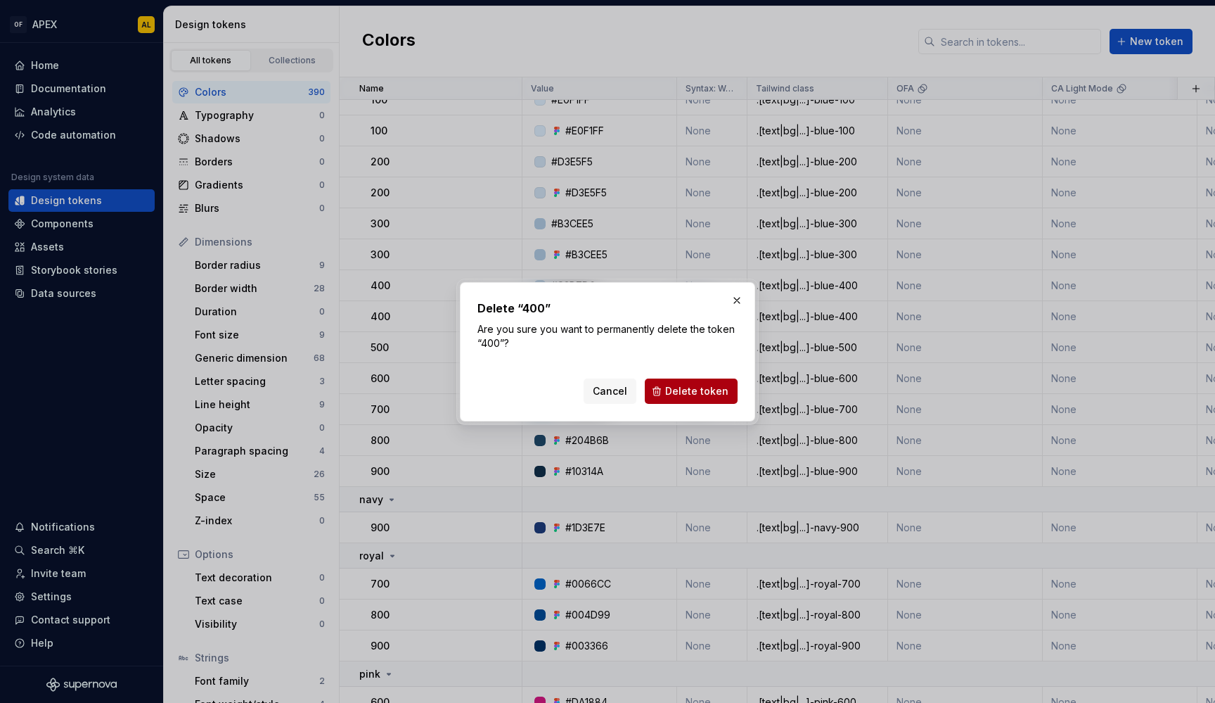
click at [679, 395] on span "Delete token" at bounding box center [696, 391] width 63 height 14
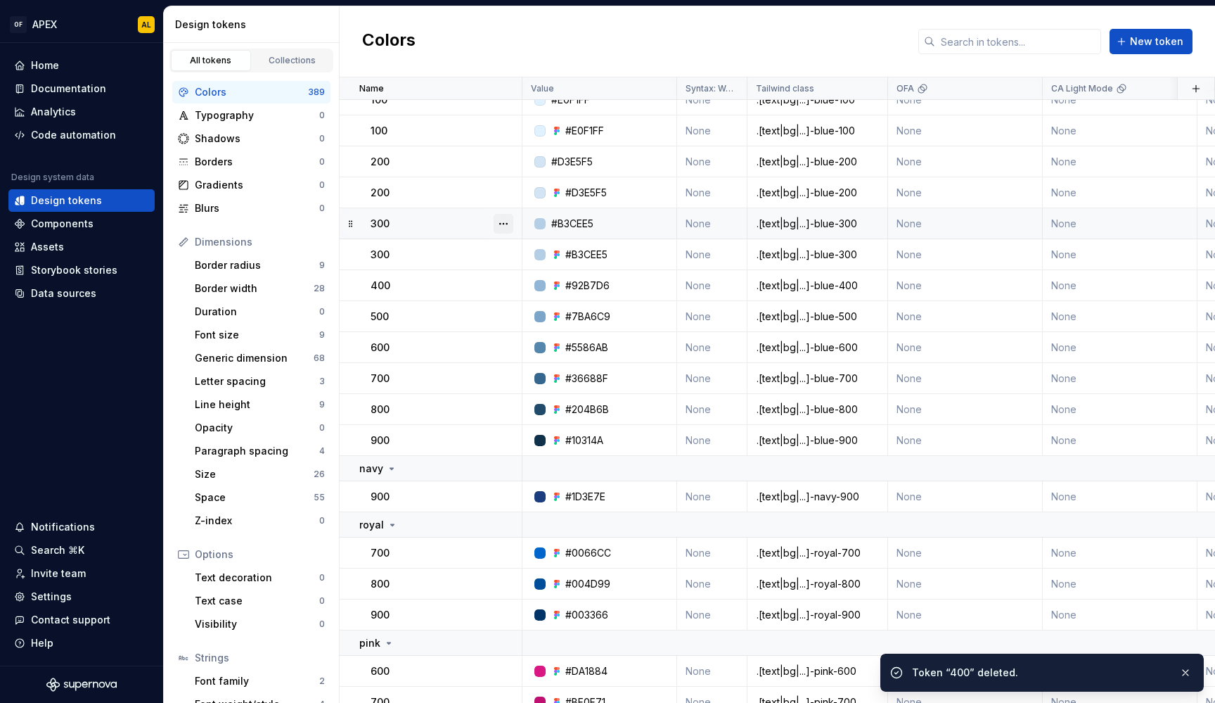
click at [500, 226] on button "button" at bounding box center [504, 224] width 20 height 20
click at [562, 292] on div "Delete token" at bounding box center [557, 302] width 120 height 23
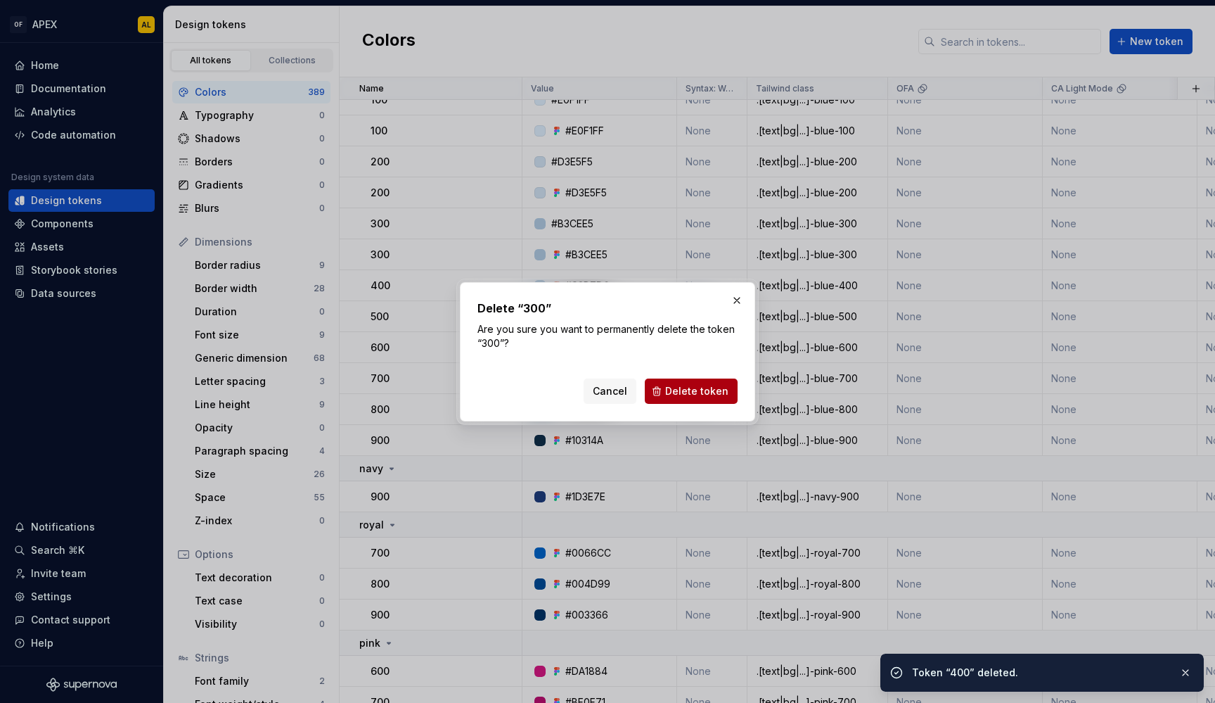
click at [700, 385] on span "Delete token" at bounding box center [696, 391] width 63 height 14
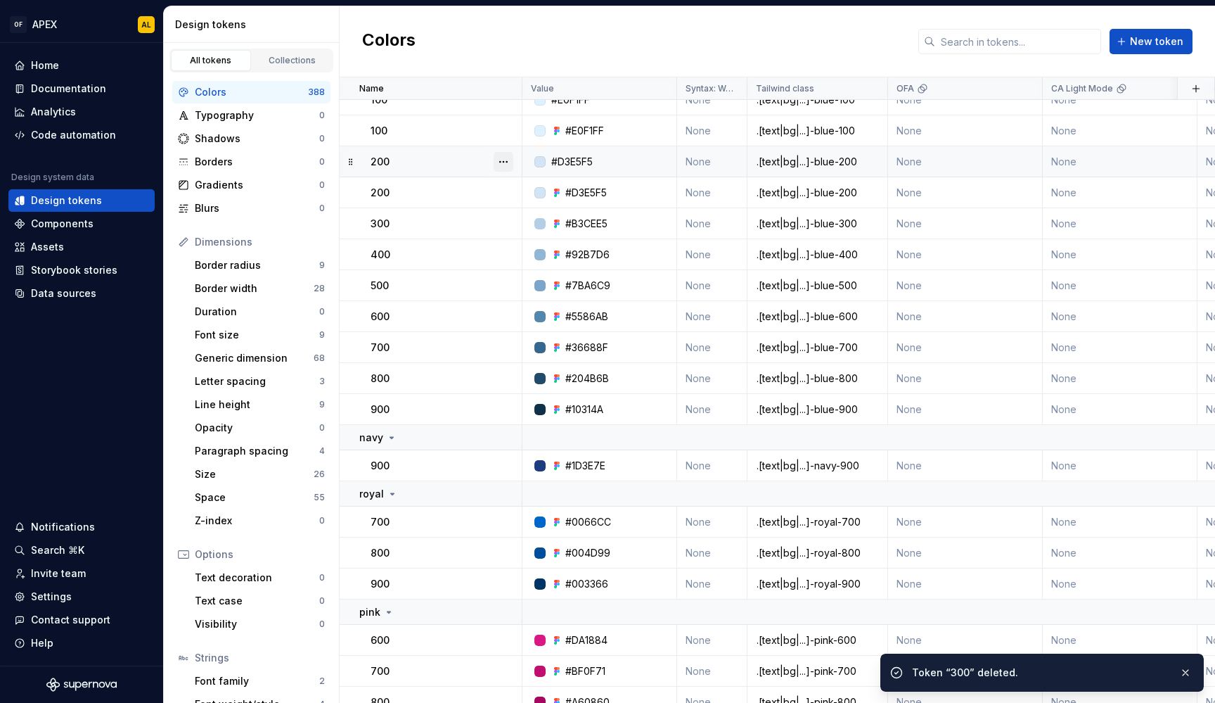
click at [502, 158] on button "button" at bounding box center [504, 162] width 20 height 20
click at [552, 230] on div "Delete token" at bounding box center [557, 240] width 120 height 23
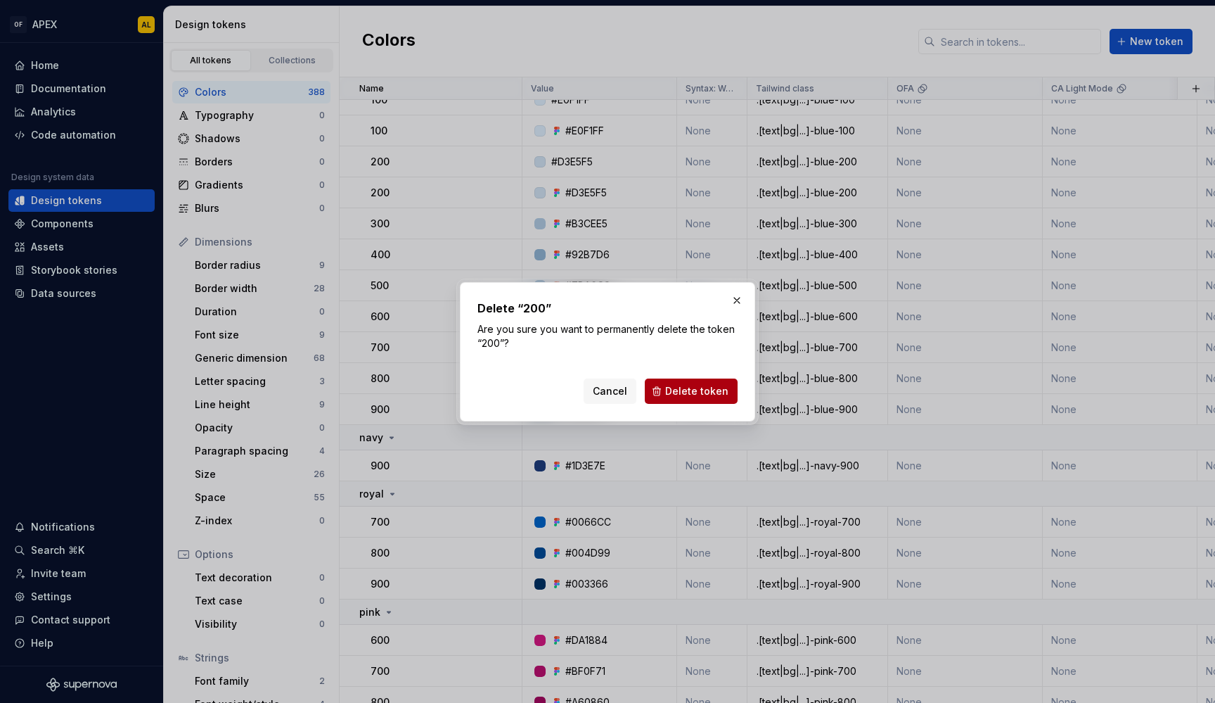
click at [716, 396] on span "Delete token" at bounding box center [696, 391] width 63 height 14
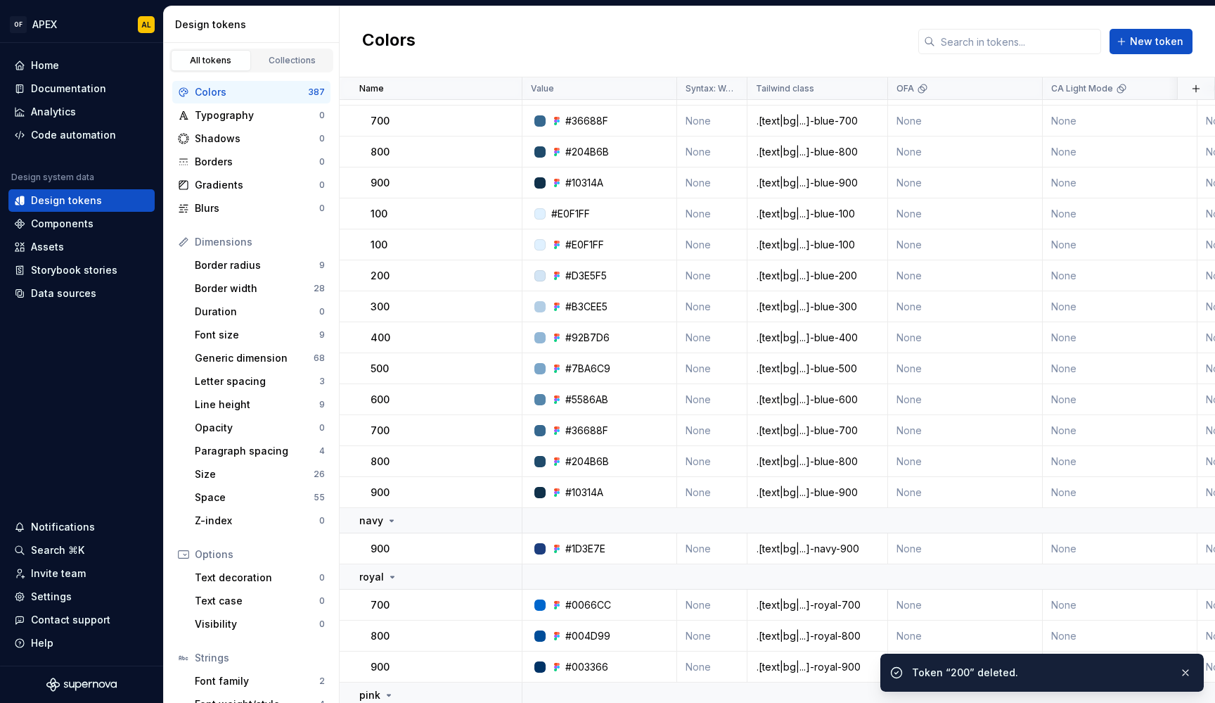
scroll to position [12777, 0]
click at [507, 210] on button "button" at bounding box center [504, 216] width 20 height 20
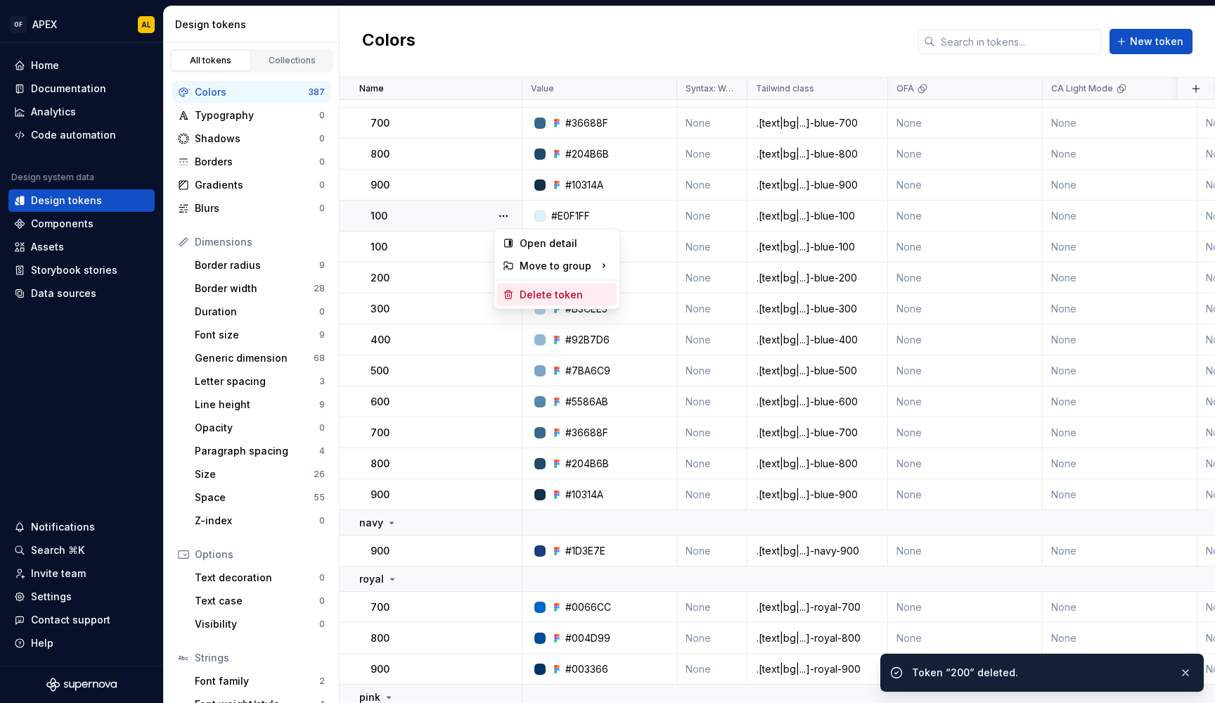
click at [548, 289] on div "Delete token" at bounding box center [565, 295] width 91 height 14
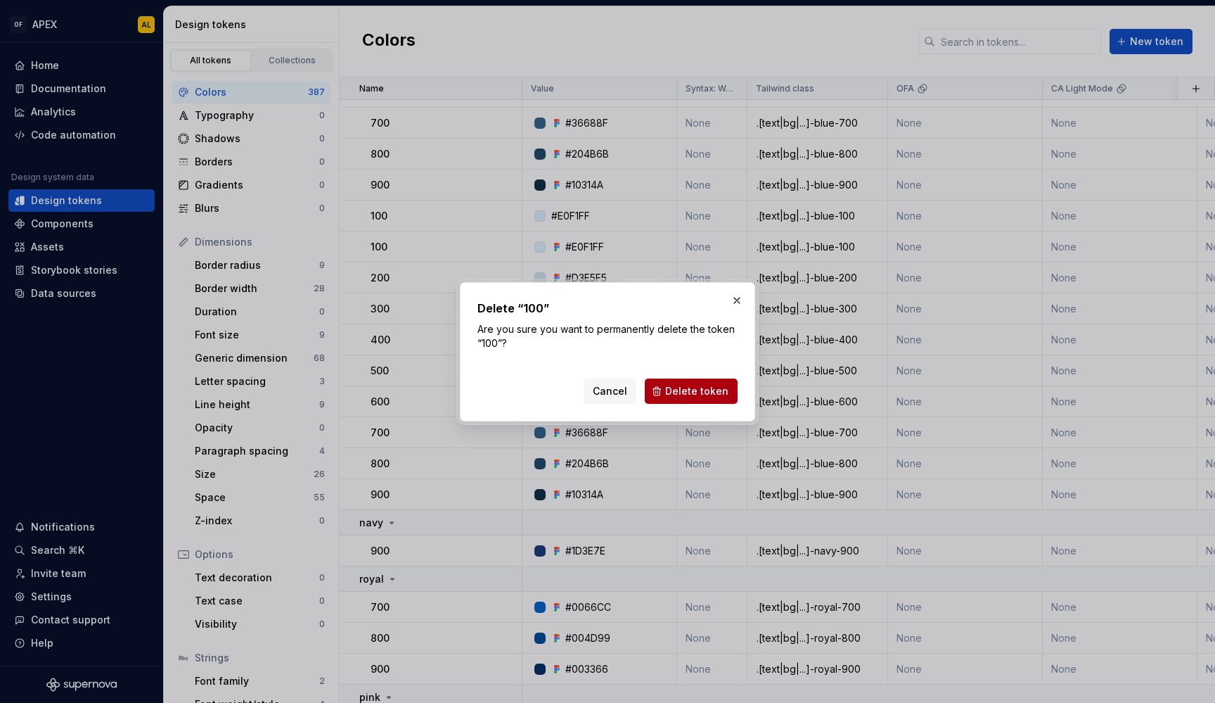
click at [688, 392] on span "Delete token" at bounding box center [696, 391] width 63 height 14
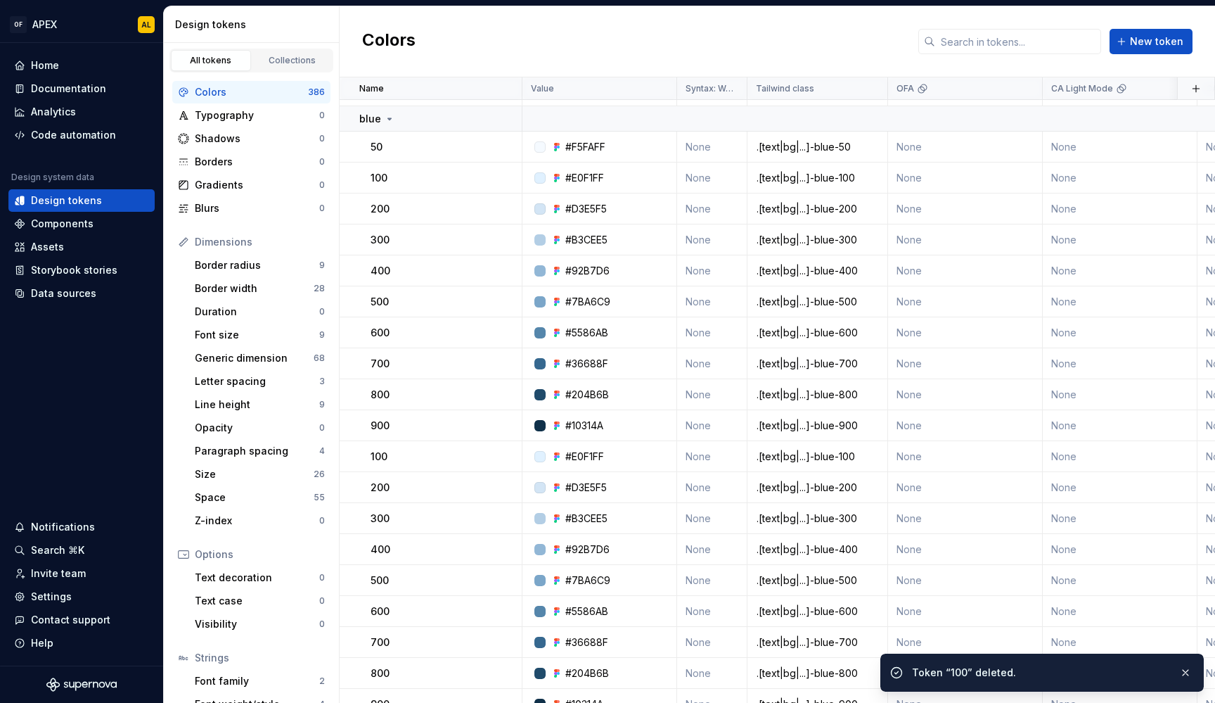
scroll to position [12518, 0]
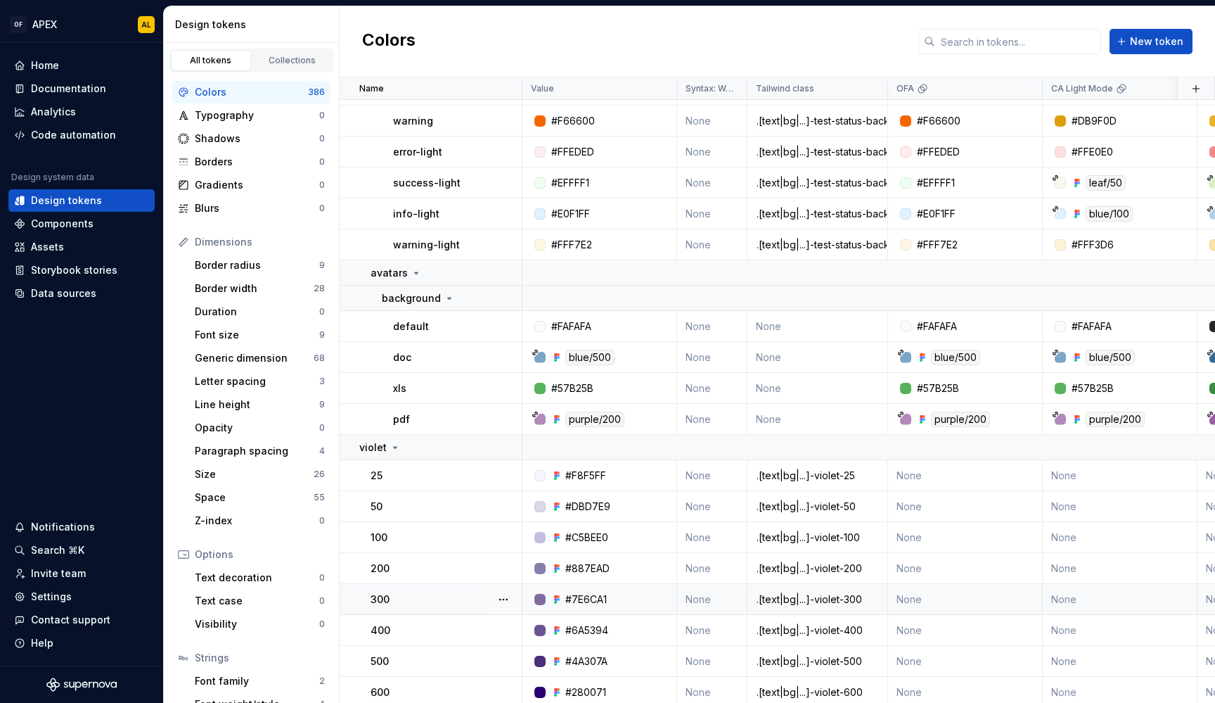
scroll to position [11566, 0]
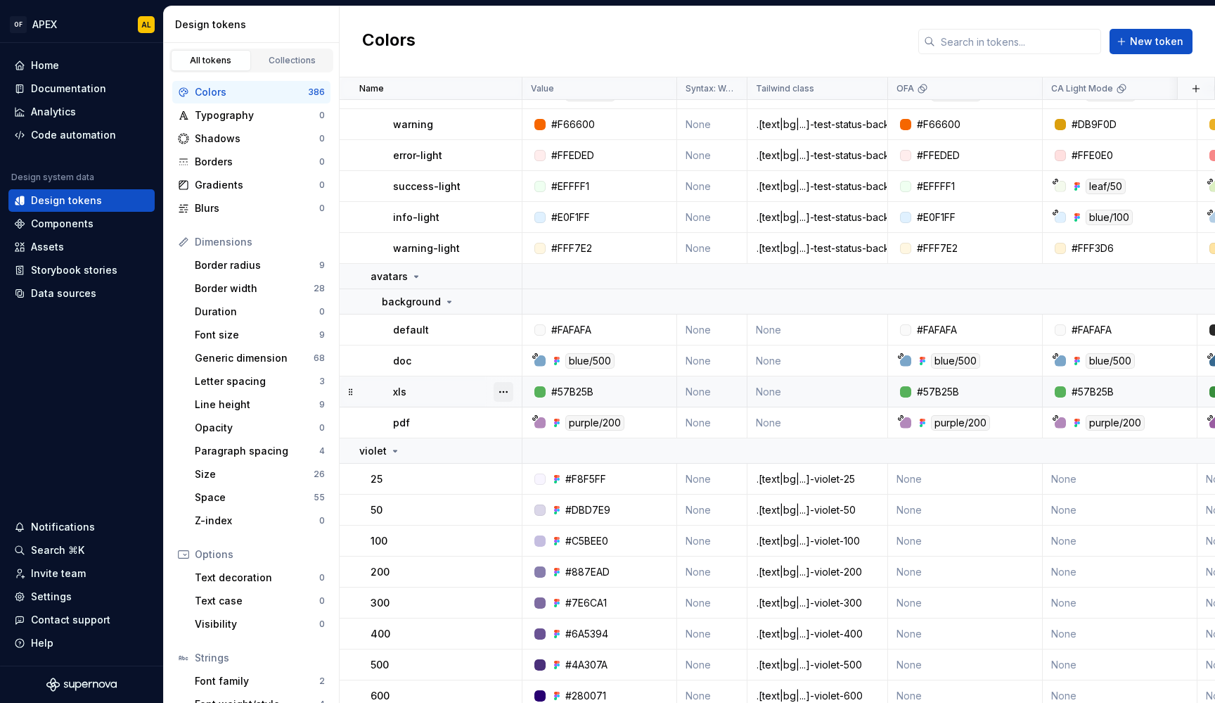
click at [501, 391] on button "button" at bounding box center [504, 392] width 20 height 20
click at [545, 470] on div "Delete token" at bounding box center [565, 470] width 91 height 14
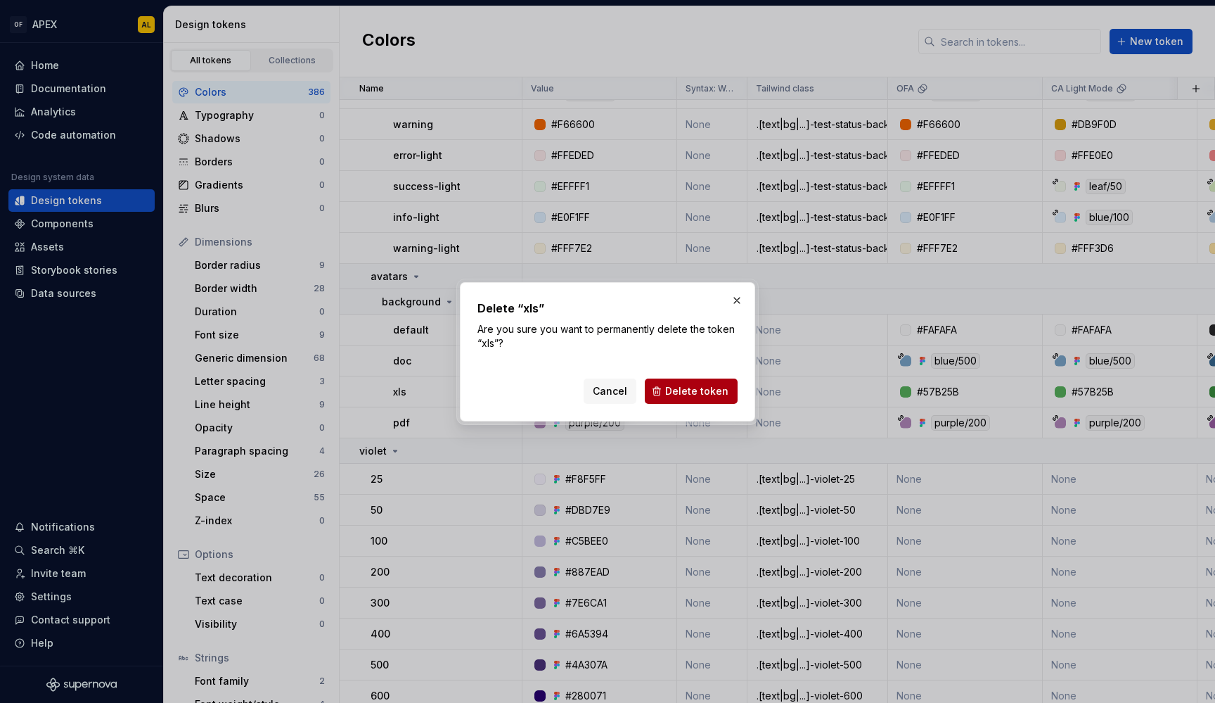
click at [673, 387] on span "Delete token" at bounding box center [696, 391] width 63 height 14
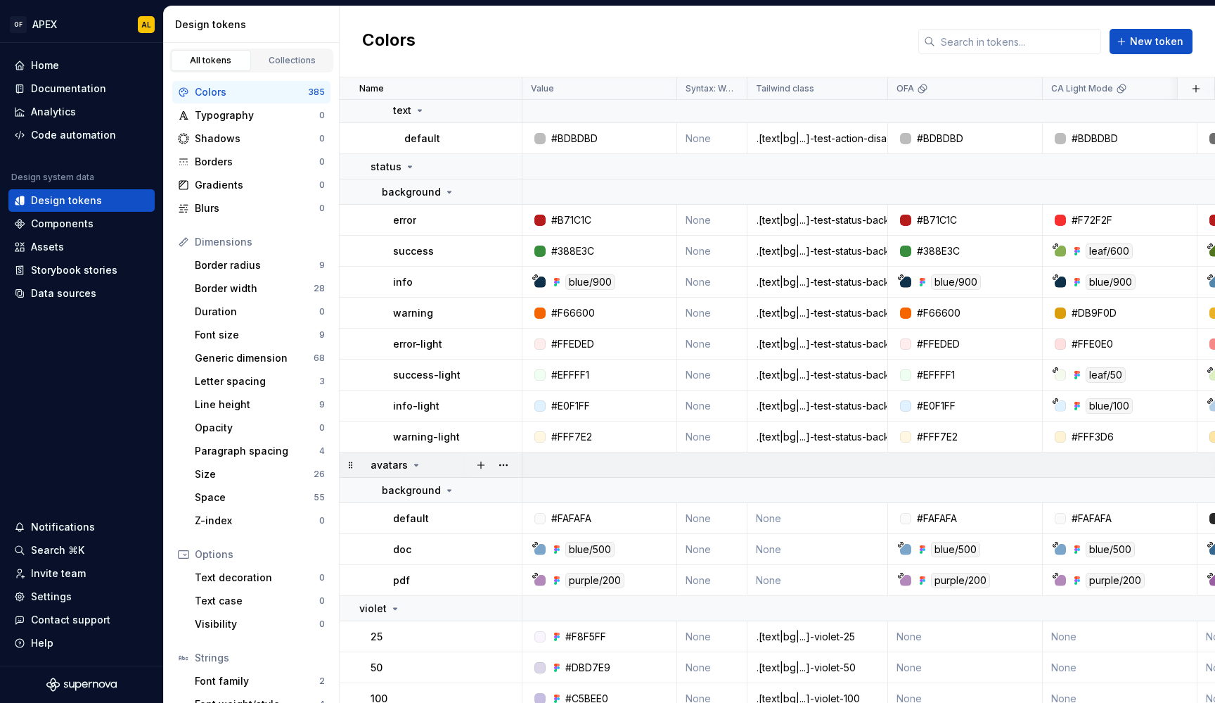
scroll to position [11367, 0]
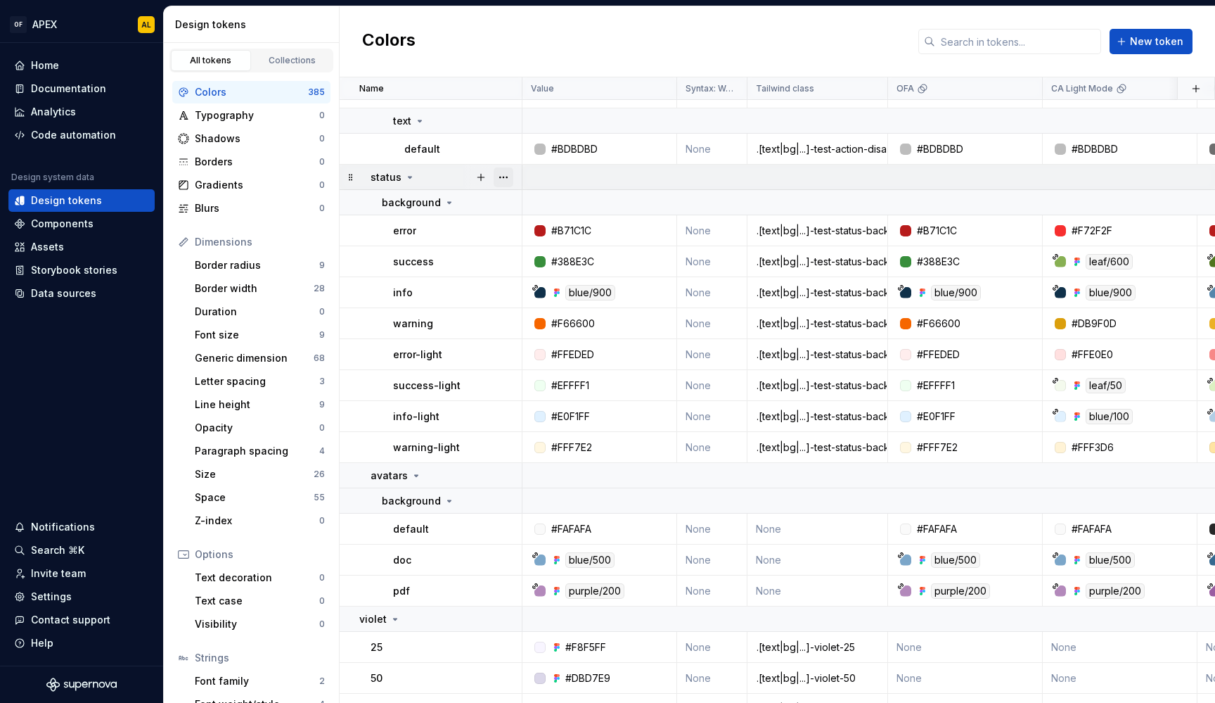
click at [503, 179] on button "button" at bounding box center [504, 177] width 20 height 20
click at [549, 337] on div "Delete group" at bounding box center [565, 336] width 91 height 14
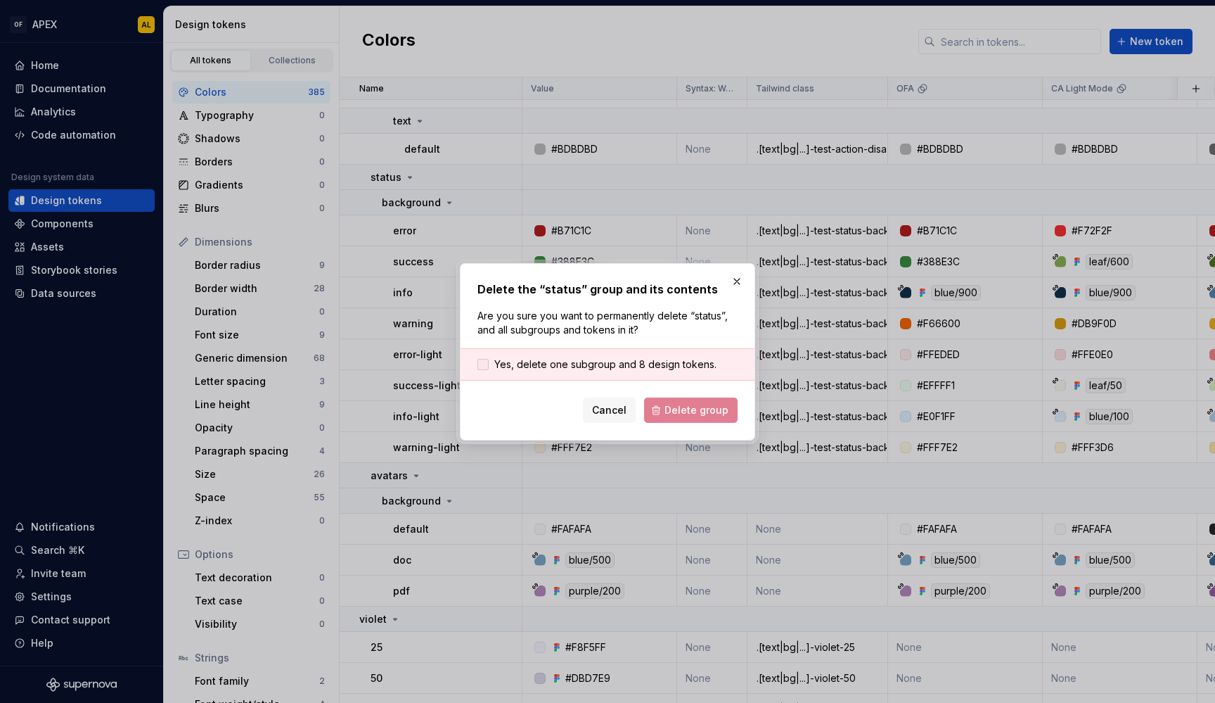
click at [608, 367] on span "Yes, delete one subgroup and 8 design tokens." at bounding box center [605, 364] width 222 height 14
click at [676, 404] on span "Delete group" at bounding box center [697, 410] width 64 height 14
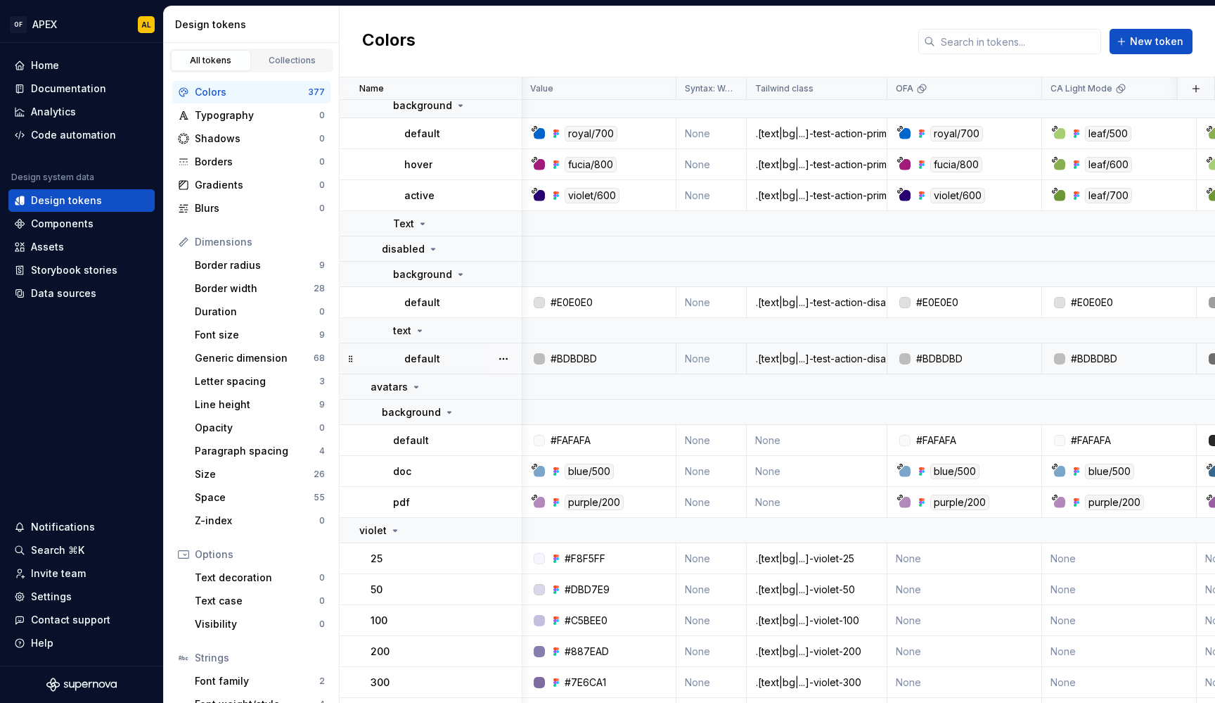
scroll to position [11139, 1]
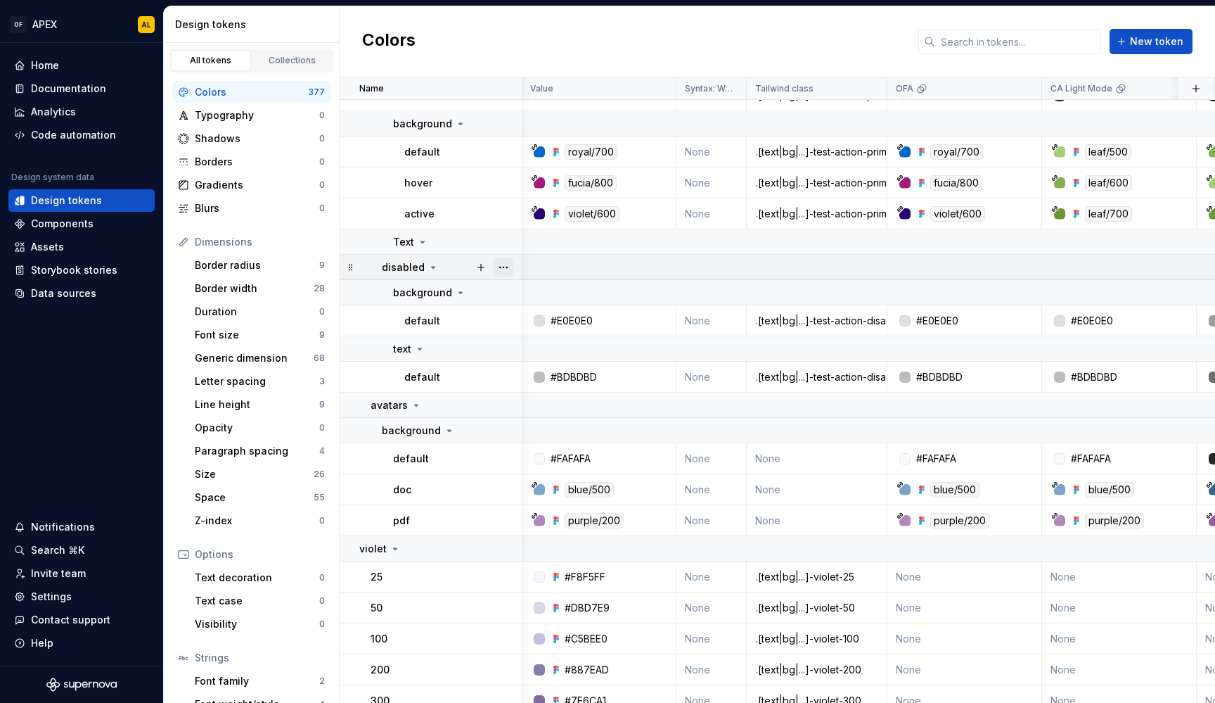
click at [501, 265] on button "button" at bounding box center [504, 267] width 20 height 20
click at [534, 416] on div "Delete group" at bounding box center [557, 426] width 120 height 23
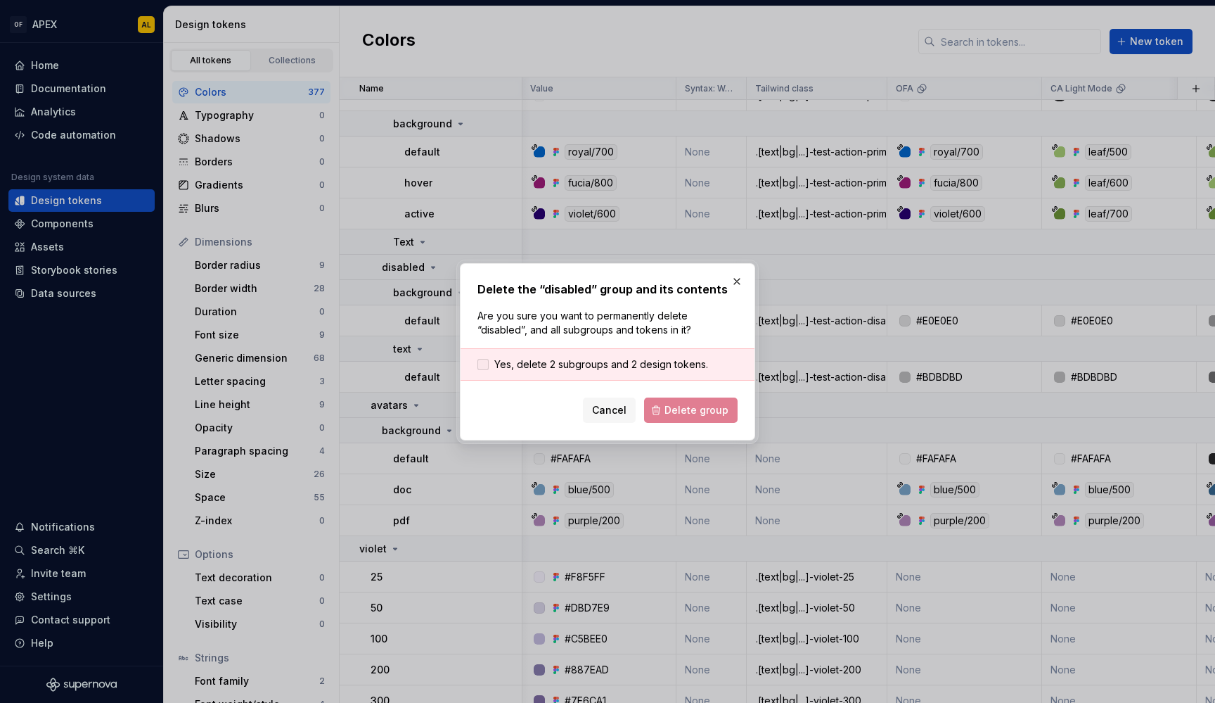
click at [617, 366] on span "Yes, delete 2 subgroups and 2 design tokens." at bounding box center [601, 364] width 214 height 14
click at [681, 405] on span "Delete group" at bounding box center [697, 410] width 64 height 14
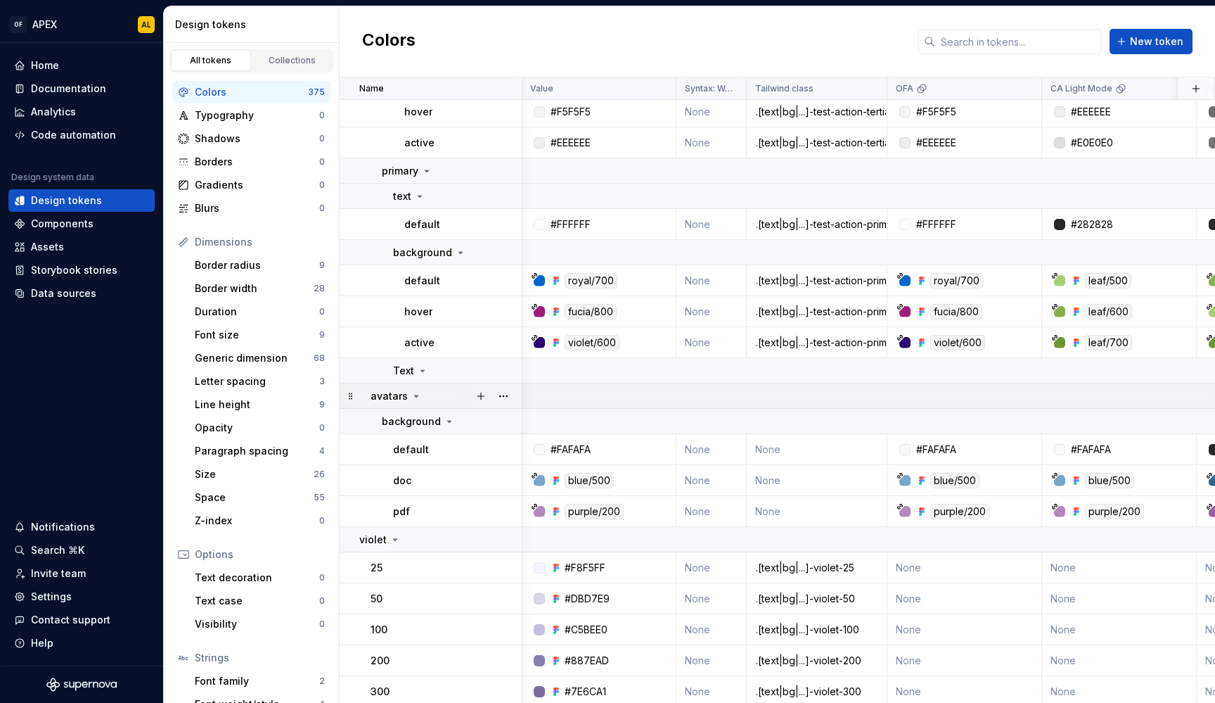
scroll to position [10964, 1]
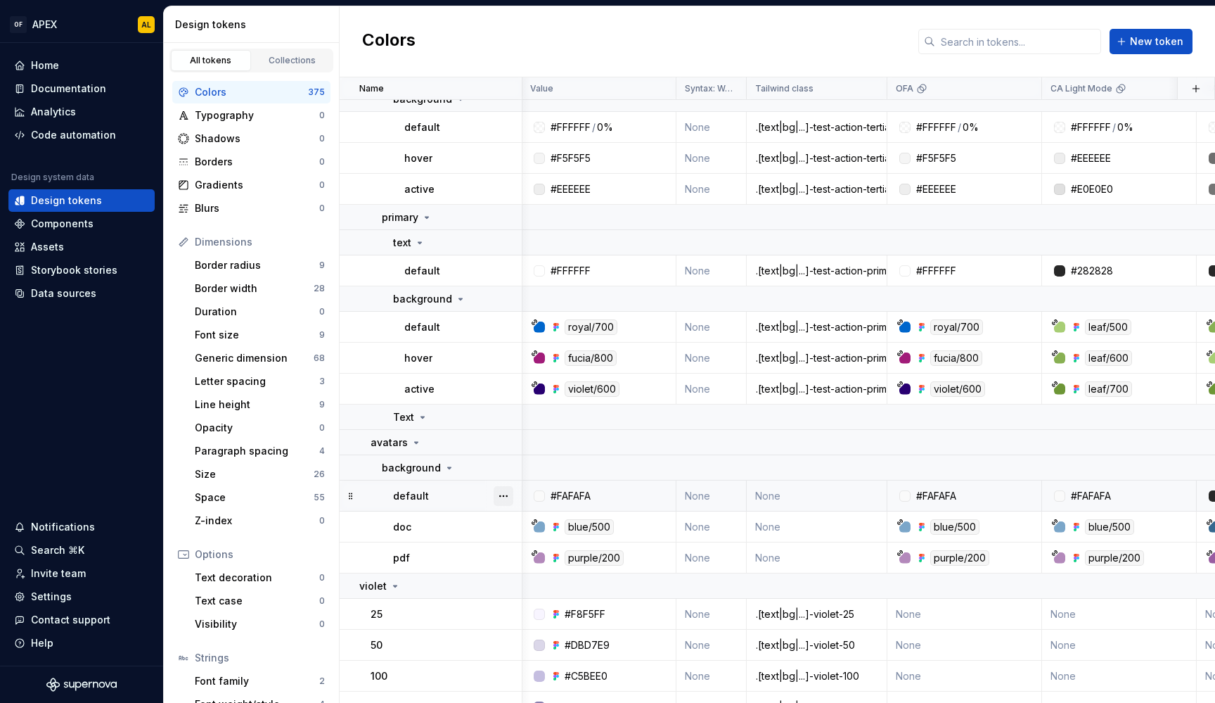
click at [506, 499] on button "button" at bounding box center [504, 496] width 20 height 20
click at [520, 571] on div "Delete token" at bounding box center [565, 574] width 91 height 14
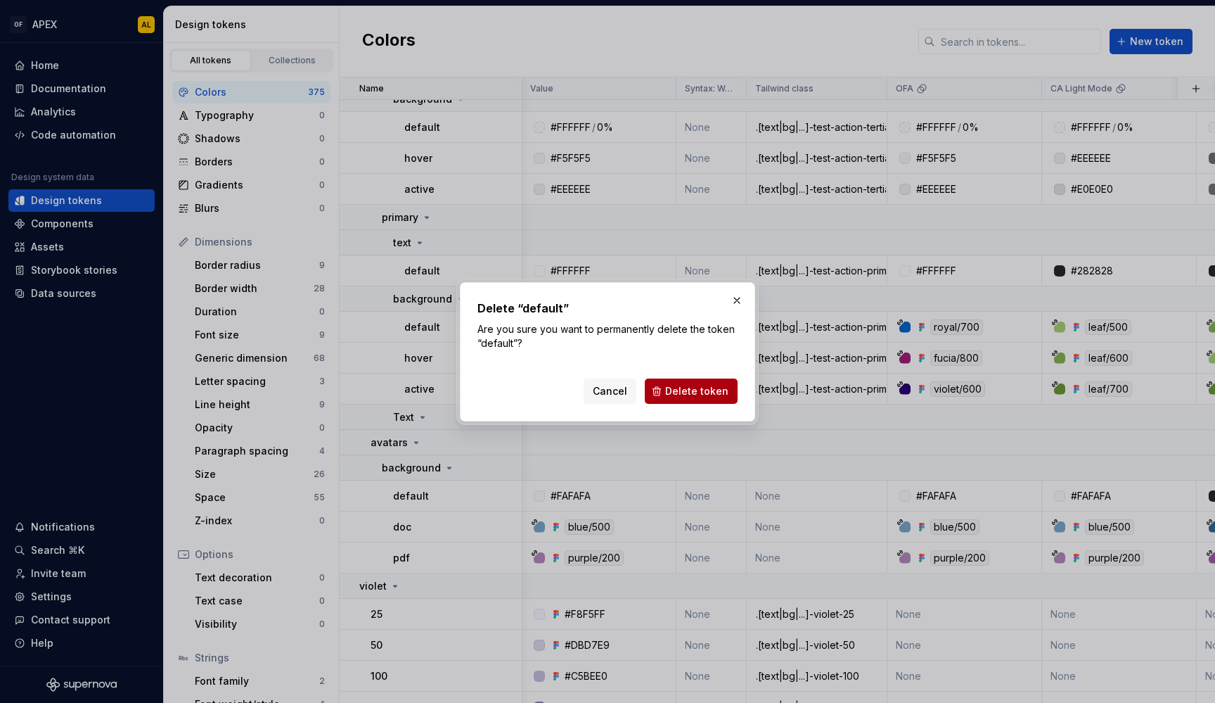
click at [686, 395] on span "Delete token" at bounding box center [696, 391] width 63 height 14
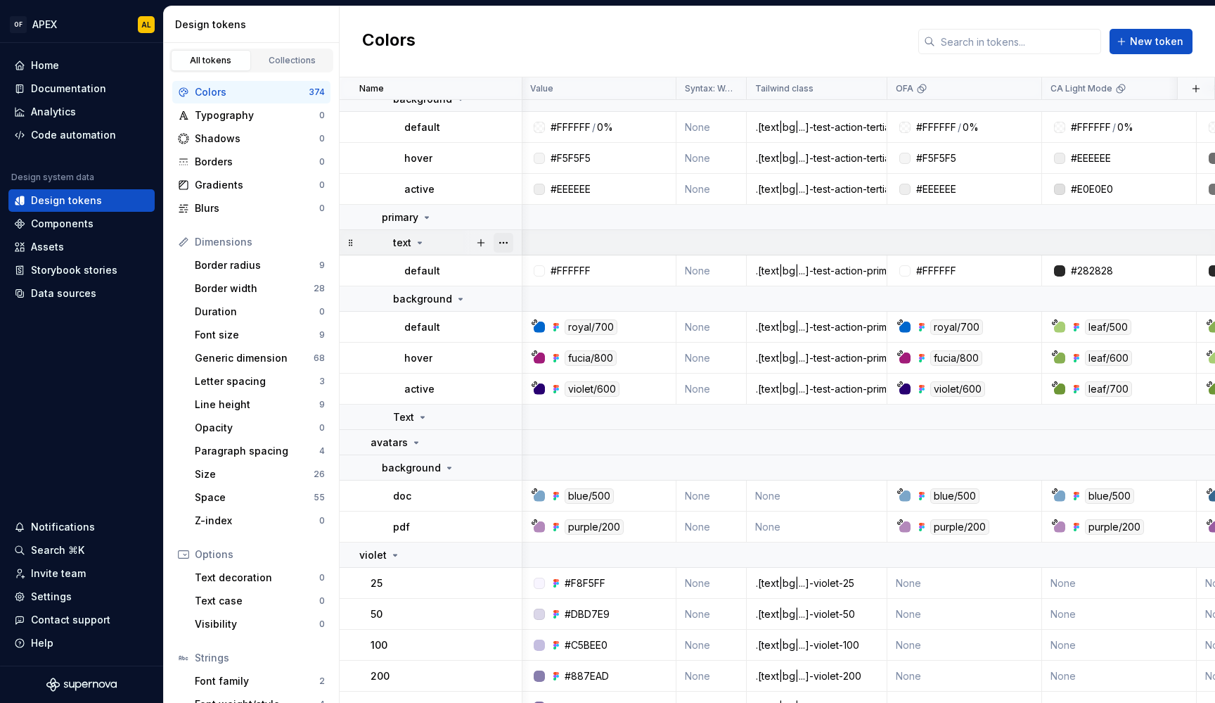
click at [502, 245] on button "button" at bounding box center [504, 243] width 20 height 20
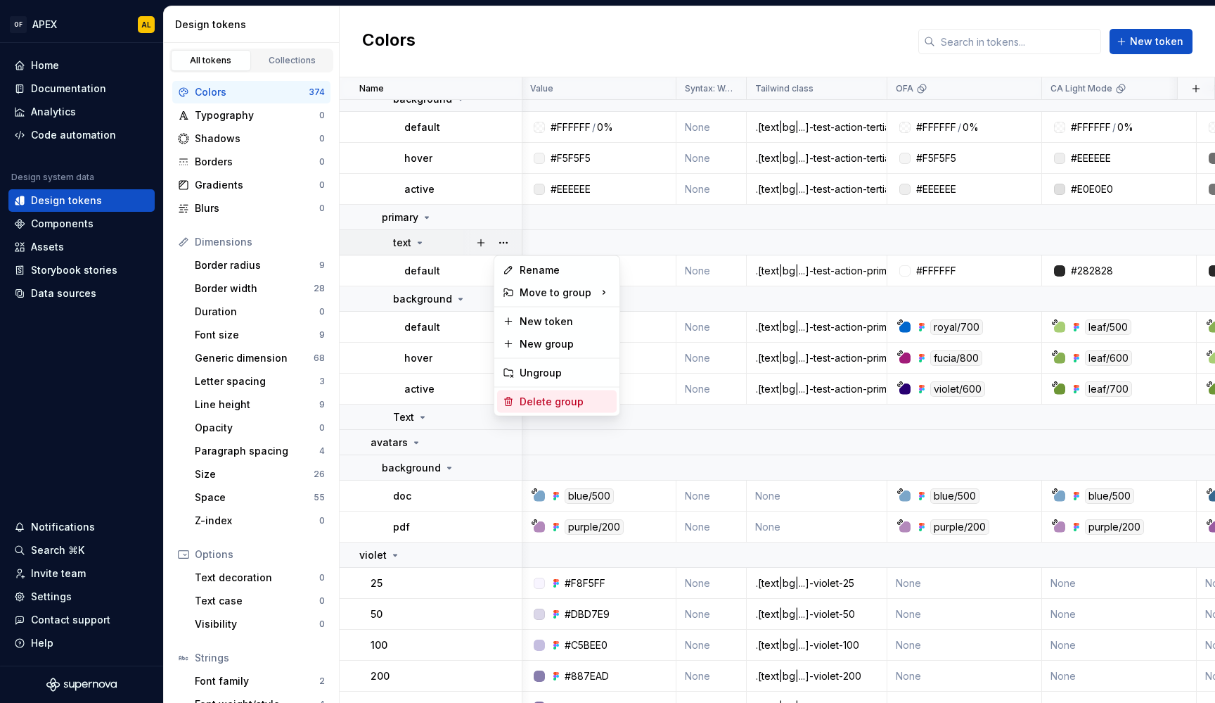
click at [542, 397] on div "Delete group" at bounding box center [565, 402] width 91 height 14
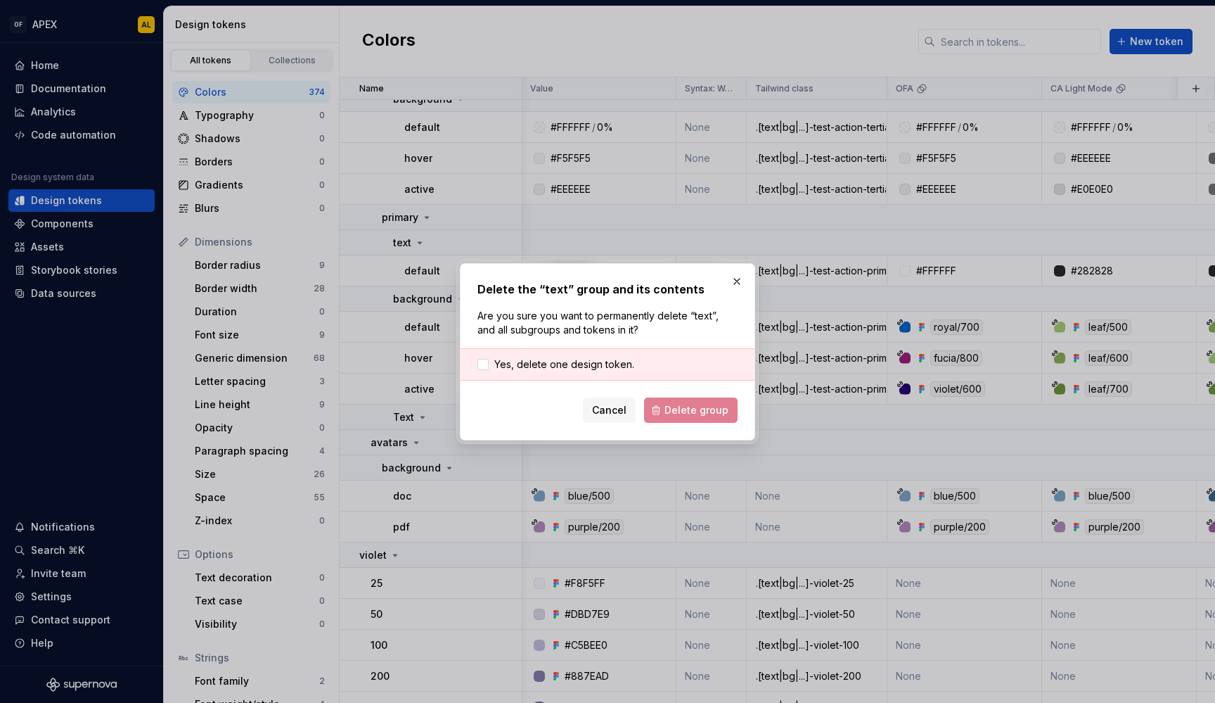
click at [573, 371] on div "Yes, delete one design token." at bounding box center [608, 364] width 294 height 32
click at [577, 361] on span "Yes, delete one design token." at bounding box center [564, 364] width 140 height 14
click at [711, 411] on span "Delete group" at bounding box center [697, 410] width 64 height 14
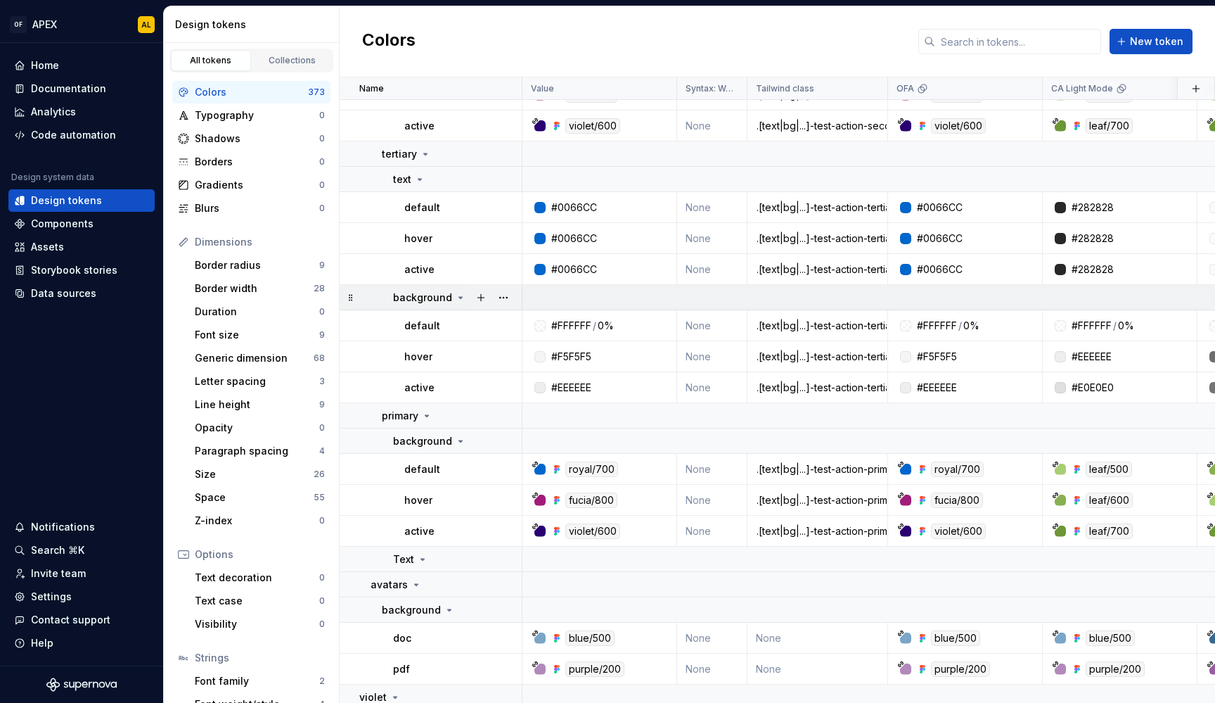
scroll to position [10766, 0]
click at [503, 153] on button "button" at bounding box center [504, 154] width 20 height 20
click at [540, 307] on div "Delete group" at bounding box center [565, 313] width 91 height 14
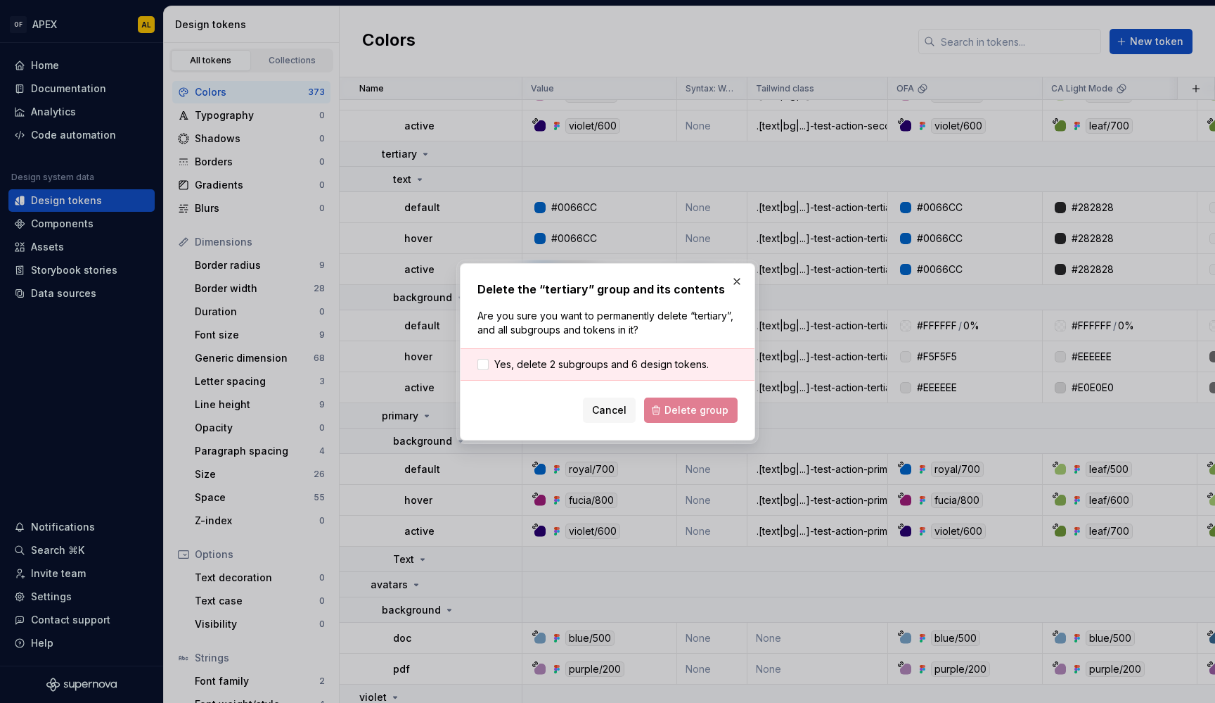
click at [650, 373] on div "Yes, delete 2 subgroups and 6 design tokens." at bounding box center [608, 364] width 294 height 32
click at [651, 366] on span "Yes, delete 2 subgroups and 6 design tokens." at bounding box center [601, 364] width 214 height 14
click at [669, 402] on button "Delete group" at bounding box center [691, 409] width 94 height 25
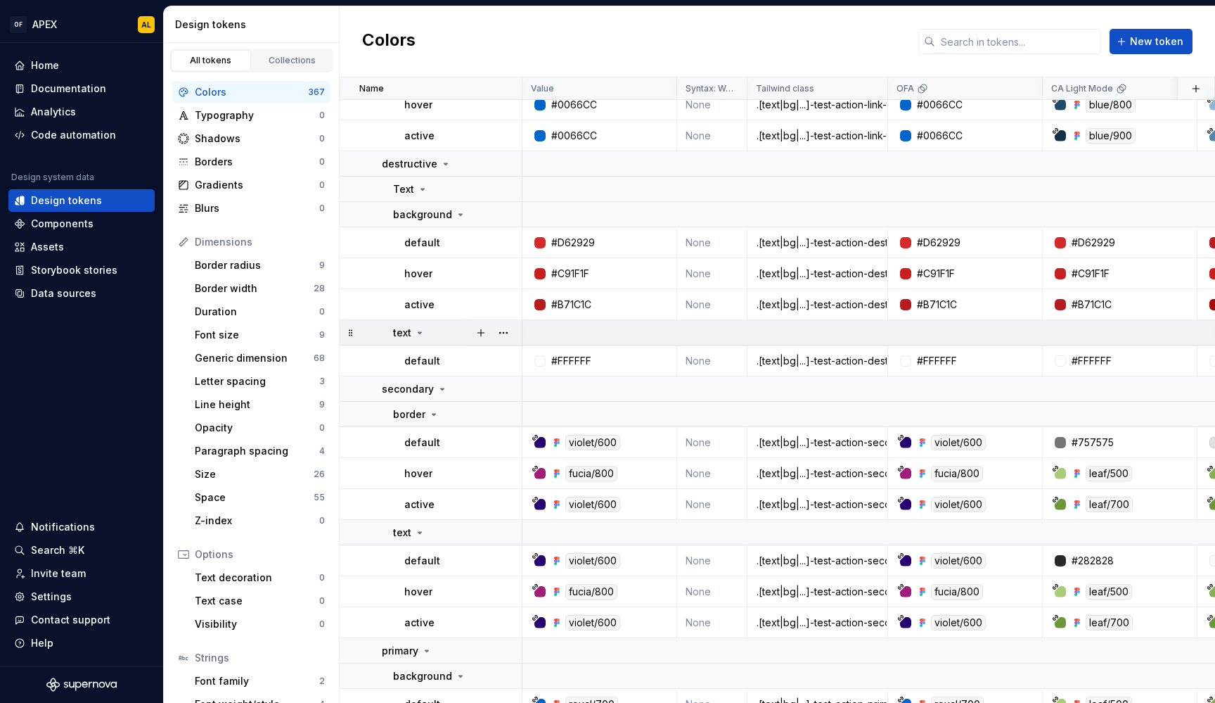
scroll to position [10282, 0]
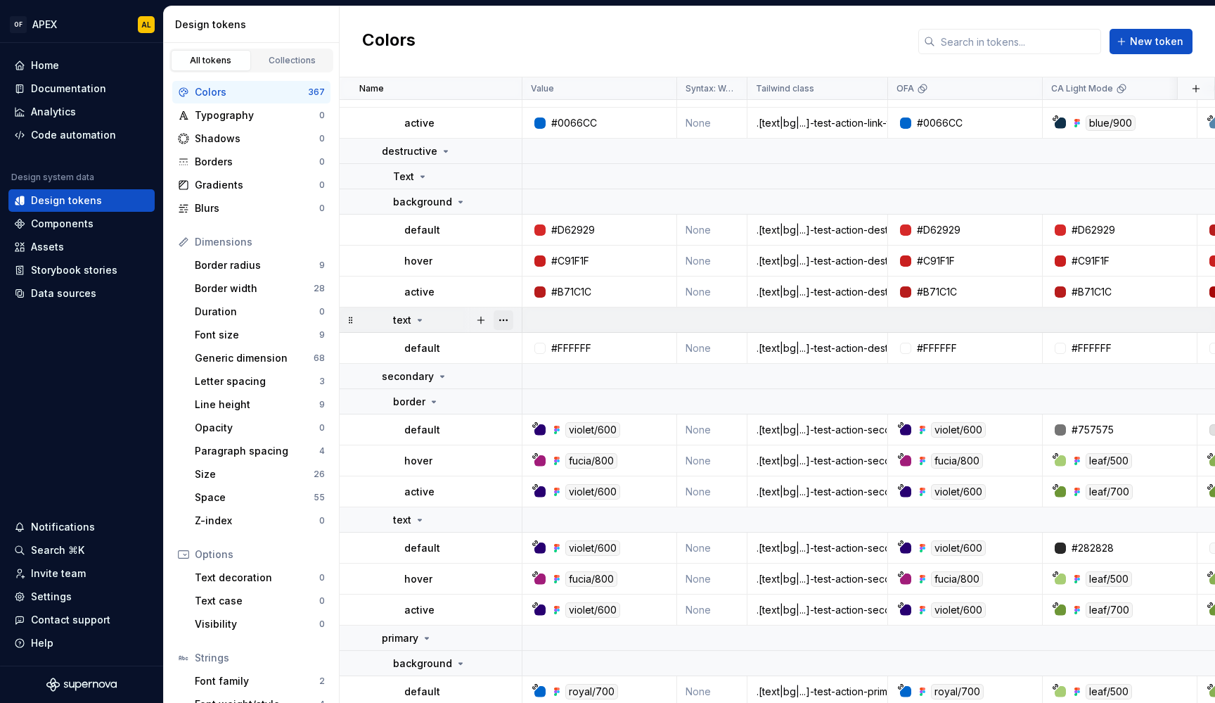
click at [499, 319] on button "button" at bounding box center [504, 320] width 20 height 20
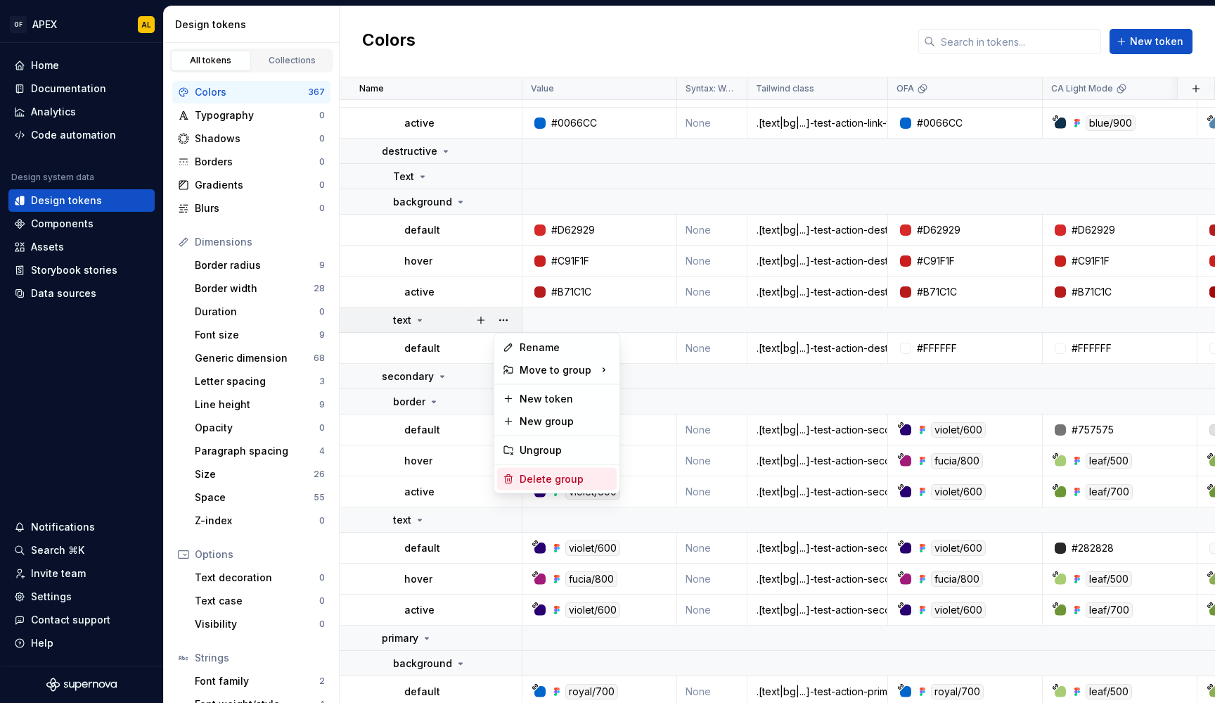
click at [549, 479] on div "Delete group" at bounding box center [565, 479] width 91 height 14
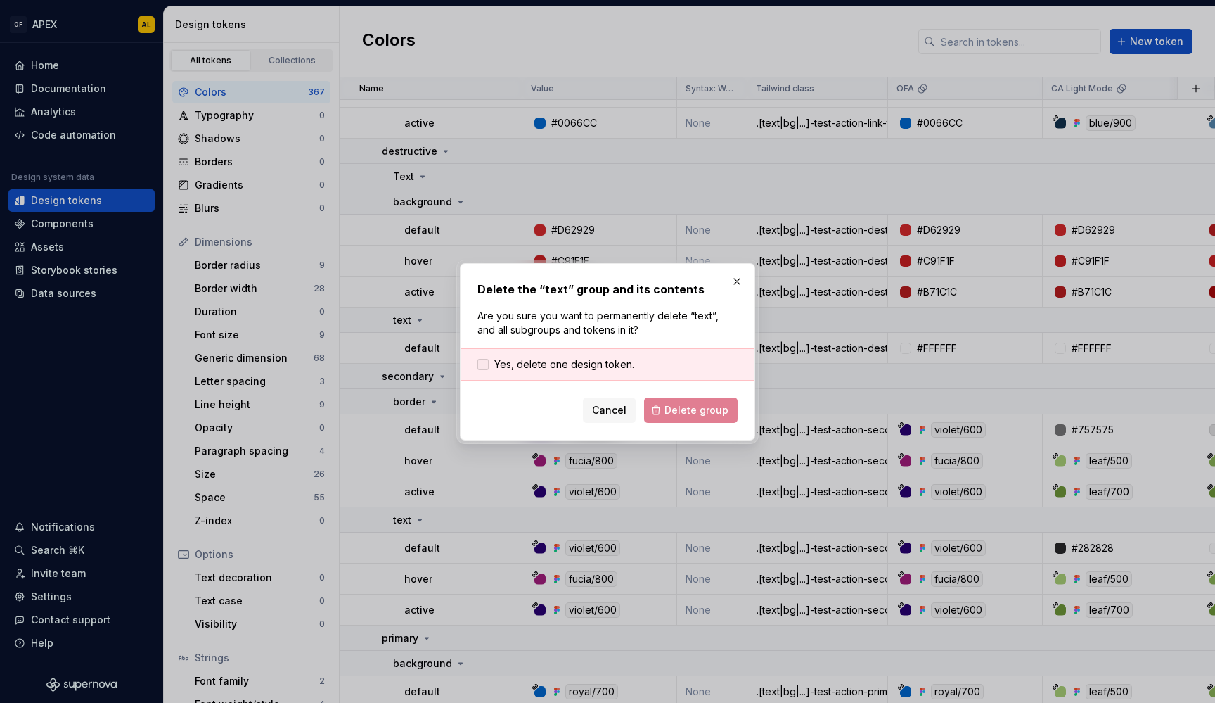
click at [612, 359] on span "Yes, delete one design token." at bounding box center [564, 364] width 140 height 14
click at [688, 406] on span "Delete group" at bounding box center [697, 410] width 64 height 14
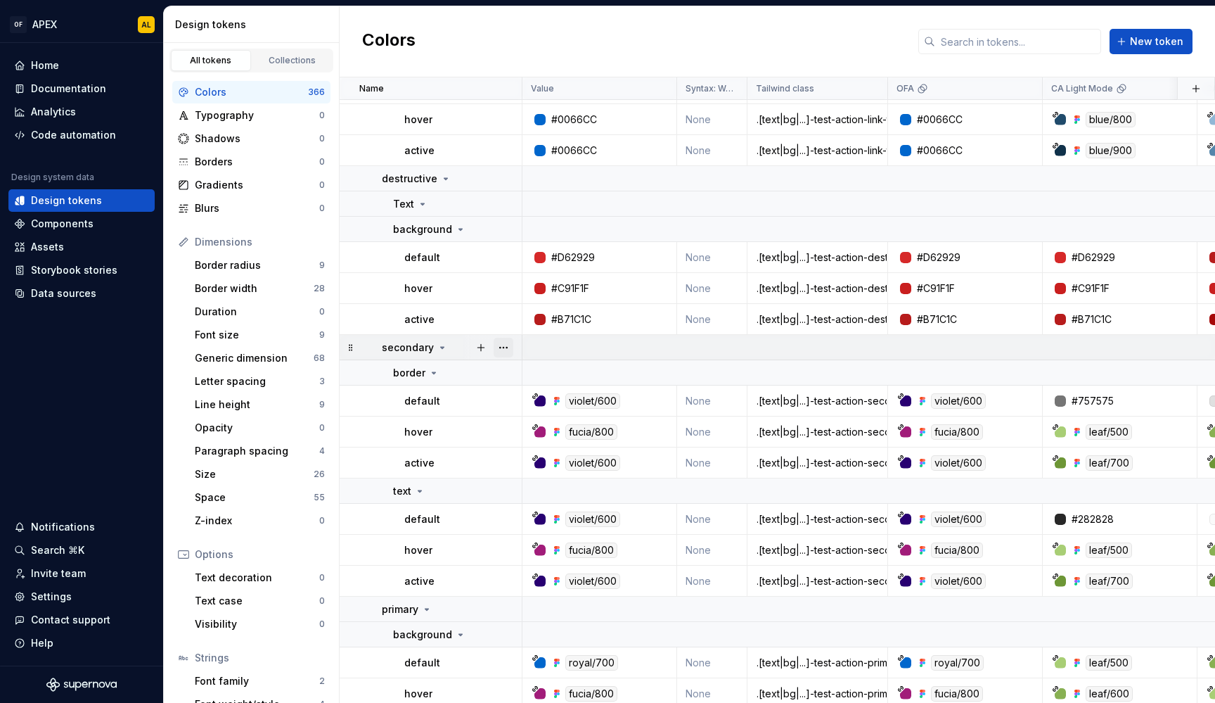
scroll to position [10240, 0]
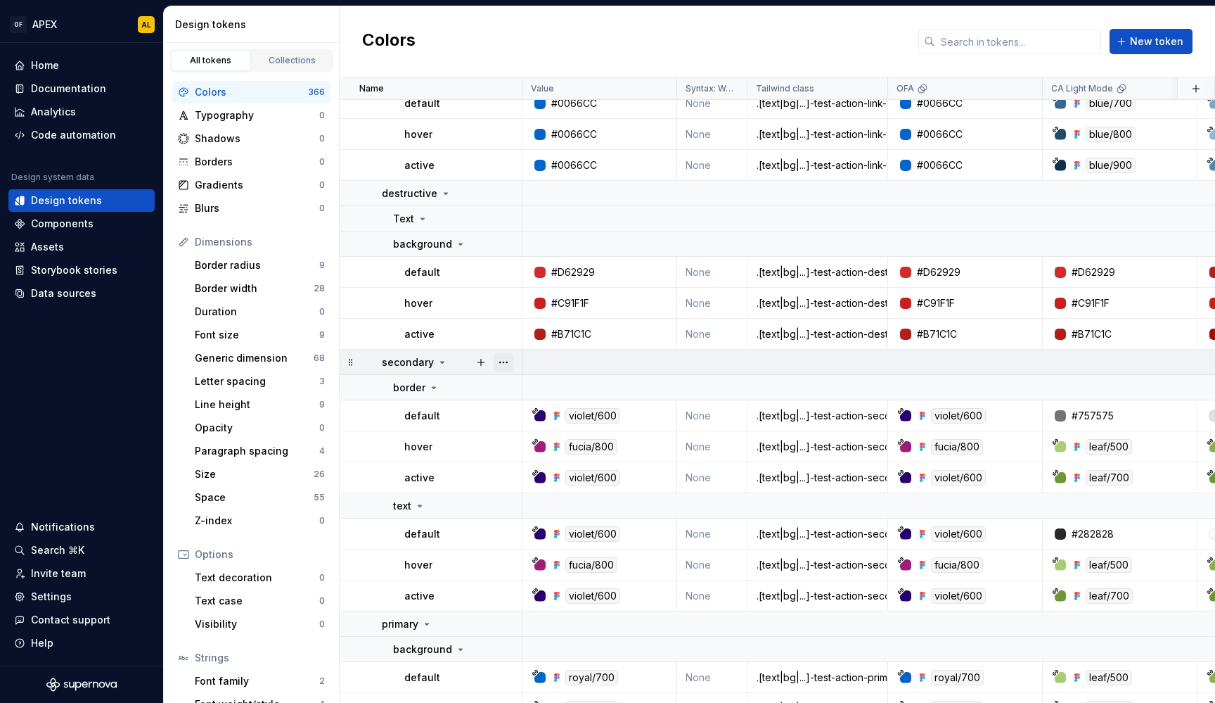
click at [501, 363] on button "button" at bounding box center [504, 362] width 20 height 20
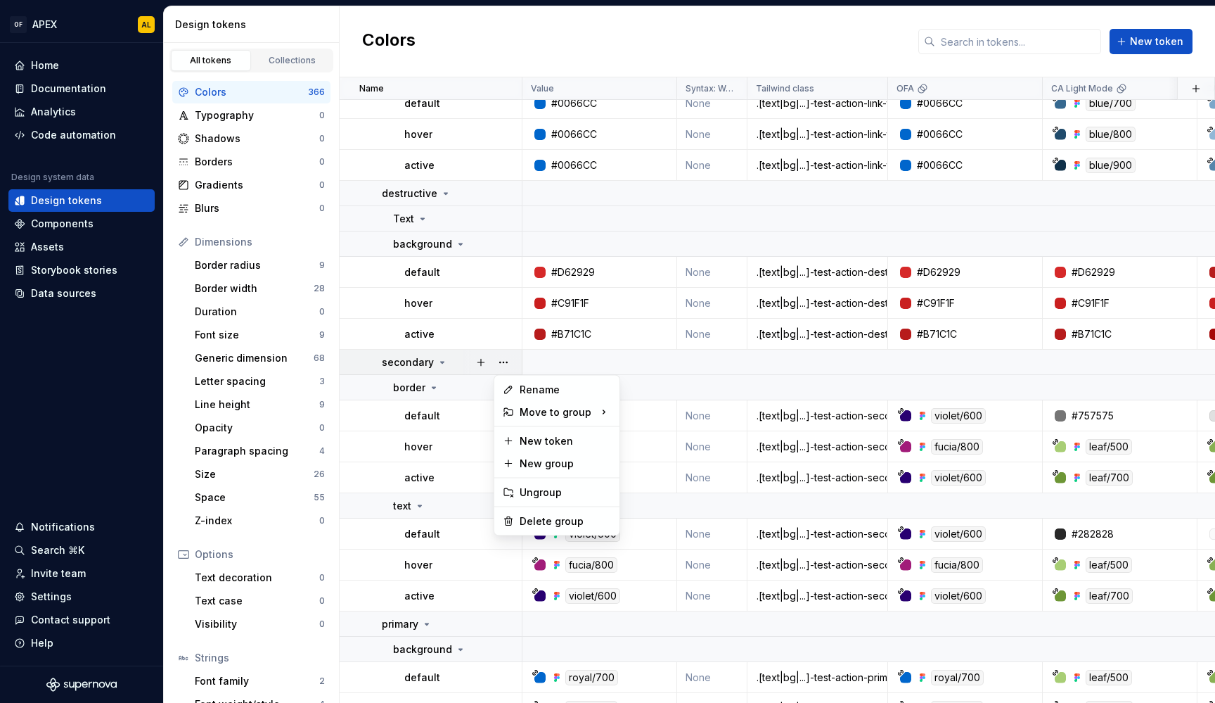
click at [440, 368] on html "OF APEX AL Home Documentation Analytics Code automation Design system data Desi…" at bounding box center [607, 351] width 1215 height 703
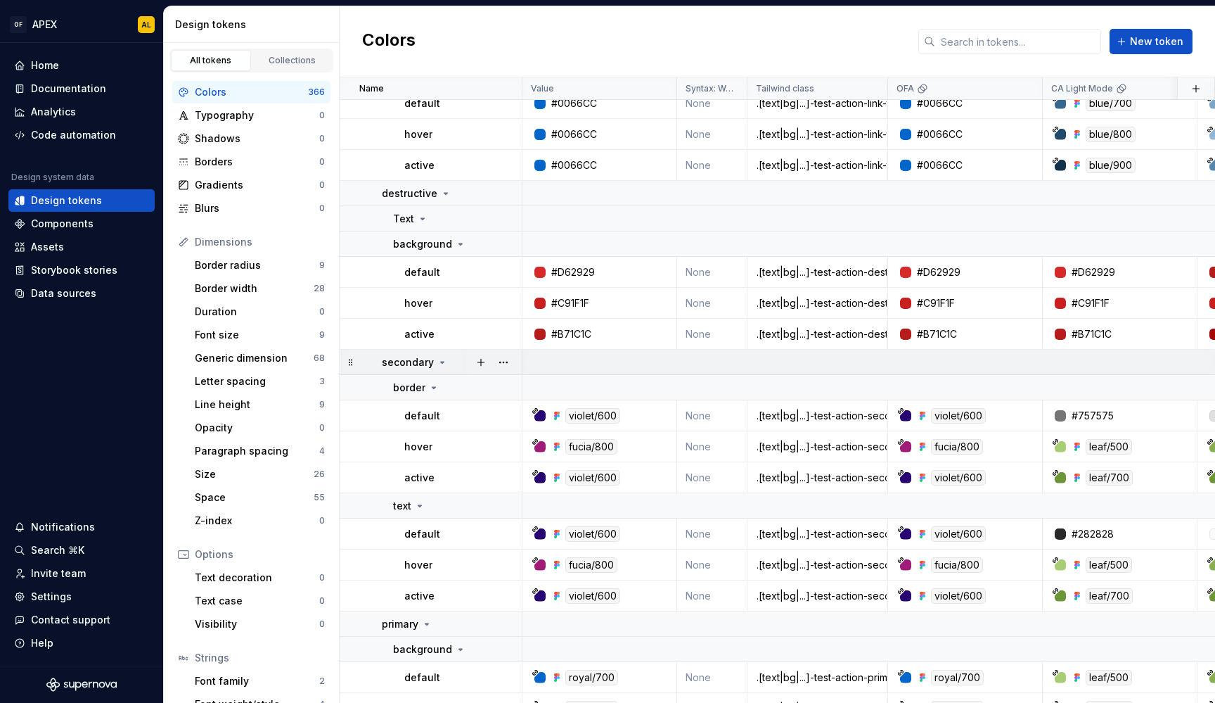
click at [440, 359] on icon at bounding box center [442, 362] width 11 height 11
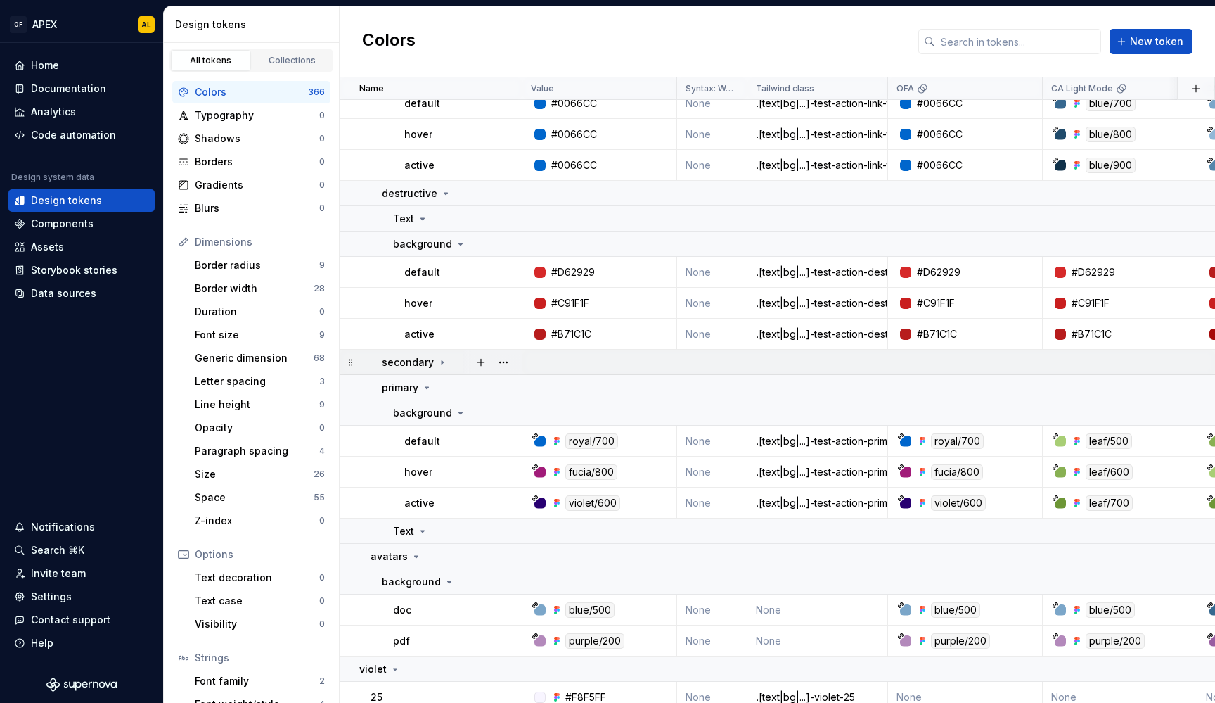
click at [440, 359] on icon at bounding box center [442, 362] width 11 height 11
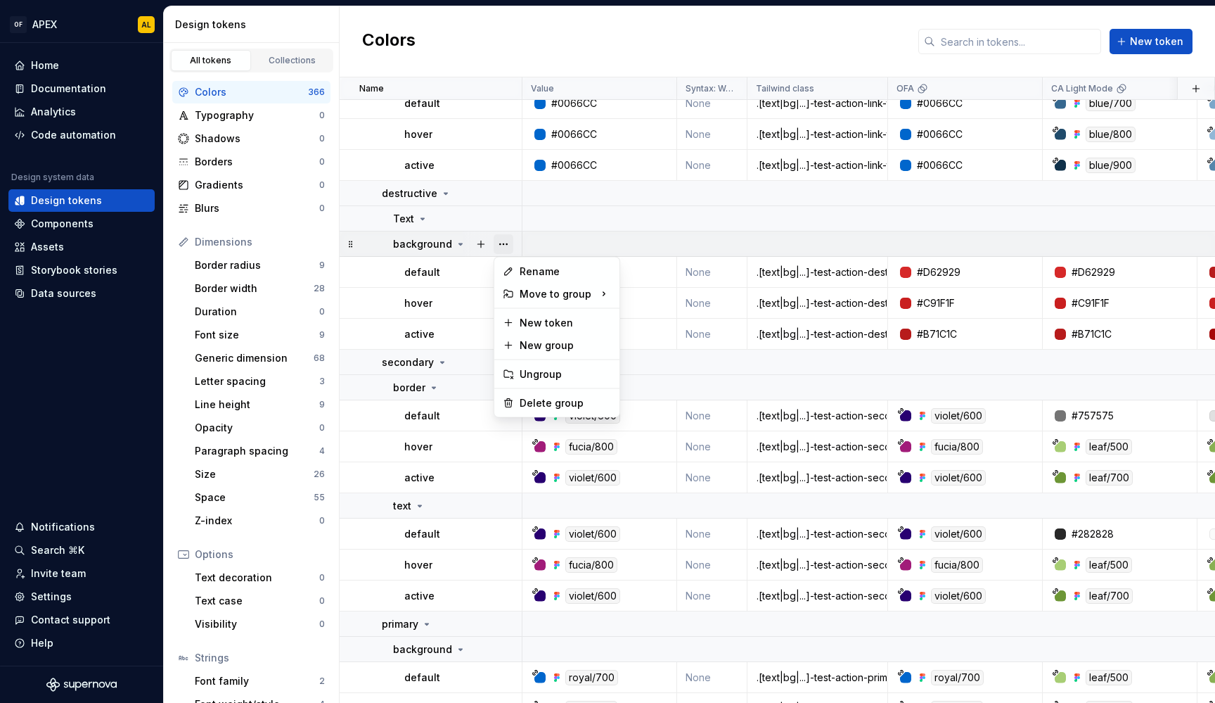
click at [506, 243] on button "button" at bounding box center [504, 244] width 20 height 20
click at [529, 398] on div "Delete group" at bounding box center [565, 403] width 91 height 14
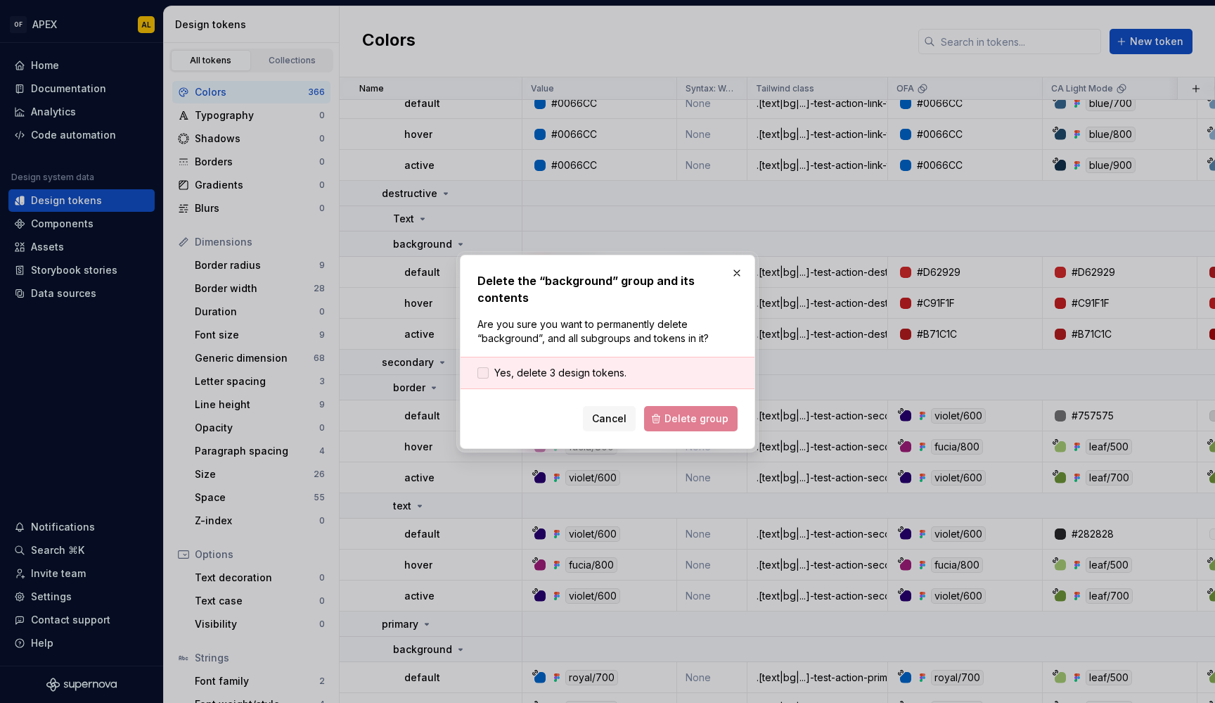
click at [614, 373] on span "Yes, delete 3 design tokens." at bounding box center [560, 373] width 132 height 14
click at [681, 417] on span "Delete group" at bounding box center [697, 418] width 64 height 14
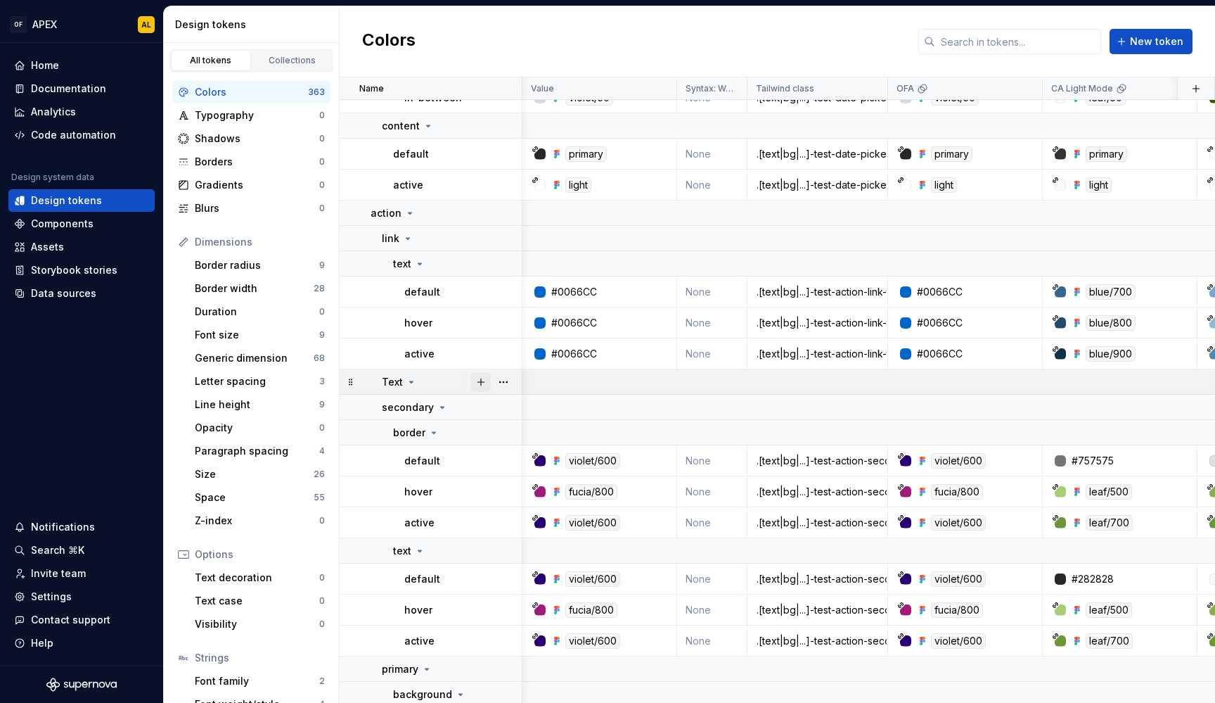
scroll to position [10046, 1]
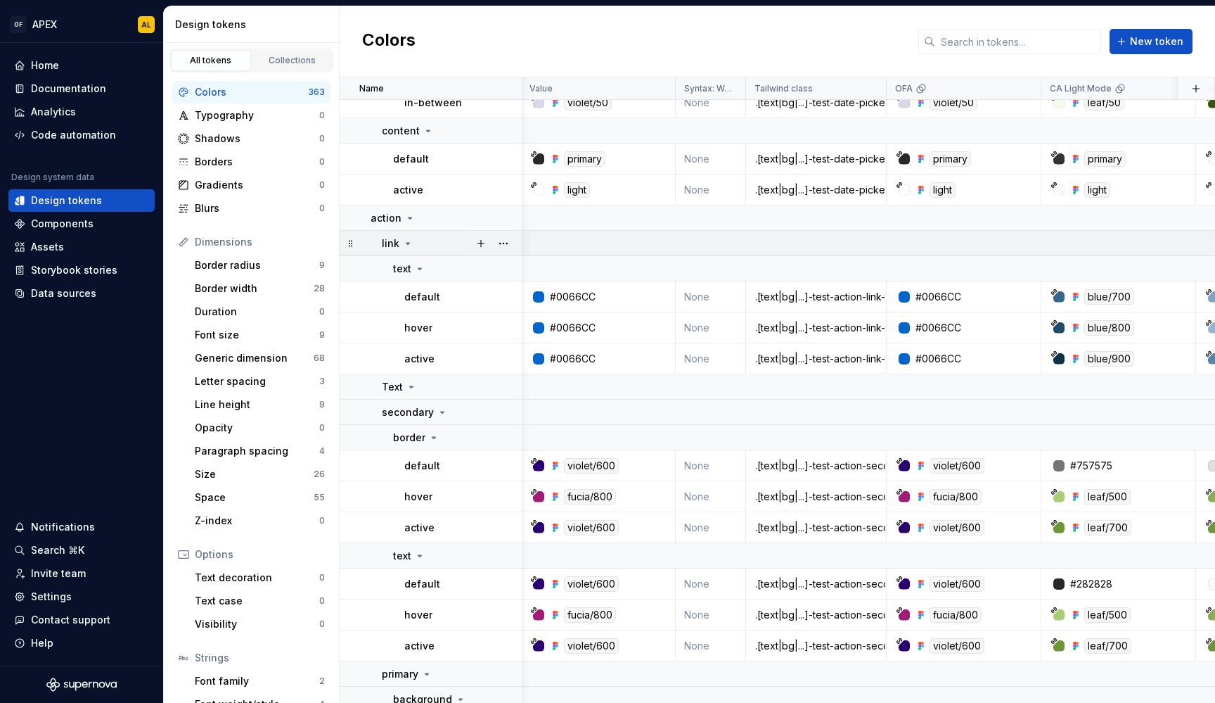
click at [402, 241] on icon at bounding box center [407, 243] width 11 height 11
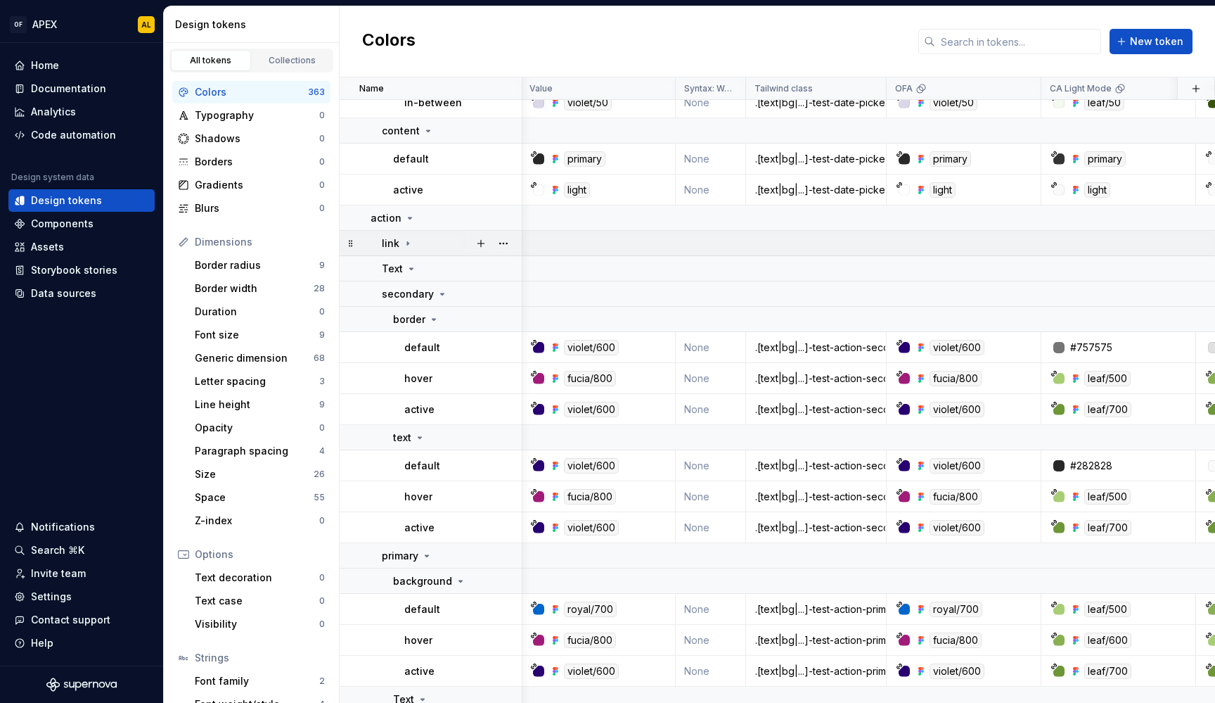
click at [408, 241] on icon at bounding box center [407, 243] width 11 height 11
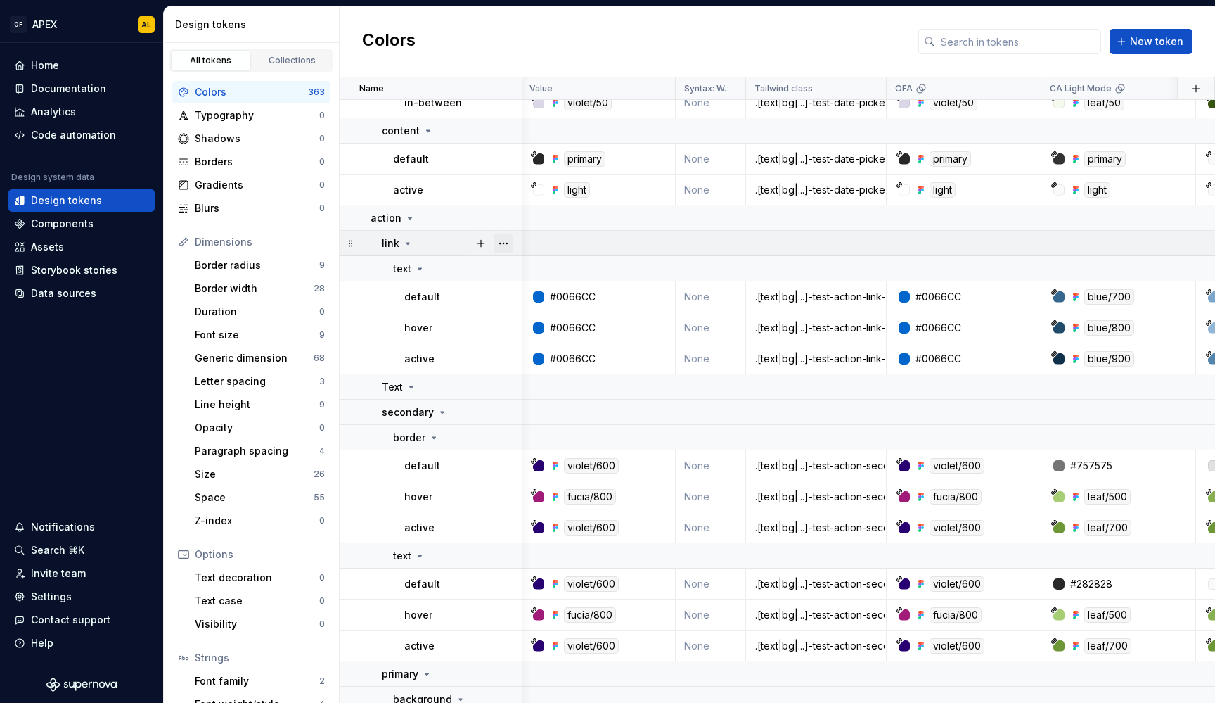
click at [502, 248] on button "button" at bounding box center [504, 243] width 20 height 20
click at [539, 404] on div "Delete group" at bounding box center [565, 402] width 91 height 14
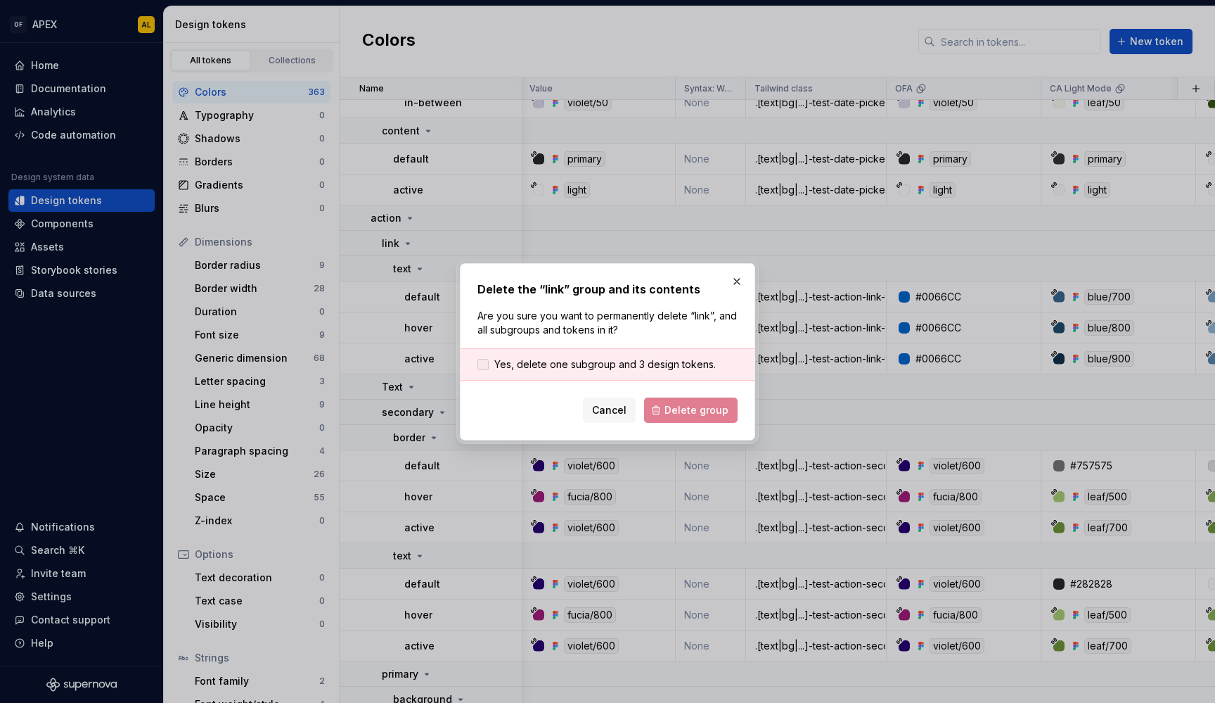
click at [648, 361] on span "Yes, delete one subgroup and 3 design tokens." at bounding box center [605, 364] width 222 height 14
click at [705, 416] on span "Delete group" at bounding box center [697, 410] width 64 height 14
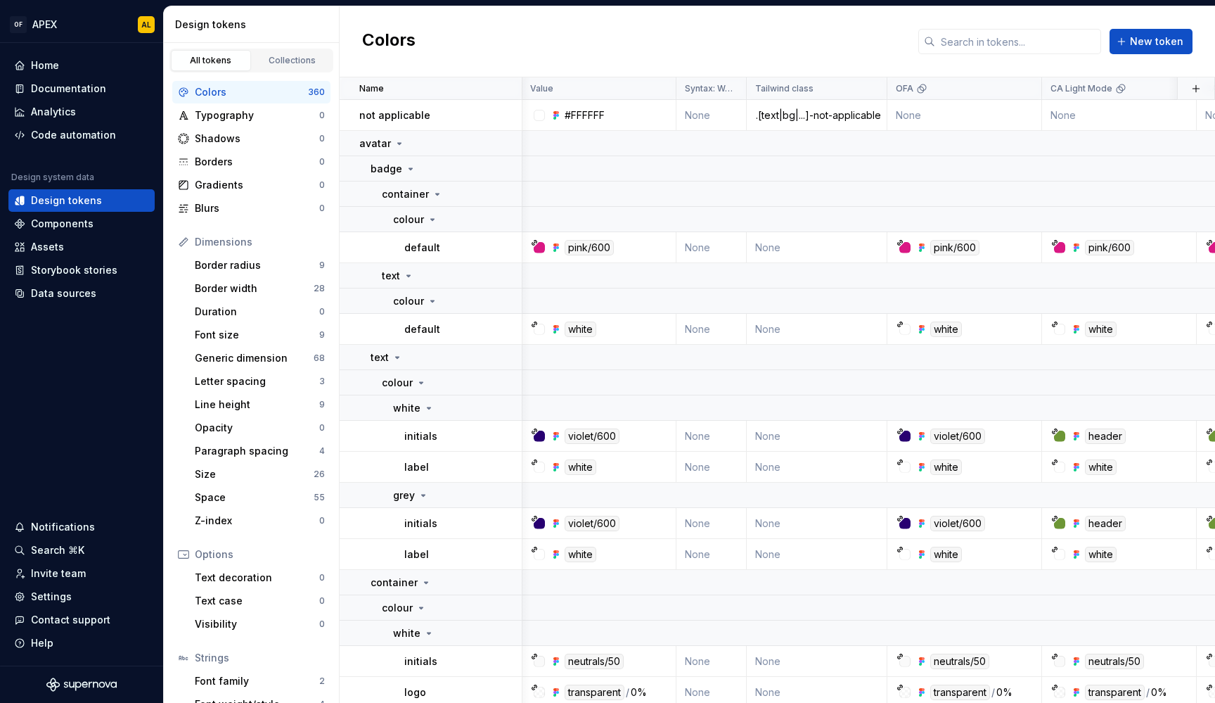
scroll to position [0, 1]
click at [243, 274] on div "Border radius 9" at bounding box center [259, 265] width 141 height 23
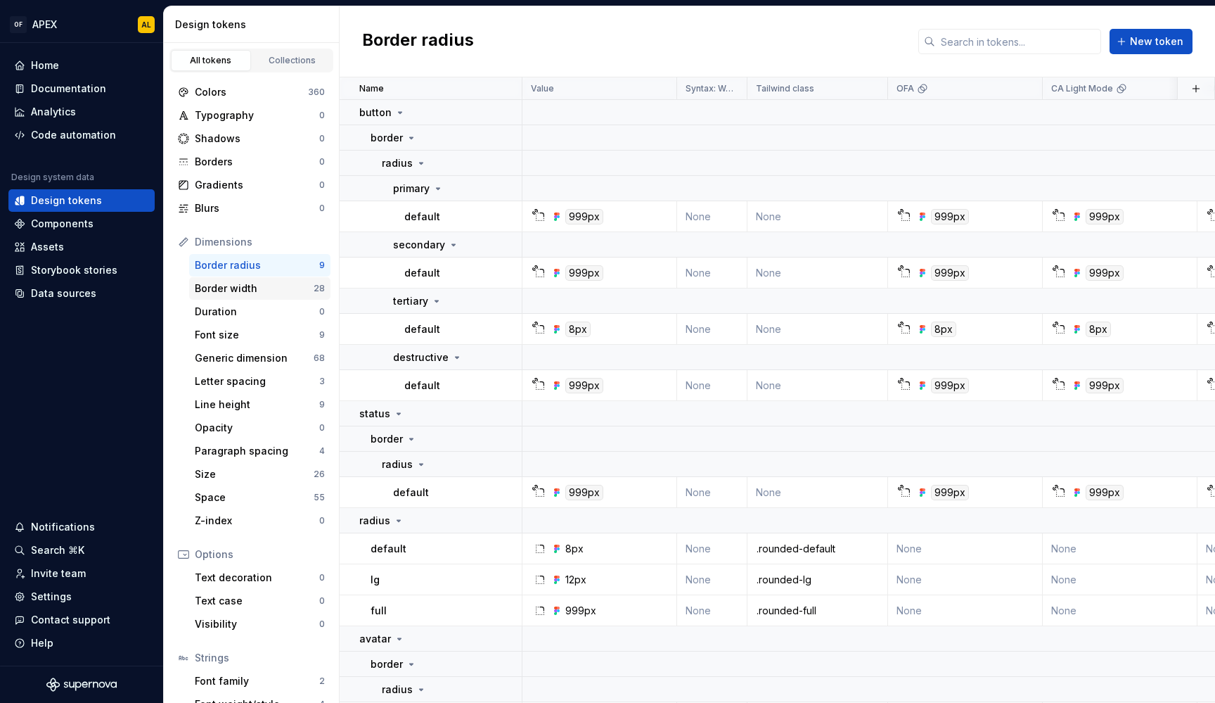
click at [245, 292] on div "Border width" at bounding box center [254, 288] width 119 height 14
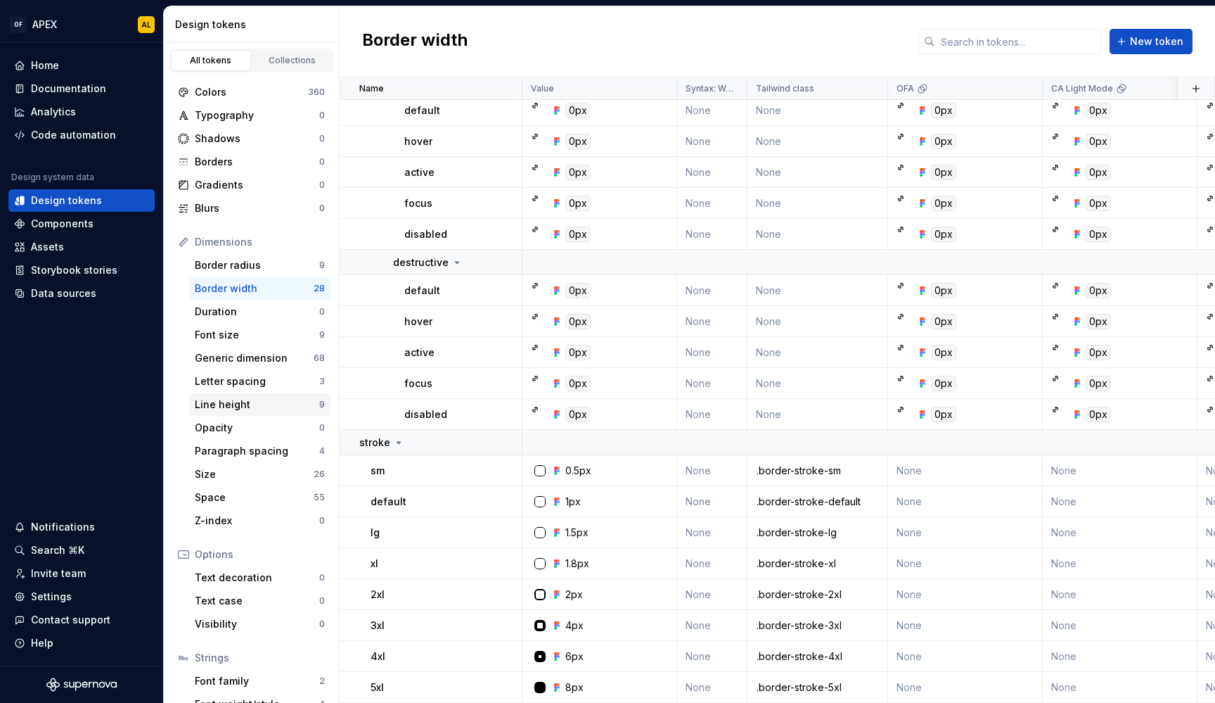
scroll to position [474, 0]
click at [72, 66] on div "Home" at bounding box center [81, 65] width 135 height 14
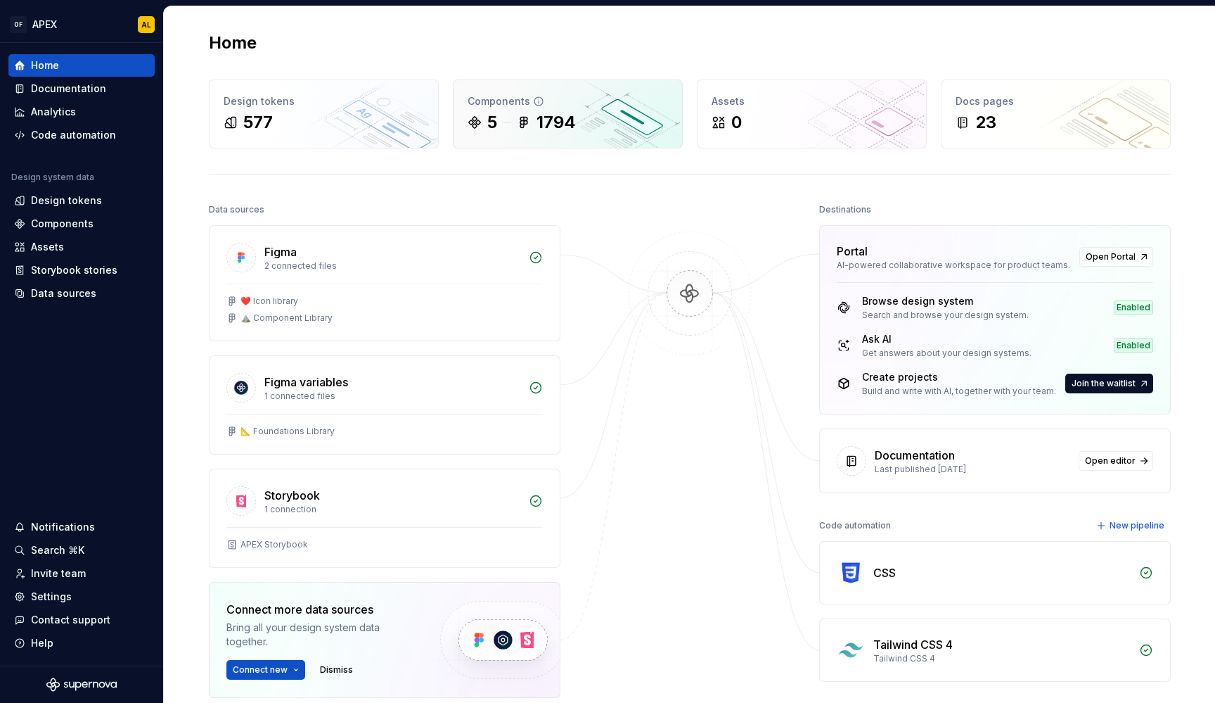
click at [568, 132] on div "1794" at bounding box center [556, 122] width 39 height 23
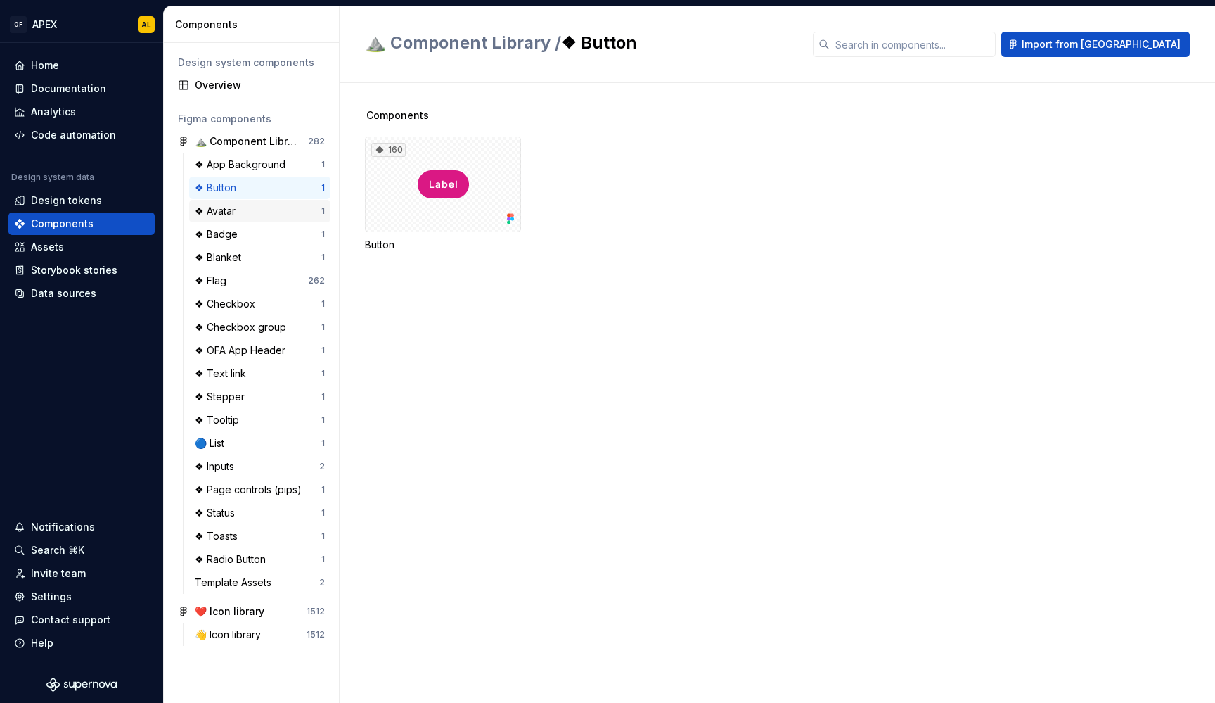
click at [271, 209] on div "❖ Avatar" at bounding box center [258, 211] width 127 height 14
click at [457, 199] on div "11" at bounding box center [443, 184] width 156 height 96
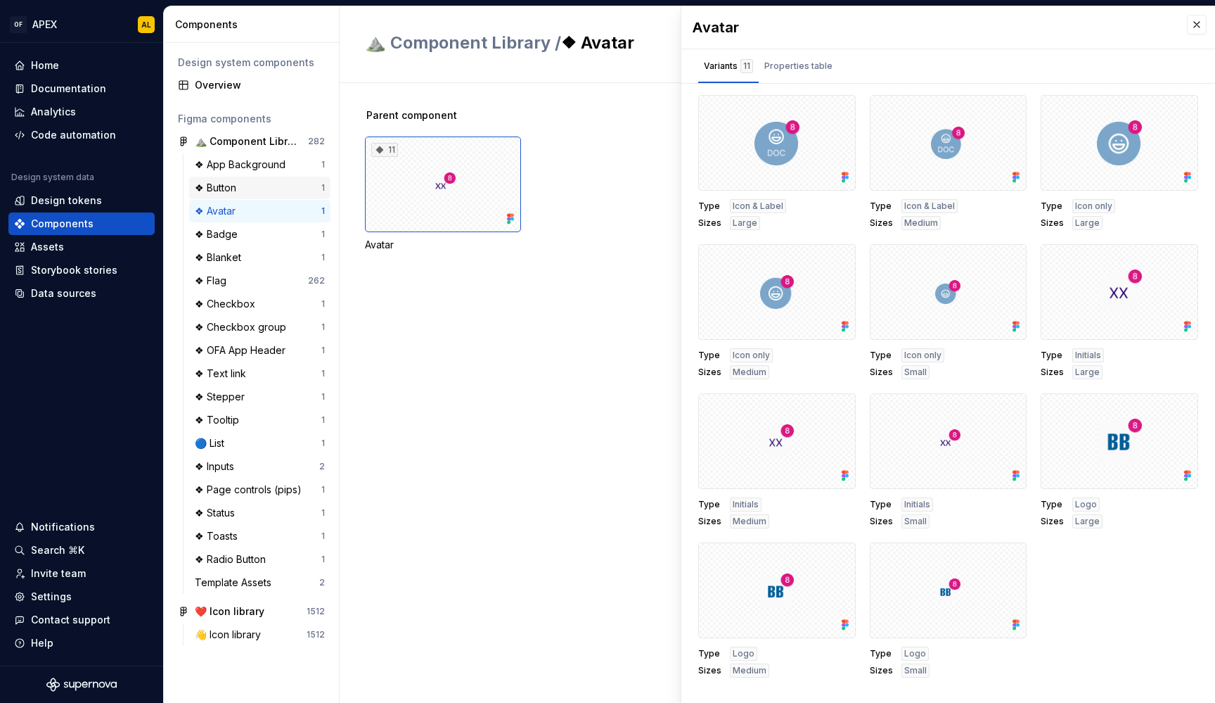
click at [274, 193] on div "❖ Button" at bounding box center [258, 188] width 127 height 14
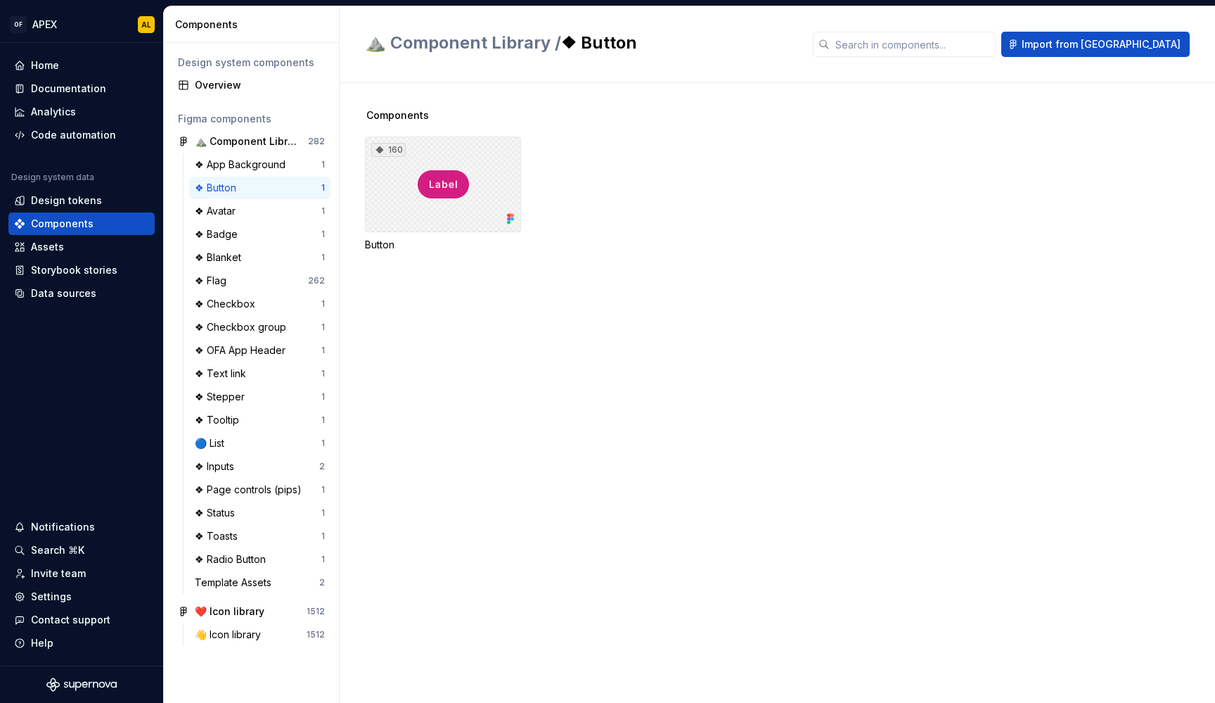
click at [494, 177] on div "160" at bounding box center [443, 184] width 156 height 96
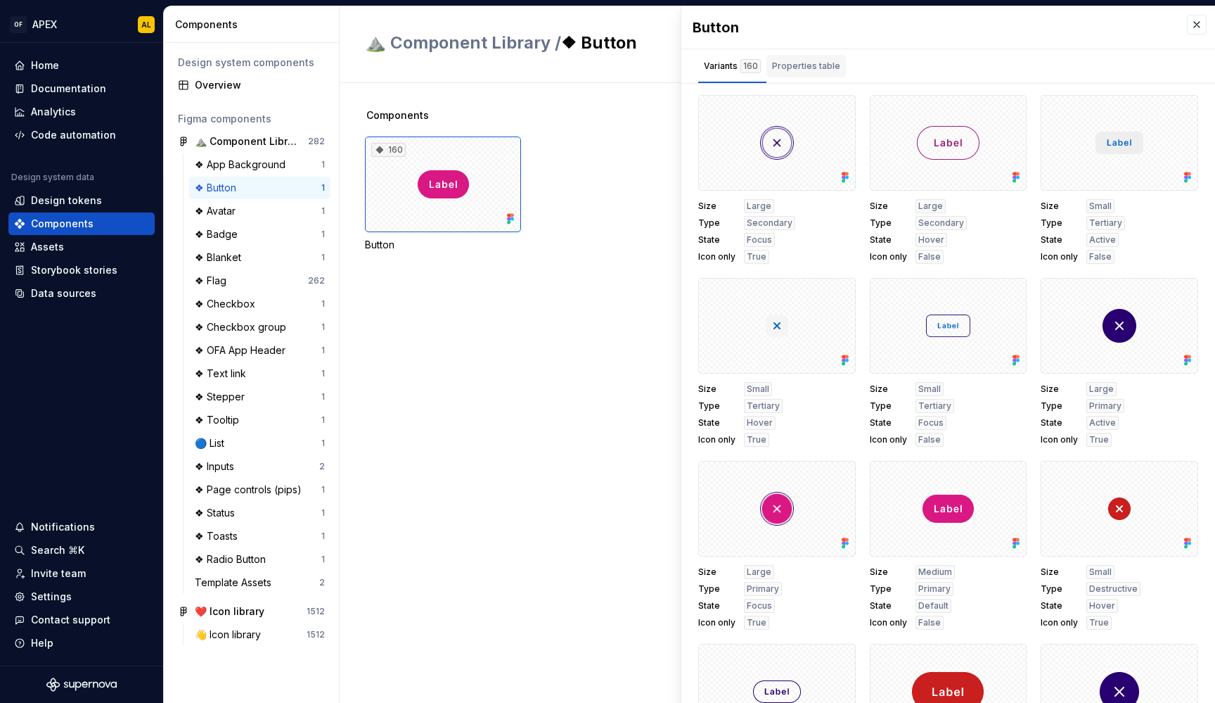
click at [786, 68] on div "Properties table" at bounding box center [806, 66] width 68 height 14
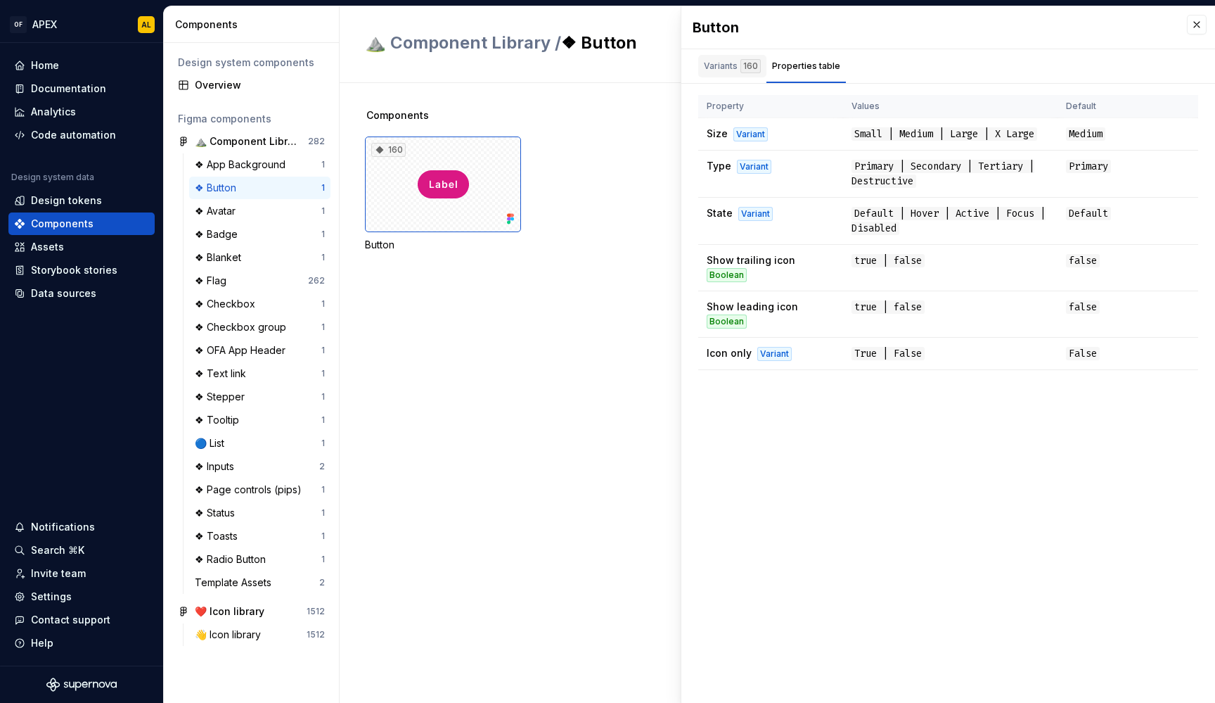
click at [743, 61] on div "160" at bounding box center [750, 66] width 20 height 14
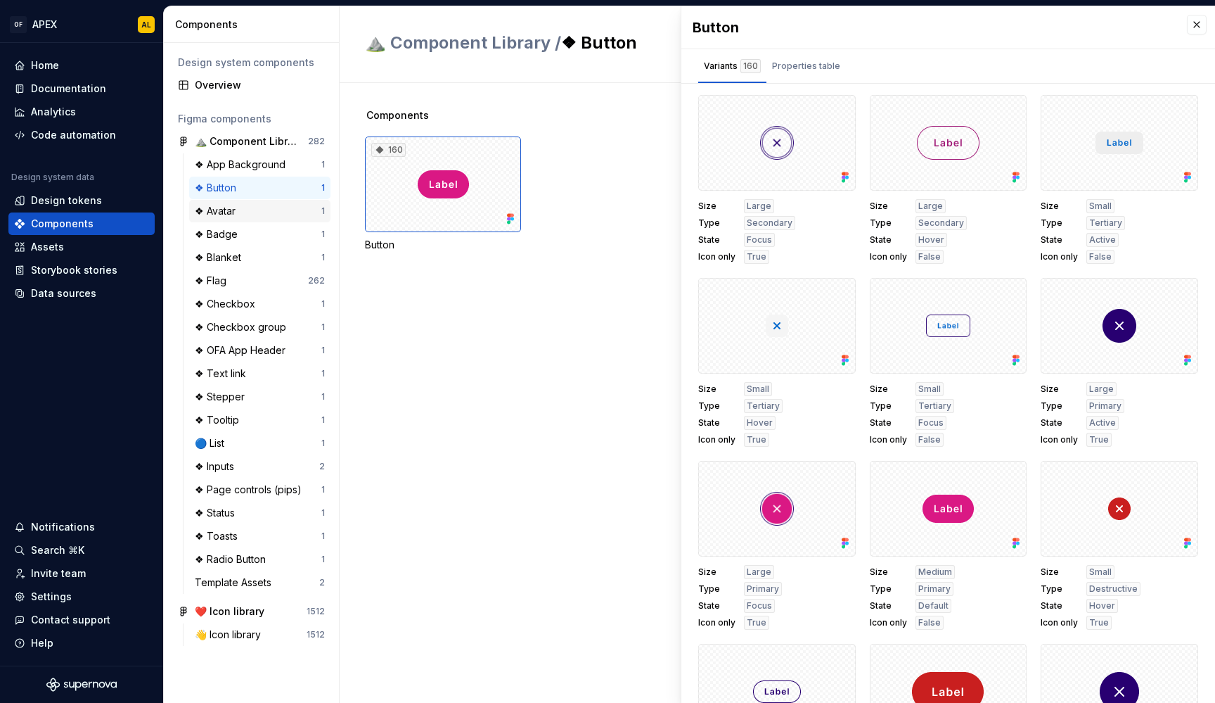
click at [281, 209] on div "❖ Avatar" at bounding box center [258, 211] width 127 height 14
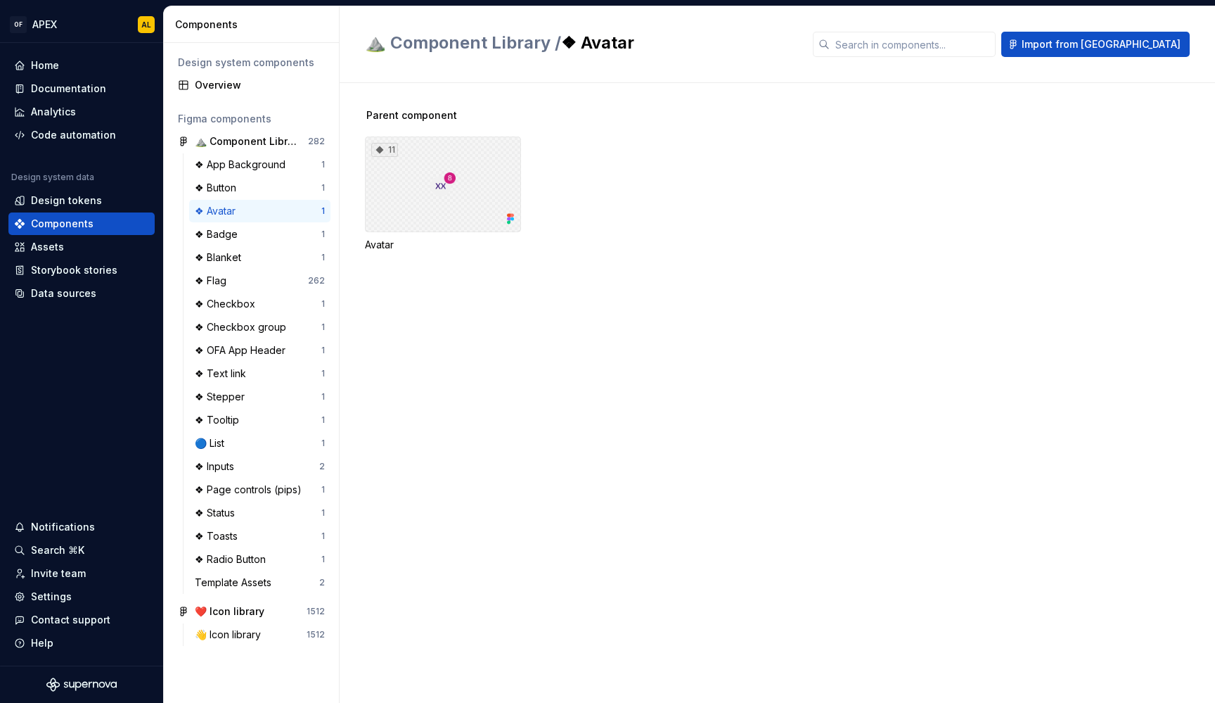
click at [425, 194] on div "11" at bounding box center [443, 184] width 156 height 96
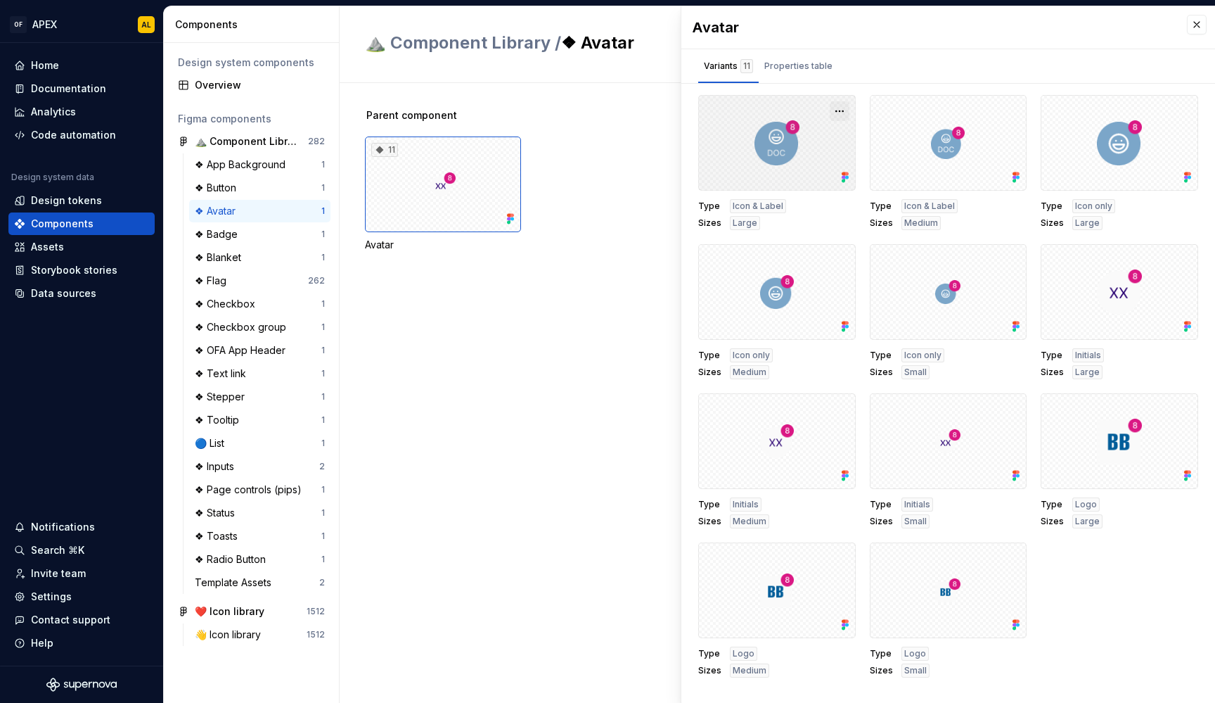
scroll to position [6, 0]
click at [814, 67] on div "Properties table" at bounding box center [798, 66] width 79 height 23
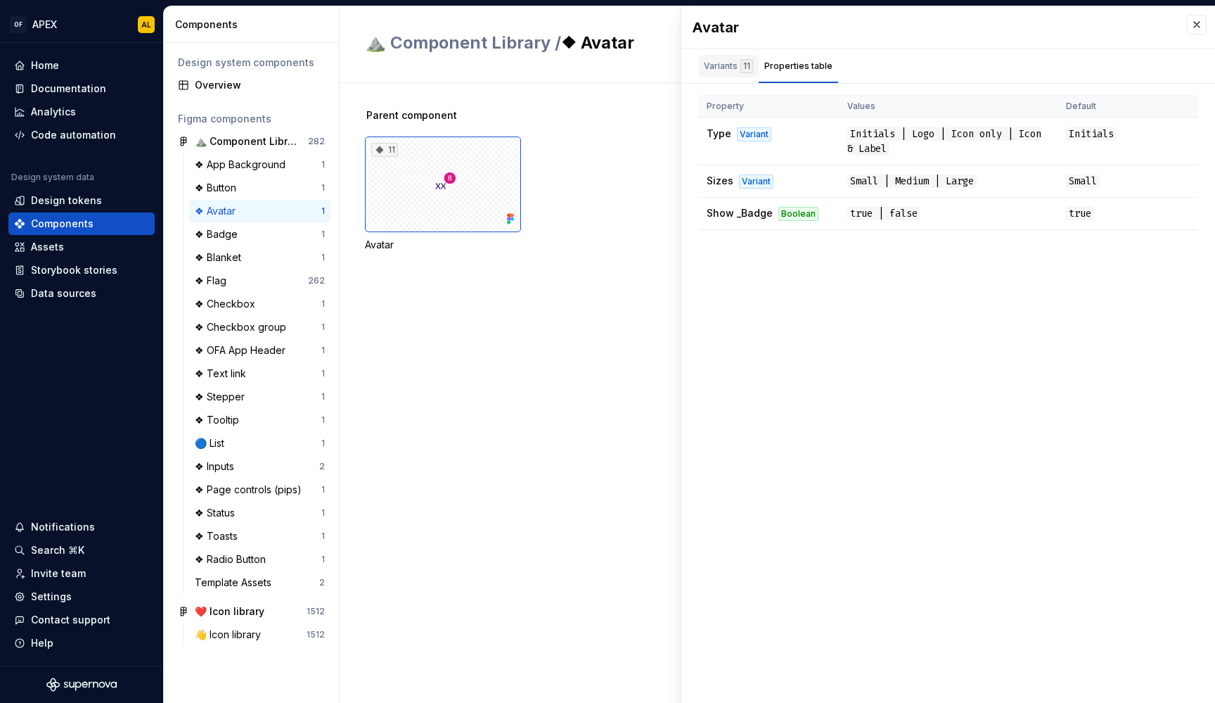
click at [733, 64] on div "Variants 11" at bounding box center [728, 66] width 49 height 14
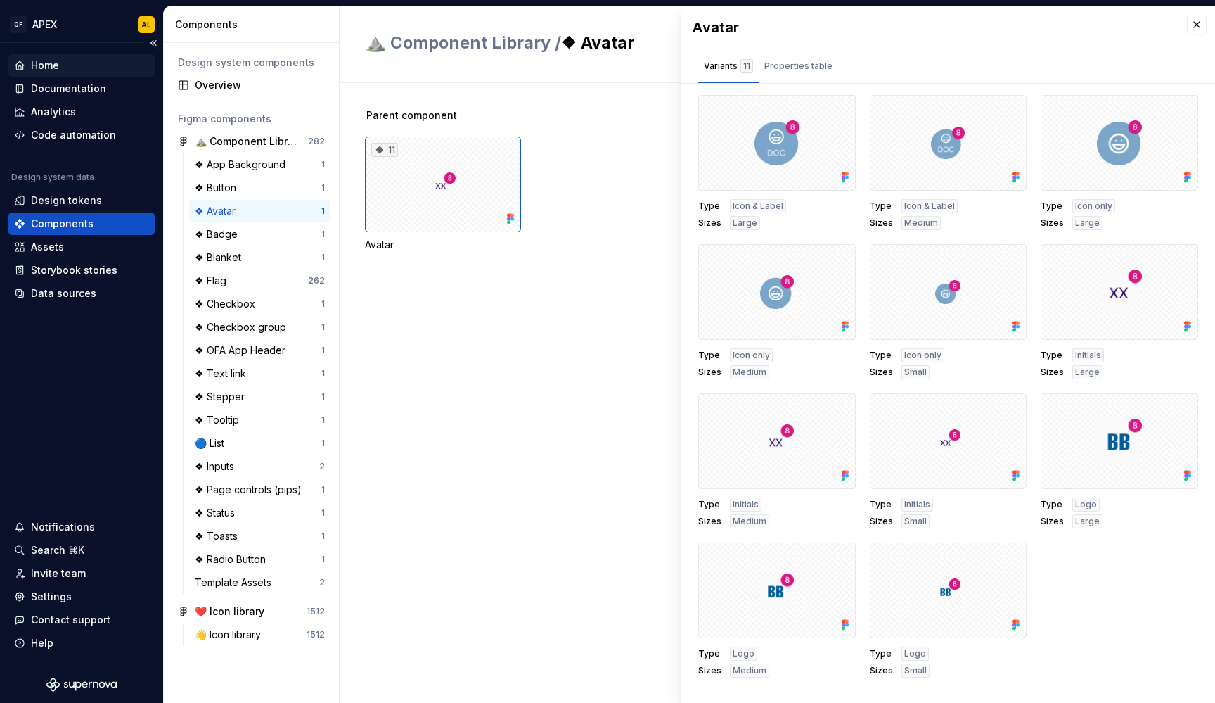
click at [56, 72] on div "Home" at bounding box center [45, 65] width 28 height 14
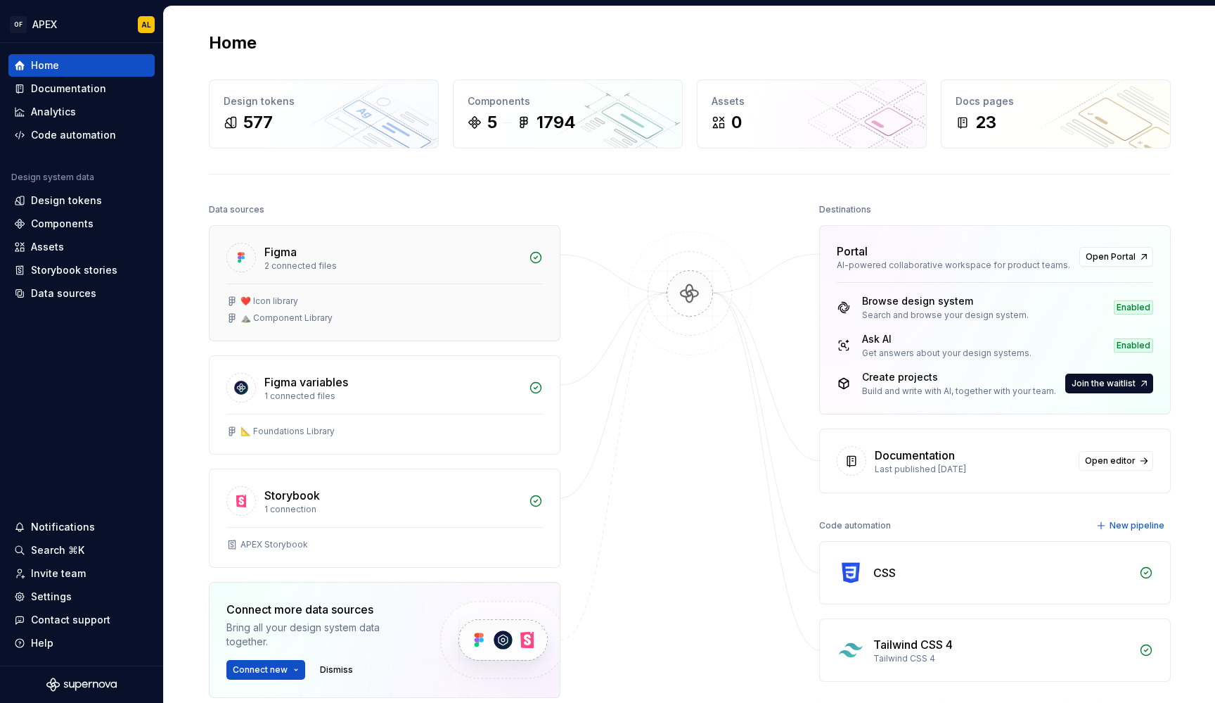
click at [296, 302] on div "❤️ Icon library" at bounding box center [384, 300] width 316 height 11
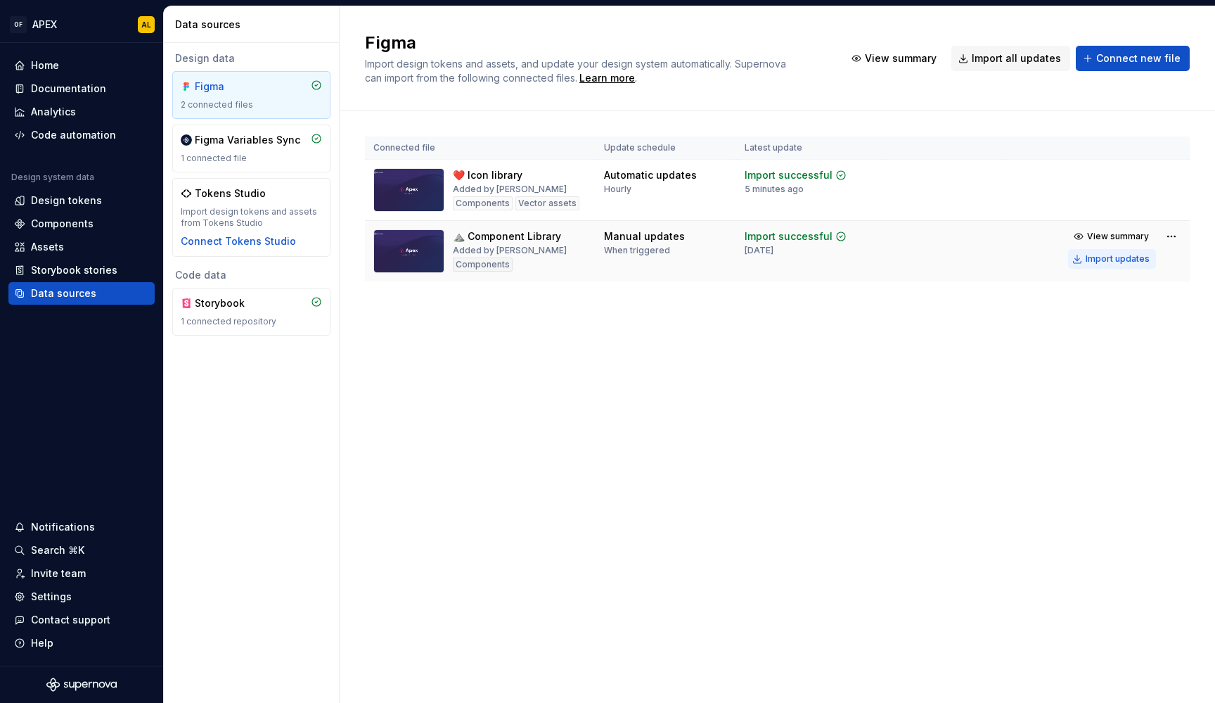
click at [1121, 255] on div "Import updates" at bounding box center [1118, 258] width 64 height 11
click at [1115, 200] on div "Import updates" at bounding box center [1118, 197] width 64 height 11
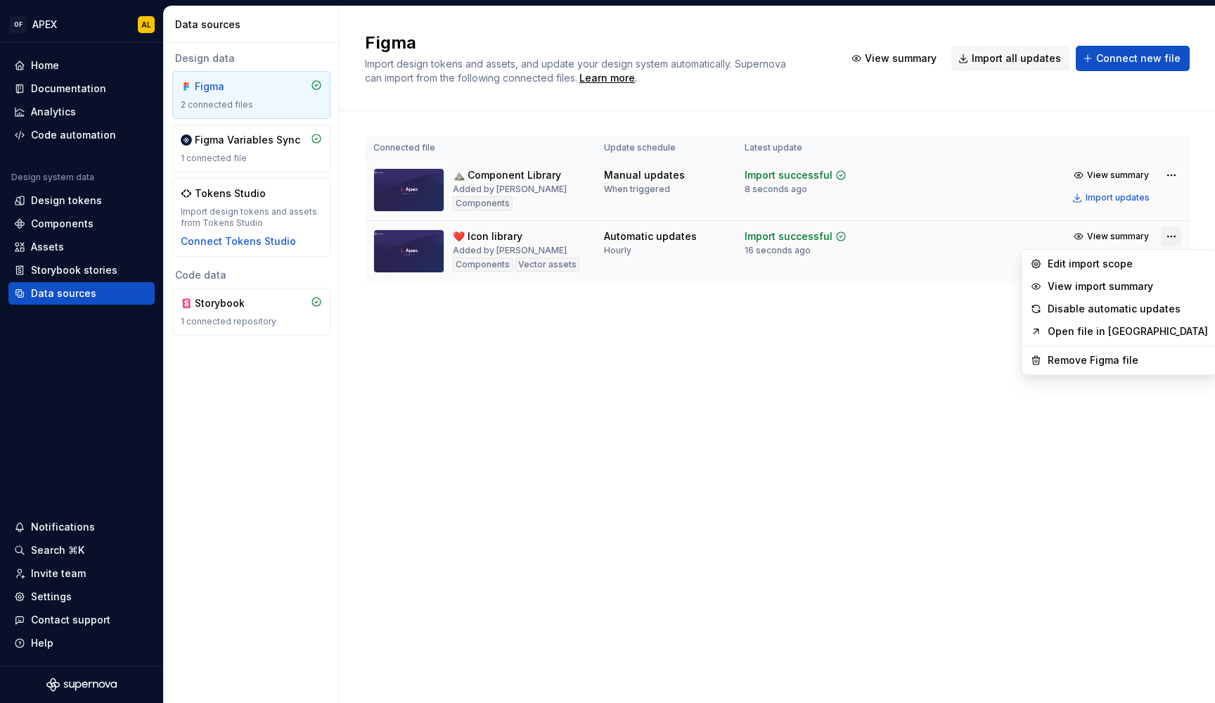
click at [1176, 240] on html "OF APEX AL Home Documentation Analytics Code automation Design system data Desi…" at bounding box center [607, 351] width 1215 height 703
click at [1140, 255] on div "Edit import scope" at bounding box center [1119, 263] width 188 height 23
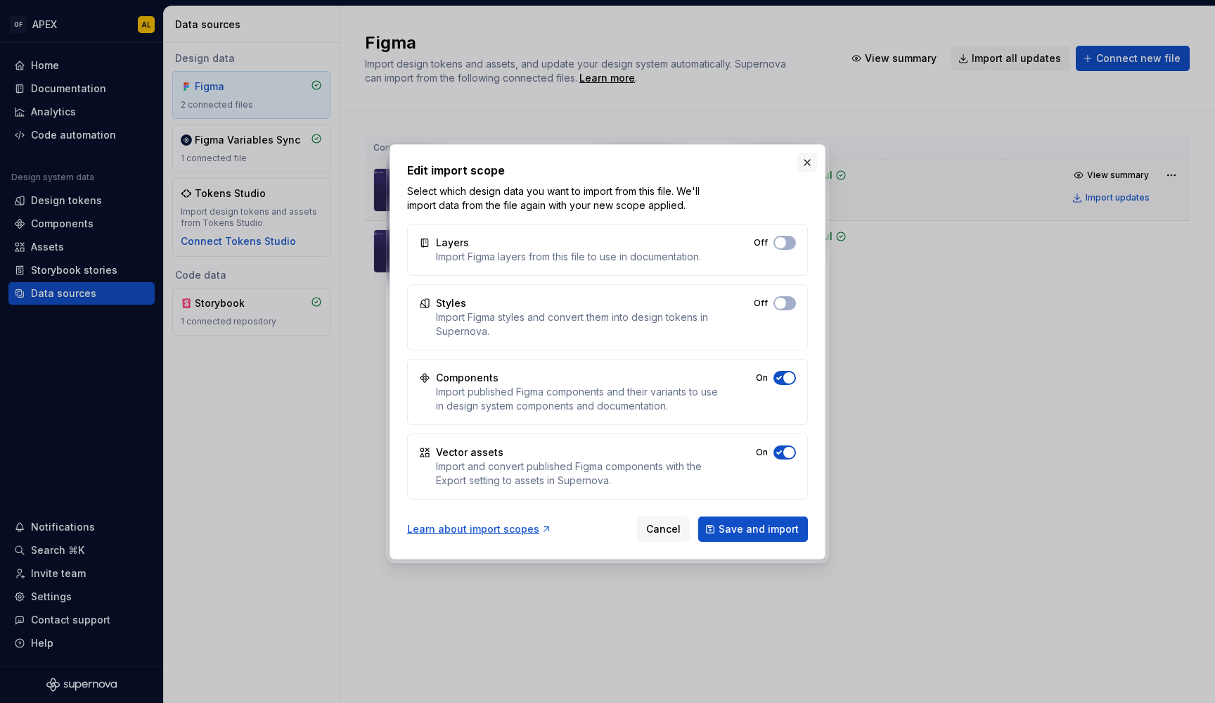
click at [807, 165] on button "button" at bounding box center [807, 163] width 20 height 20
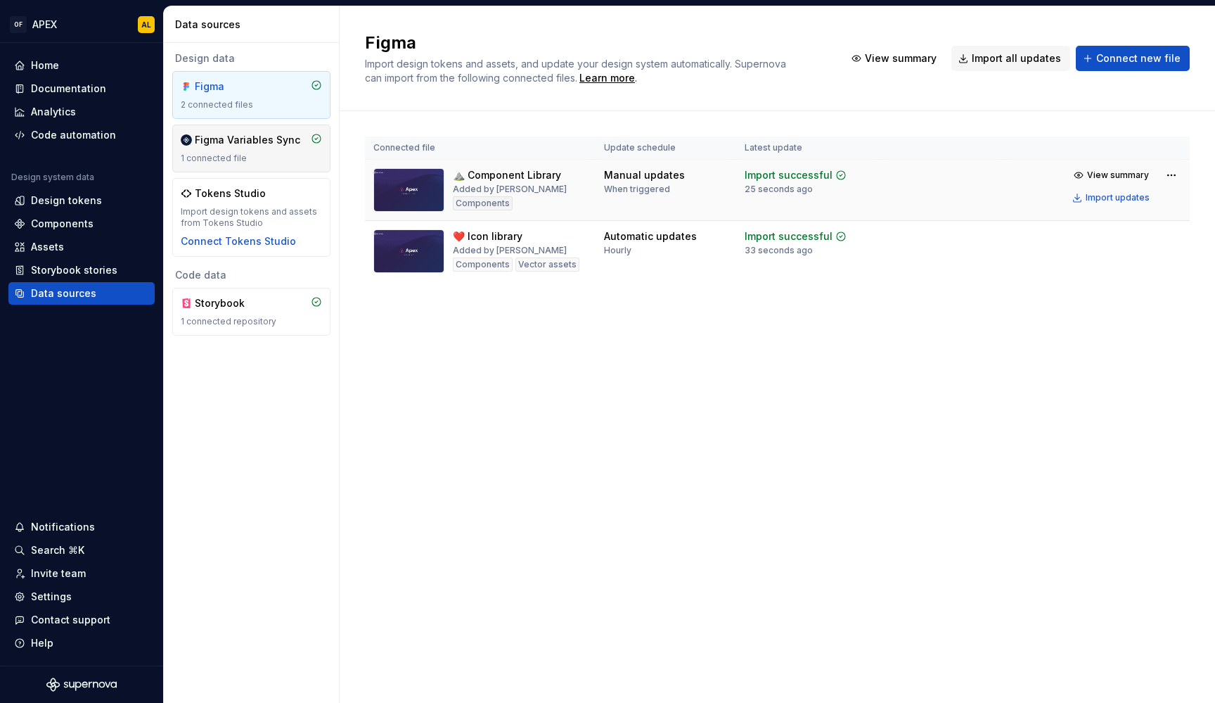
click at [217, 157] on div "1 connected file" at bounding box center [251, 158] width 141 height 11
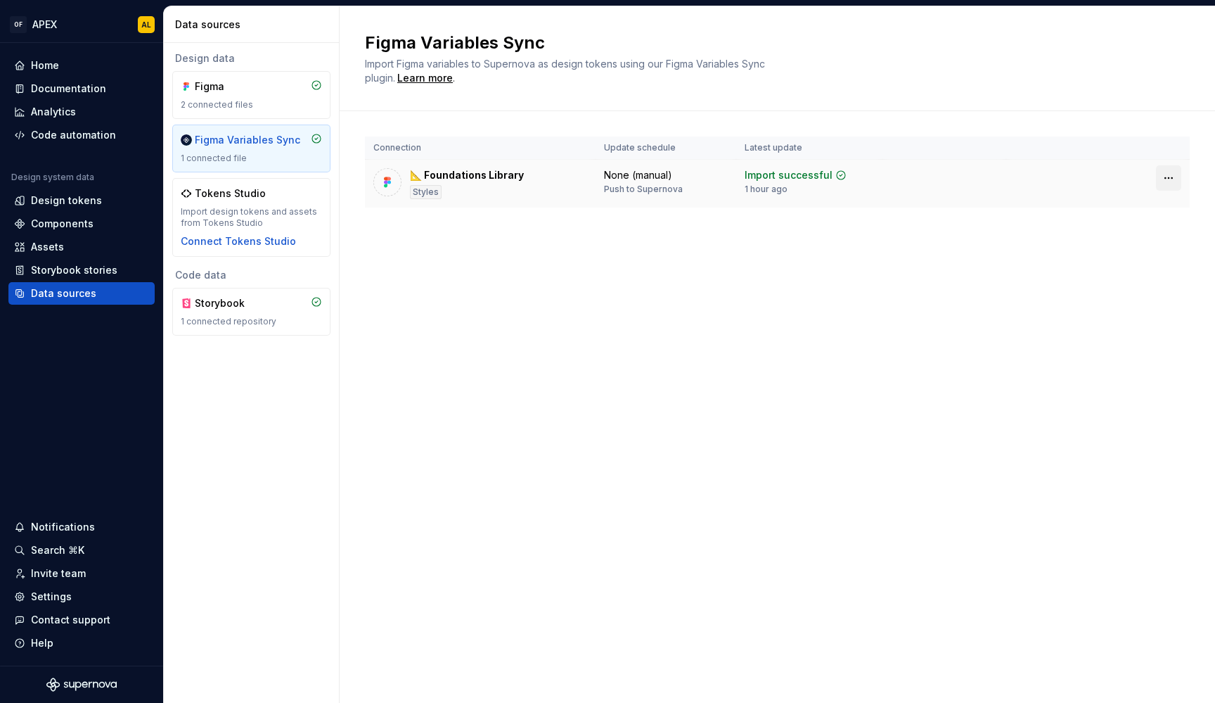
click at [1174, 179] on html "OF APEX AL Home Documentation Analytics Code automation Design system data Desi…" at bounding box center [607, 351] width 1215 height 703
click at [928, 250] on html "OF APEX AL Home Documentation Analytics Code automation Design system data Desi…" at bounding box center [607, 351] width 1215 height 703
click at [241, 87] on div "Figma" at bounding box center [229, 86] width 68 height 14
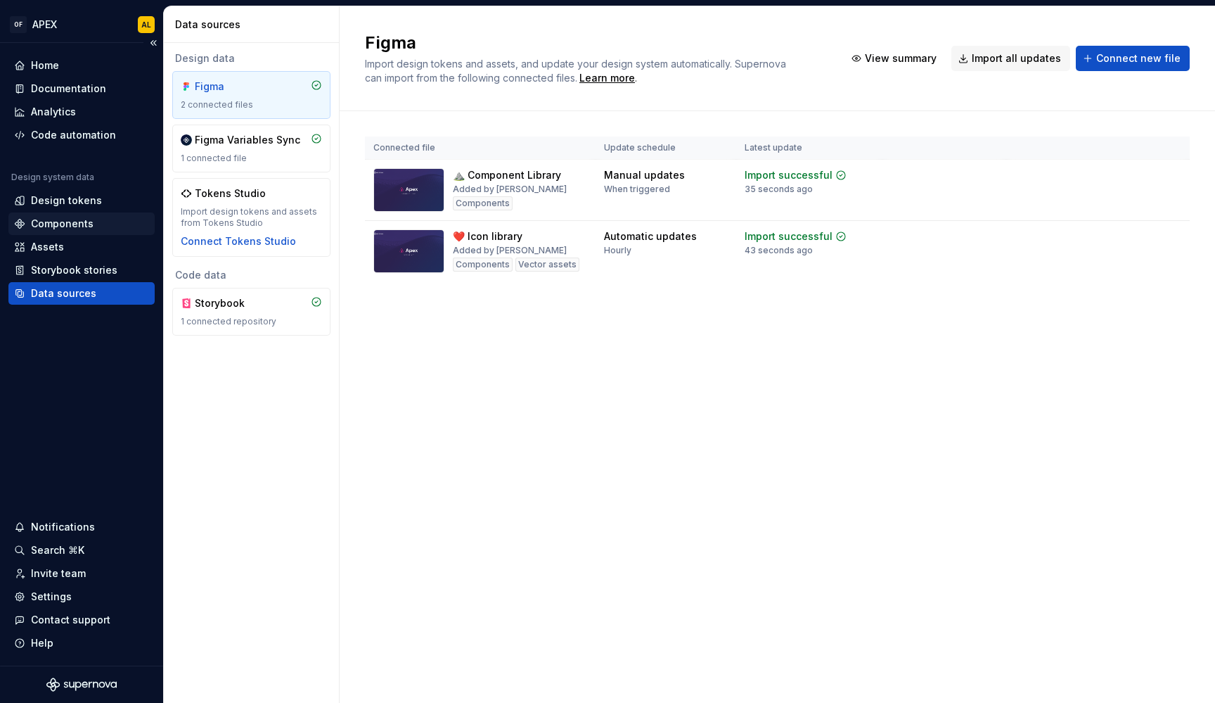
click at [75, 226] on div "Components" at bounding box center [62, 224] width 63 height 14
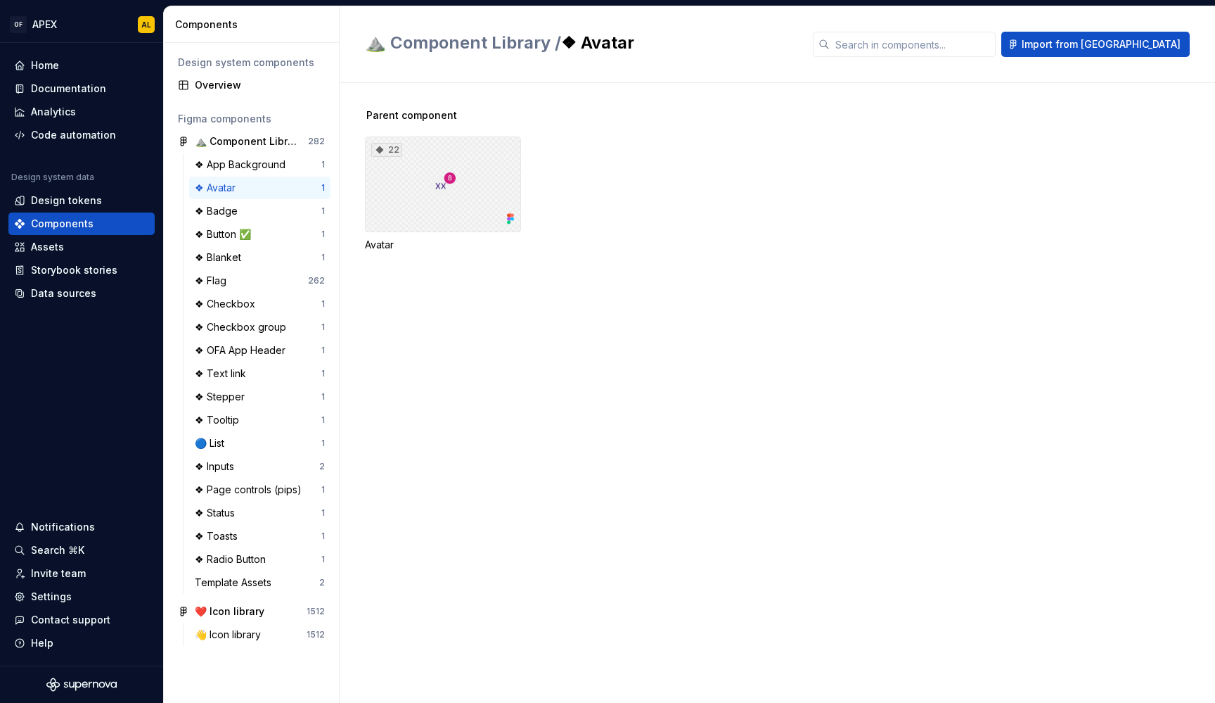
click at [411, 208] on div "22" at bounding box center [443, 184] width 156 height 96
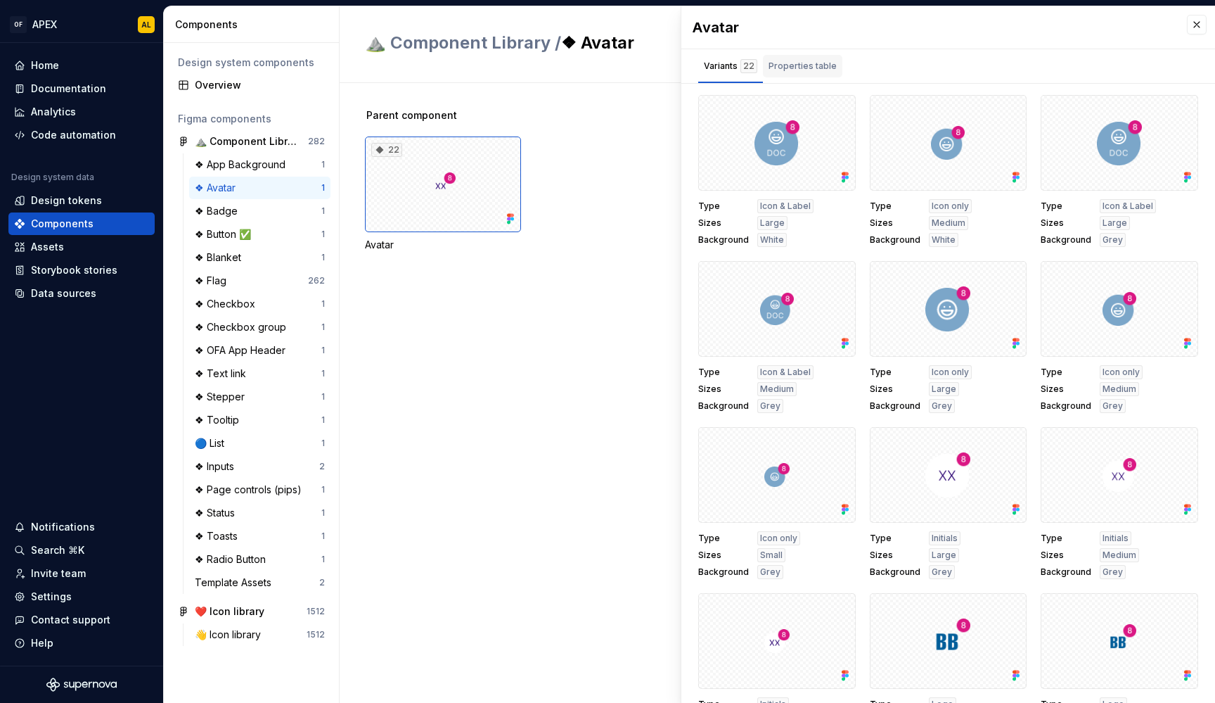
click at [796, 65] on div "Properties table" at bounding box center [803, 66] width 68 height 14
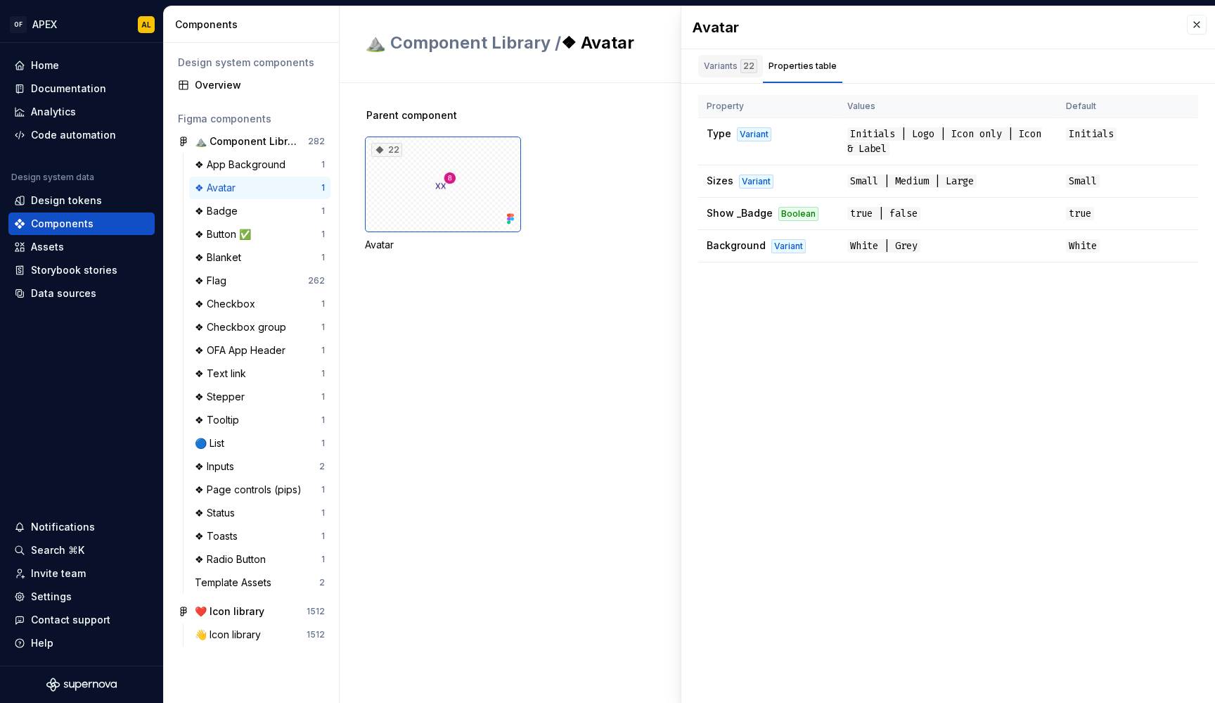
click at [730, 68] on div "Variants 22" at bounding box center [730, 66] width 53 height 14
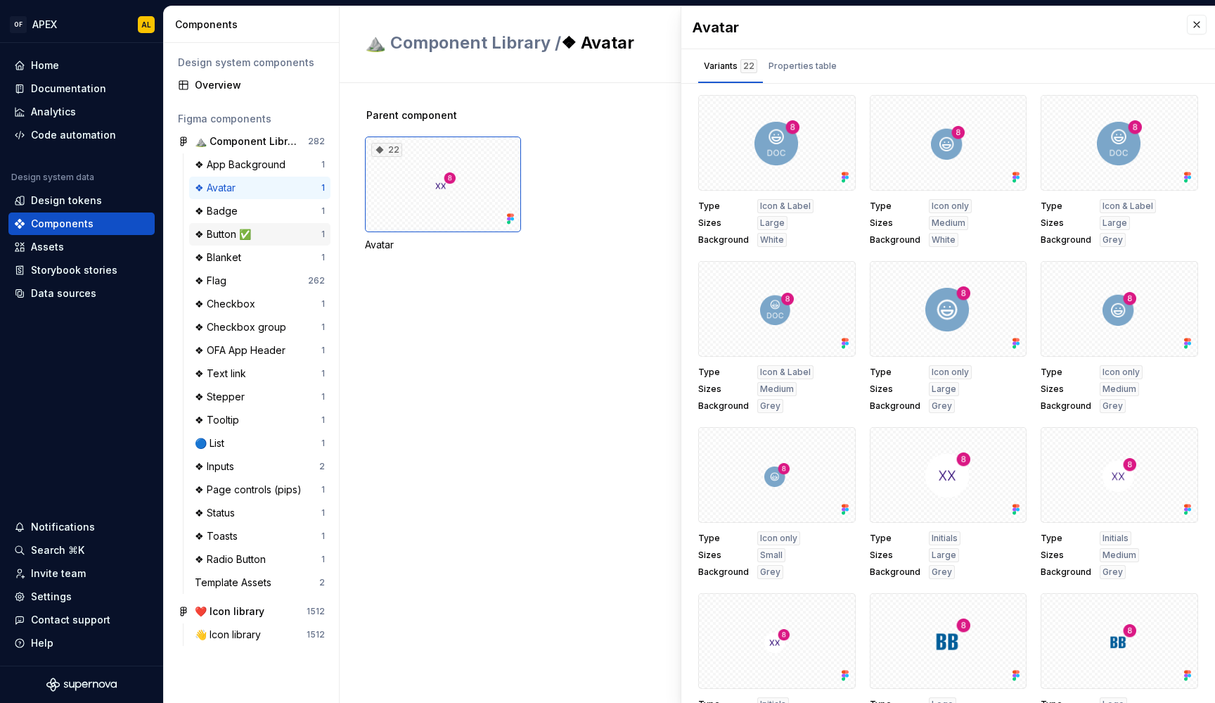
click at [251, 226] on div "❖ Button ✅ 1" at bounding box center [259, 234] width 141 height 23
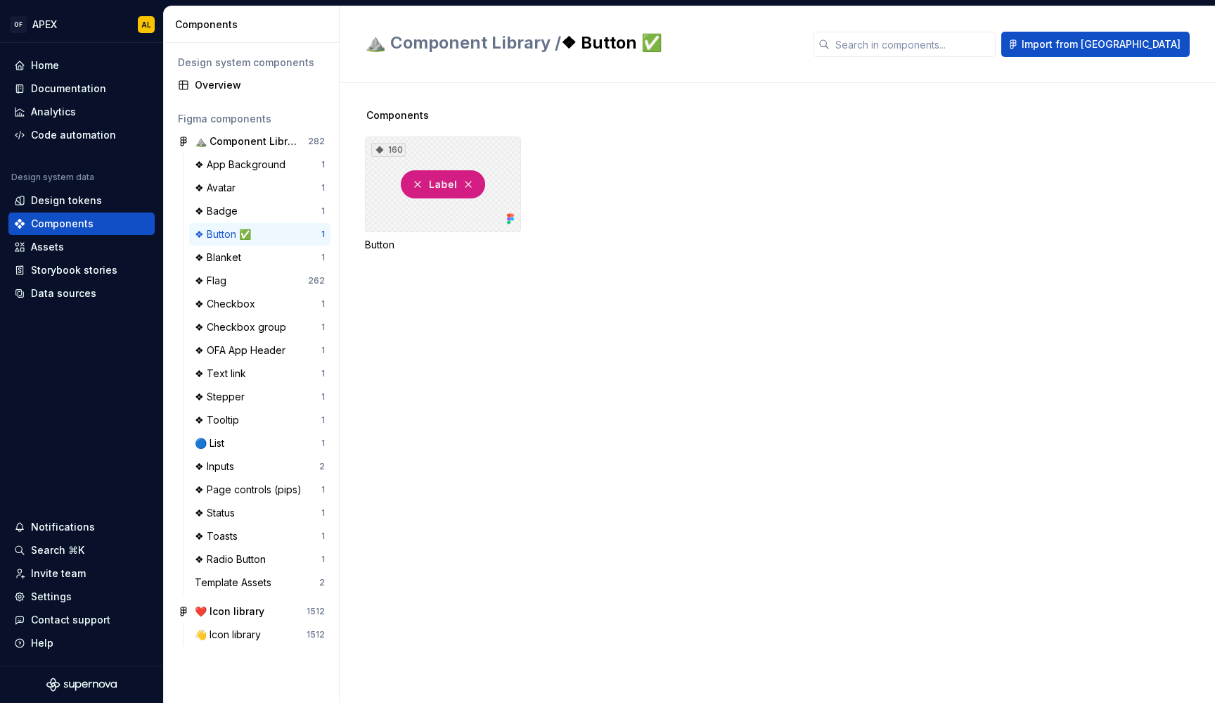
click at [418, 208] on div "160" at bounding box center [443, 184] width 156 height 96
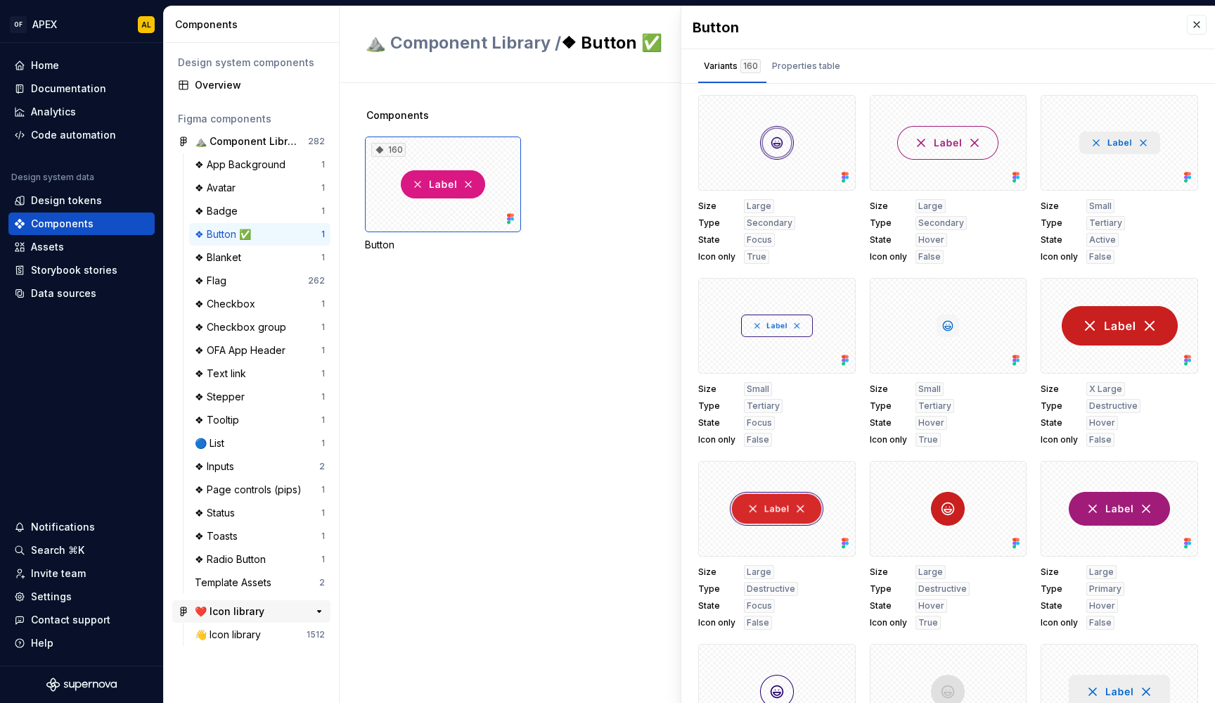
click at [267, 616] on div "❤️ Icon library" at bounding box center [247, 611] width 105 height 14
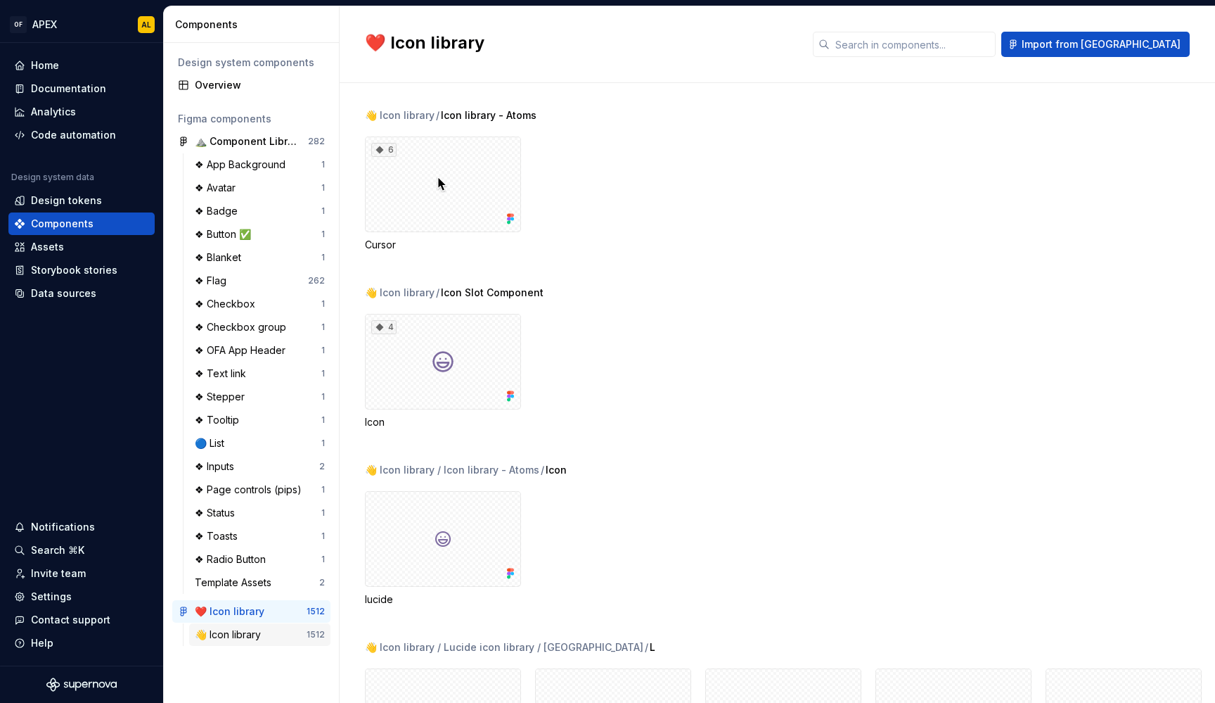
click at [267, 641] on div "👋 Icon library 1512" at bounding box center [259, 634] width 141 height 23
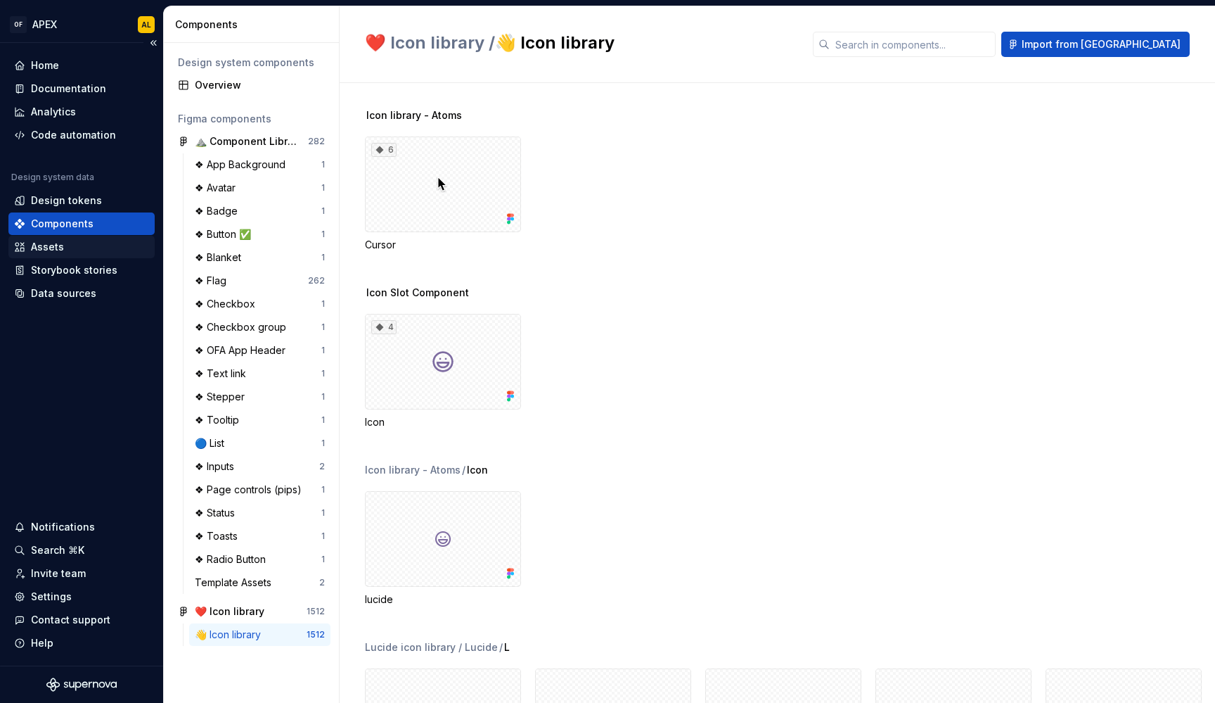
click at [110, 245] on div "Assets" at bounding box center [81, 247] width 135 height 14
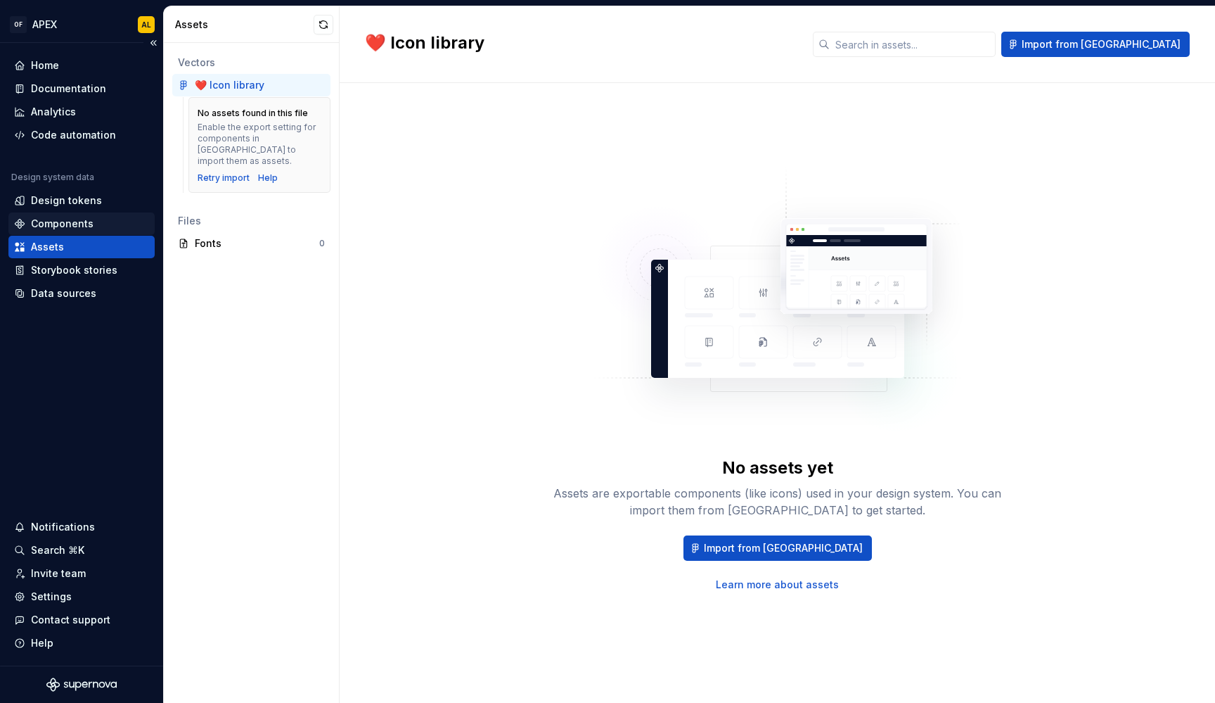
click at [89, 226] on div "Components" at bounding box center [62, 224] width 63 height 14
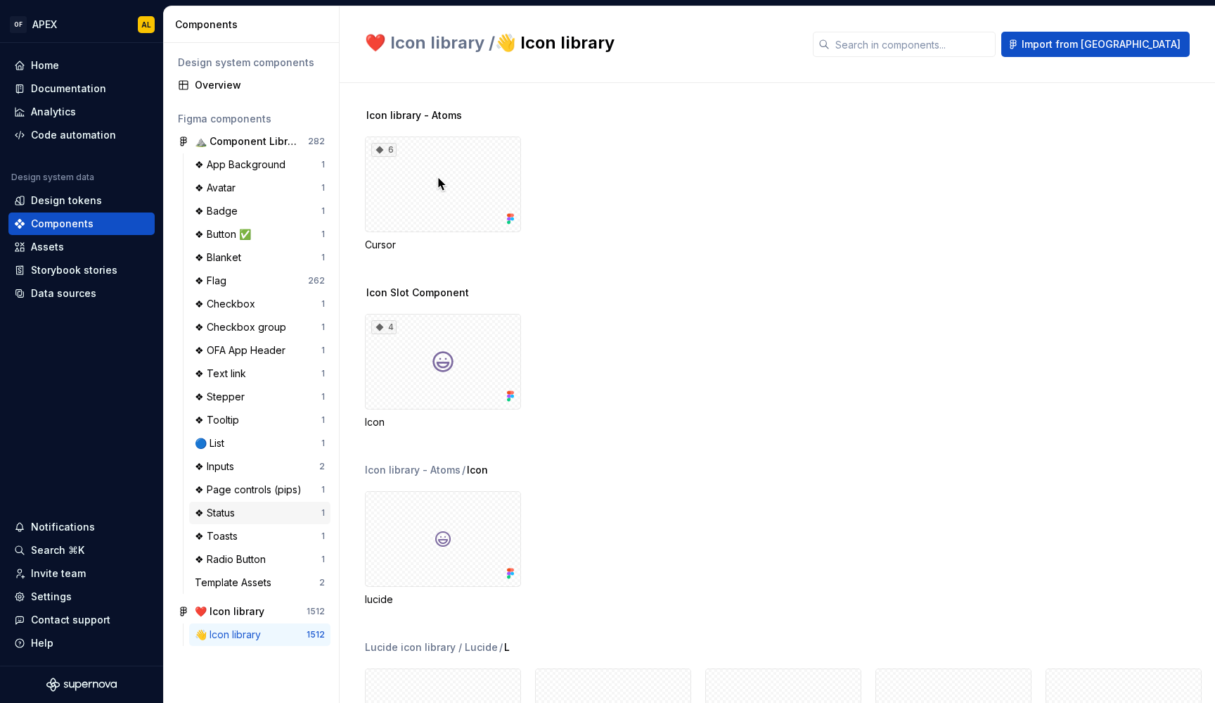
click at [262, 514] on div "❖ Status" at bounding box center [258, 513] width 127 height 14
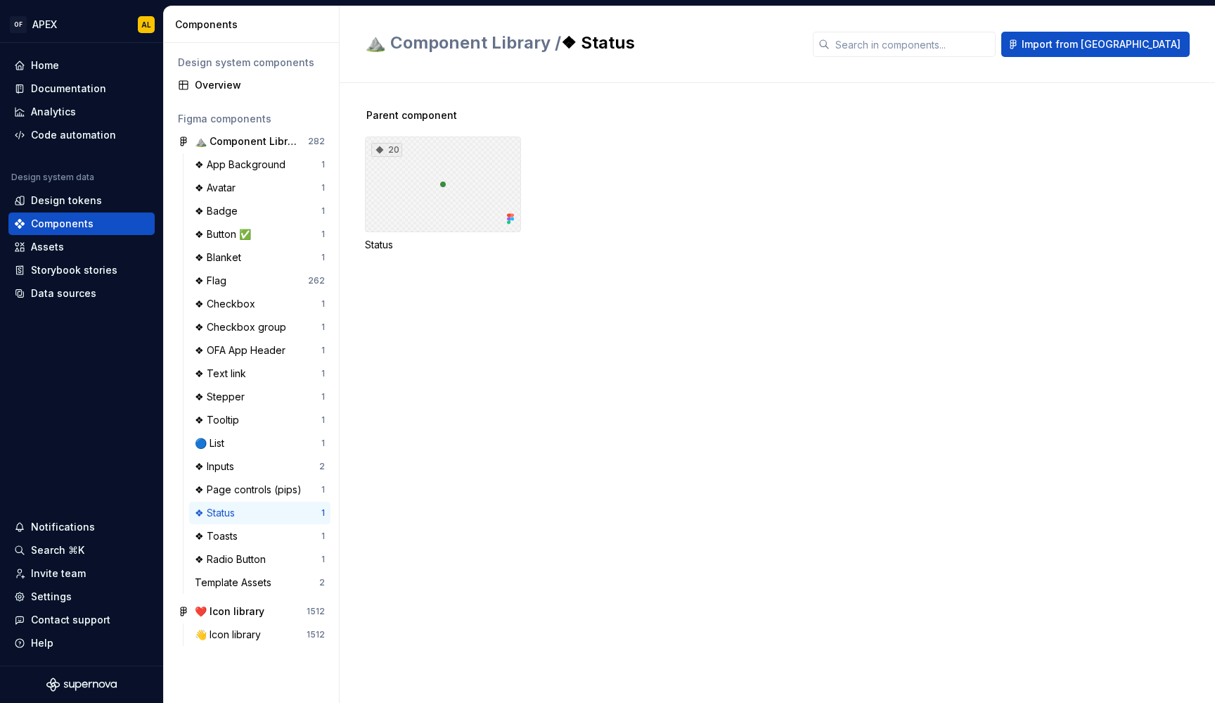
click at [455, 144] on div "20" at bounding box center [443, 184] width 156 height 96
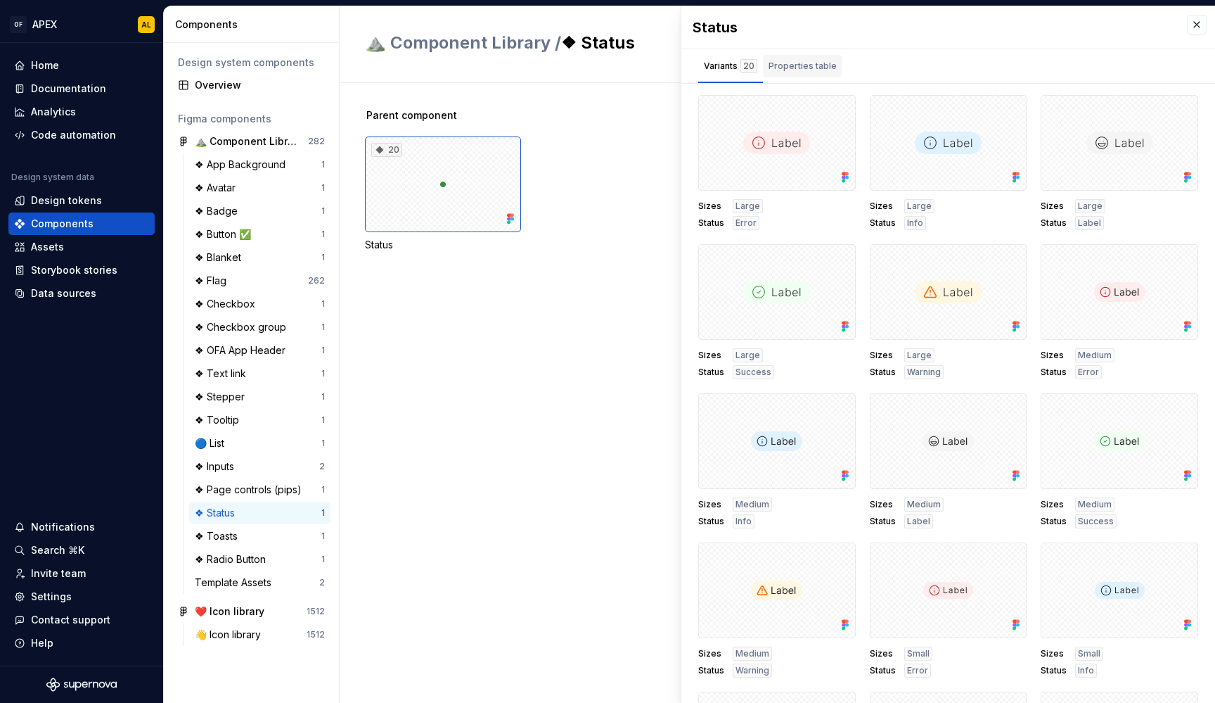
click at [800, 66] on div "Properties table" at bounding box center [803, 66] width 68 height 14
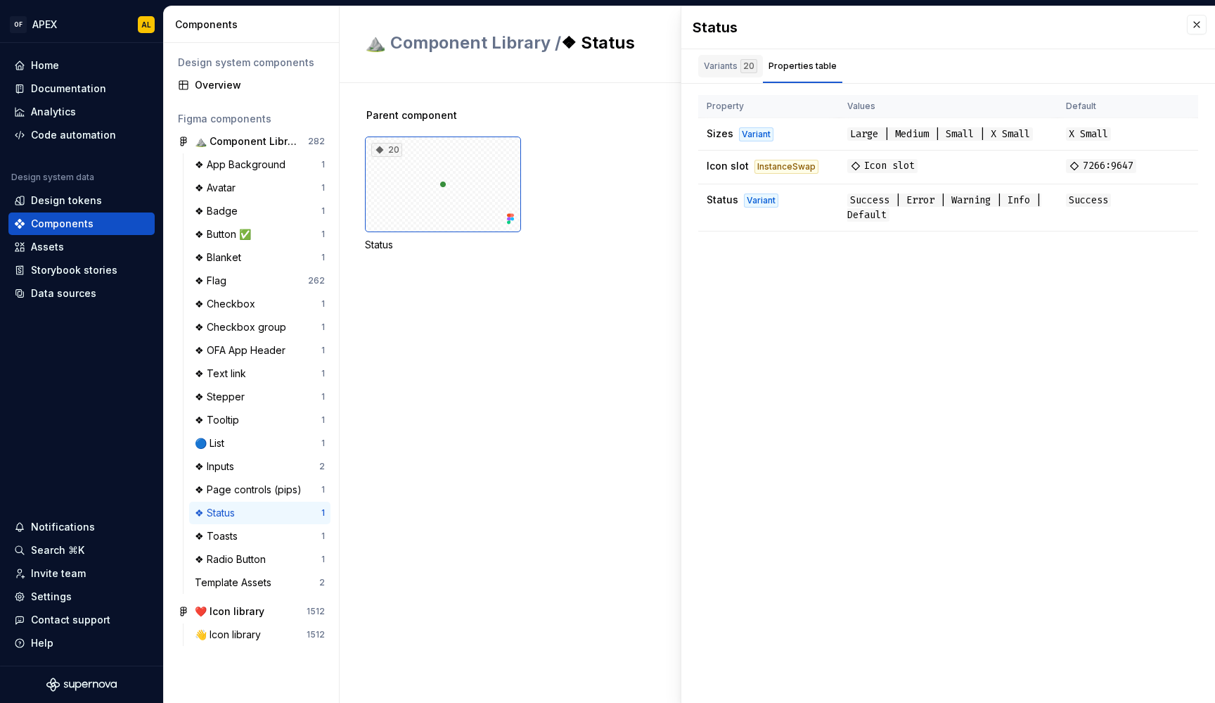
click at [729, 70] on div "Variants 20" at bounding box center [730, 66] width 53 height 14
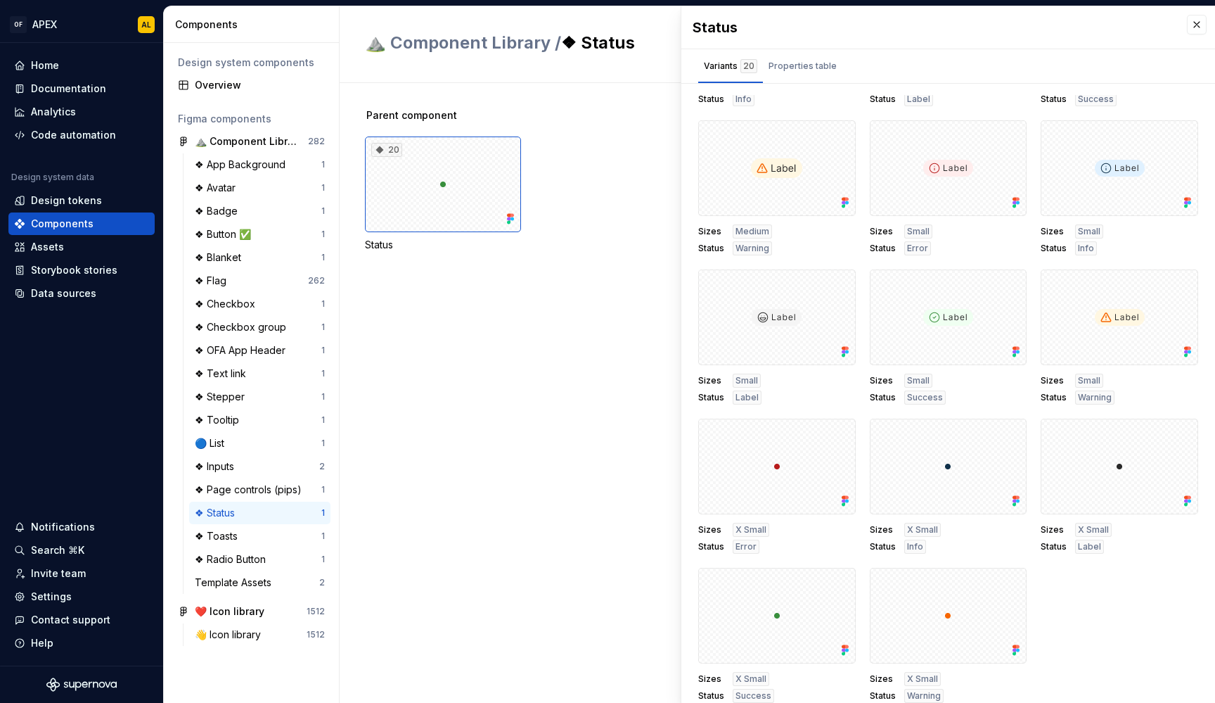
scroll to position [410, 0]
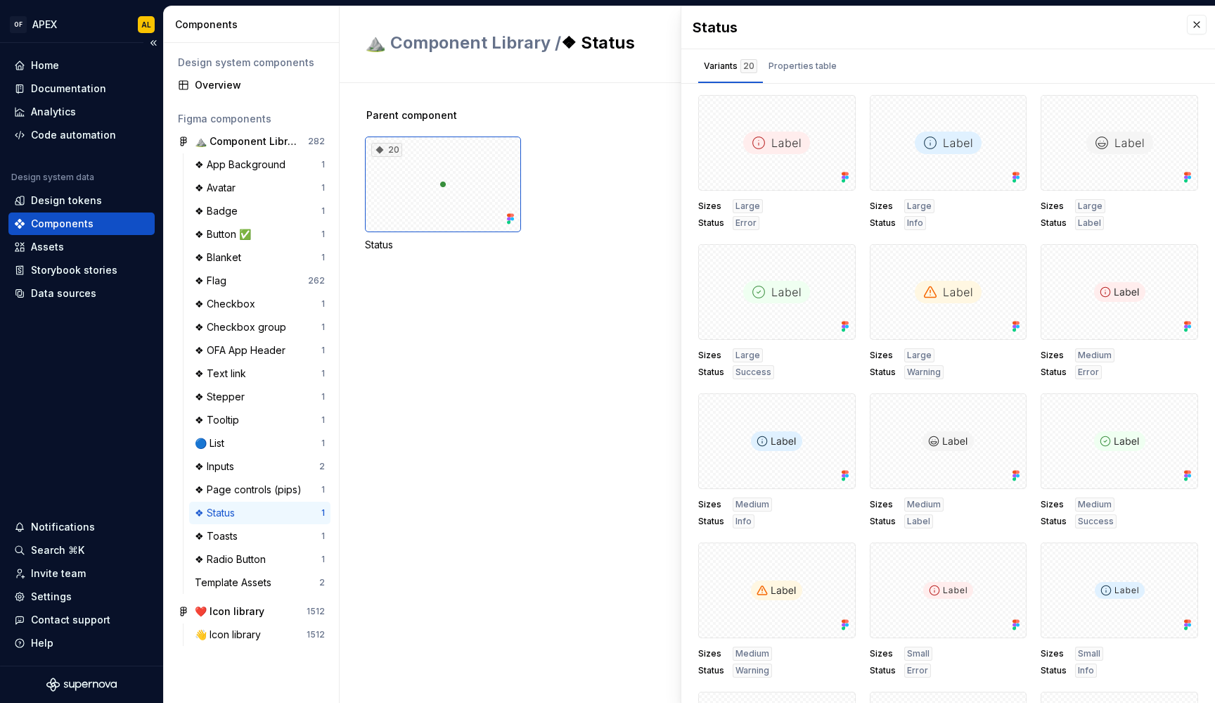
click at [105, 222] on div "Components" at bounding box center [81, 224] width 135 height 14
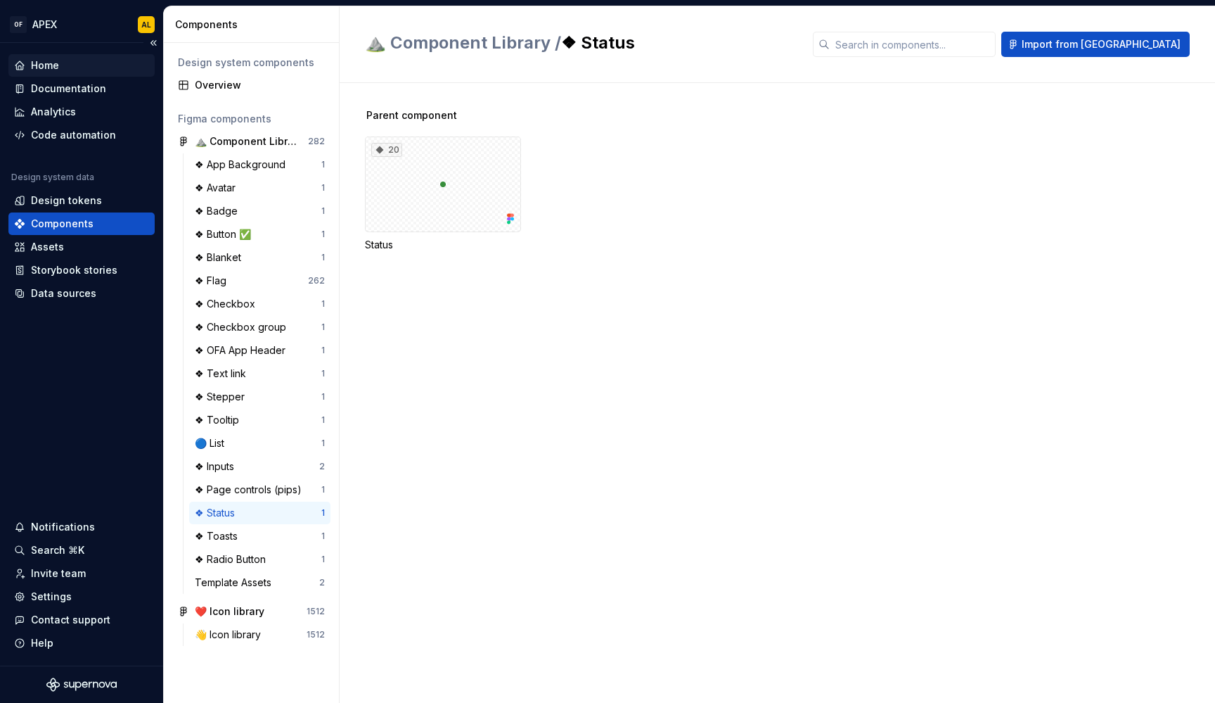
click at [72, 58] on div "Home" at bounding box center [81, 65] width 146 height 23
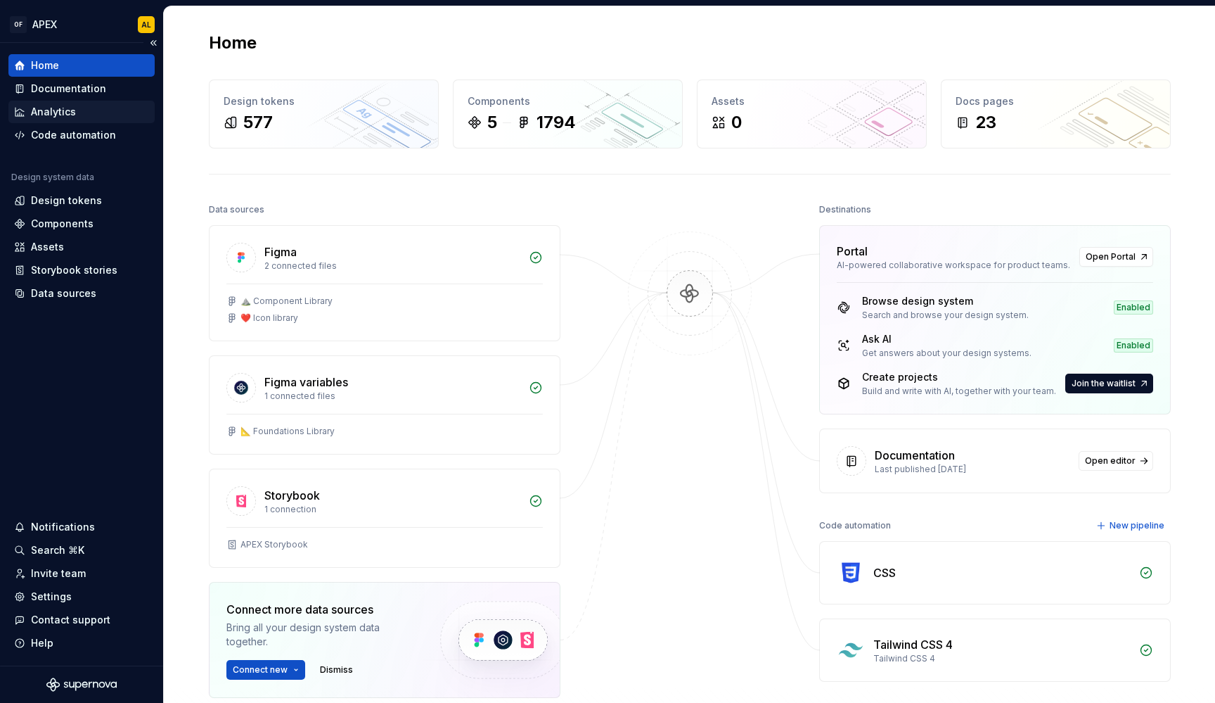
click at [69, 105] on div "Analytics" at bounding box center [53, 112] width 45 height 14
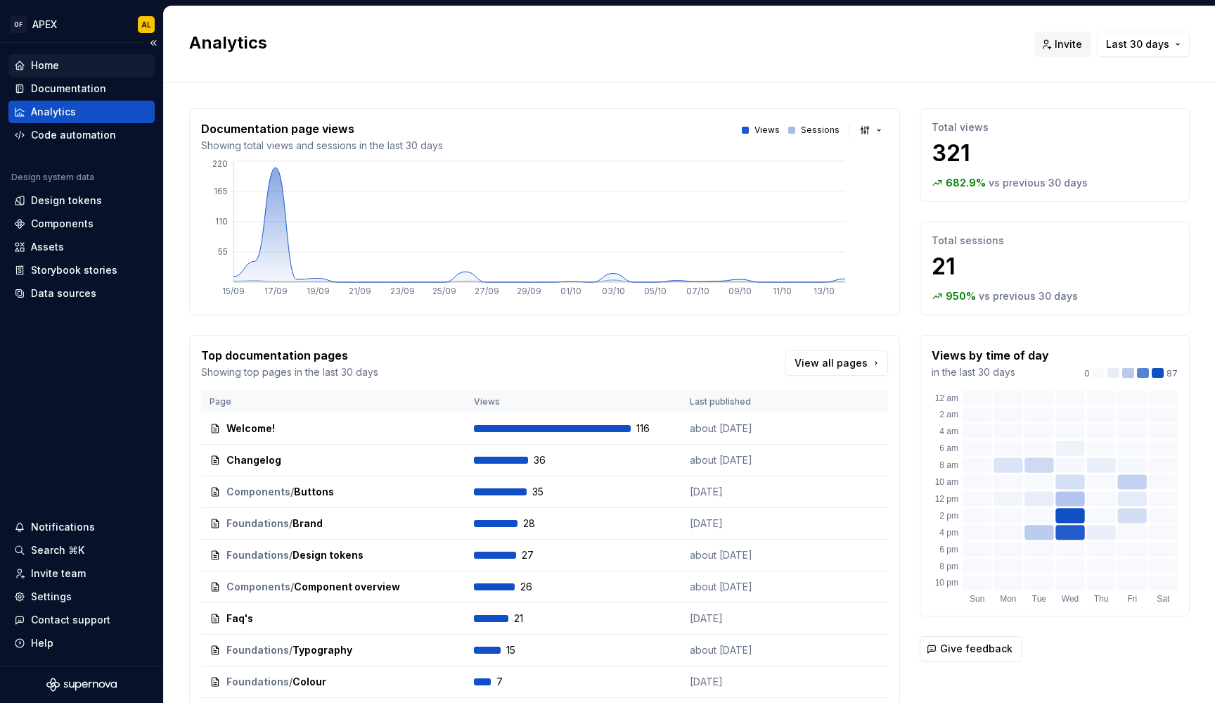
click at [79, 65] on div "Home" at bounding box center [81, 65] width 135 height 14
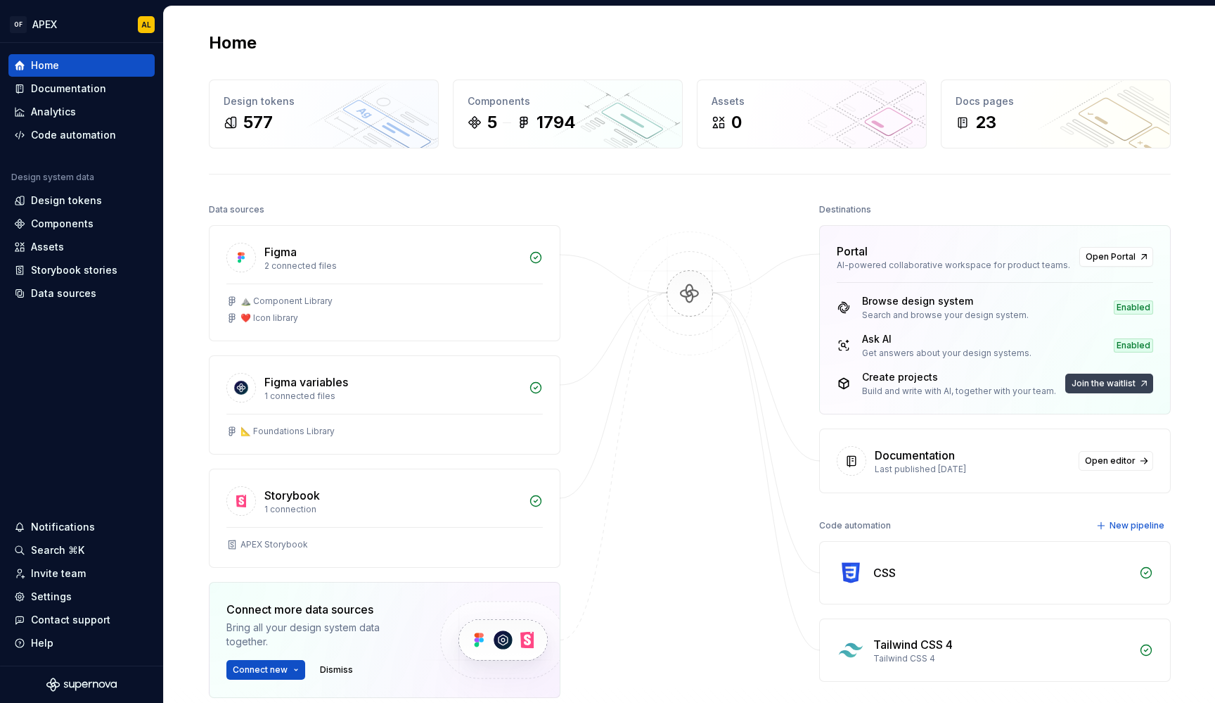
click at [1079, 385] on span "Join the waitlist" at bounding box center [1104, 383] width 64 height 11
click at [1094, 380] on span "Join the waitlist" at bounding box center [1104, 383] width 64 height 11
click at [1127, 384] on span "Join the waitlist" at bounding box center [1104, 383] width 64 height 11
click at [1088, 257] on span "Open Portal" at bounding box center [1111, 256] width 50 height 11
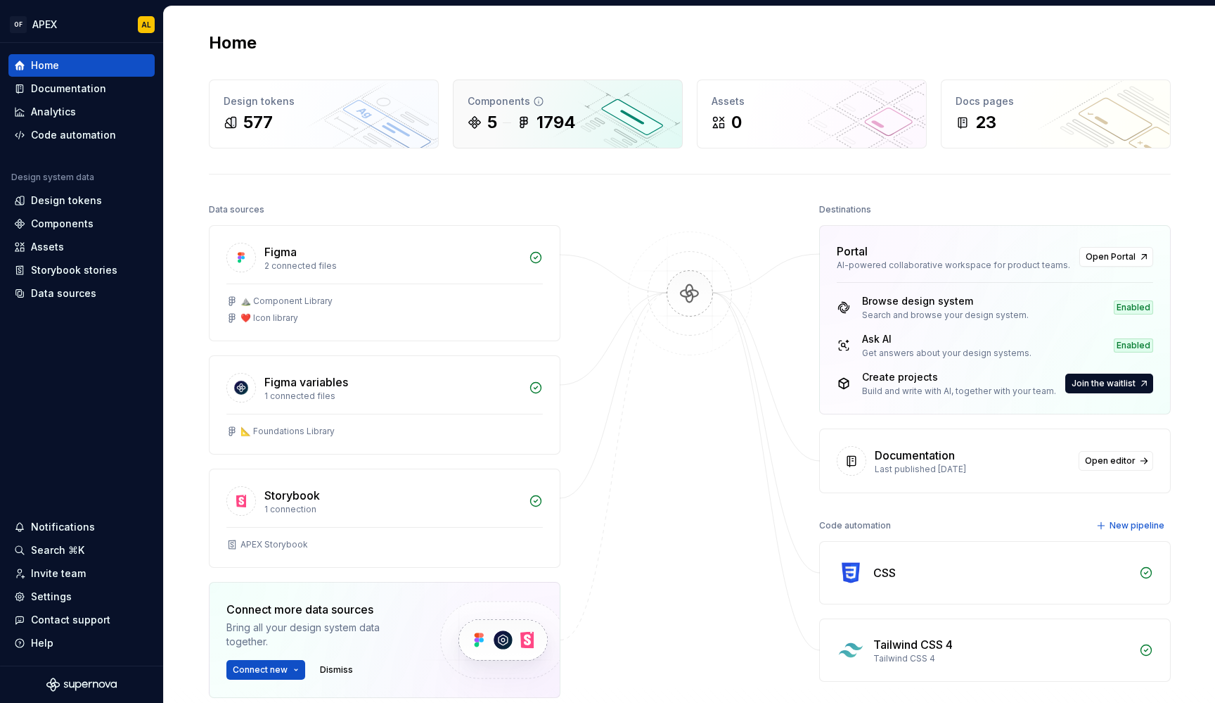
click at [541, 129] on div "1794" at bounding box center [556, 122] width 39 height 23
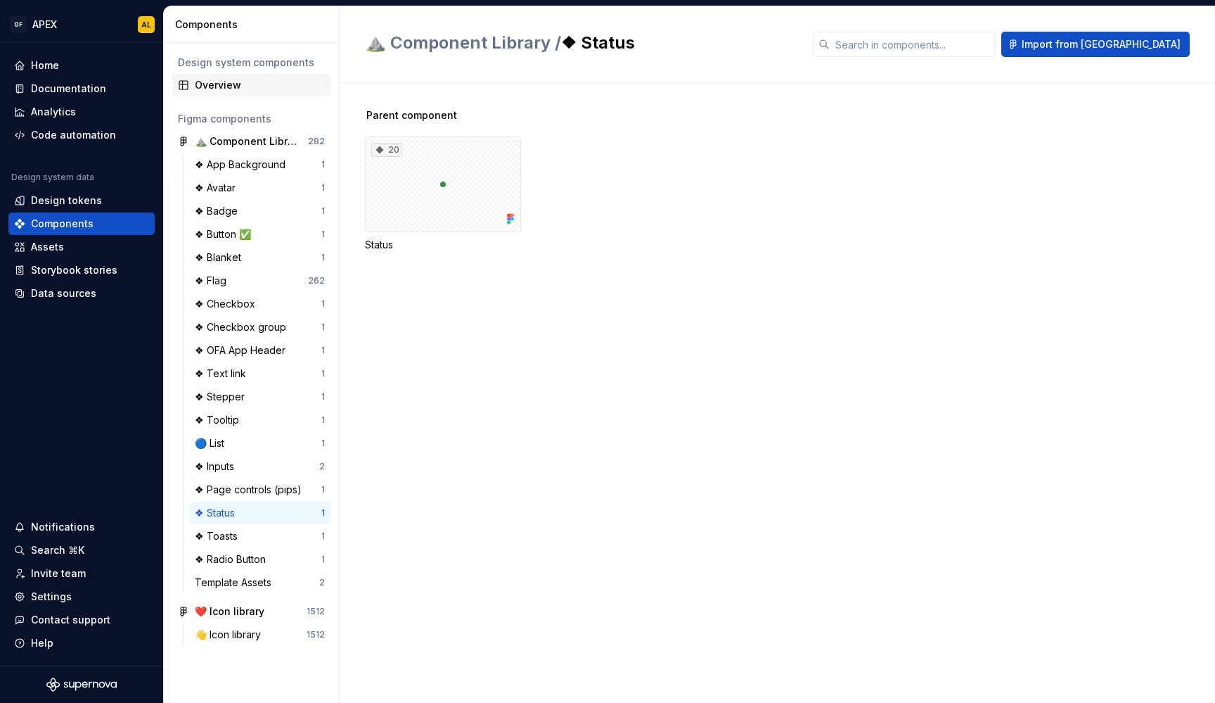
click at [268, 79] on div "Overview" at bounding box center [260, 85] width 130 height 14
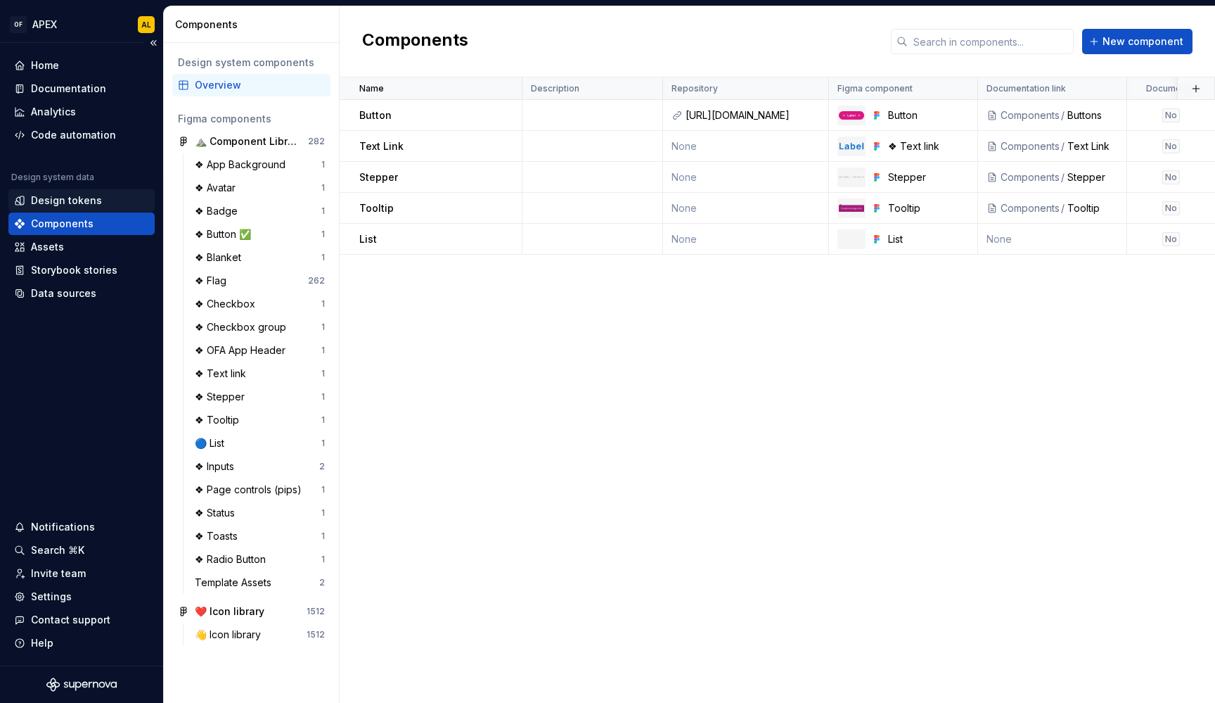
click at [58, 203] on div "Design tokens" at bounding box center [66, 200] width 71 height 14
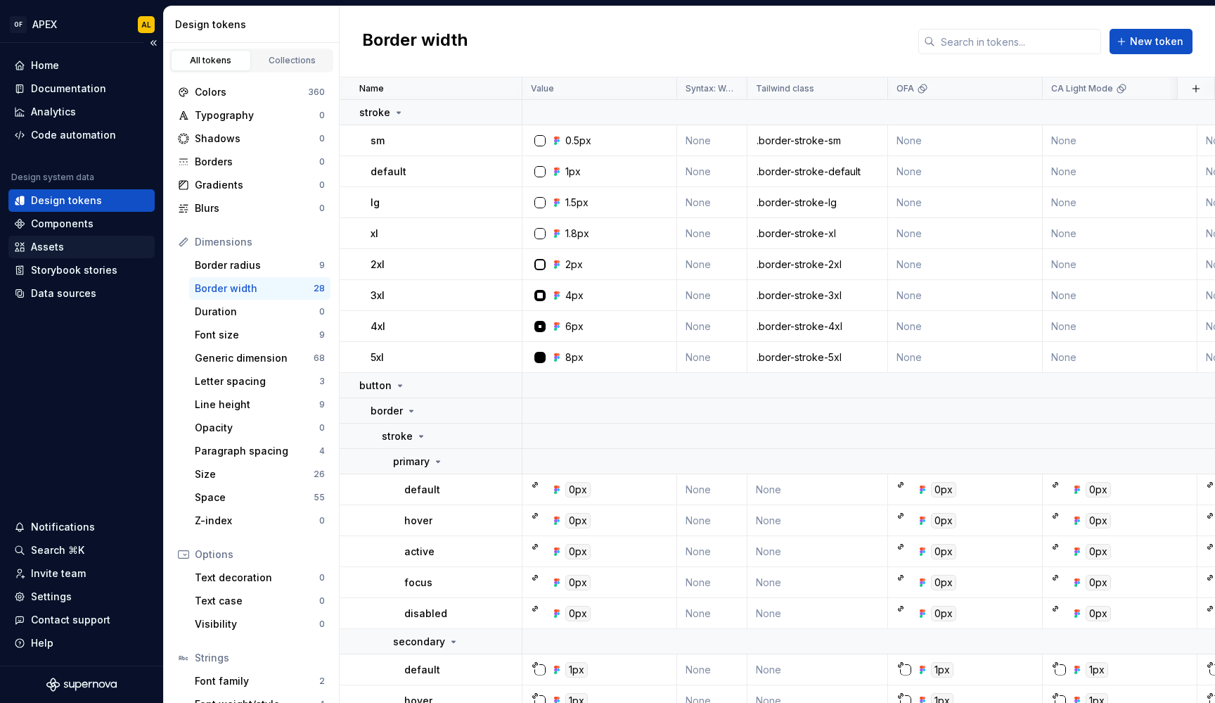
click at [59, 245] on div "Assets" at bounding box center [47, 247] width 33 height 14
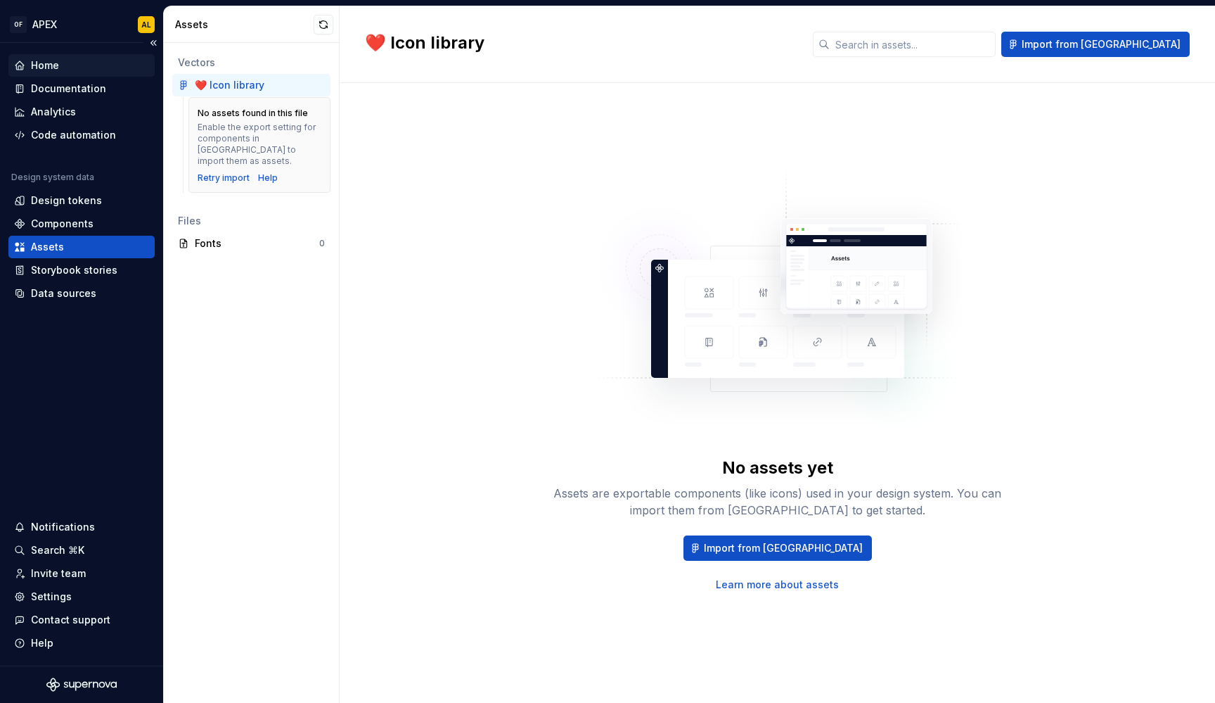
click at [81, 60] on div "Home" at bounding box center [81, 65] width 135 height 14
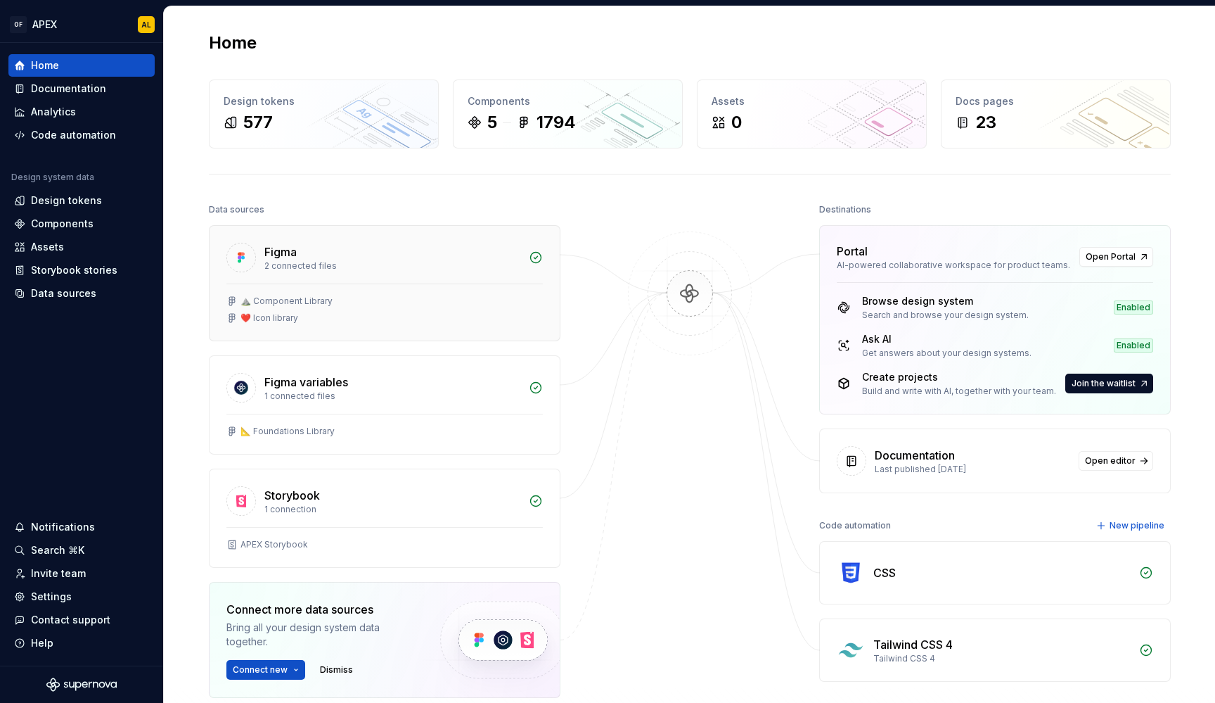
click at [419, 259] on div "Figma" at bounding box center [392, 251] width 256 height 17
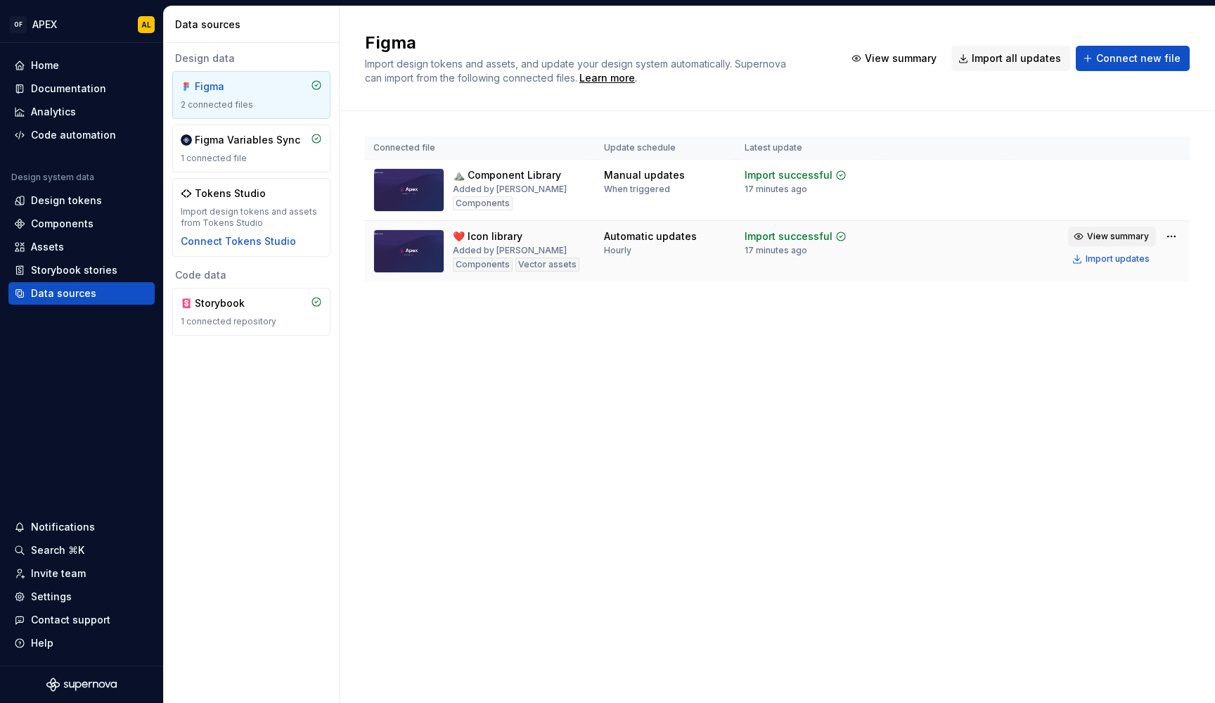
click at [1112, 236] on span "View summary" at bounding box center [1118, 236] width 62 height 11
click at [1094, 171] on span "View summary" at bounding box center [1118, 174] width 62 height 11
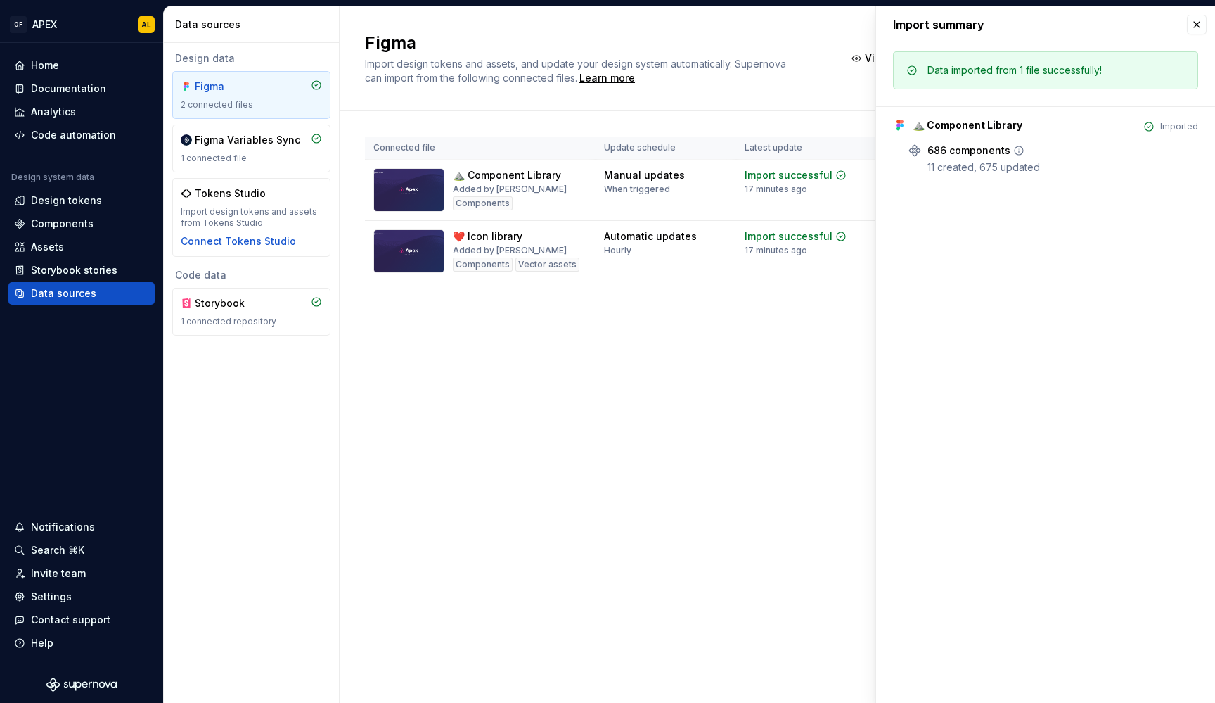
click at [954, 152] on div "686 components" at bounding box center [969, 150] width 83 height 14
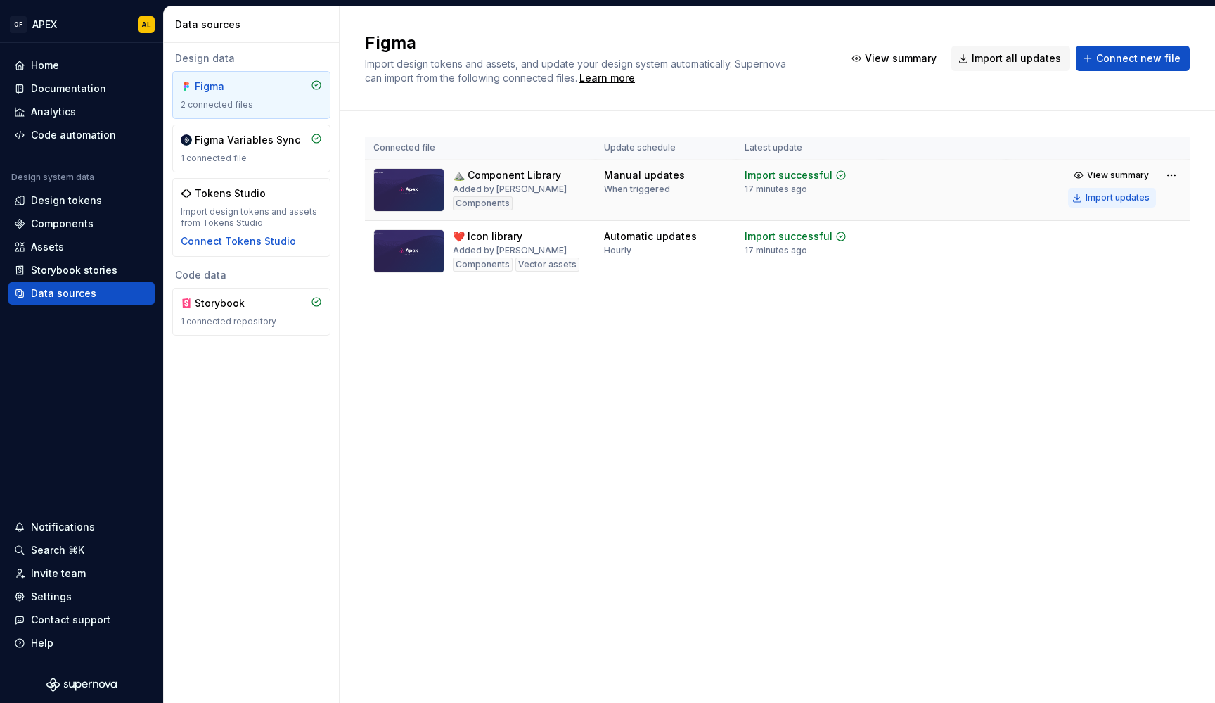
click at [1105, 194] on div "Import updates" at bounding box center [1118, 197] width 64 height 11
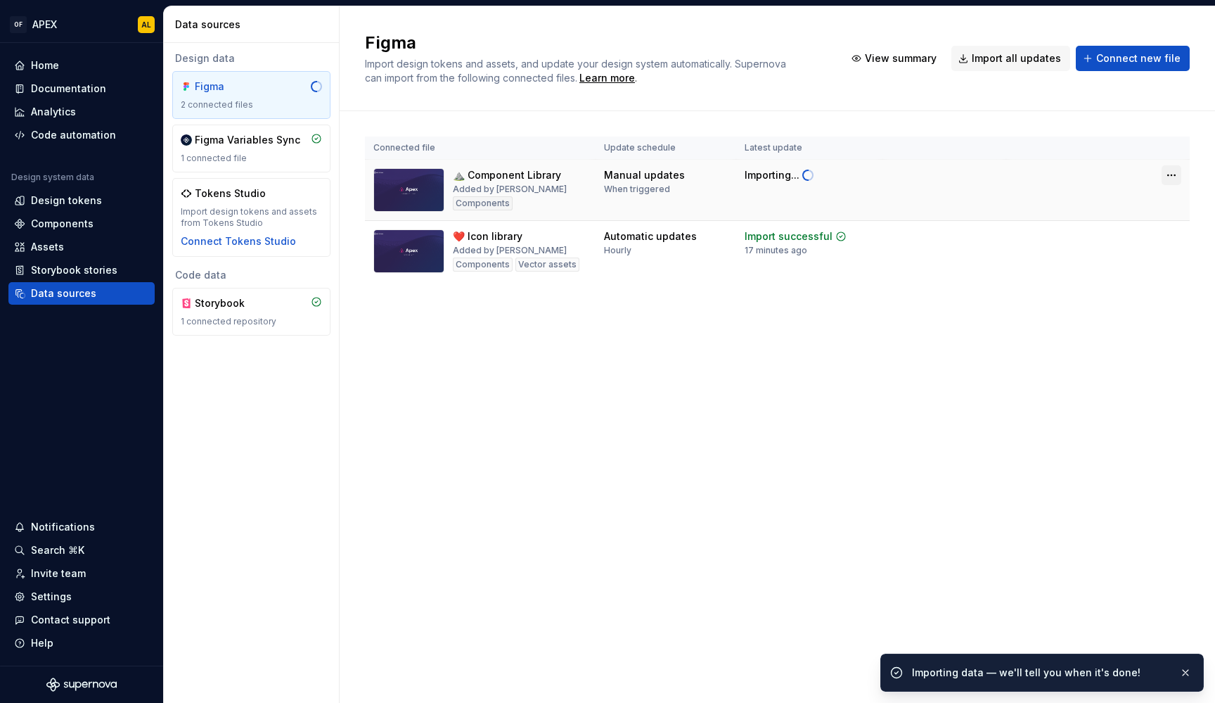
click at [1171, 170] on html "OF APEX AL Home Documentation Analytics Code automation Design system data Desi…" at bounding box center [607, 351] width 1215 height 703
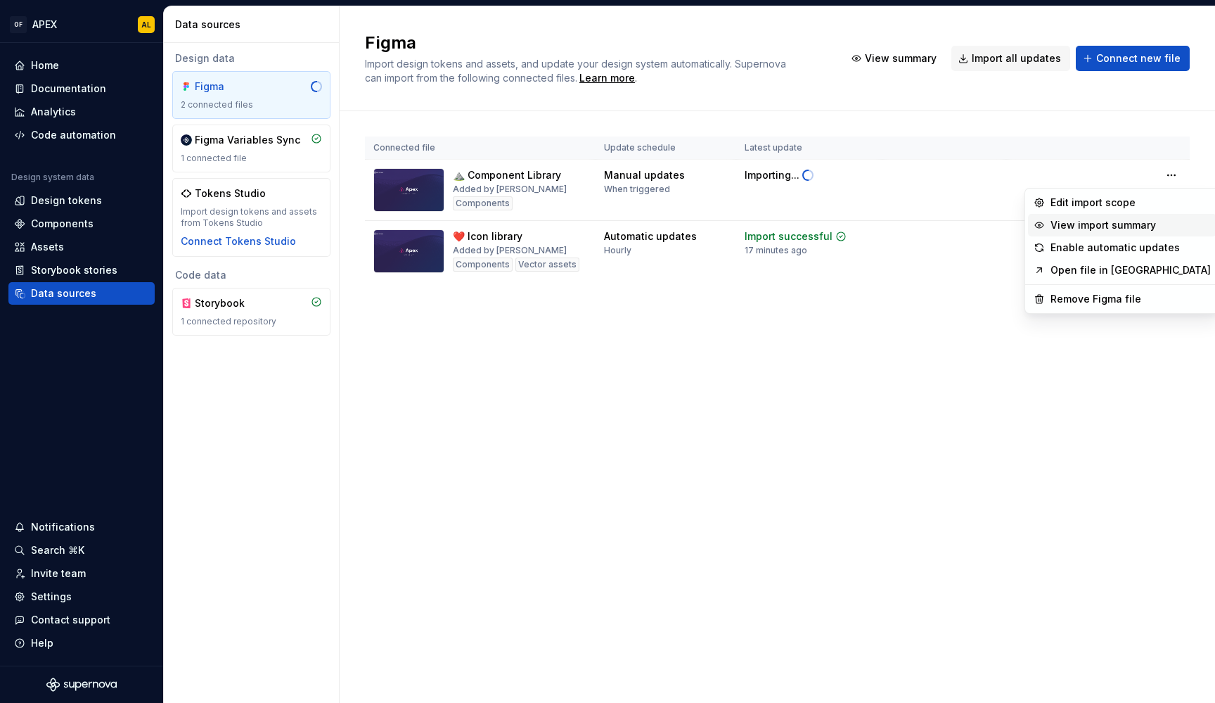
click at [1131, 221] on div "View import summary" at bounding box center [1131, 225] width 160 height 14
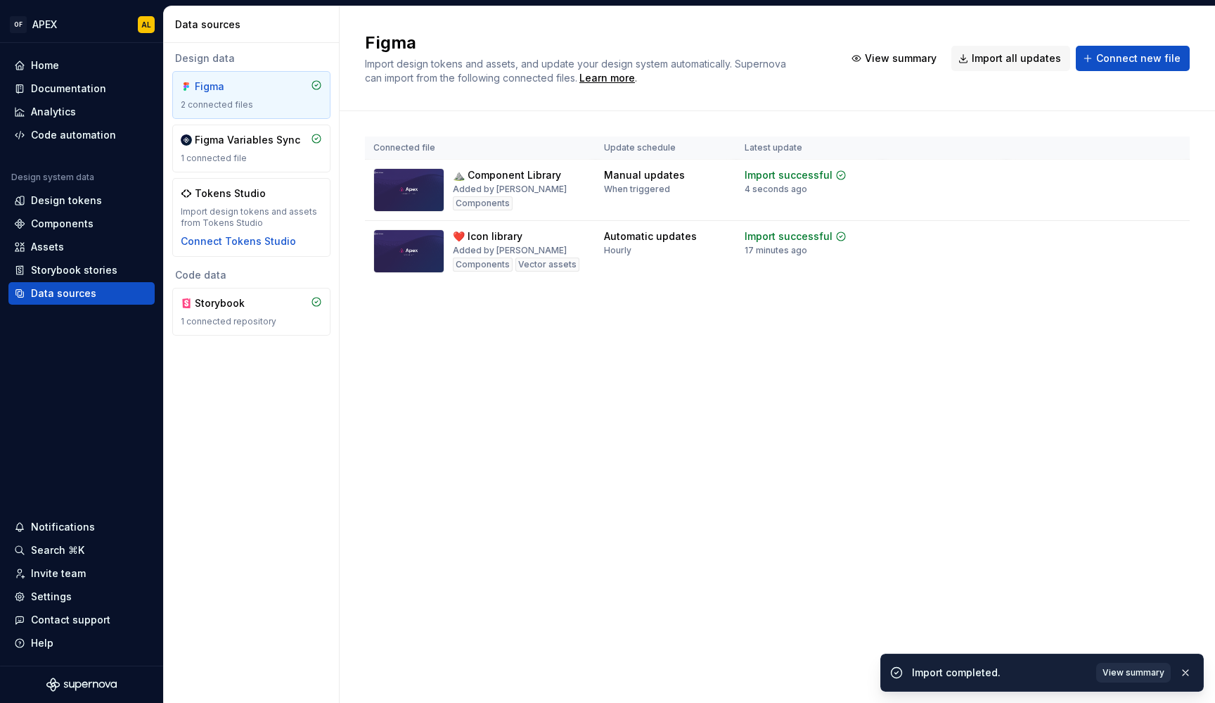
click at [1116, 672] on span "View summary" at bounding box center [1134, 672] width 62 height 11
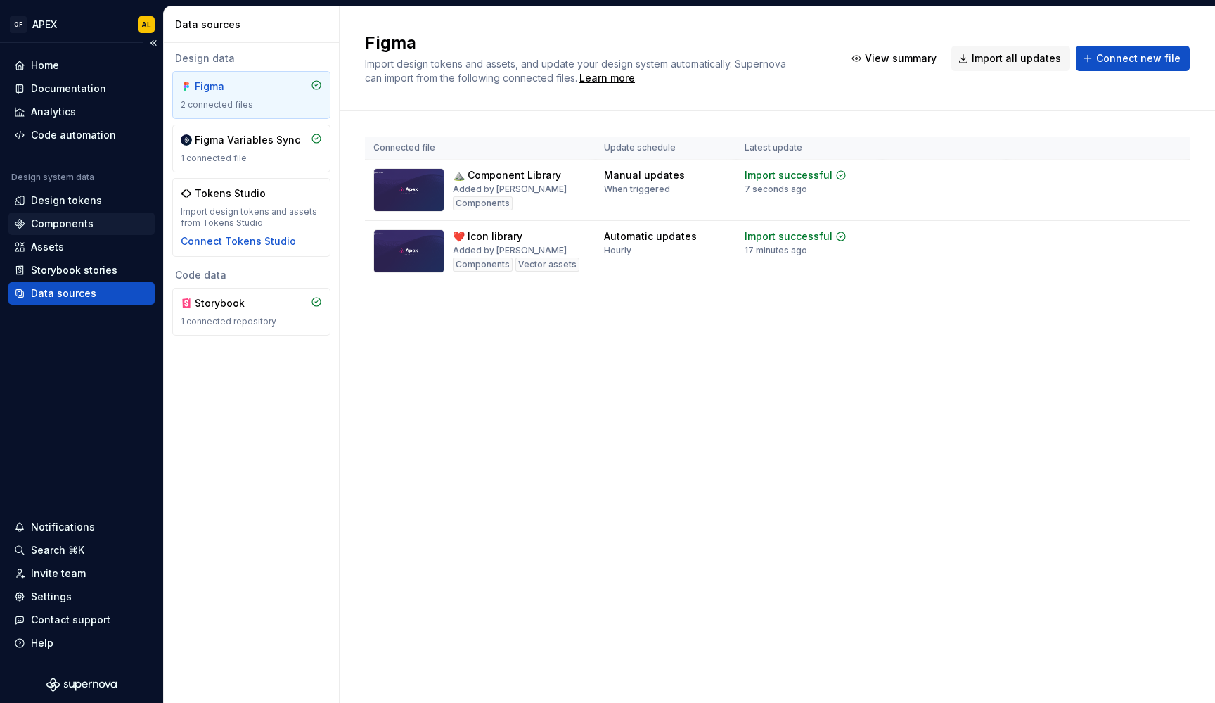
click at [91, 224] on div "Components" at bounding box center [62, 224] width 63 height 14
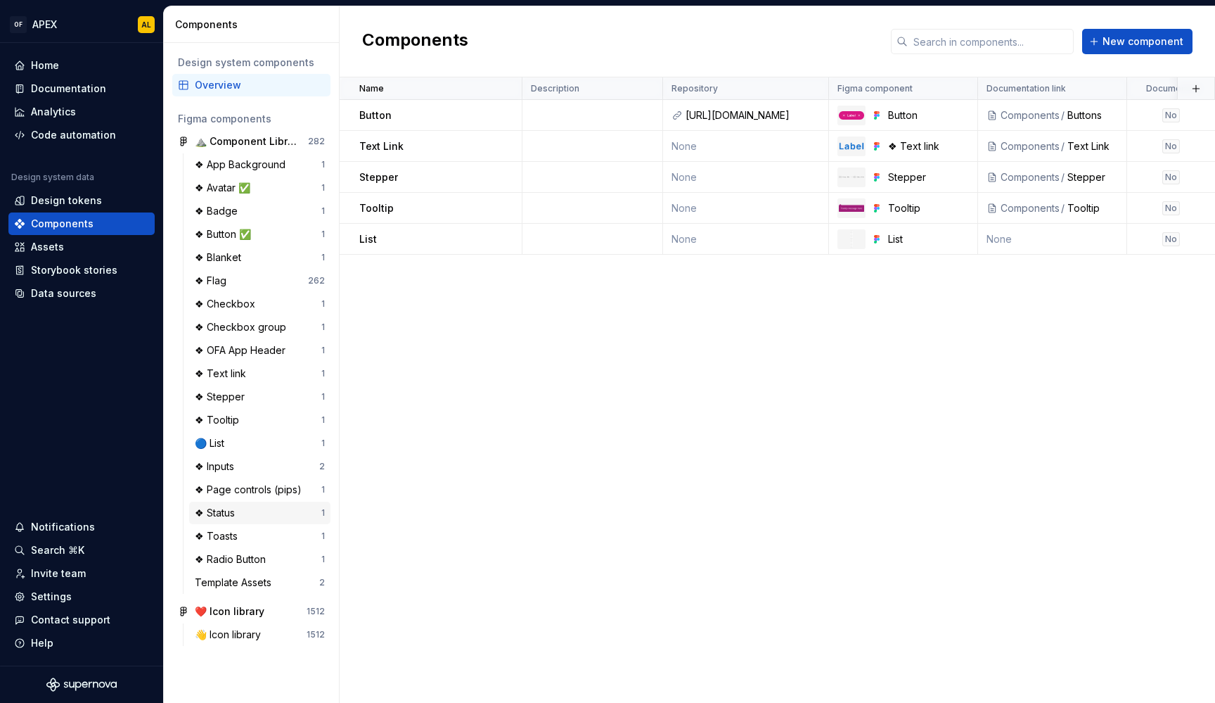
click at [274, 513] on div "❖ Status" at bounding box center [258, 513] width 127 height 14
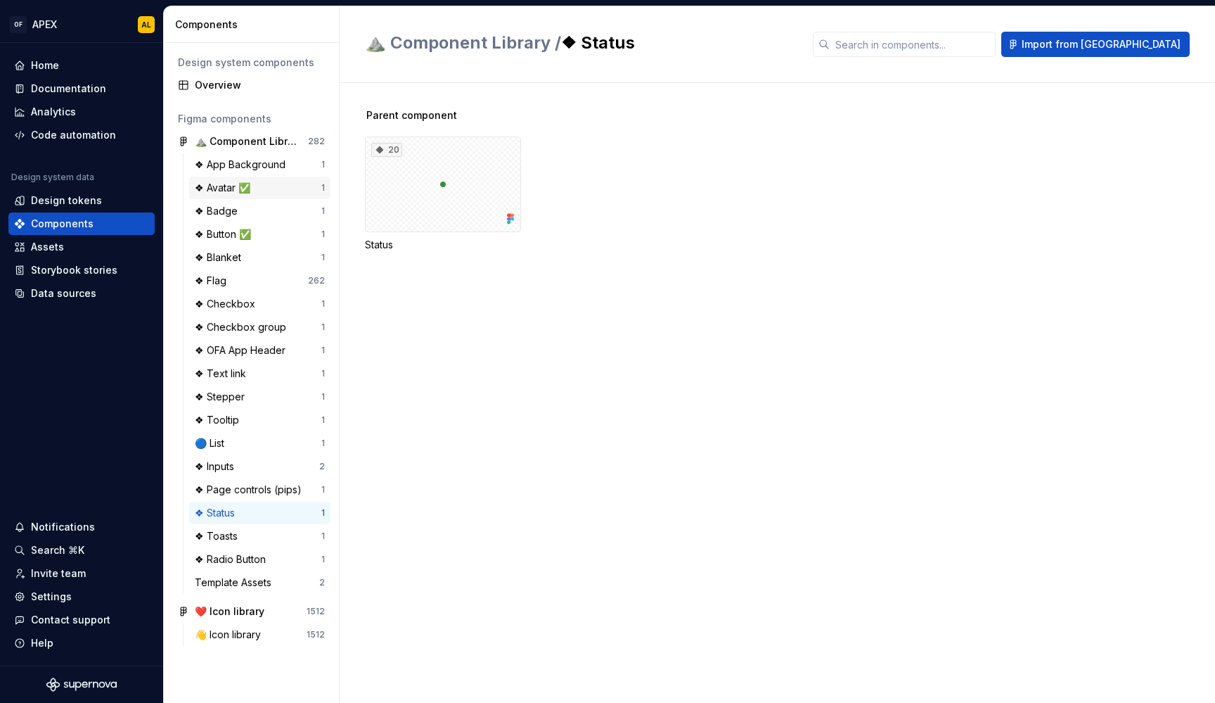
click at [270, 196] on div "❖ Avatar ✅ 1" at bounding box center [259, 188] width 141 height 23
click at [424, 209] on div "22" at bounding box center [443, 184] width 156 height 96
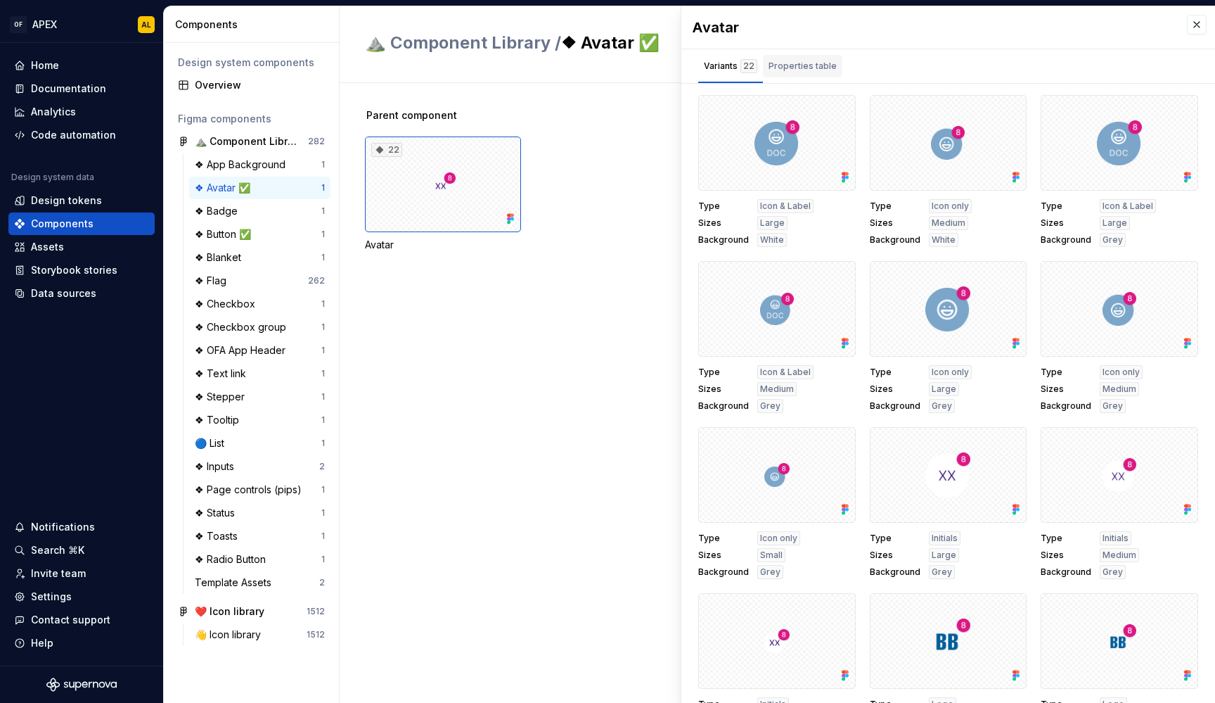
click at [792, 68] on div "Properties table" at bounding box center [803, 66] width 68 height 14
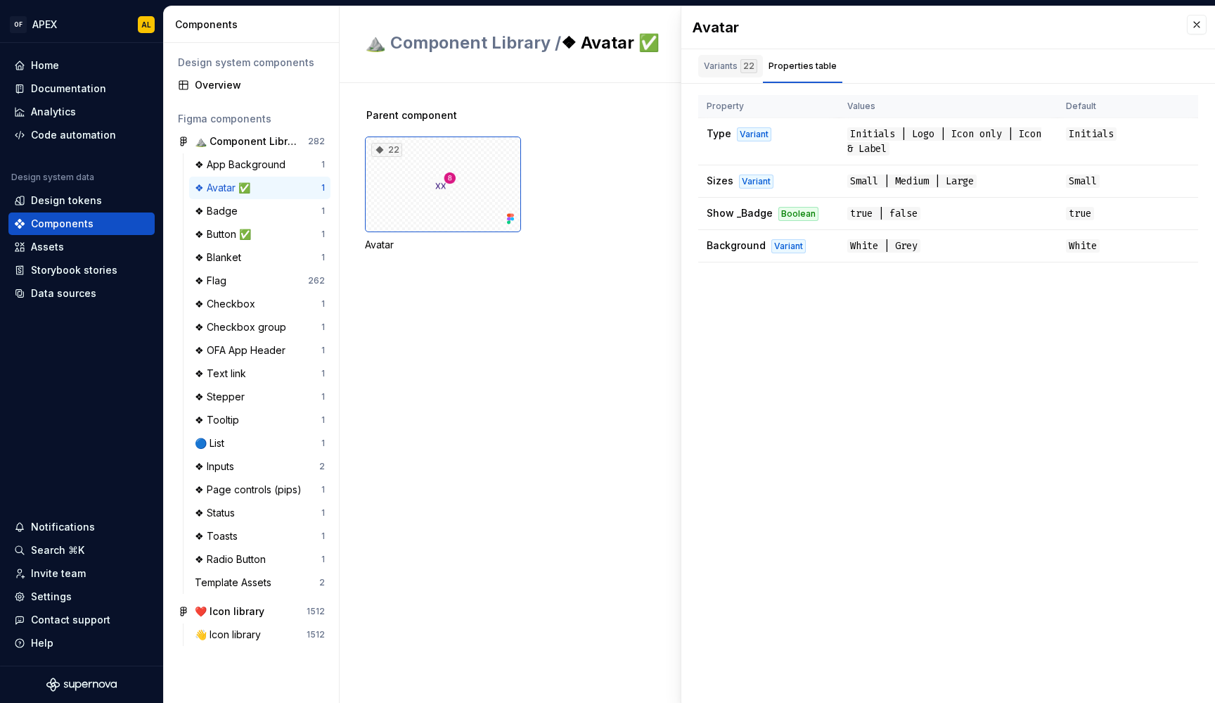
click at [740, 67] on div "22" at bounding box center [748, 66] width 17 height 14
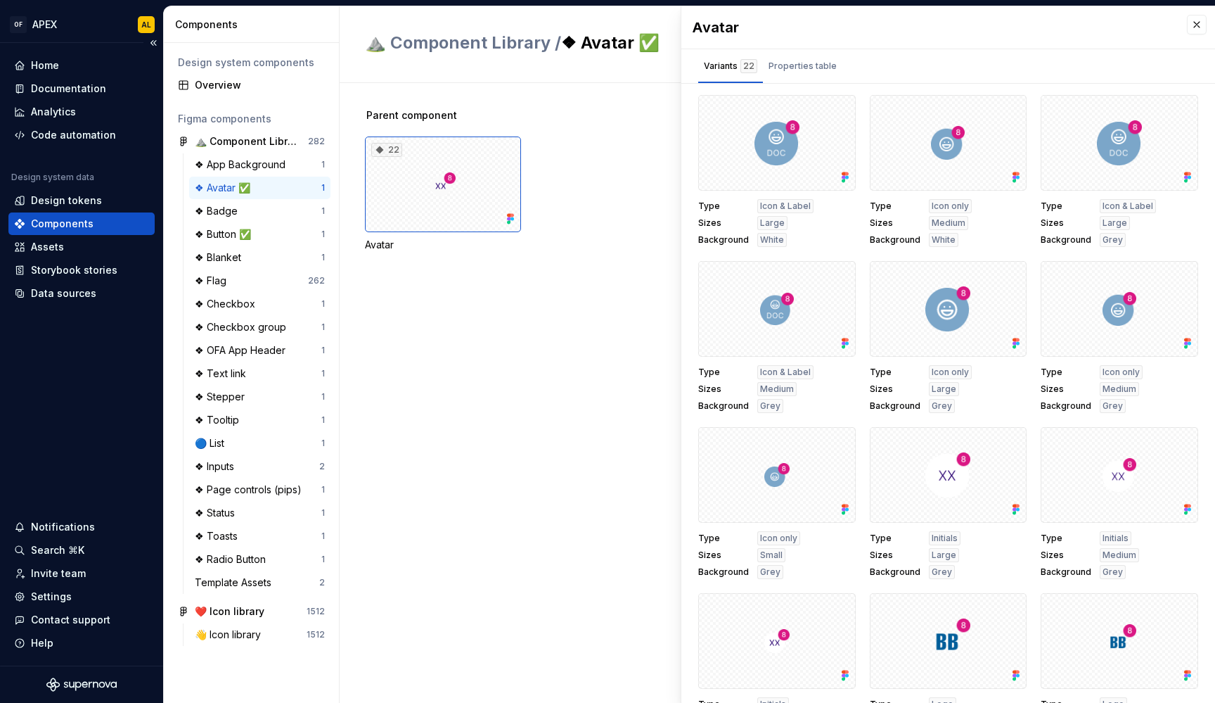
click at [69, 219] on div "Components" at bounding box center [62, 224] width 63 height 14
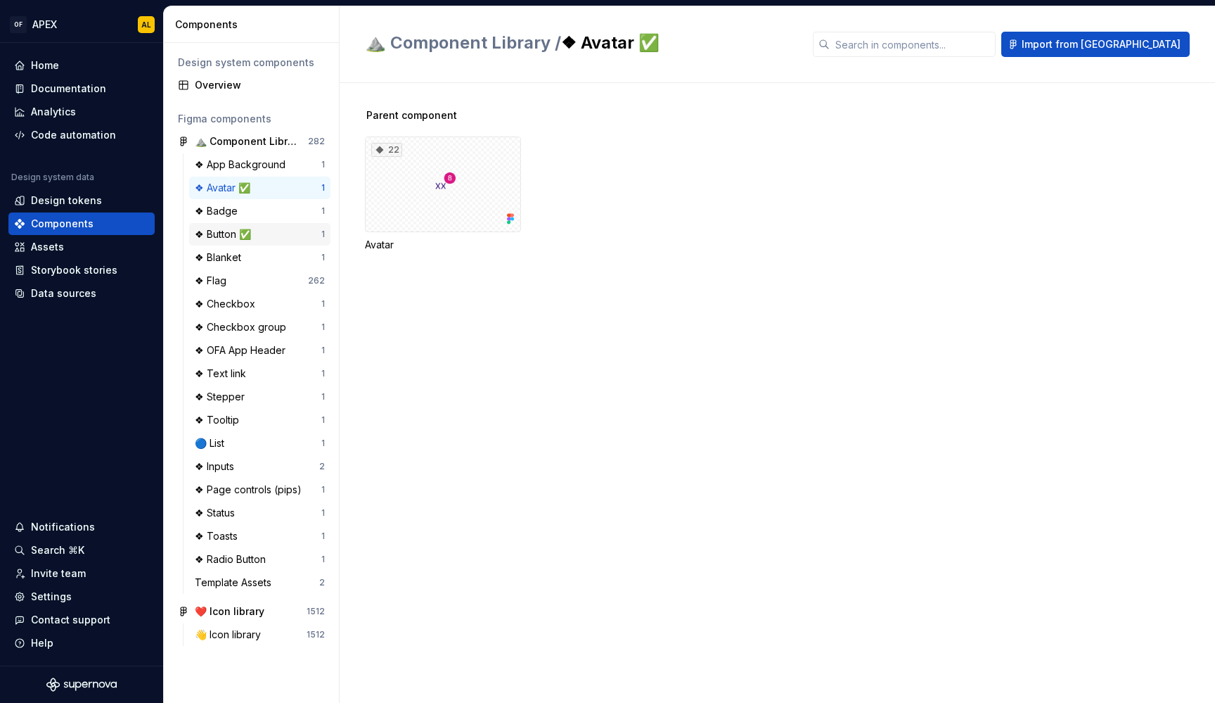
click at [280, 241] on div "❖ Button ✅ 1" at bounding box center [259, 234] width 141 height 23
click at [463, 198] on div "160" at bounding box center [443, 184] width 156 height 96
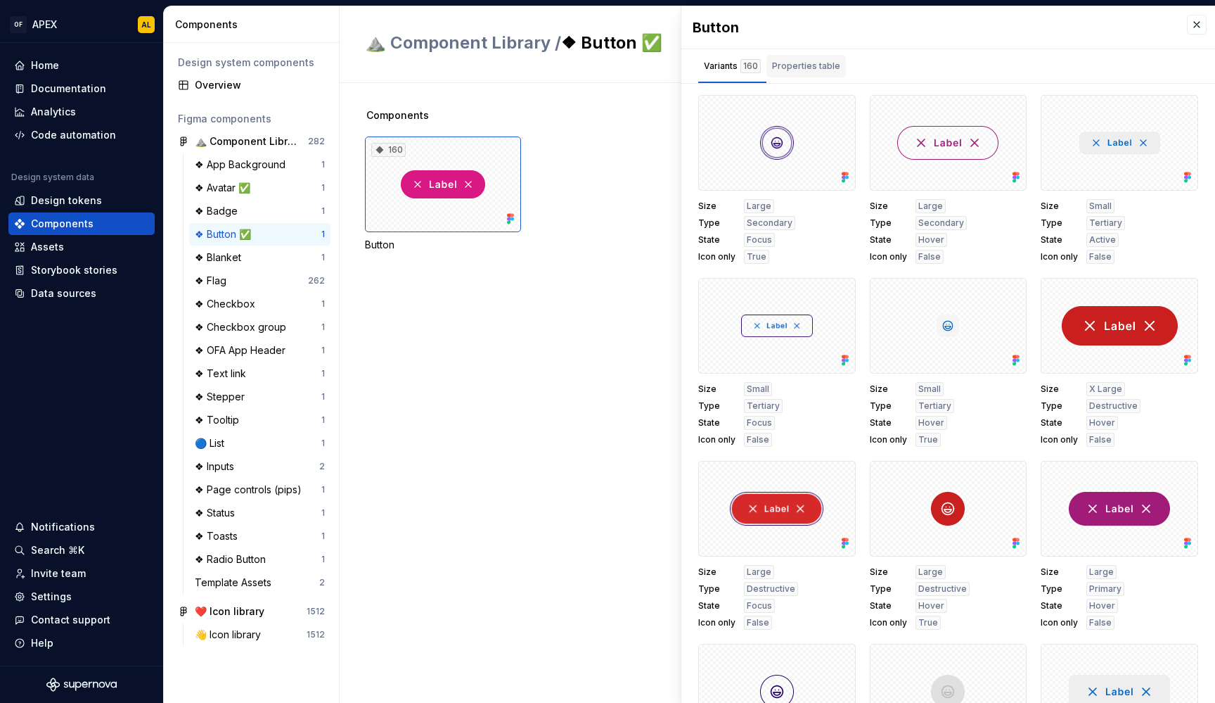
click at [823, 66] on div "Properties table" at bounding box center [806, 66] width 68 height 14
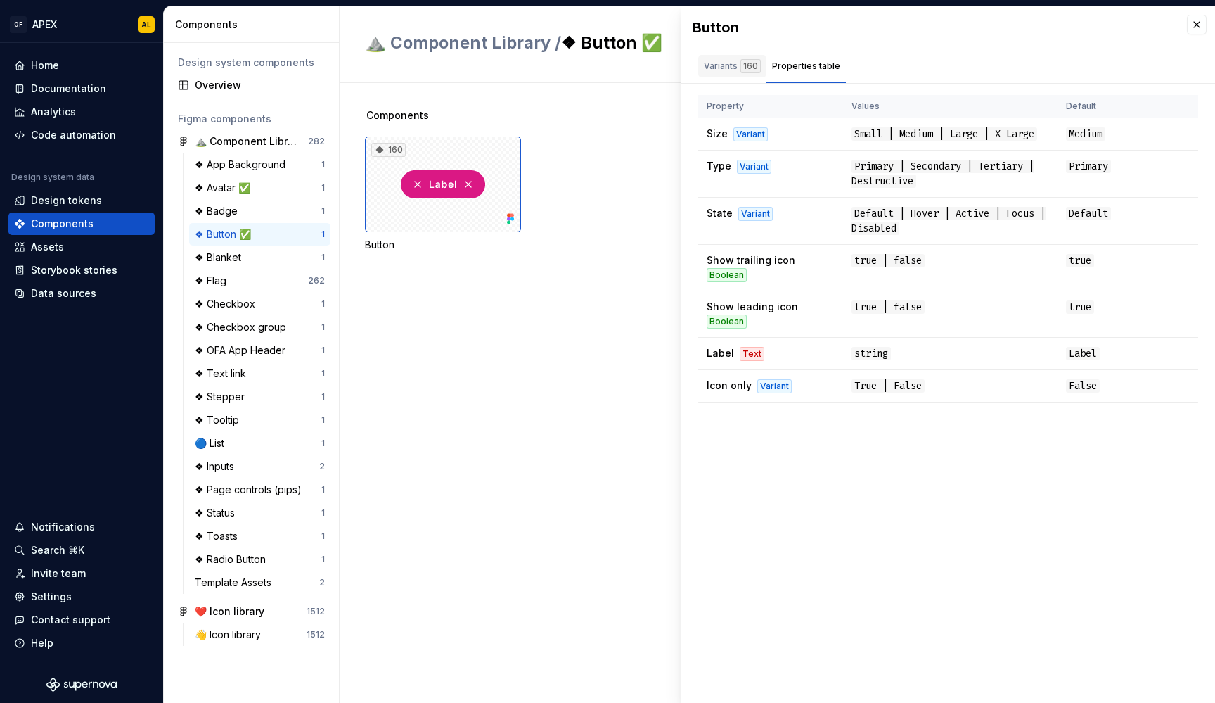
click at [733, 68] on div "Variants 160" at bounding box center [732, 66] width 57 height 14
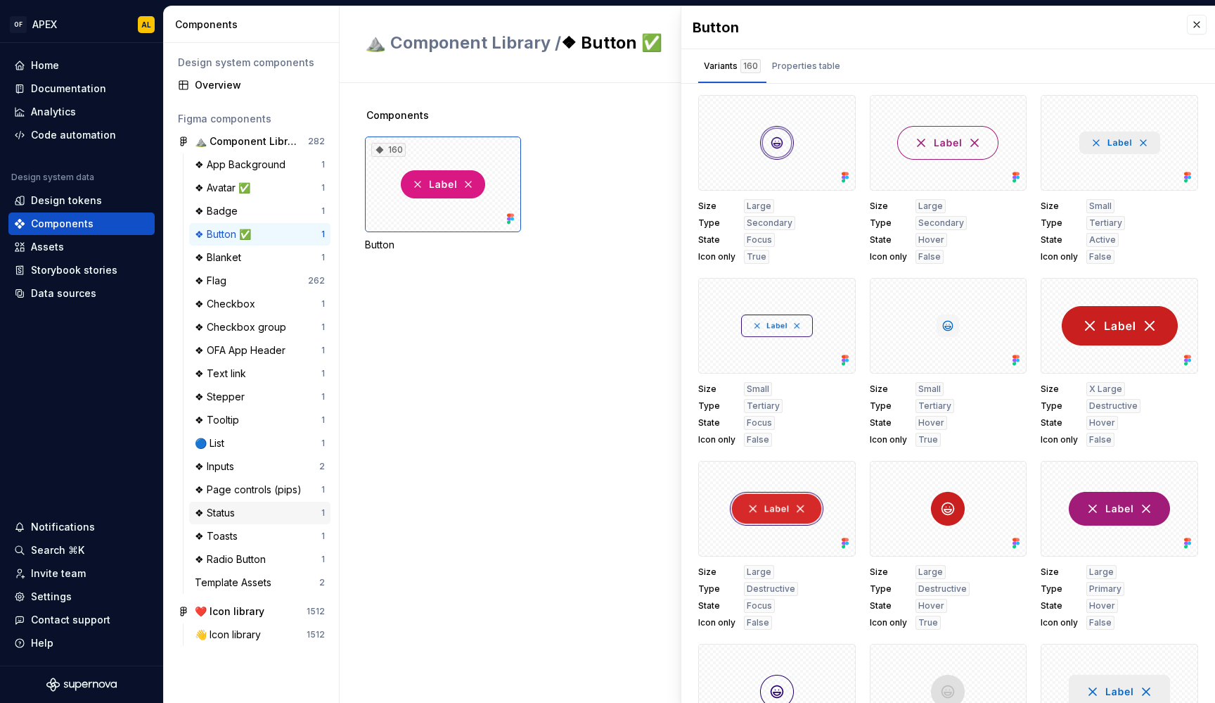
click at [278, 521] on div "❖ Status 1" at bounding box center [259, 512] width 141 height 23
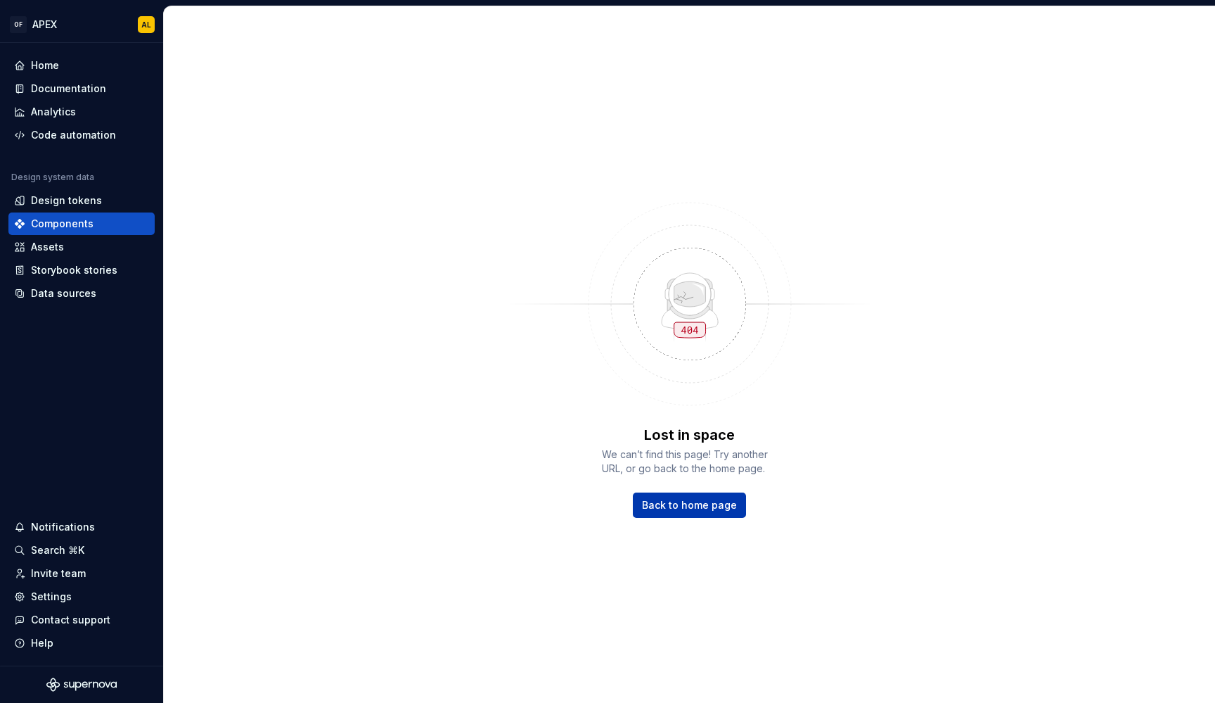
click at [660, 497] on link "Back to home page" at bounding box center [689, 504] width 113 height 25
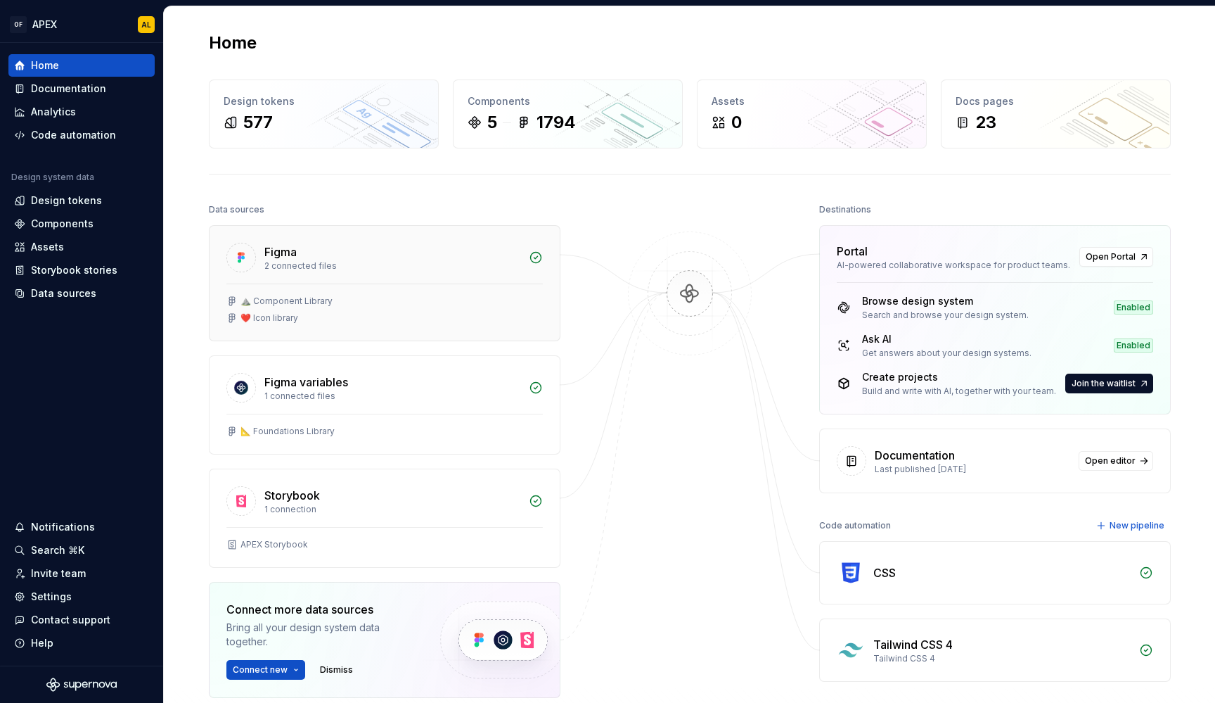
click at [394, 336] on div "⛰️ Component Library ❤️ Icon library" at bounding box center [385, 311] width 350 height 57
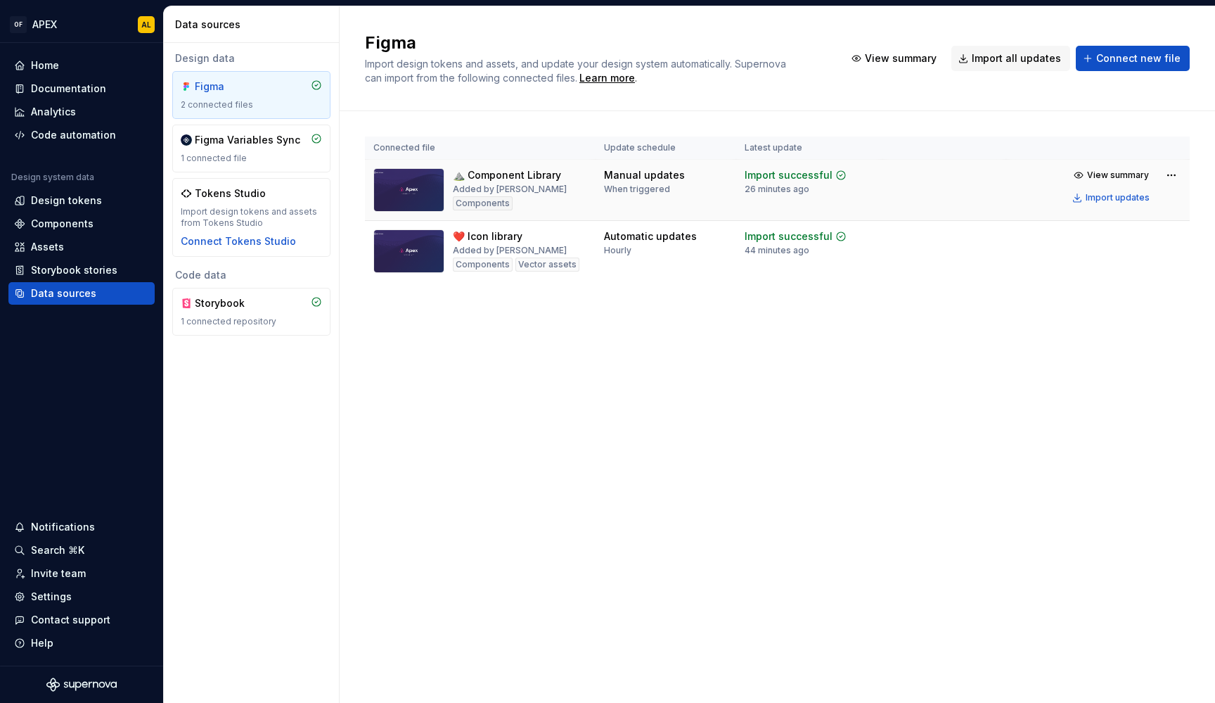
click at [472, 193] on div "Added by [PERSON_NAME]" at bounding box center [510, 189] width 114 height 11
click at [84, 137] on div "Code automation" at bounding box center [73, 135] width 85 height 14
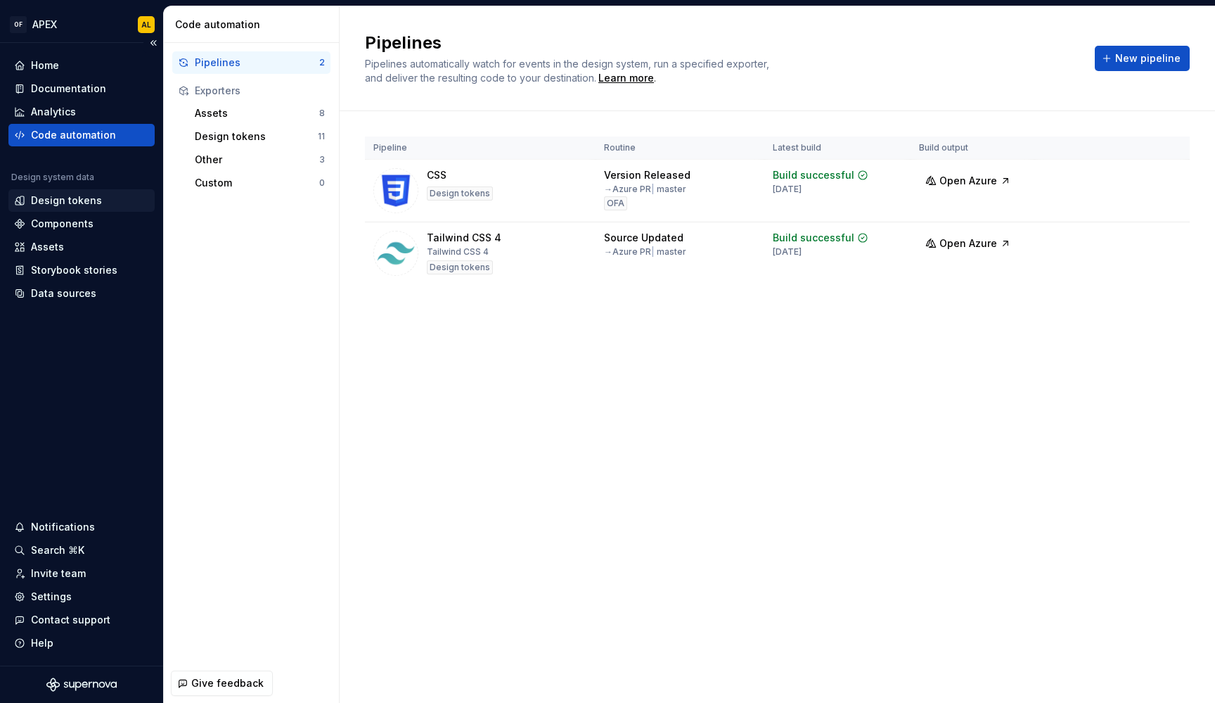
click at [77, 195] on div "Design tokens" at bounding box center [66, 200] width 71 height 14
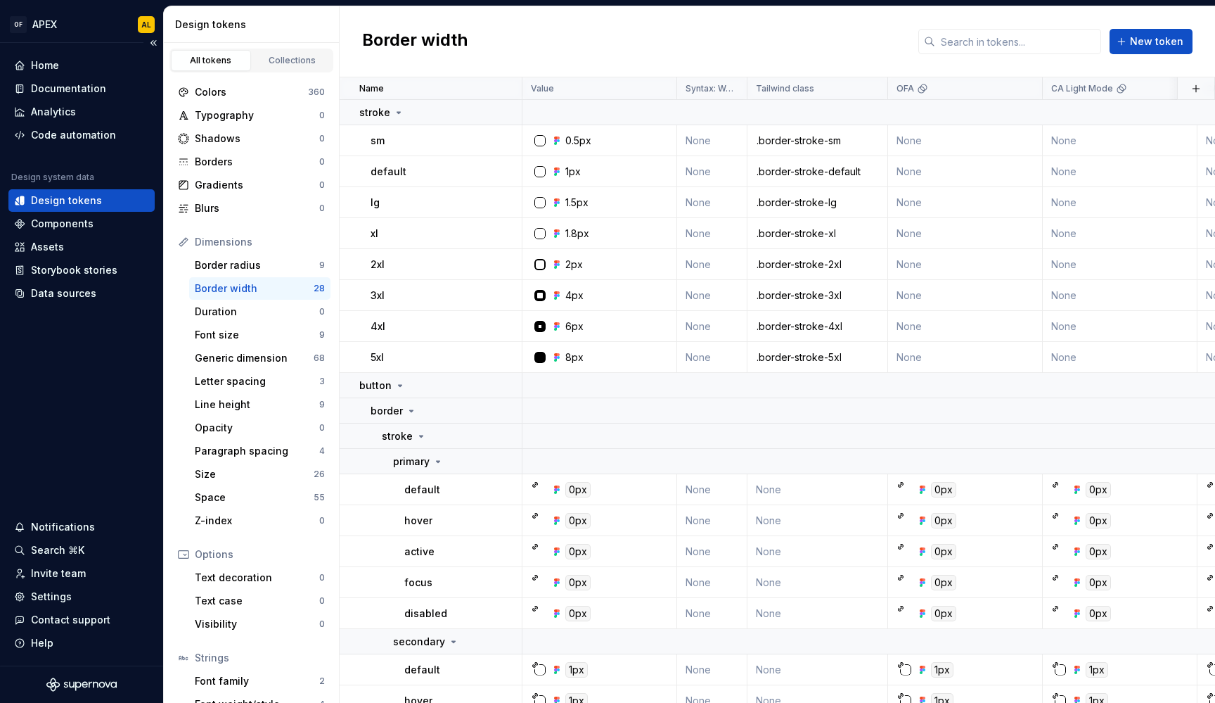
click at [89, 210] on div "Design tokens" at bounding box center [81, 200] width 146 height 23
click at [89, 217] on div "Components" at bounding box center [62, 224] width 63 height 14
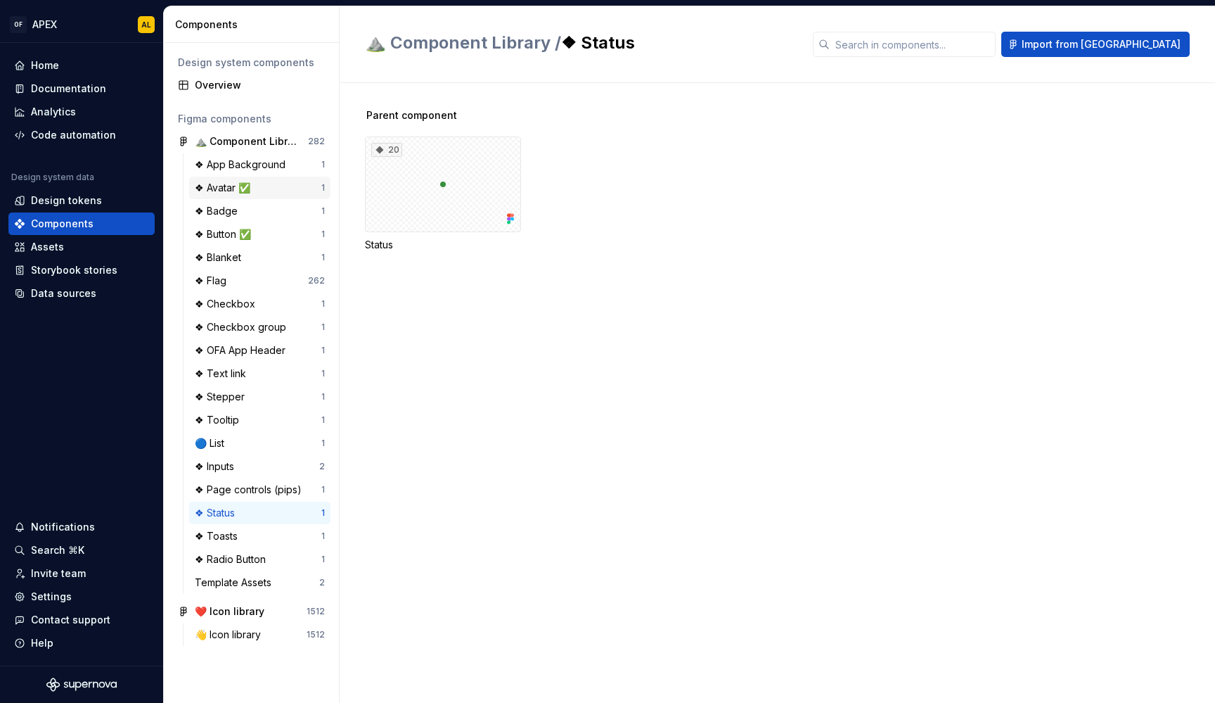
click at [264, 182] on div "❖ Avatar ✅" at bounding box center [258, 188] width 127 height 14
click at [452, 201] on div "22" at bounding box center [443, 184] width 156 height 96
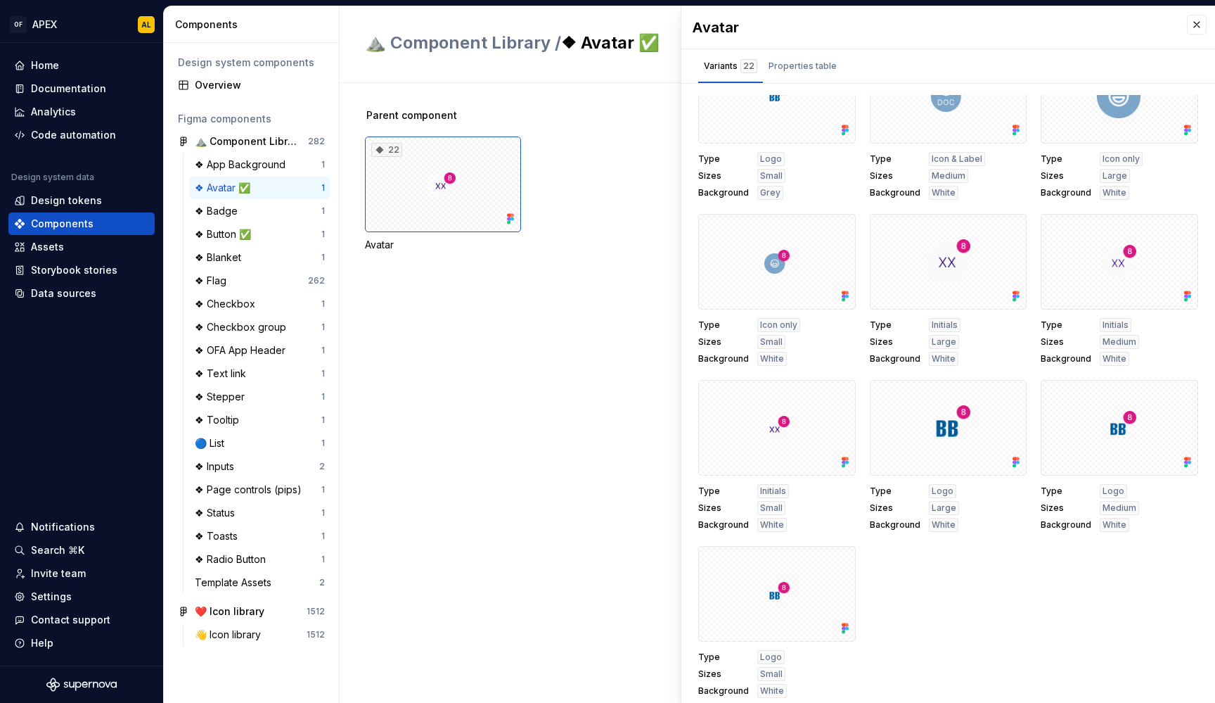
scroll to position [719, 0]
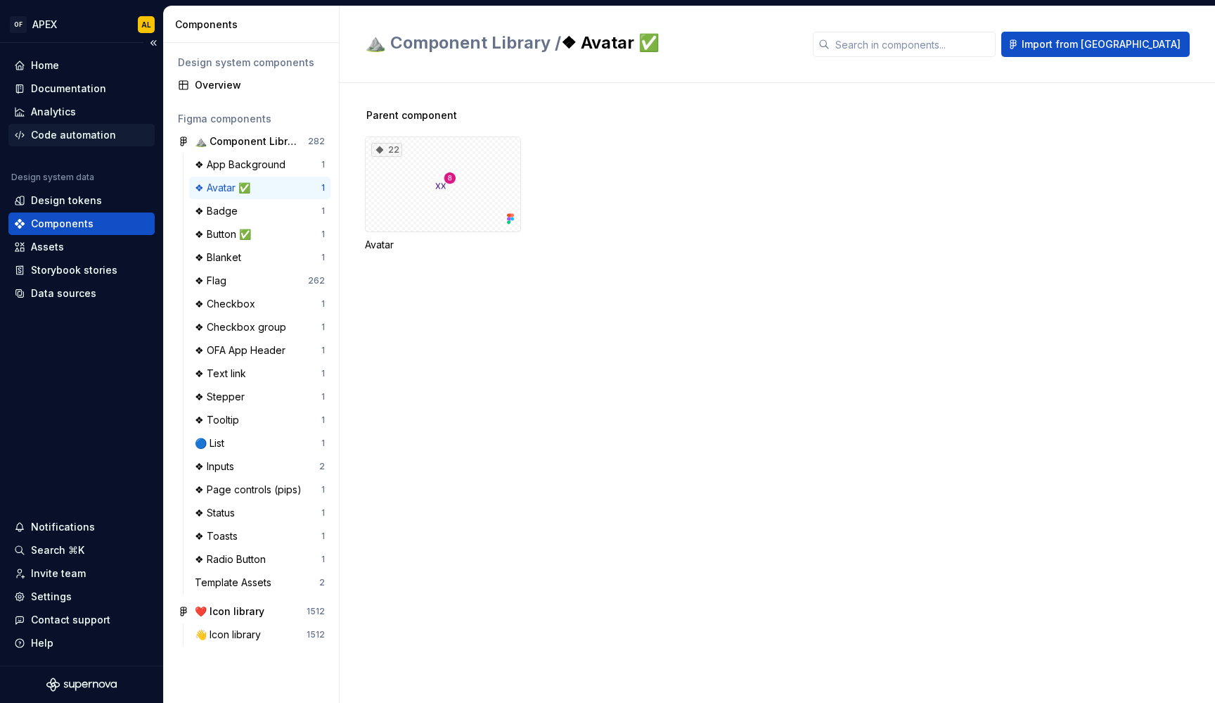
click at [61, 132] on div "Code automation" at bounding box center [73, 135] width 85 height 14
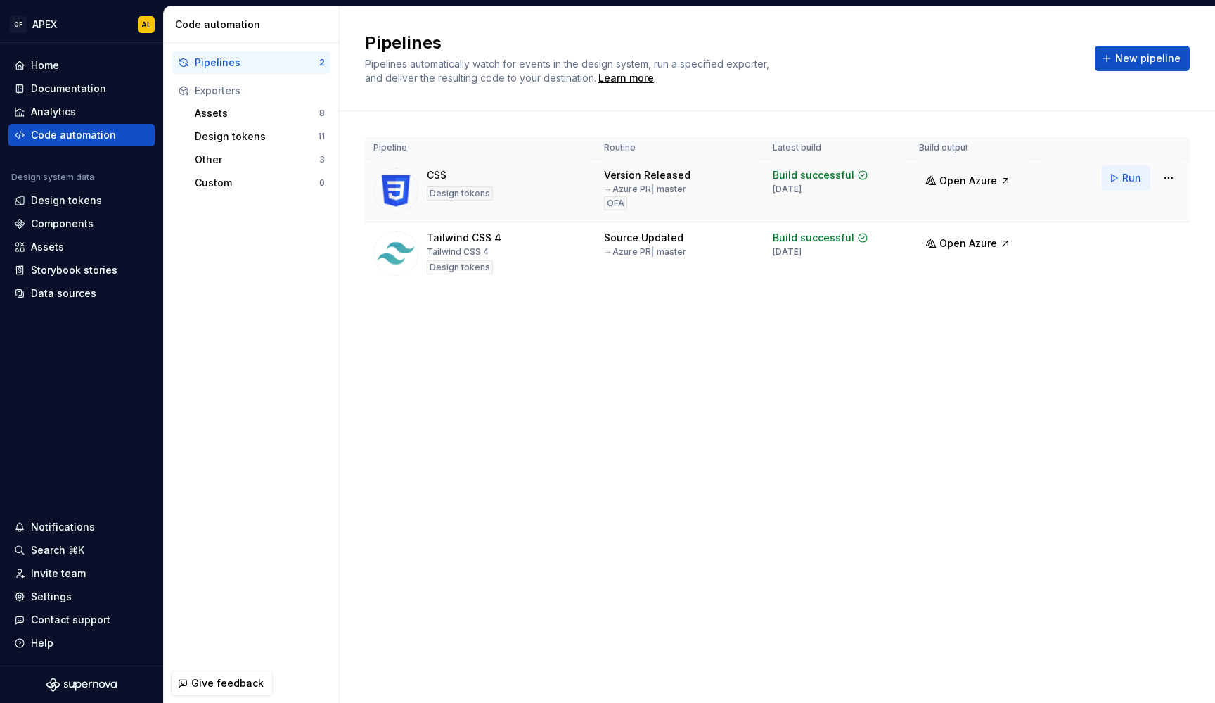
click at [1134, 180] on span "Run" at bounding box center [1131, 178] width 19 height 14
click at [1131, 238] on span "Run" at bounding box center [1131, 240] width 19 height 14
